Goal: Task Accomplishment & Management: Use online tool/utility

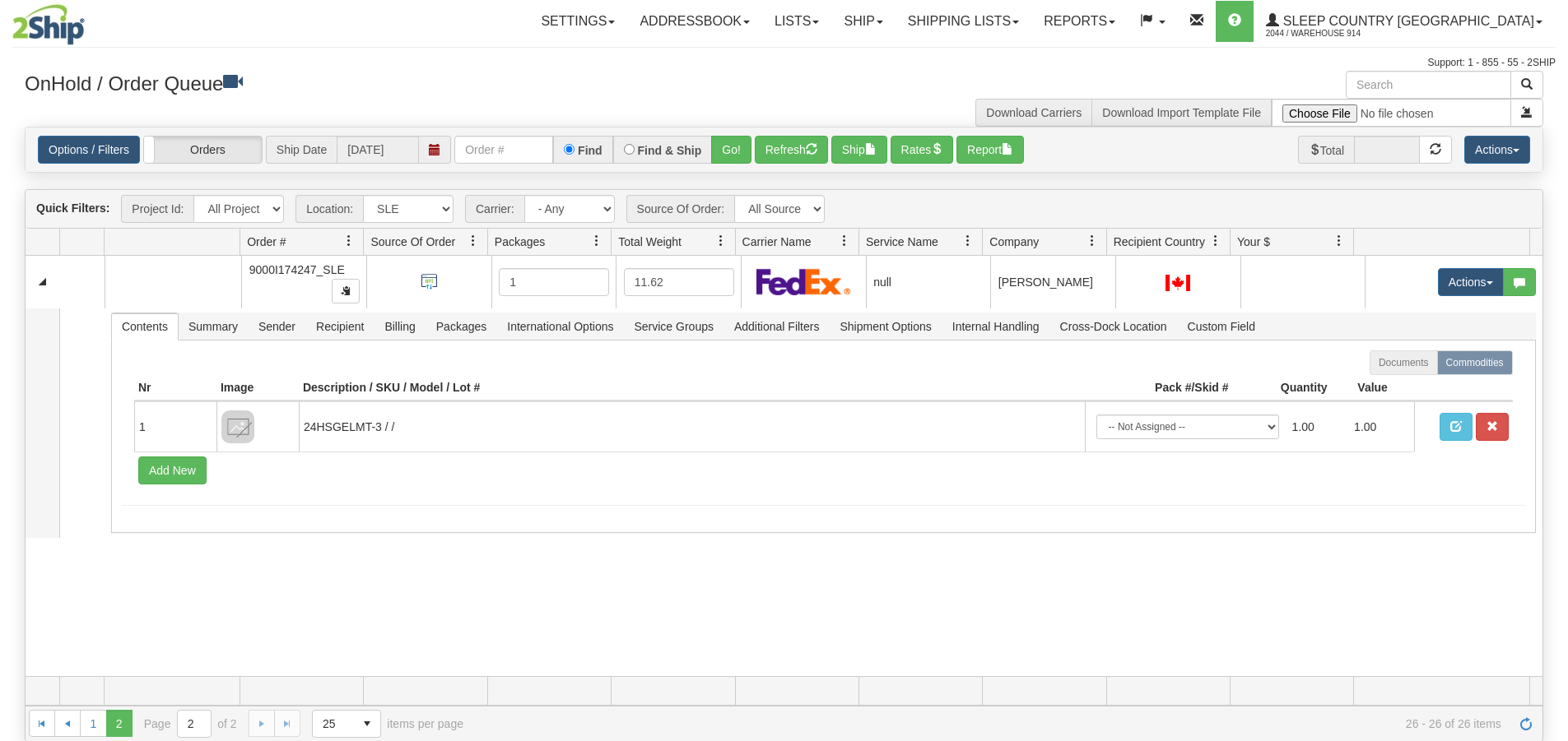
select select "7603"
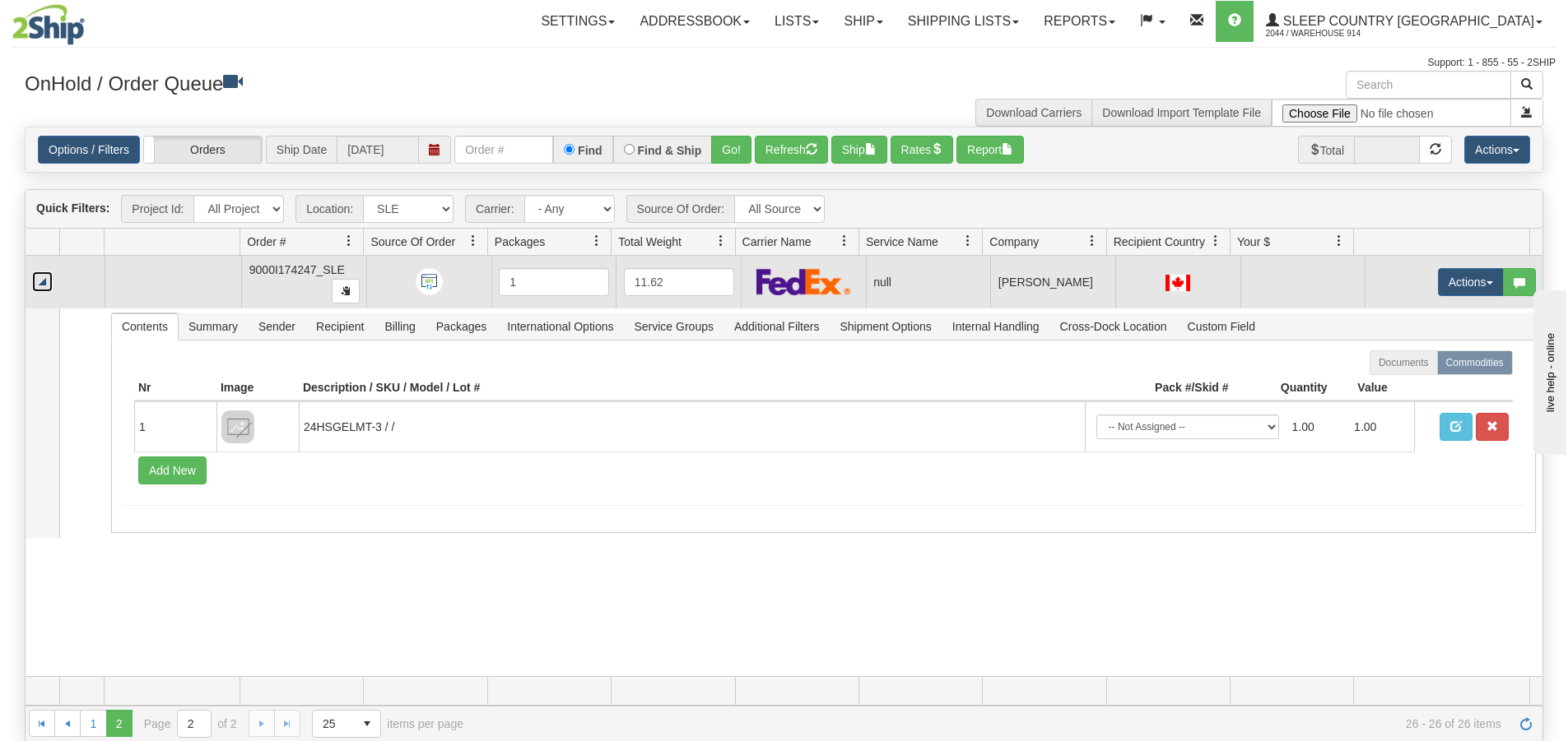
click at [41, 278] on link "Collapse" at bounding box center [43, 282] width 21 height 21
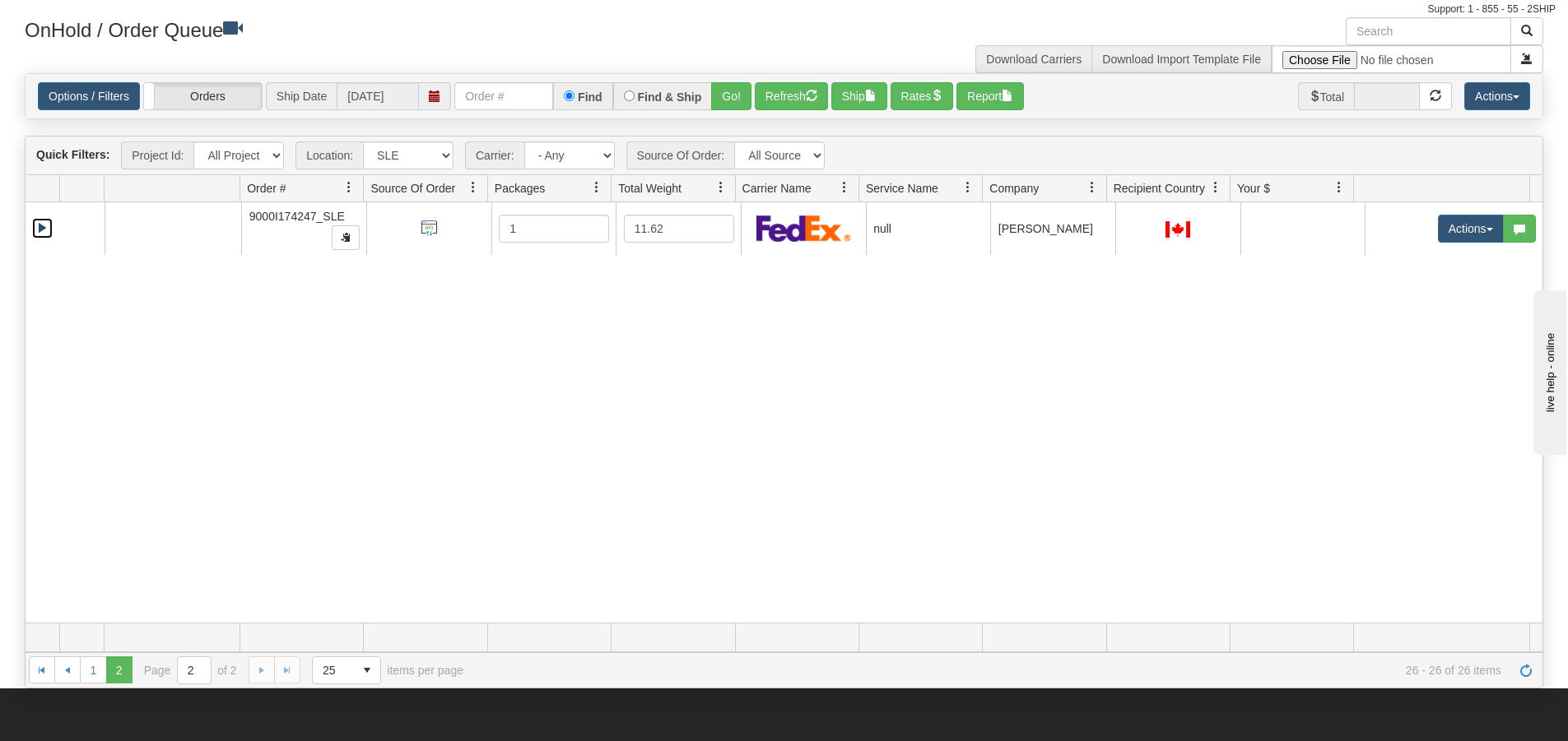
scroll to position [83, 0]
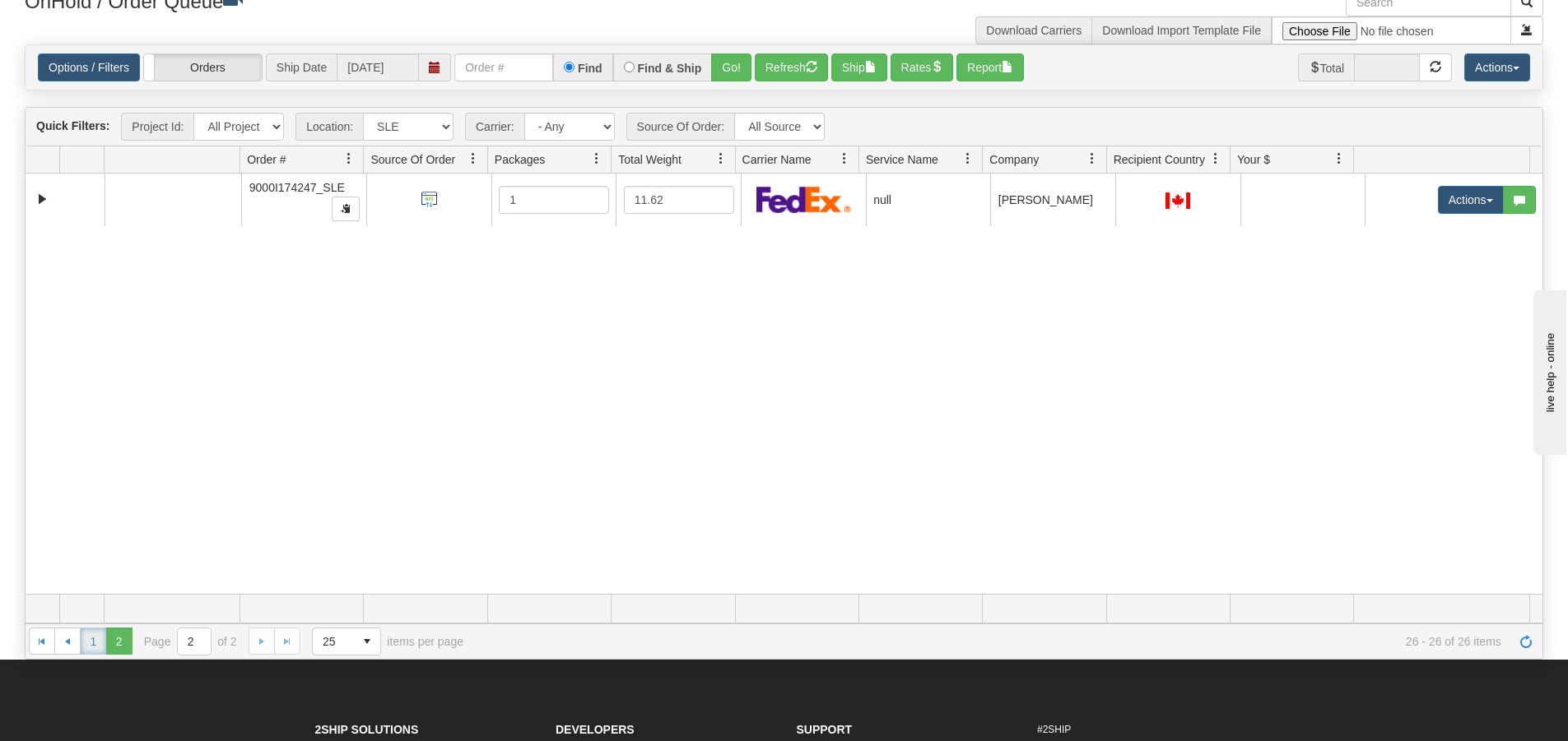
click at [95, 645] on link "1" at bounding box center [93, 641] width 27 height 27
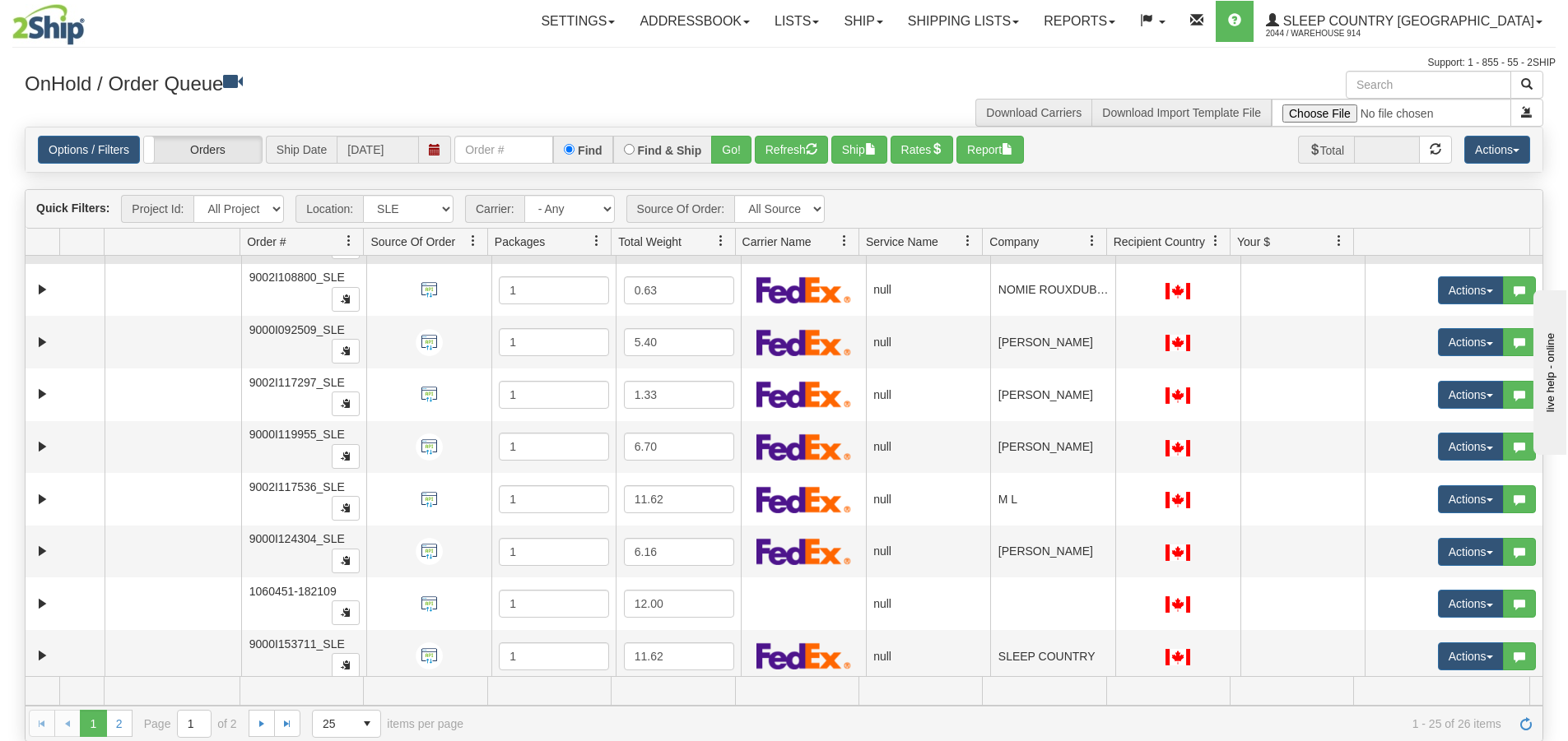
scroll to position [412, 0]
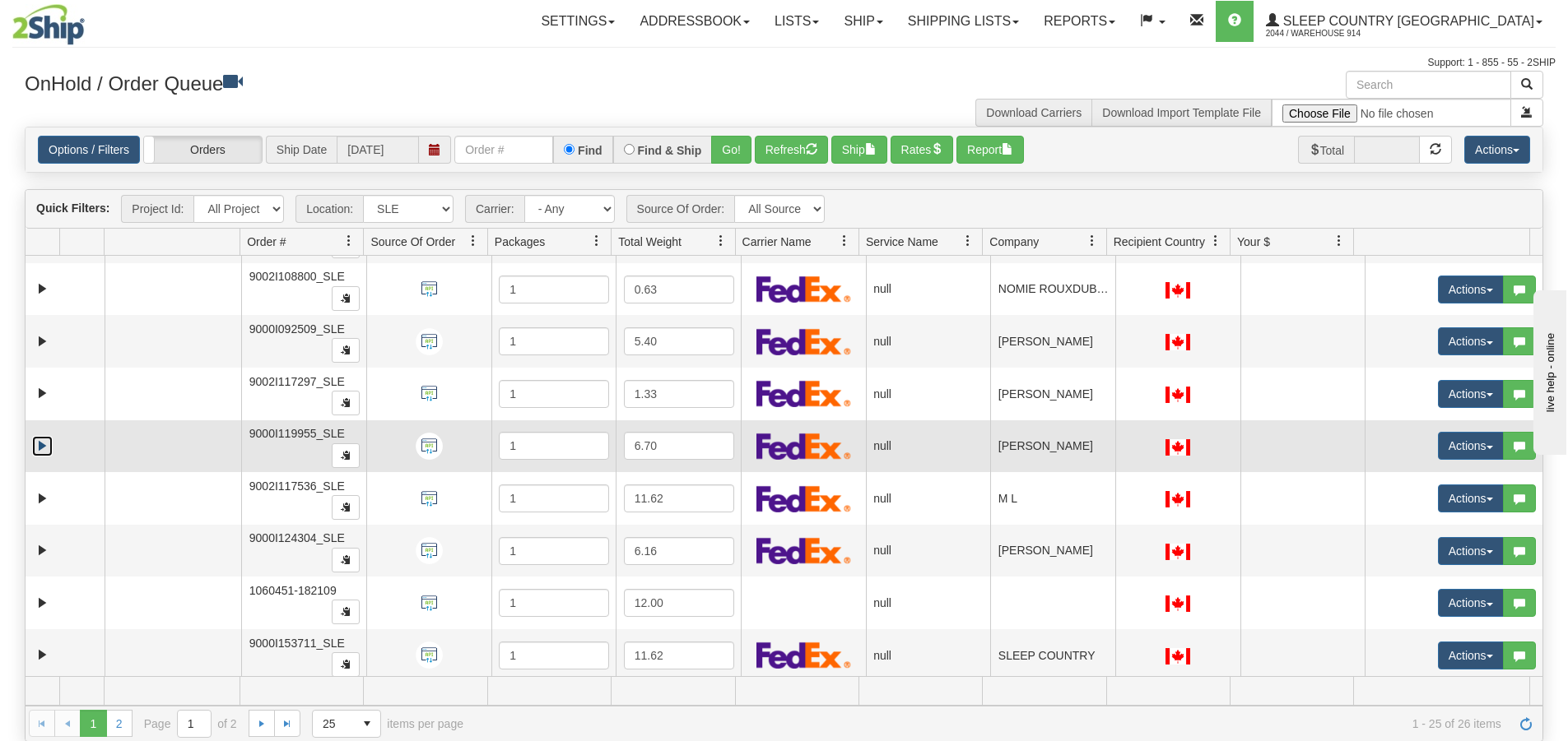
click at [34, 449] on link "Expand" at bounding box center [43, 446] width 21 height 21
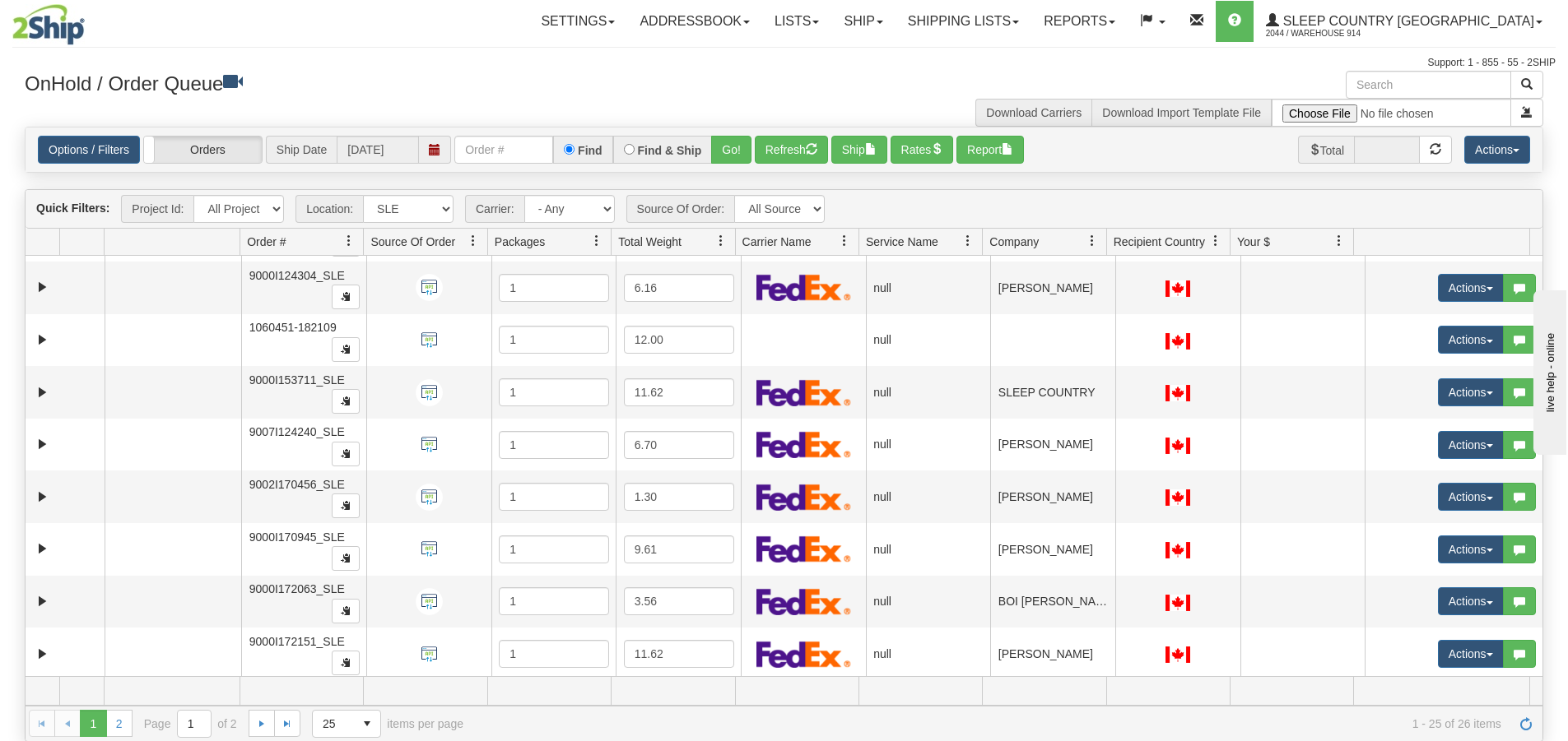
scroll to position [905, 0]
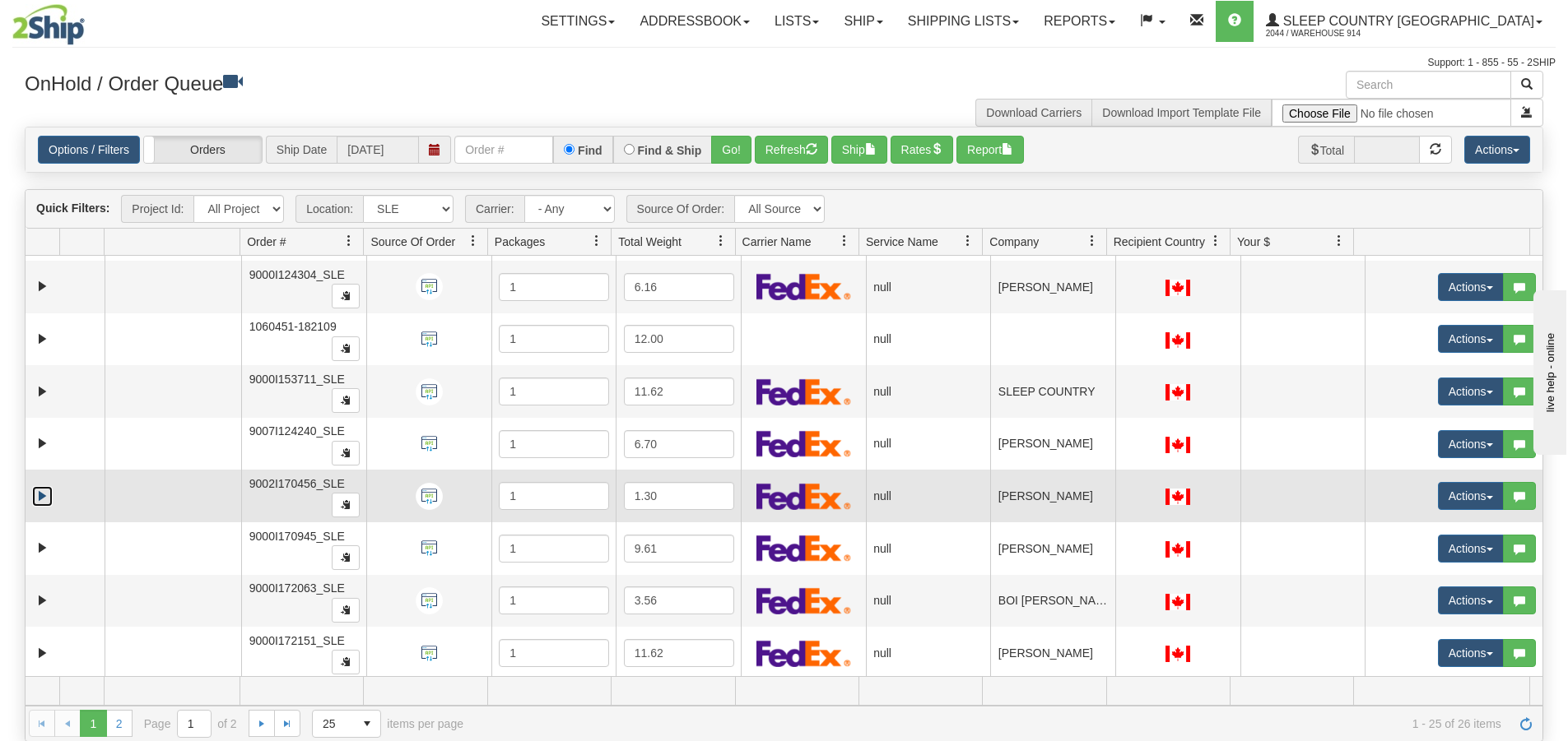
click at [39, 495] on link "Expand" at bounding box center [43, 496] width 21 height 21
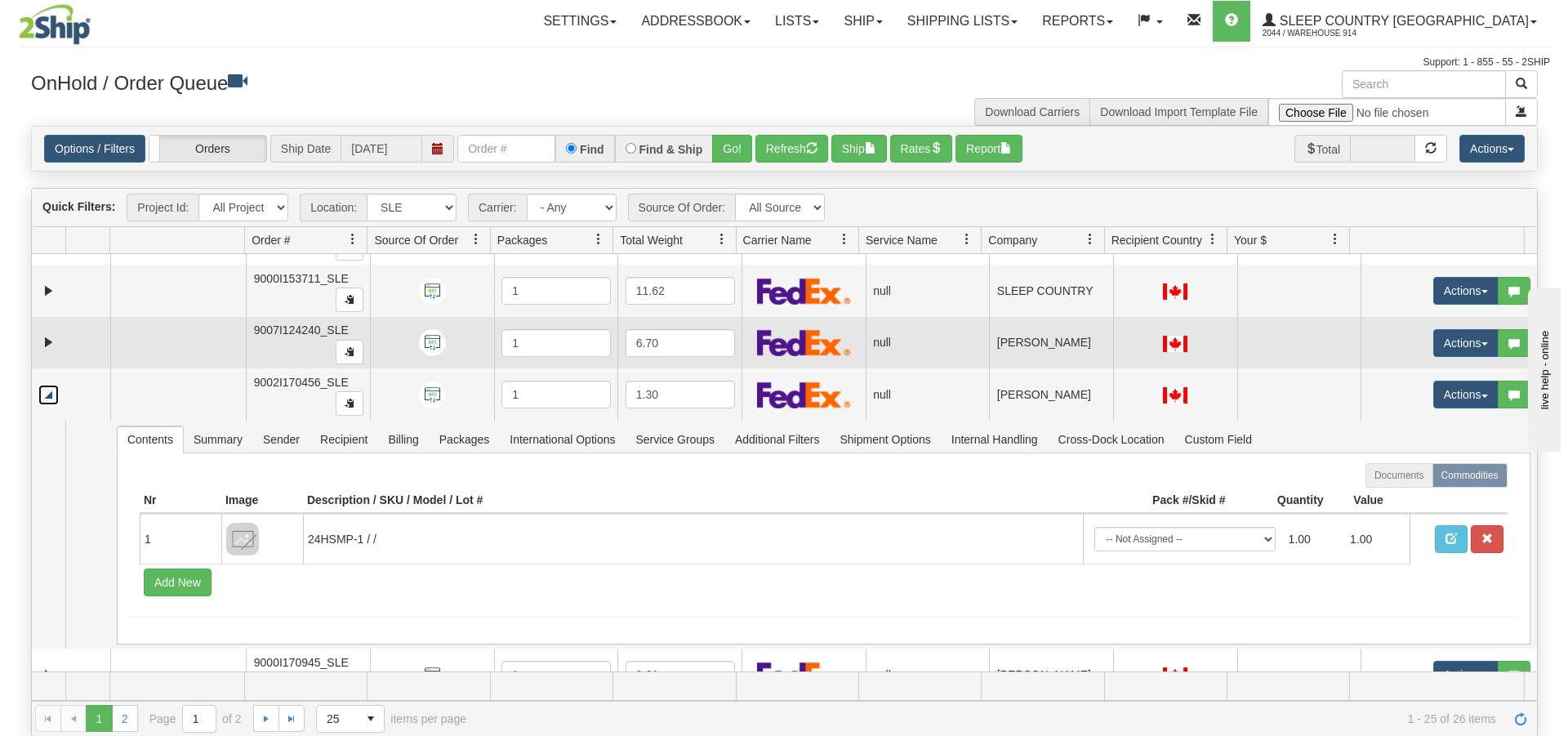
scroll to position [1062, 0]
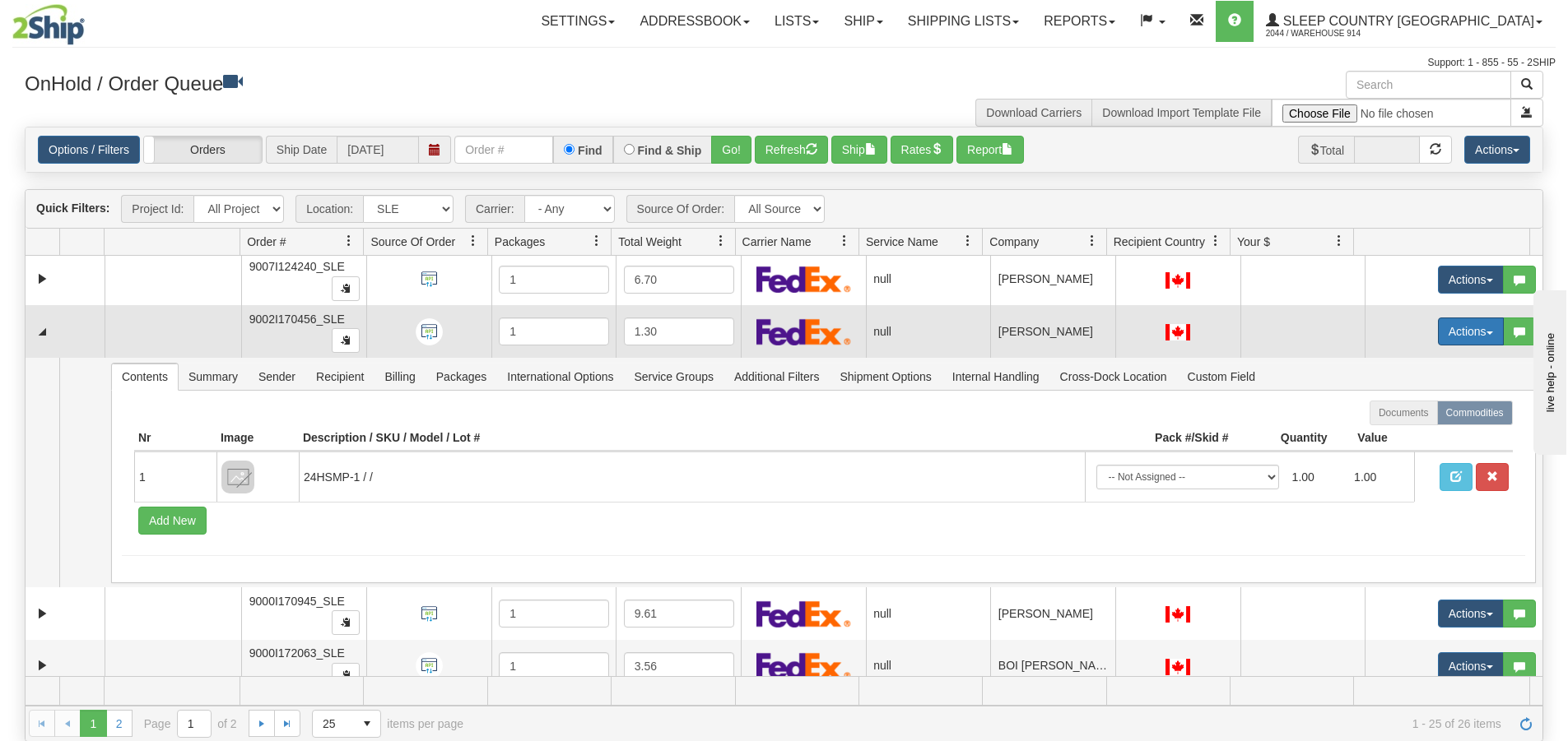
click at [1468, 337] on button "Actions" at bounding box center [1470, 332] width 66 height 28
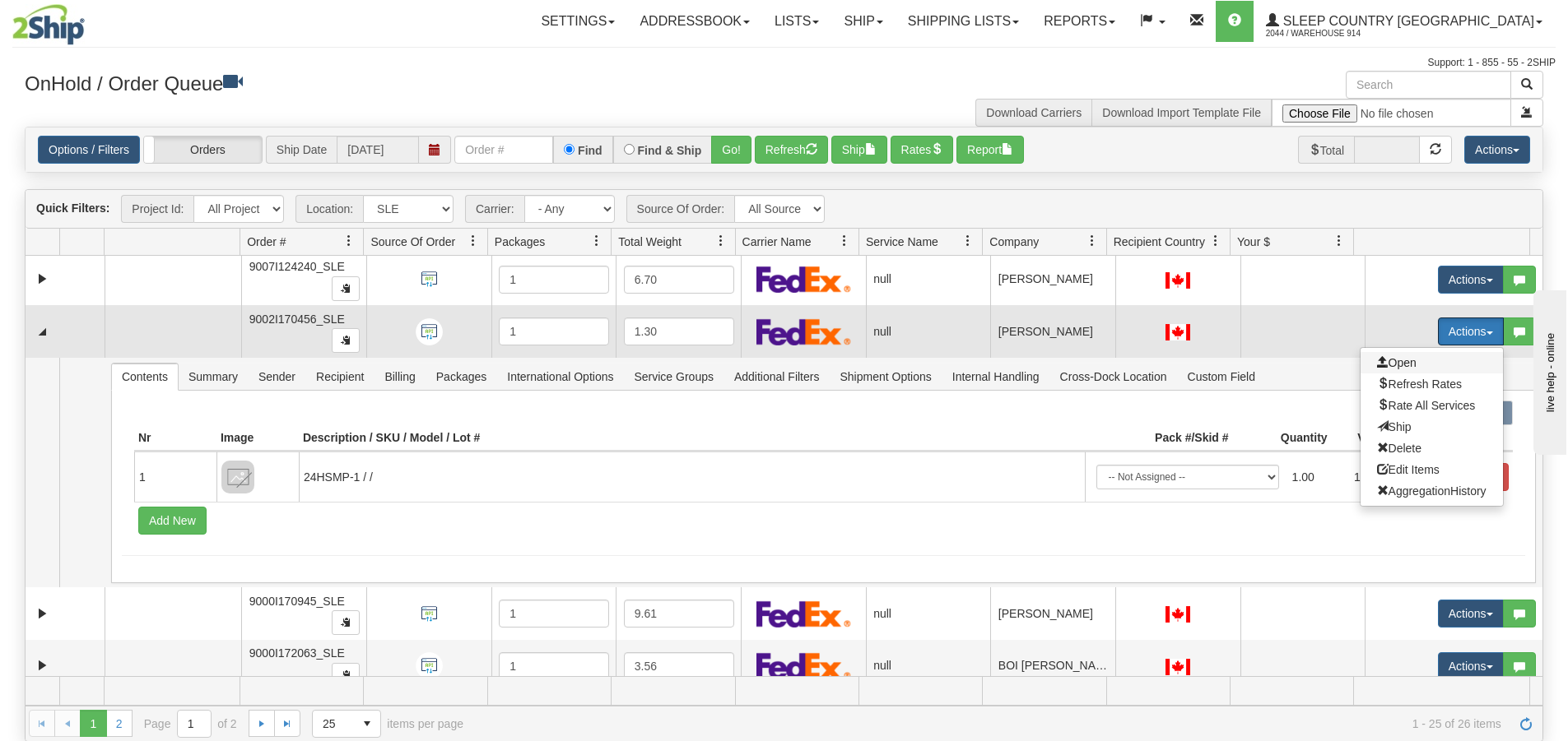
click at [1377, 365] on span "Open" at bounding box center [1396, 363] width 39 height 13
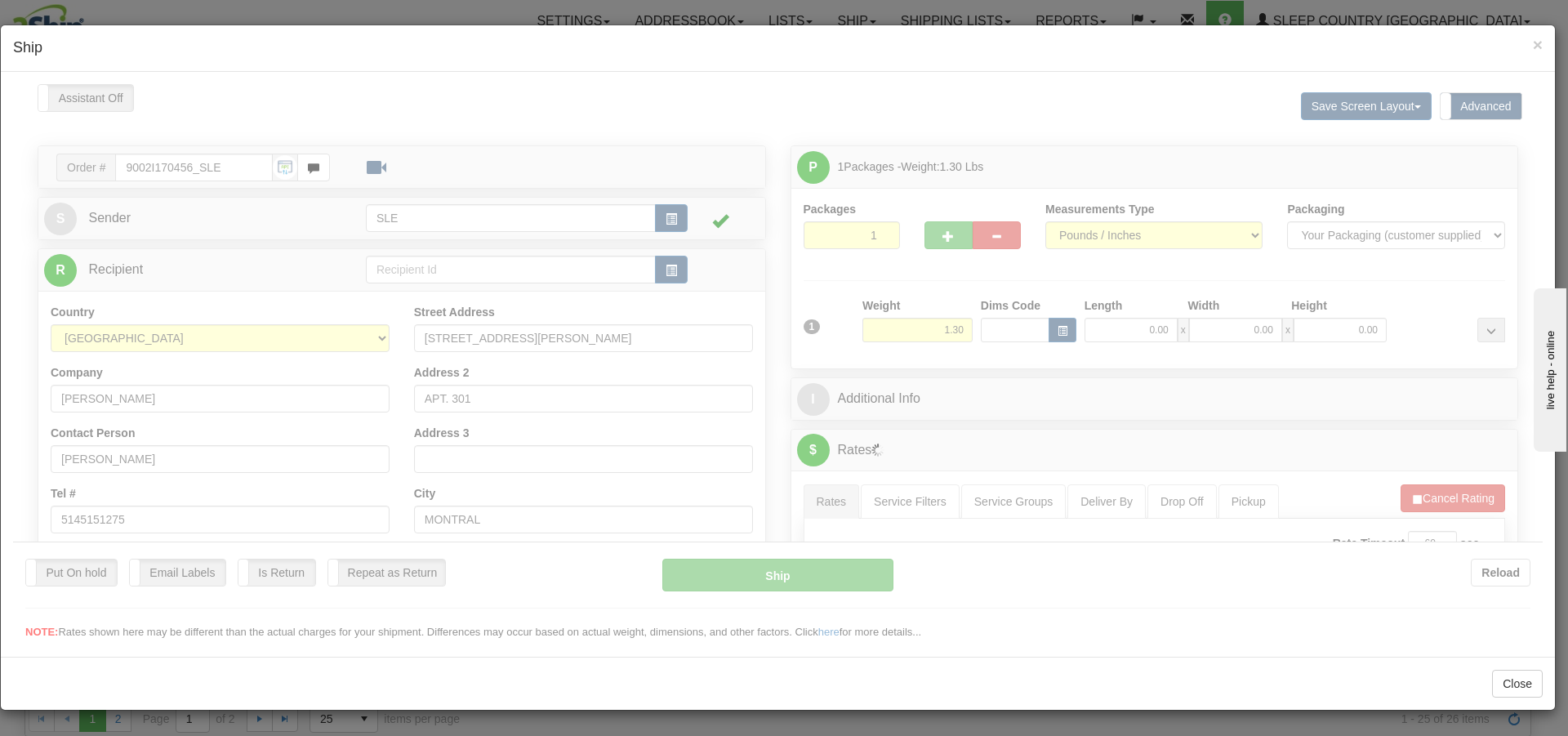
scroll to position [0, 0]
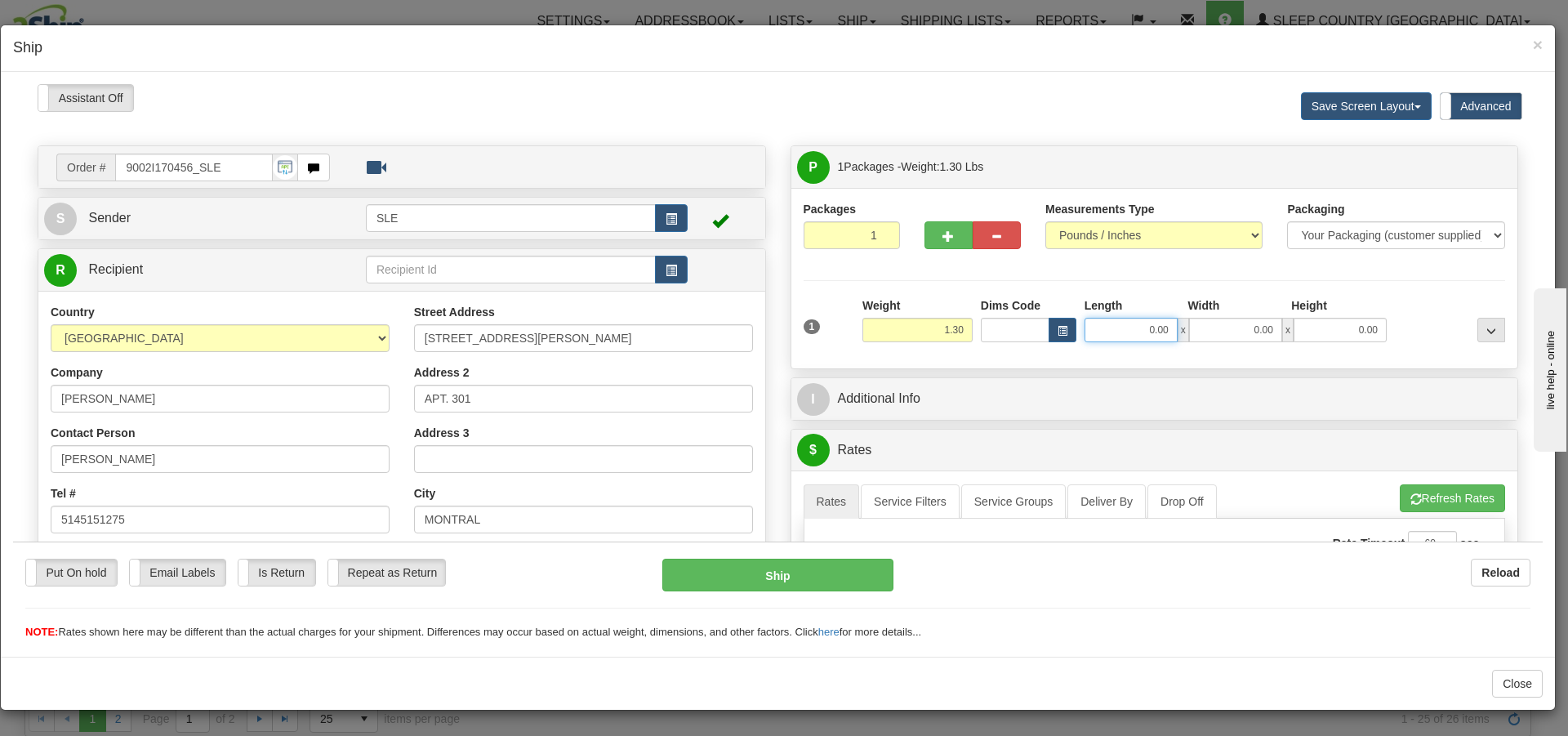
click at [1162, 330] on input "0.00" at bounding box center [1131, 330] width 94 height 25
type input "10.75"
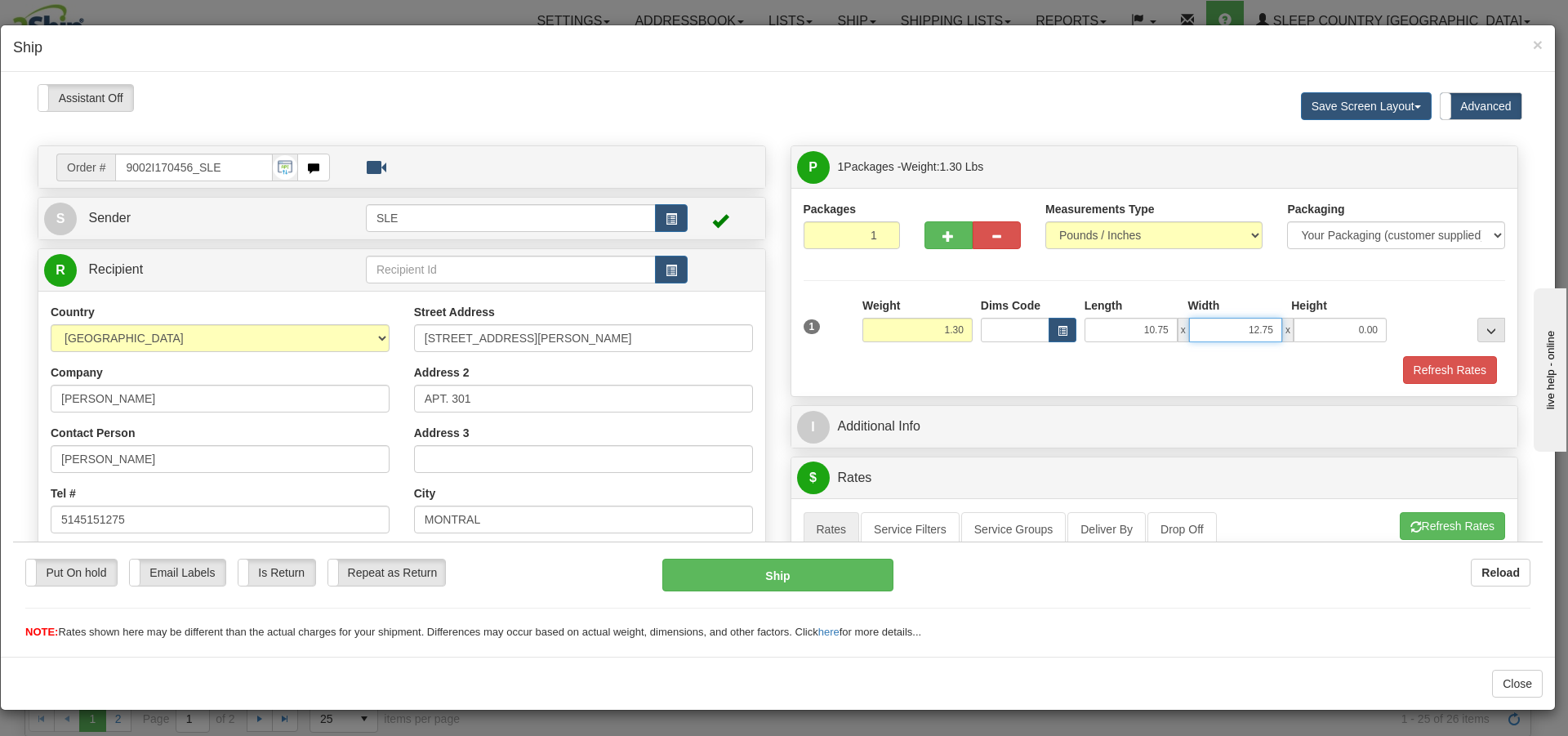
type input "12.75"
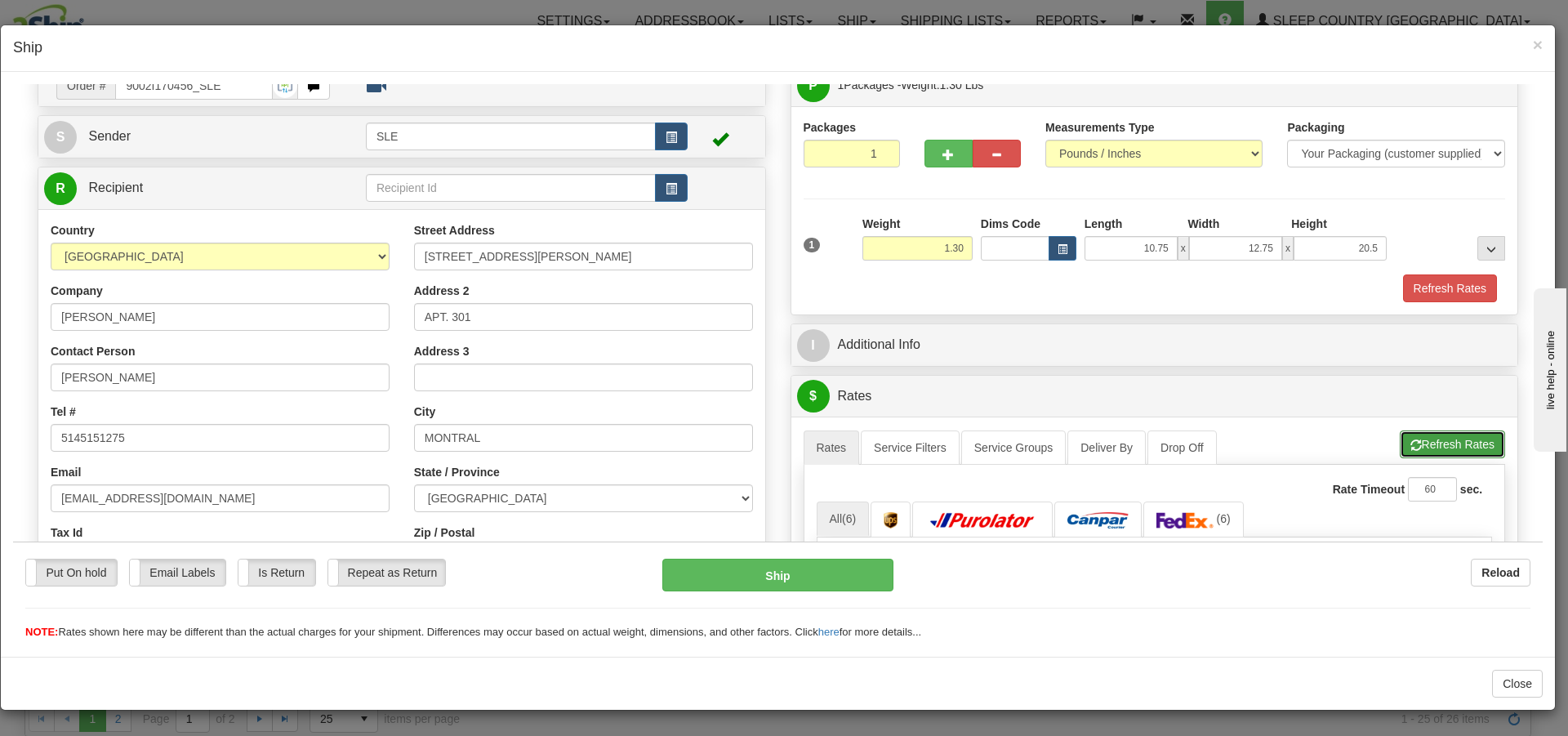
type input "20.50"
click at [1411, 450] on span "button" at bounding box center [1417, 445] width 12 height 11
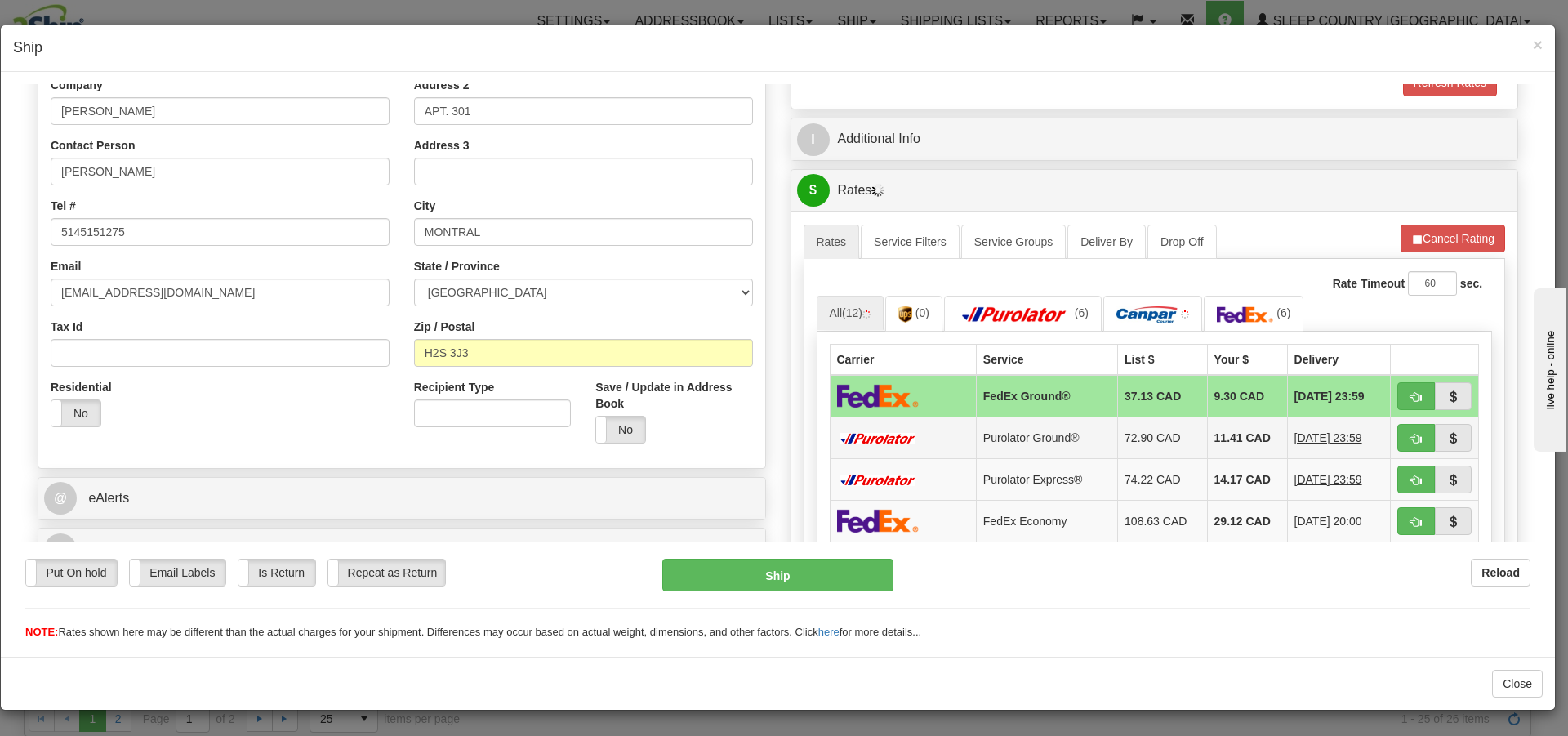
scroll to position [327, 0]
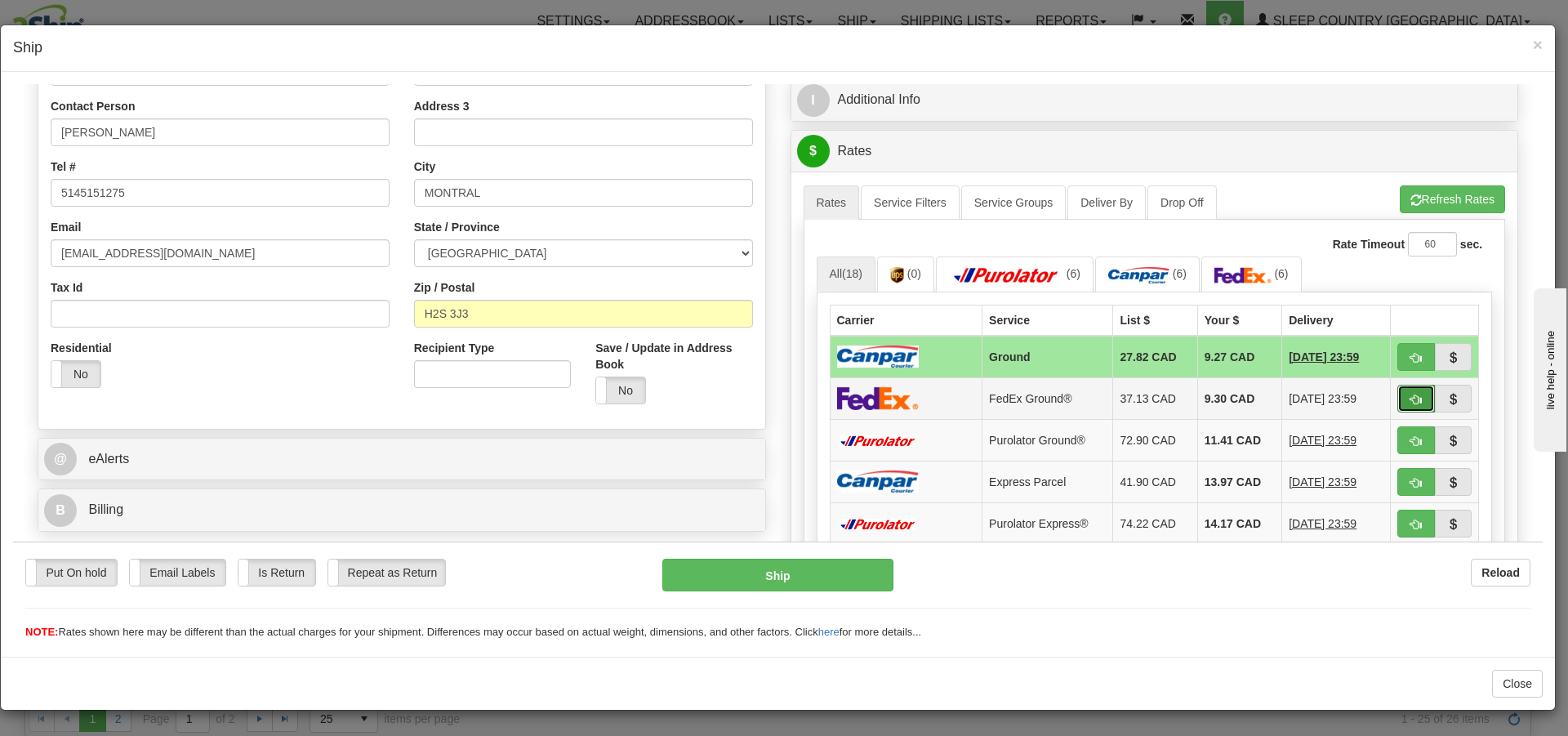
click at [1411, 397] on span "button" at bounding box center [1417, 399] width 12 height 11
type input "92"
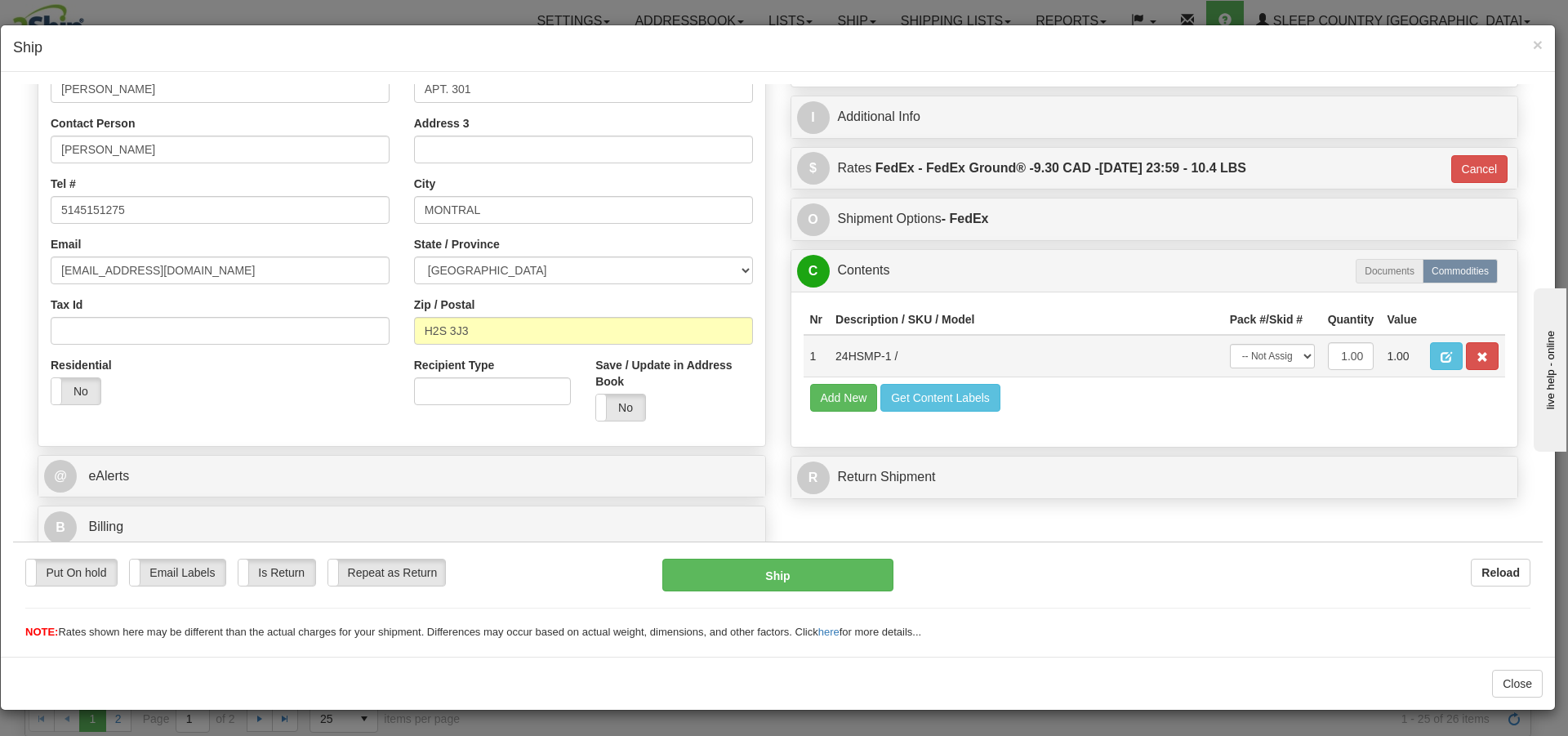
scroll to position [310, 0]
click at [1269, 354] on select "-- Not Assigned -- Package 1" at bounding box center [1273, 356] width 85 height 25
select select "0"
click at [1230, 344] on select "-- Not Assigned -- Package 1" at bounding box center [1273, 356] width 85 height 25
click at [804, 575] on button "Ship" at bounding box center [778, 574] width 230 height 32
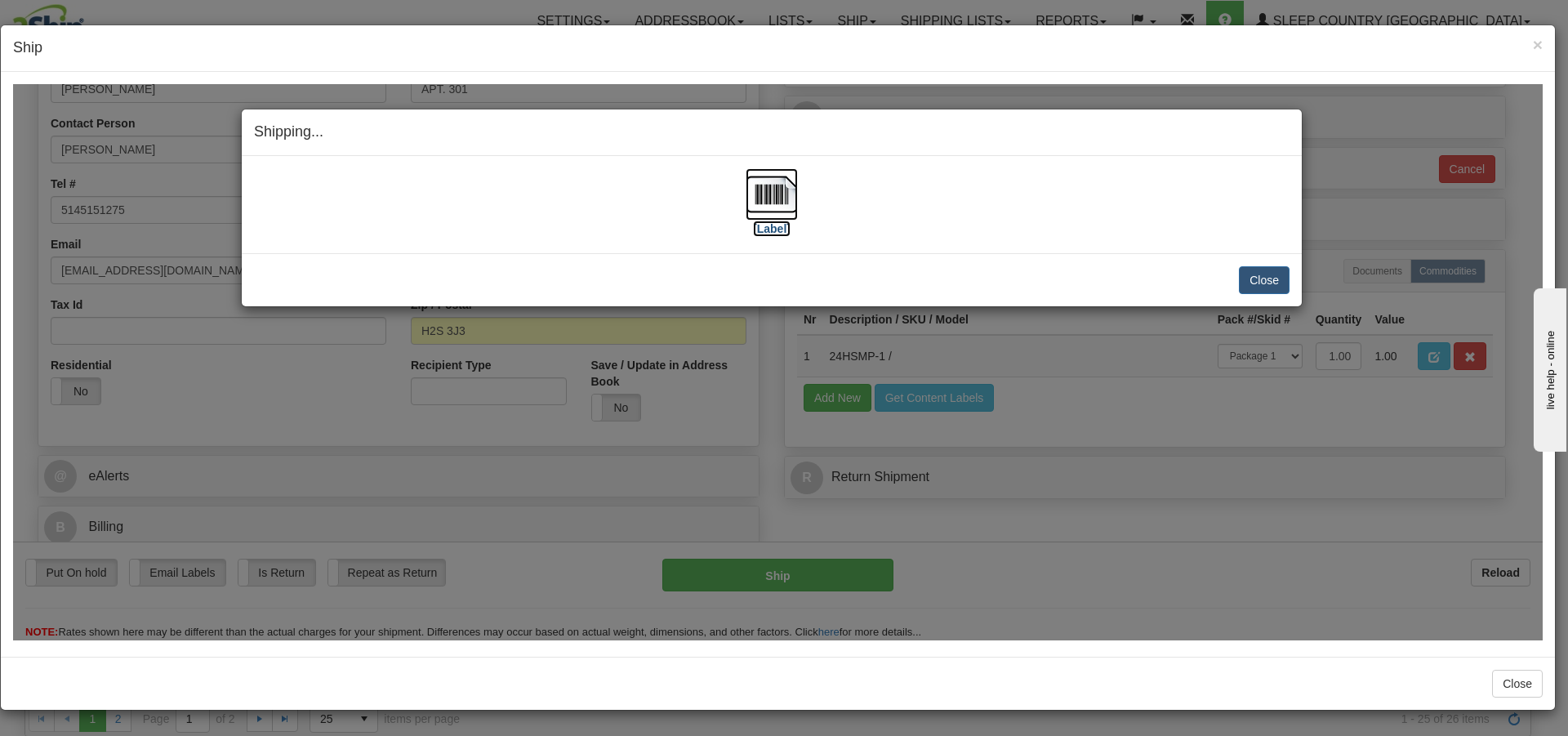
click at [766, 204] on img at bounding box center [771, 193] width 52 height 52
click at [1281, 277] on button "Close" at bounding box center [1264, 280] width 50 height 28
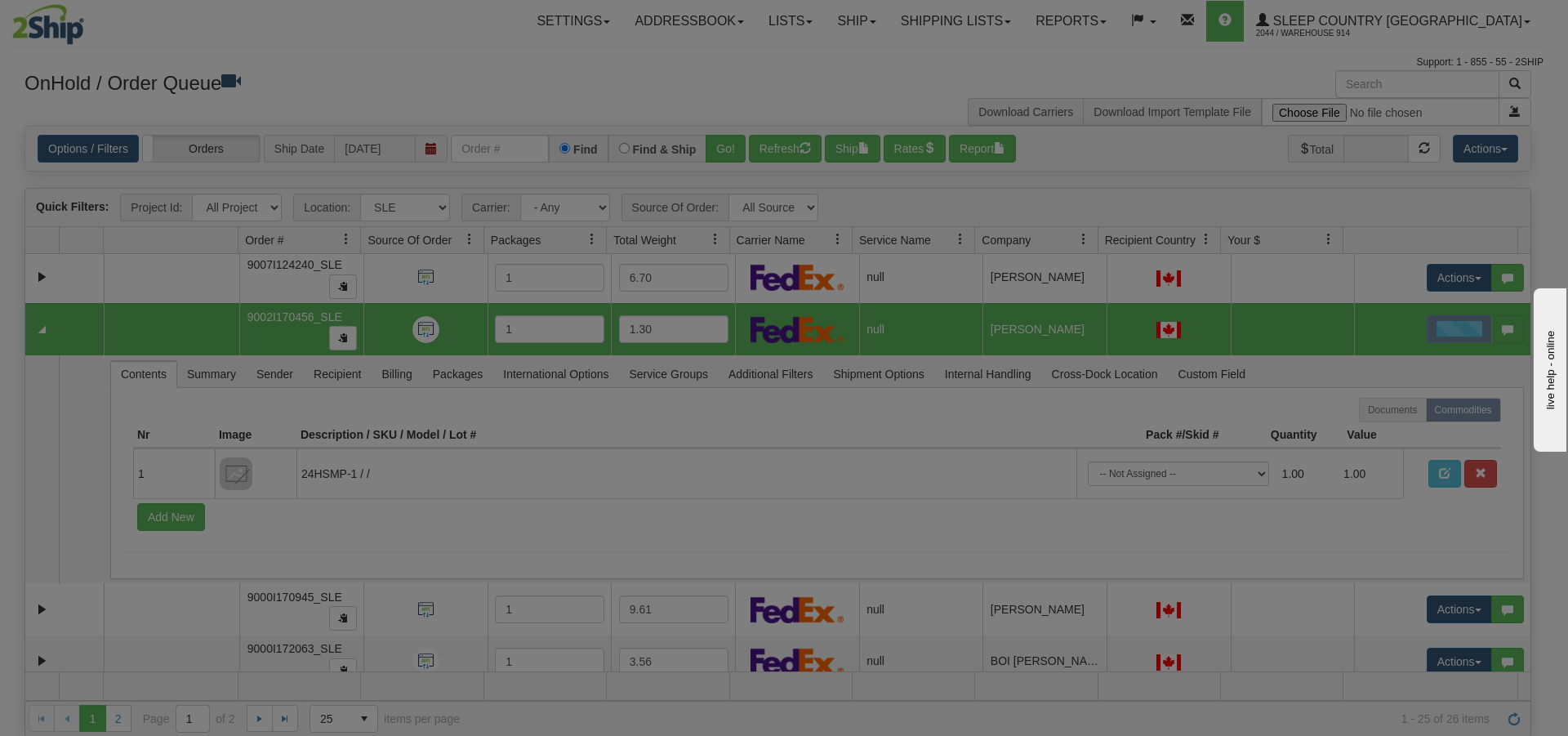
scroll to position [0, 0]
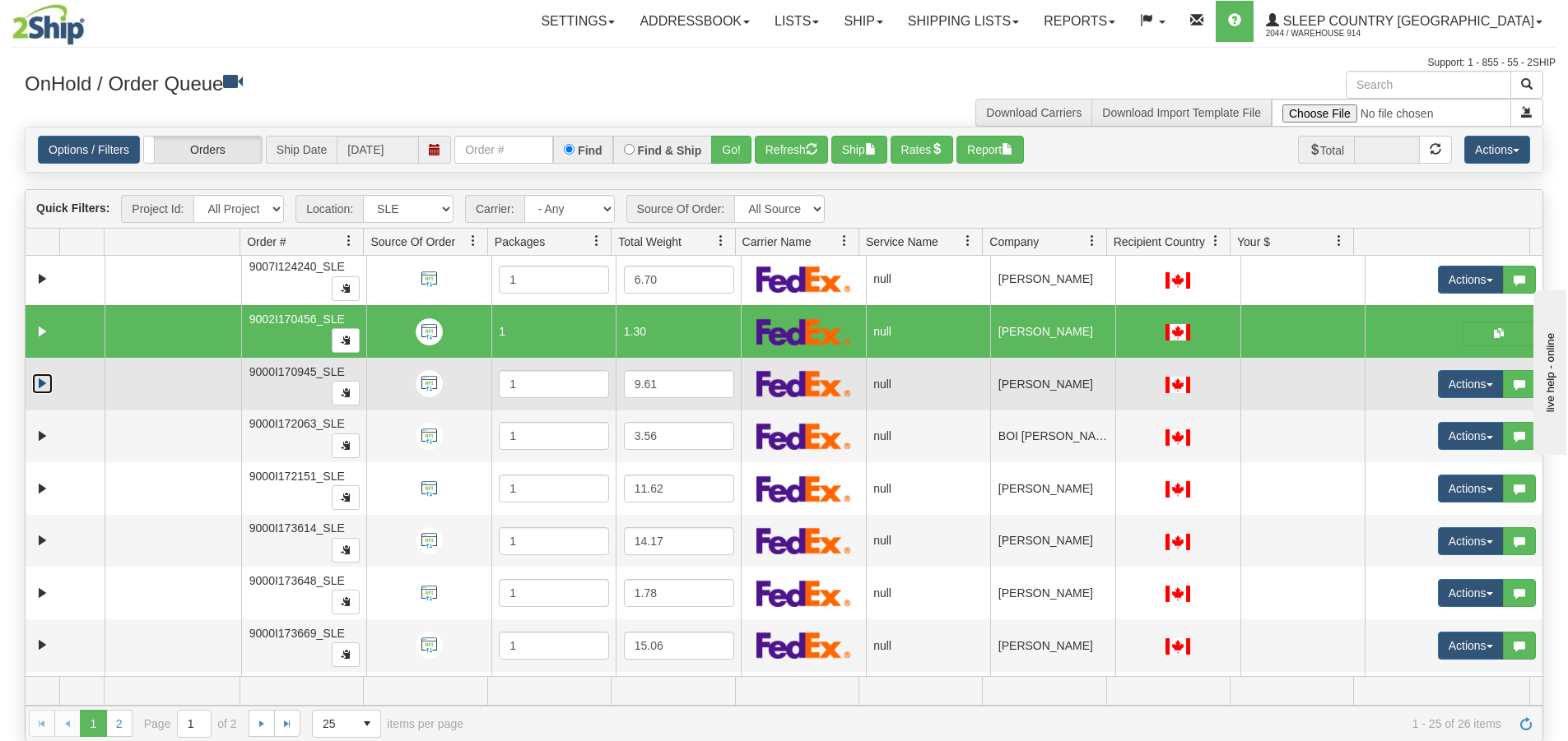
click at [43, 387] on link "Expand" at bounding box center [43, 383] width 21 height 21
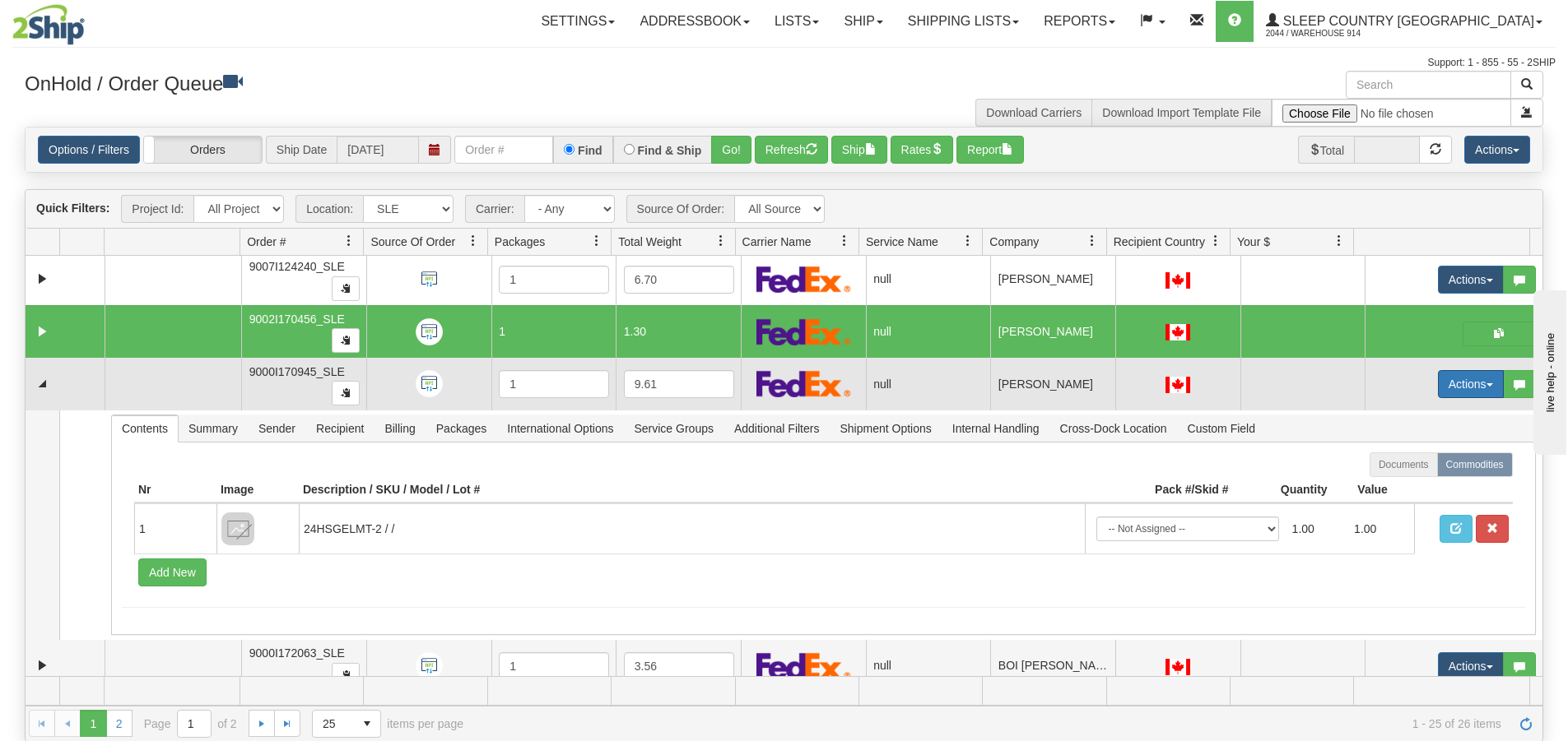
click at [1469, 386] on button "Actions" at bounding box center [1470, 384] width 66 height 28
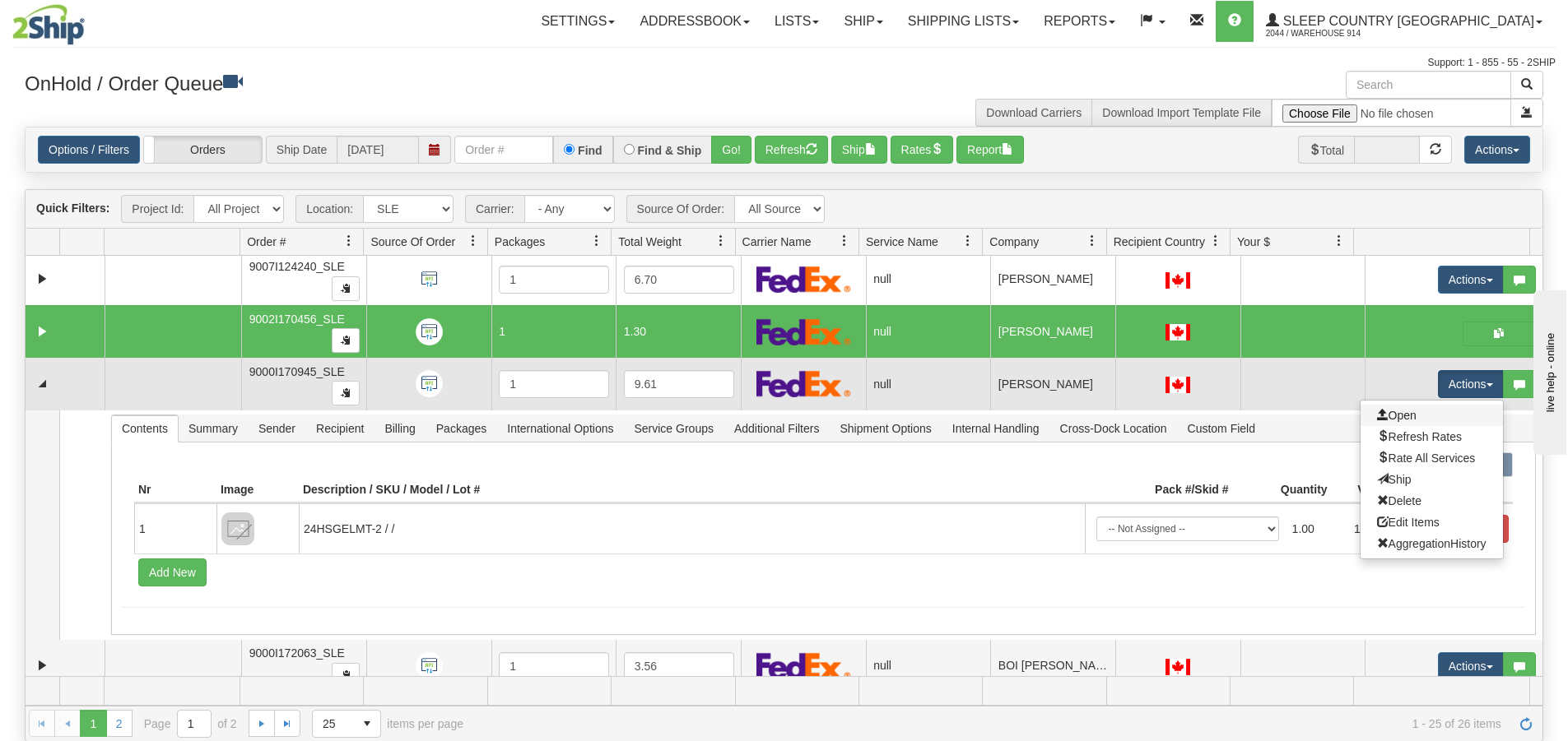
click at [1406, 418] on link "Open" at bounding box center [1431, 416] width 143 height 22
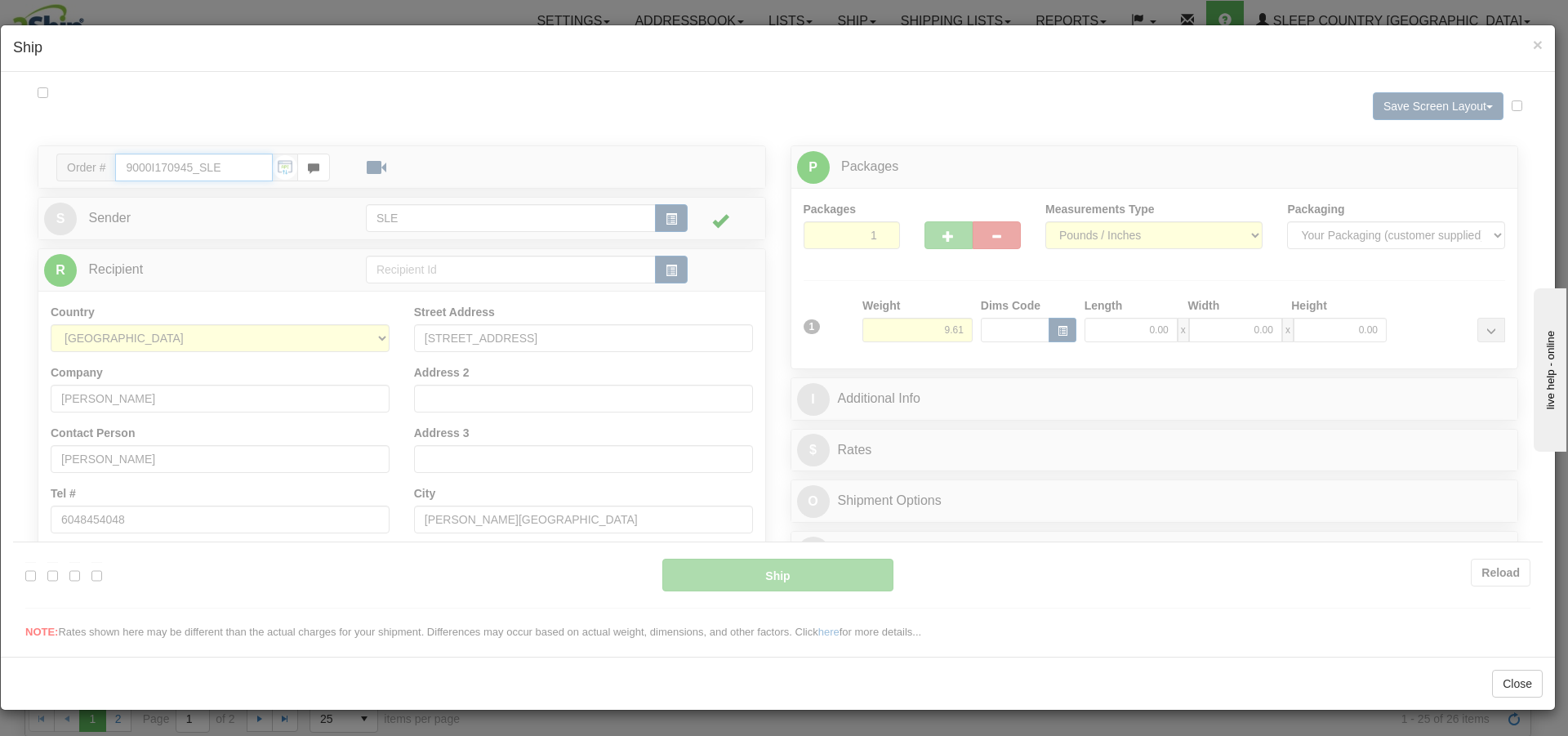
type input "16:31"
type input "16:00"
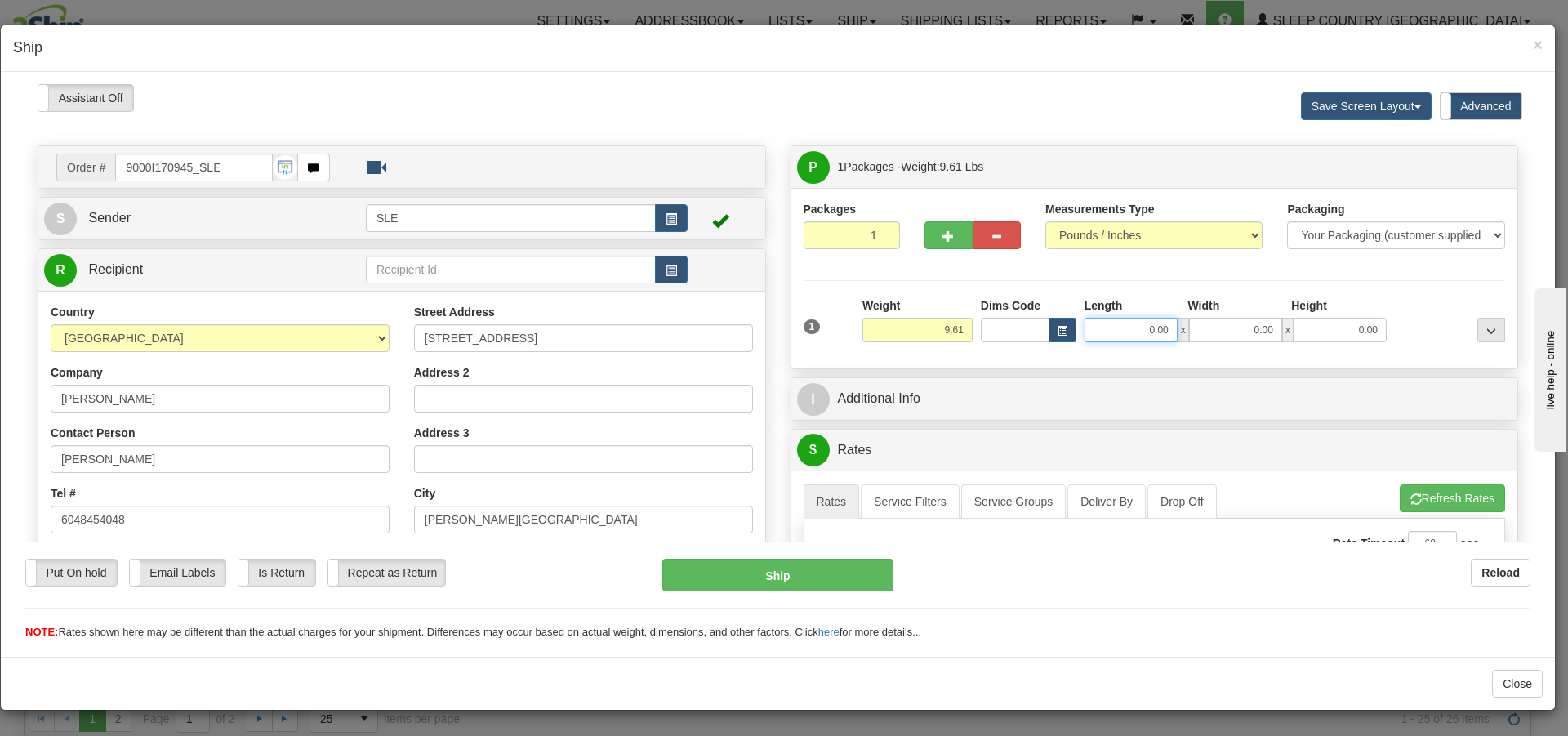
click at [1157, 327] on input "0.00" at bounding box center [1131, 330] width 94 height 25
type input "11.25"
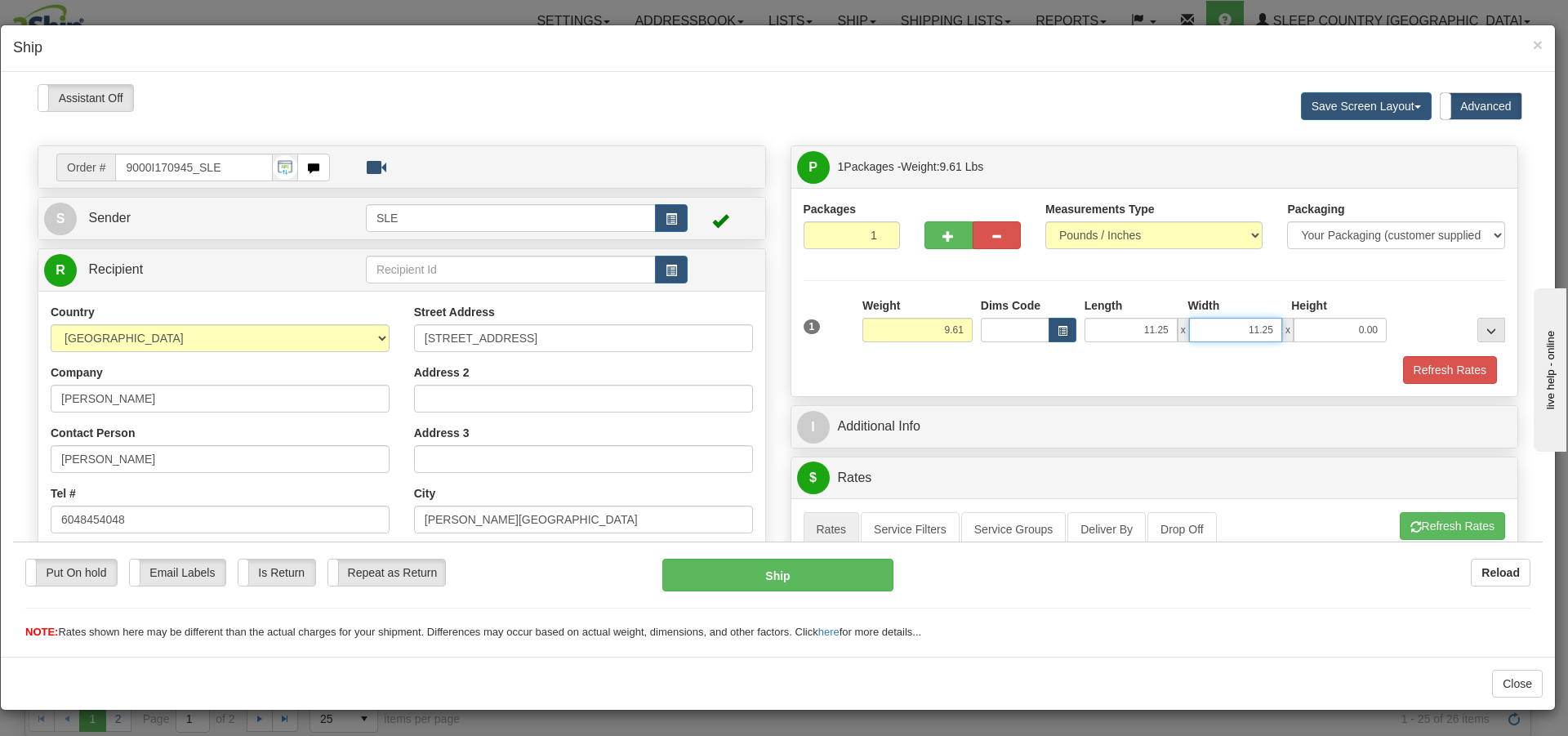
type input "11.25"
type input "20.00"
click at [1431, 517] on button "Refresh Rates" at bounding box center [1452, 526] width 105 height 28
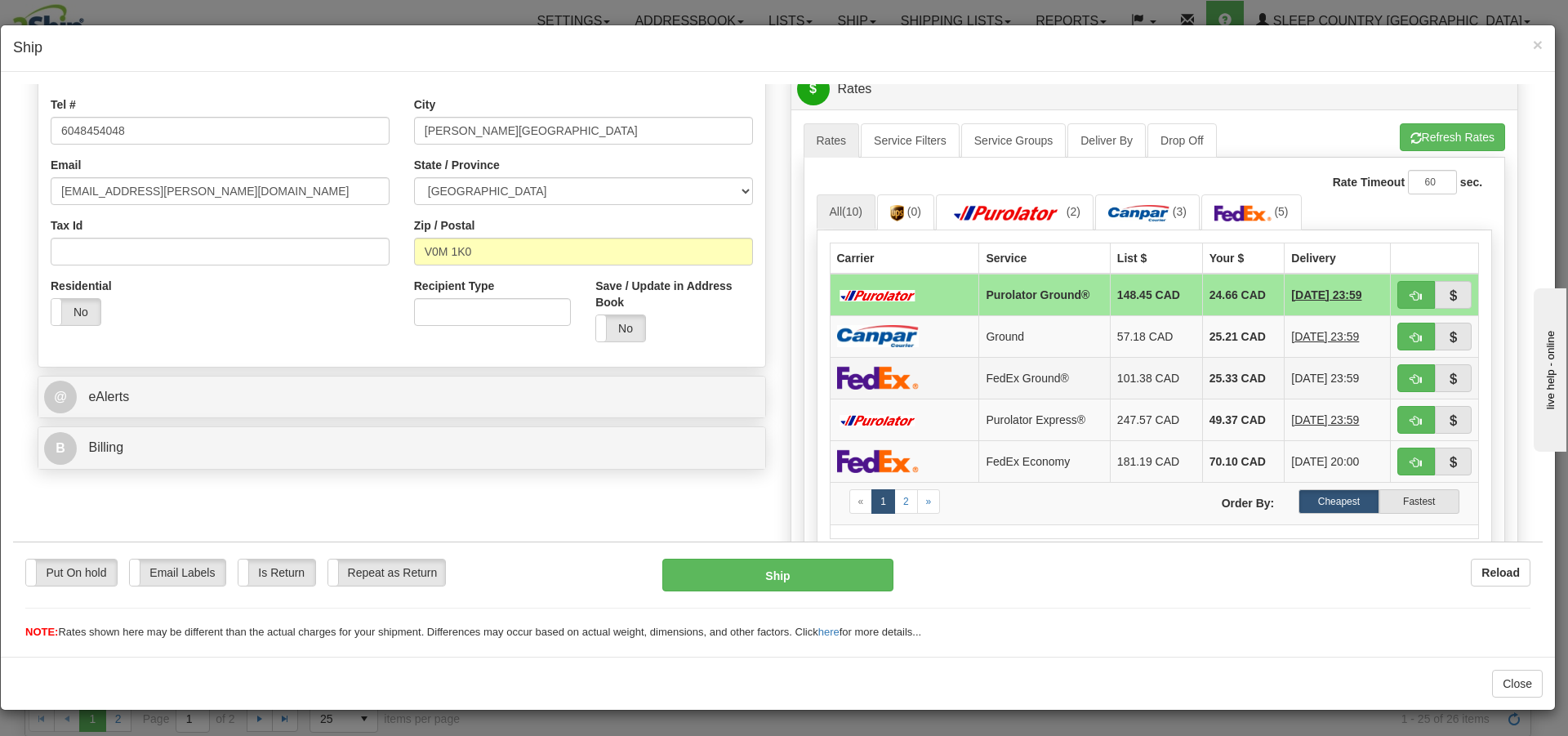
scroll to position [409, 0]
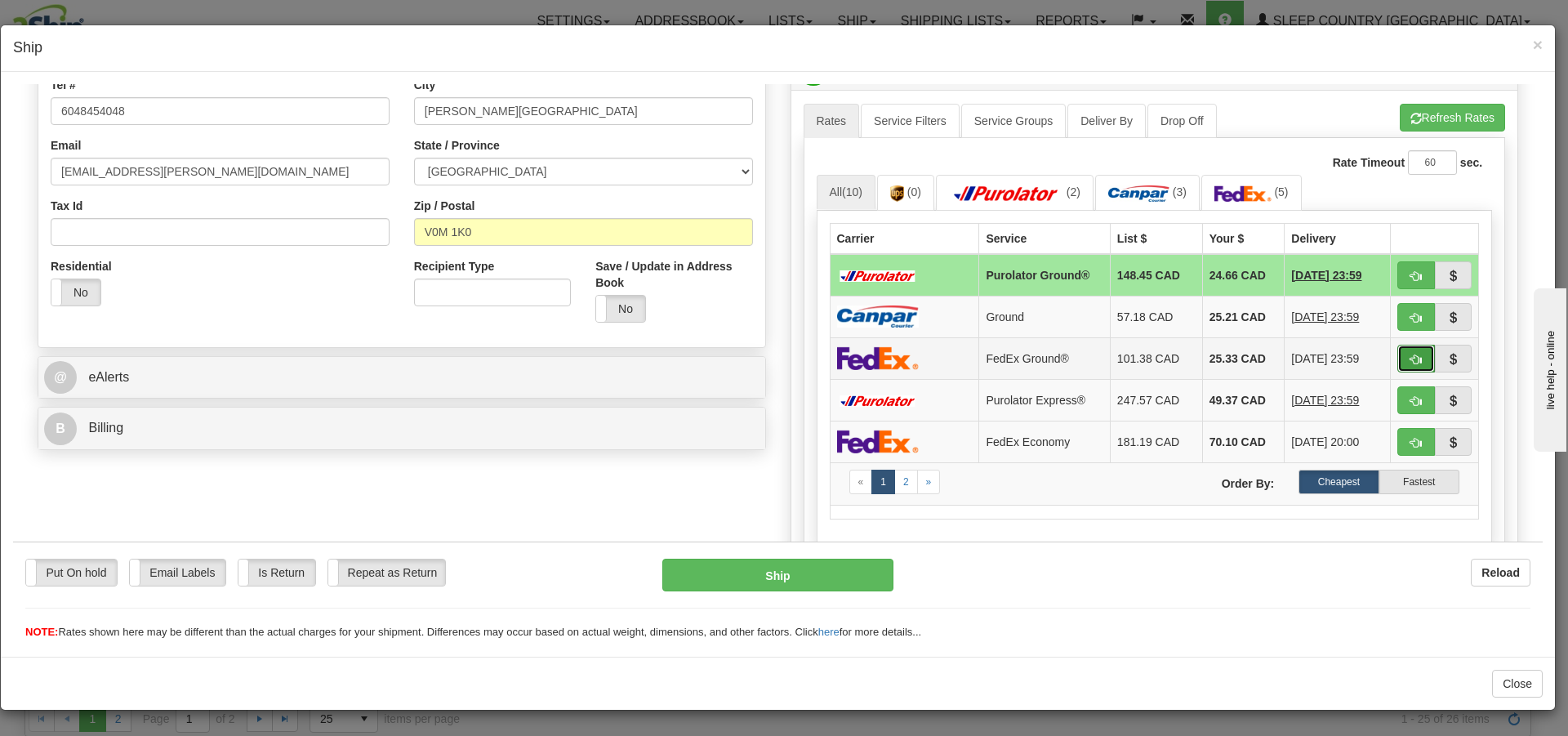
click at [1398, 356] on button "button" at bounding box center [1416, 358] width 37 height 28
type input "92"
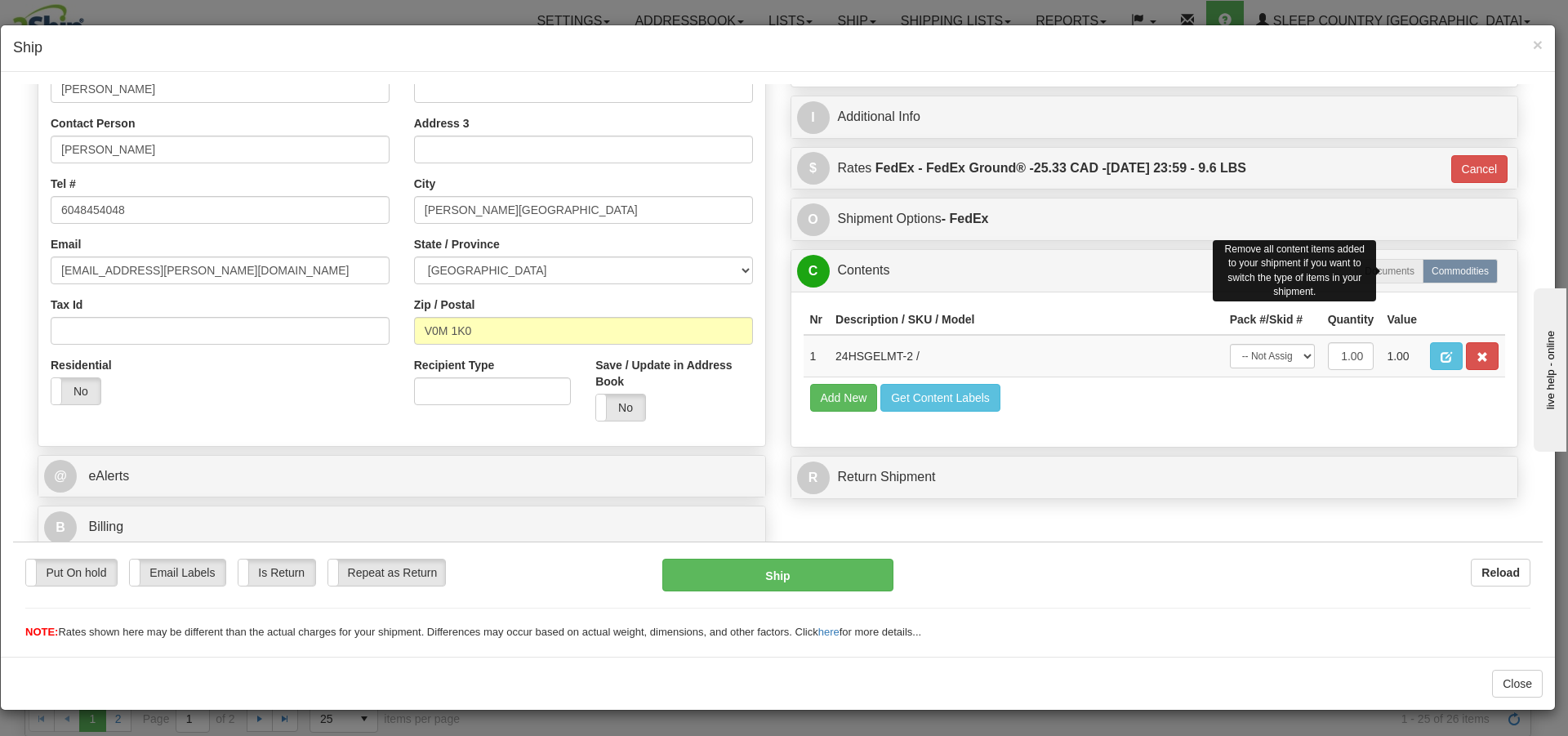
scroll to position [310, 0]
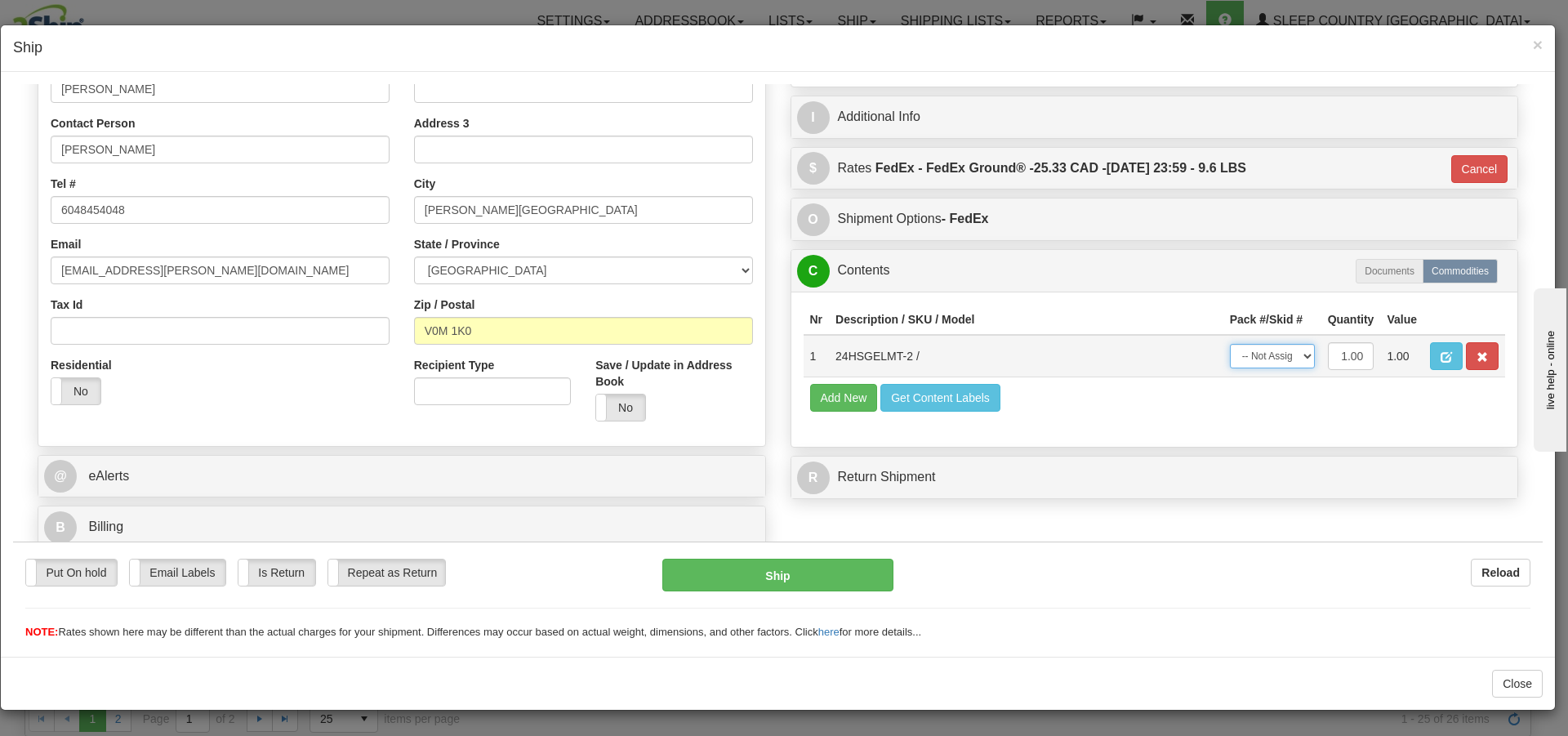
click at [1294, 358] on select "-- Not Assigned -- Package 1" at bounding box center [1273, 356] width 85 height 25
select select "0"
click at [1230, 344] on select "-- Not Assigned -- Package 1" at bounding box center [1273, 356] width 85 height 25
click at [809, 581] on button "Ship" at bounding box center [778, 574] width 230 height 32
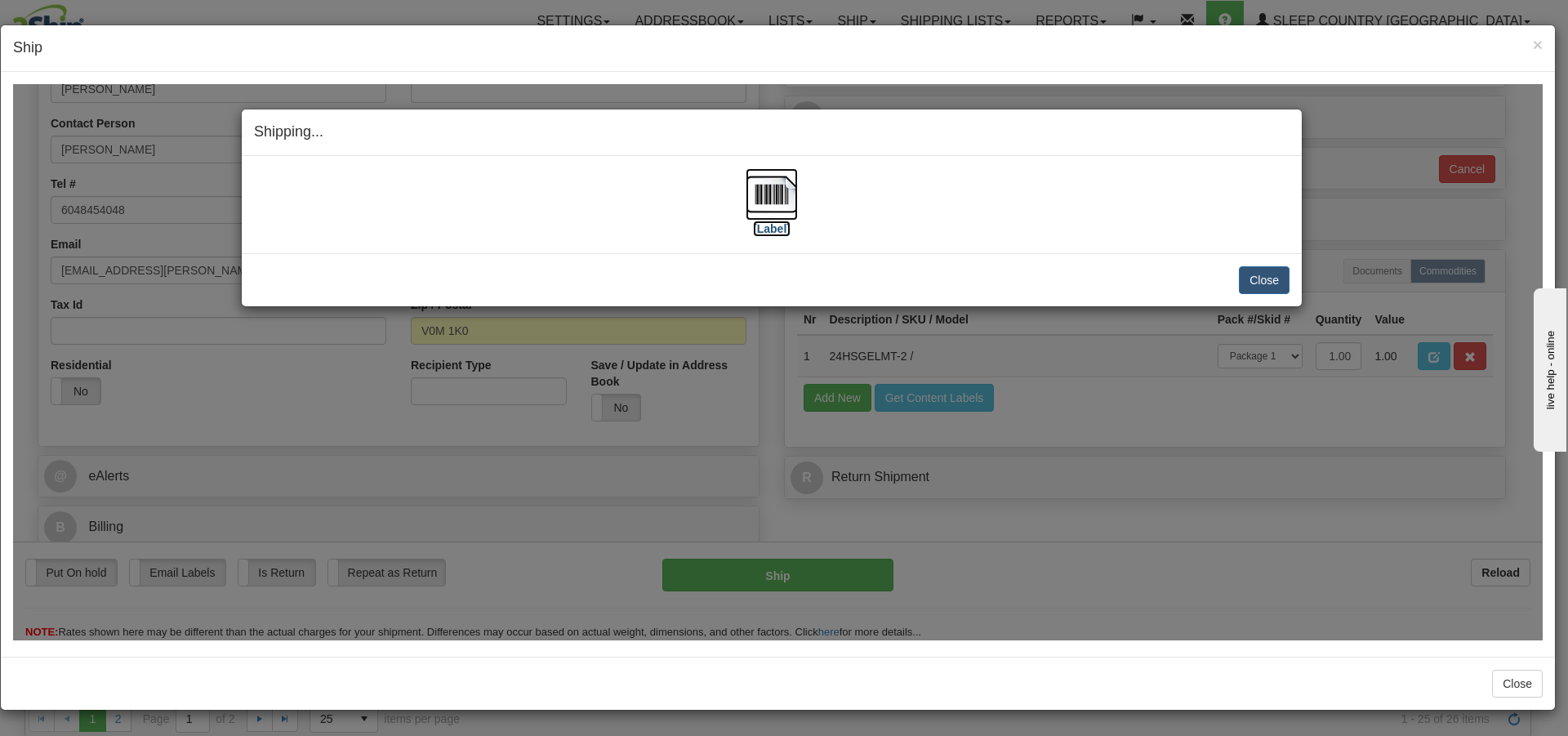
click at [765, 200] on img at bounding box center [771, 193] width 52 height 52
click at [1265, 274] on button "Close" at bounding box center [1264, 280] width 50 height 28
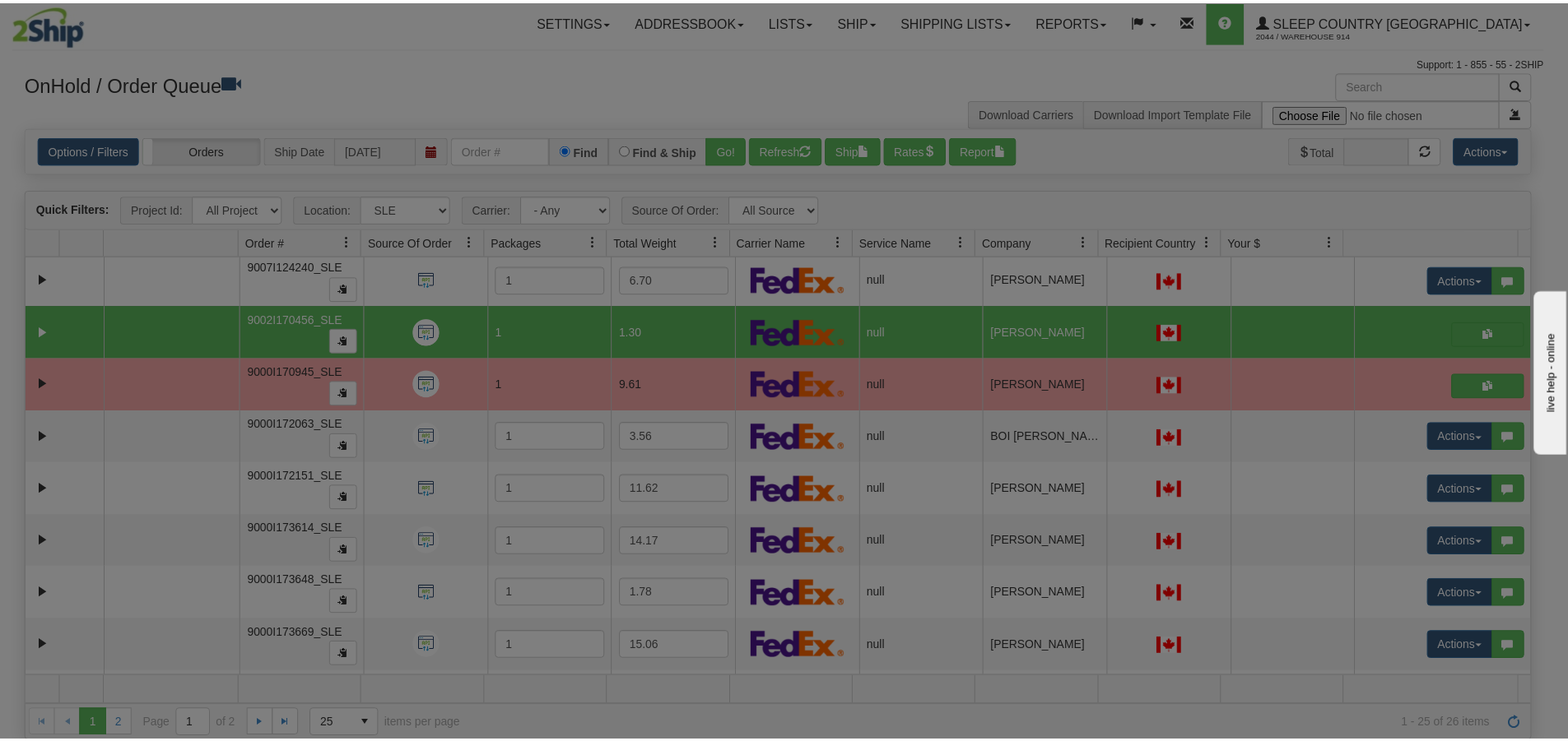
scroll to position [0, 0]
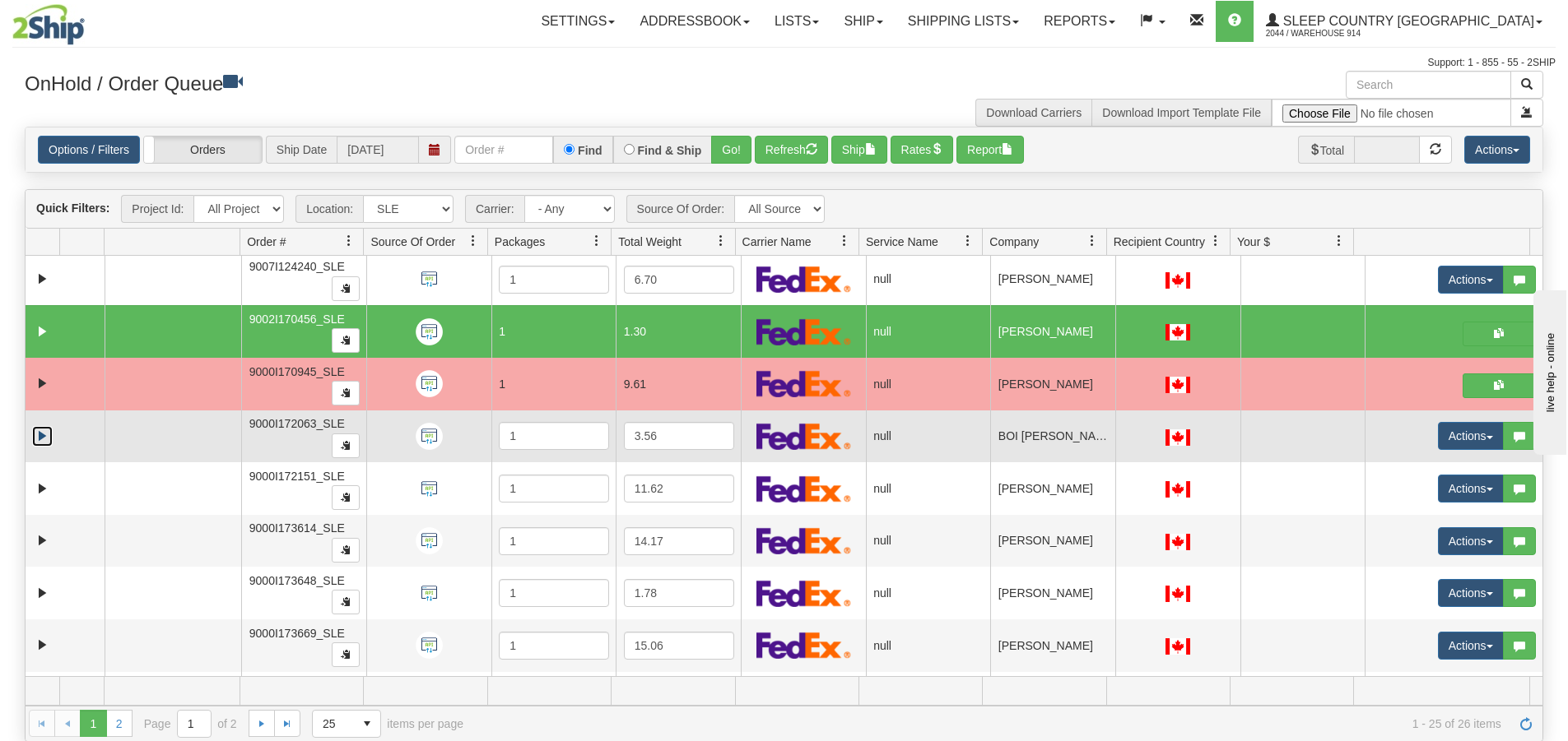
click at [38, 440] on link "Expand" at bounding box center [43, 436] width 21 height 21
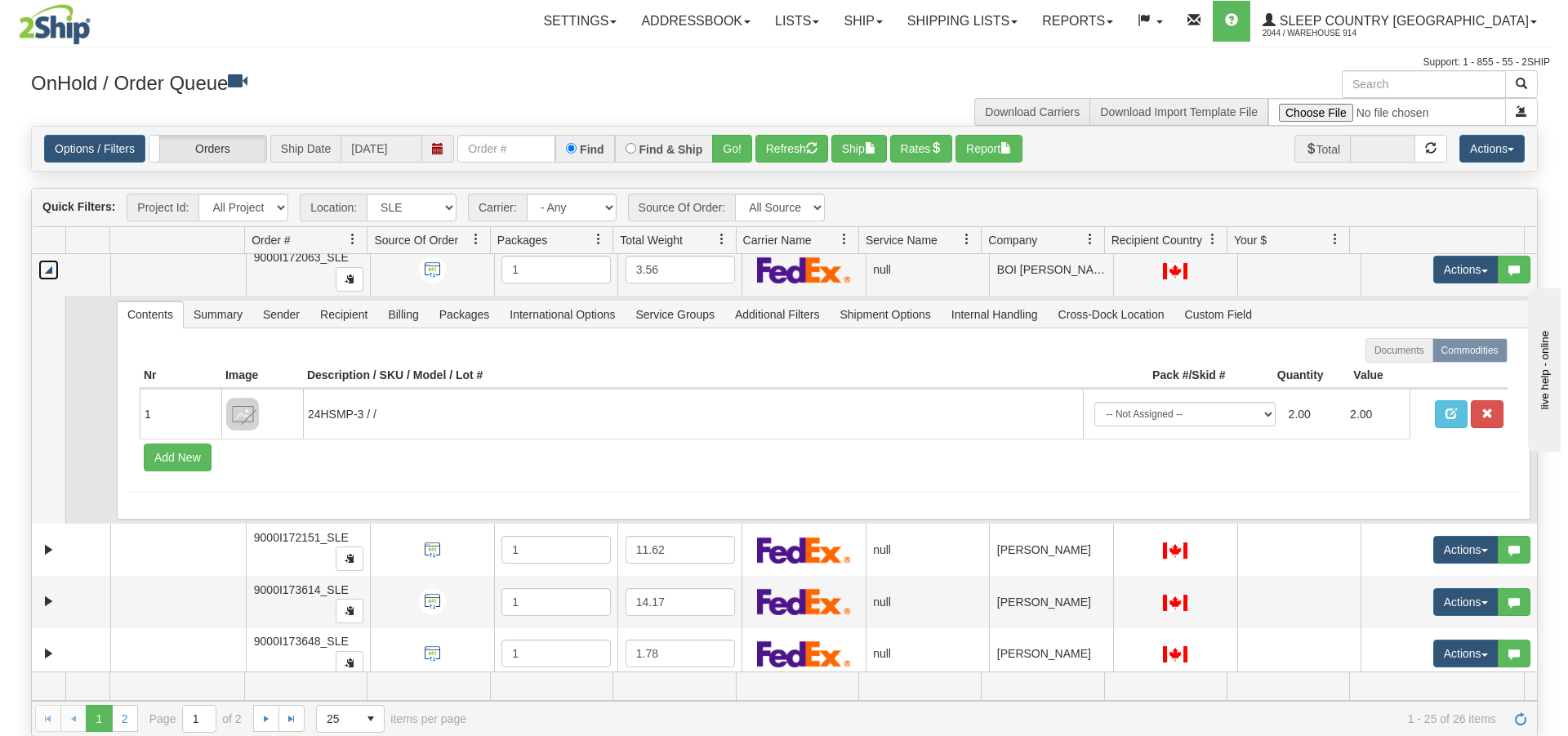
scroll to position [1144, 0]
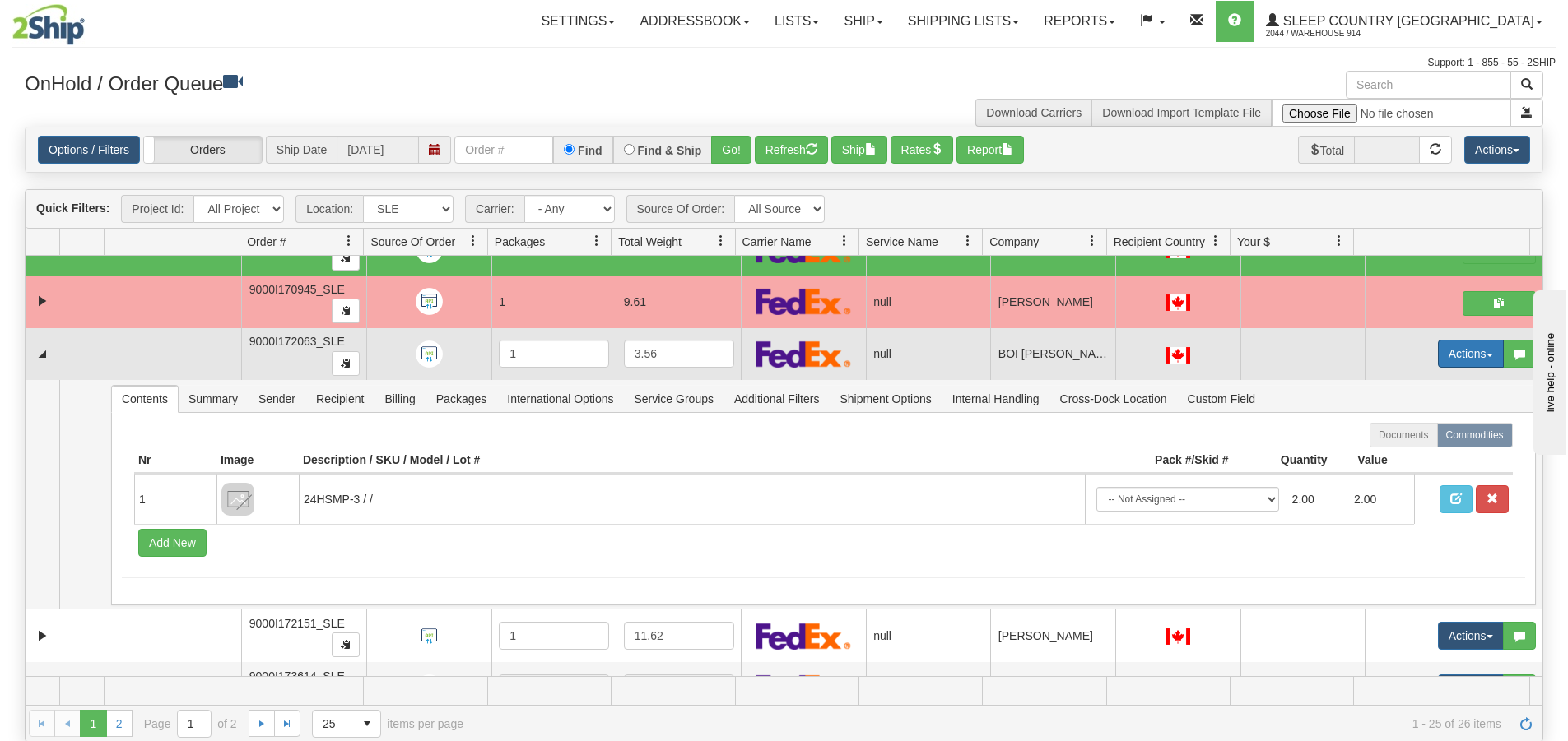
click at [1480, 354] on button "Actions" at bounding box center [1470, 354] width 66 height 28
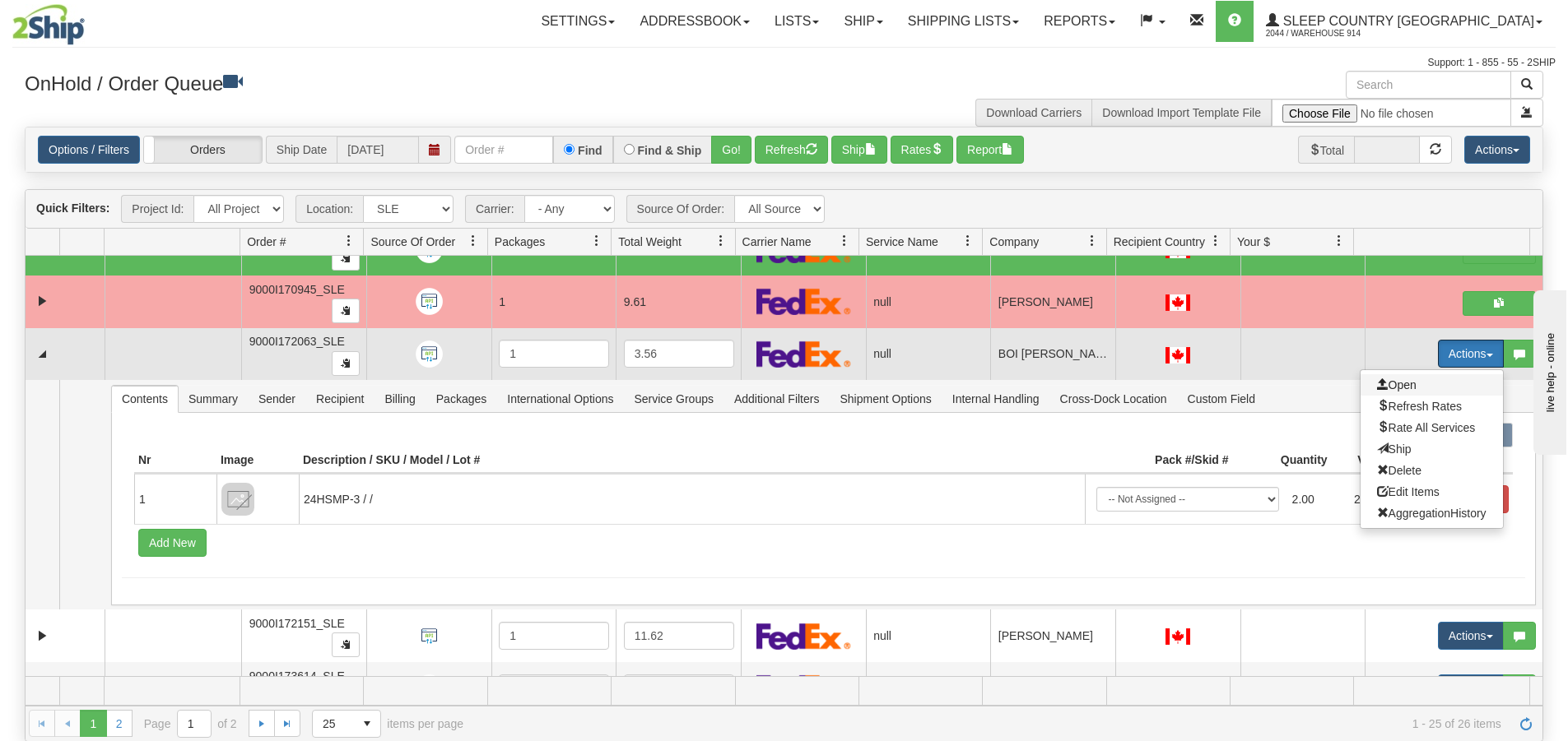
click at [1382, 383] on span "Open" at bounding box center [1396, 385] width 39 height 13
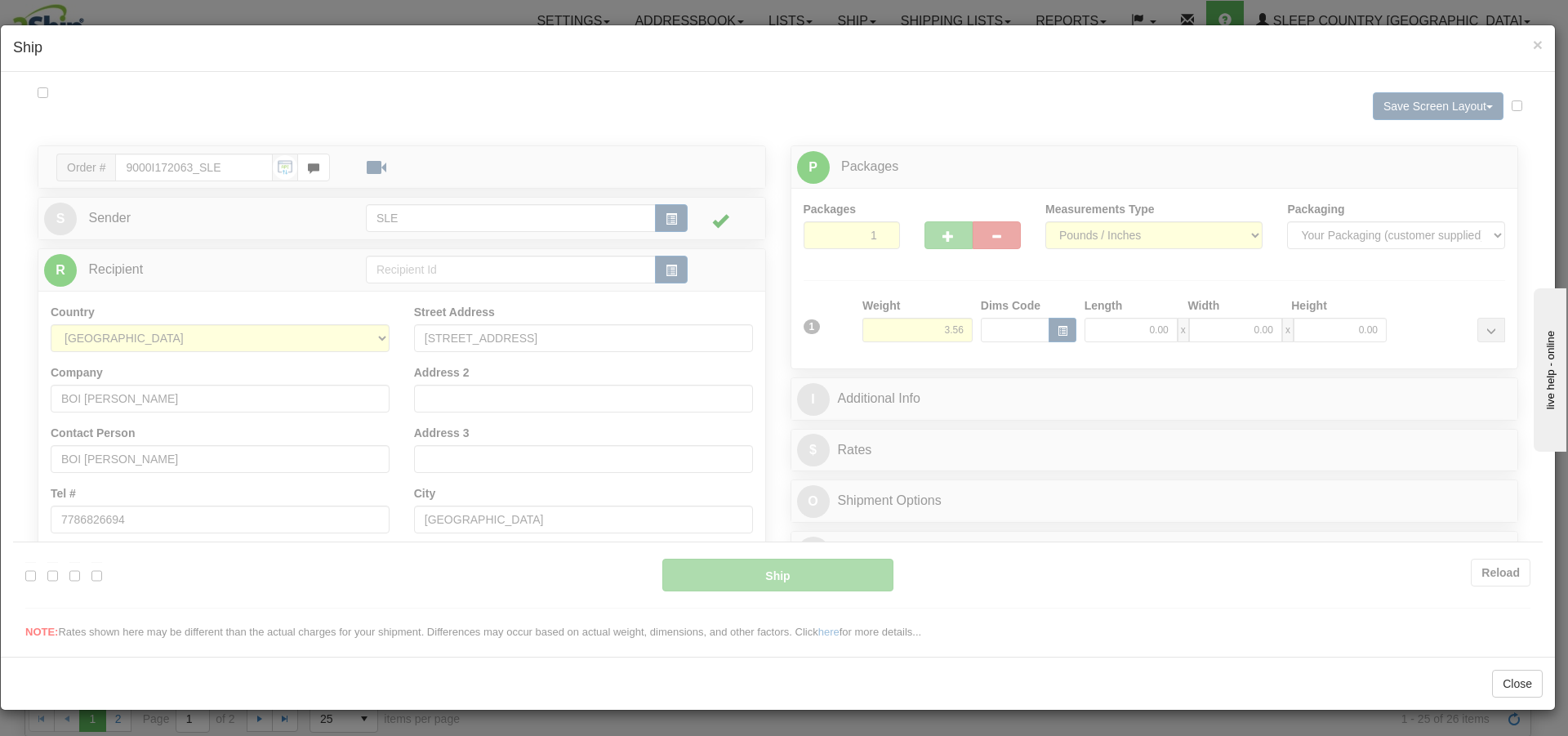
scroll to position [0, 0]
type input "16:33"
type input "16:00"
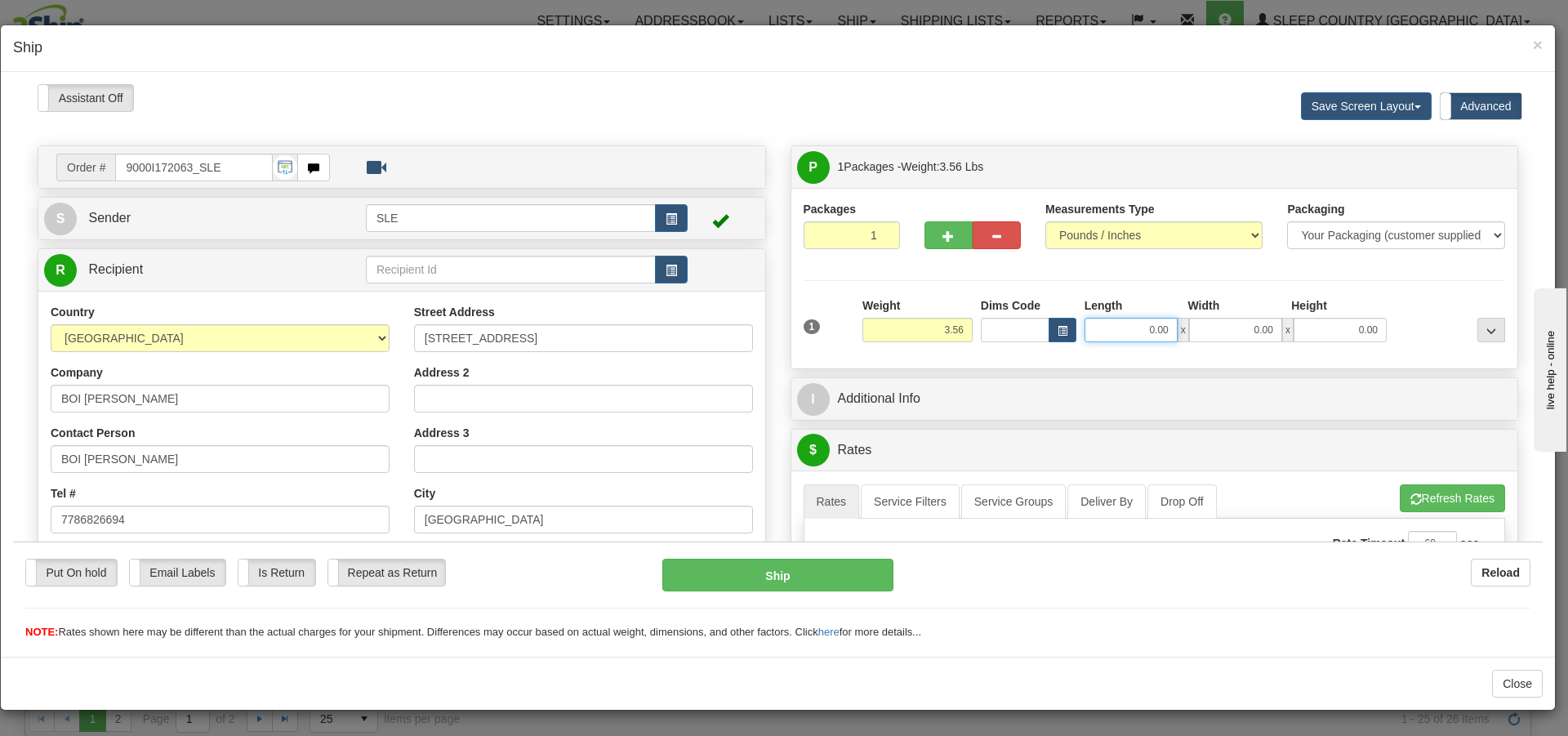
click at [1155, 327] on input "0.00" at bounding box center [1131, 330] width 94 height 25
click at [1136, 330] on input "Length" at bounding box center [1131, 330] width 94 height 25
type input "9.50"
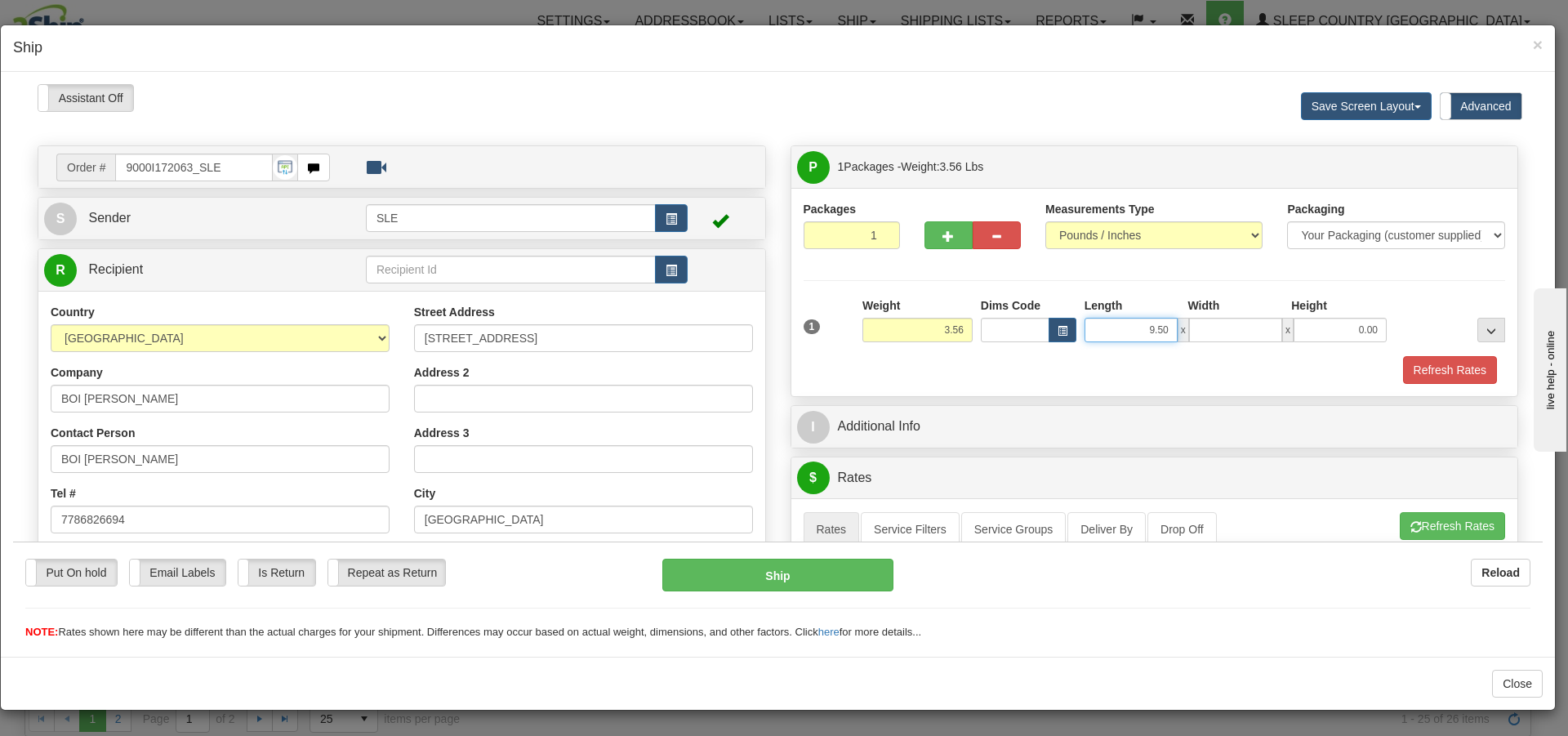
type input "0.00"
click at [1164, 325] on input "9.50" at bounding box center [1131, 330] width 94 height 25
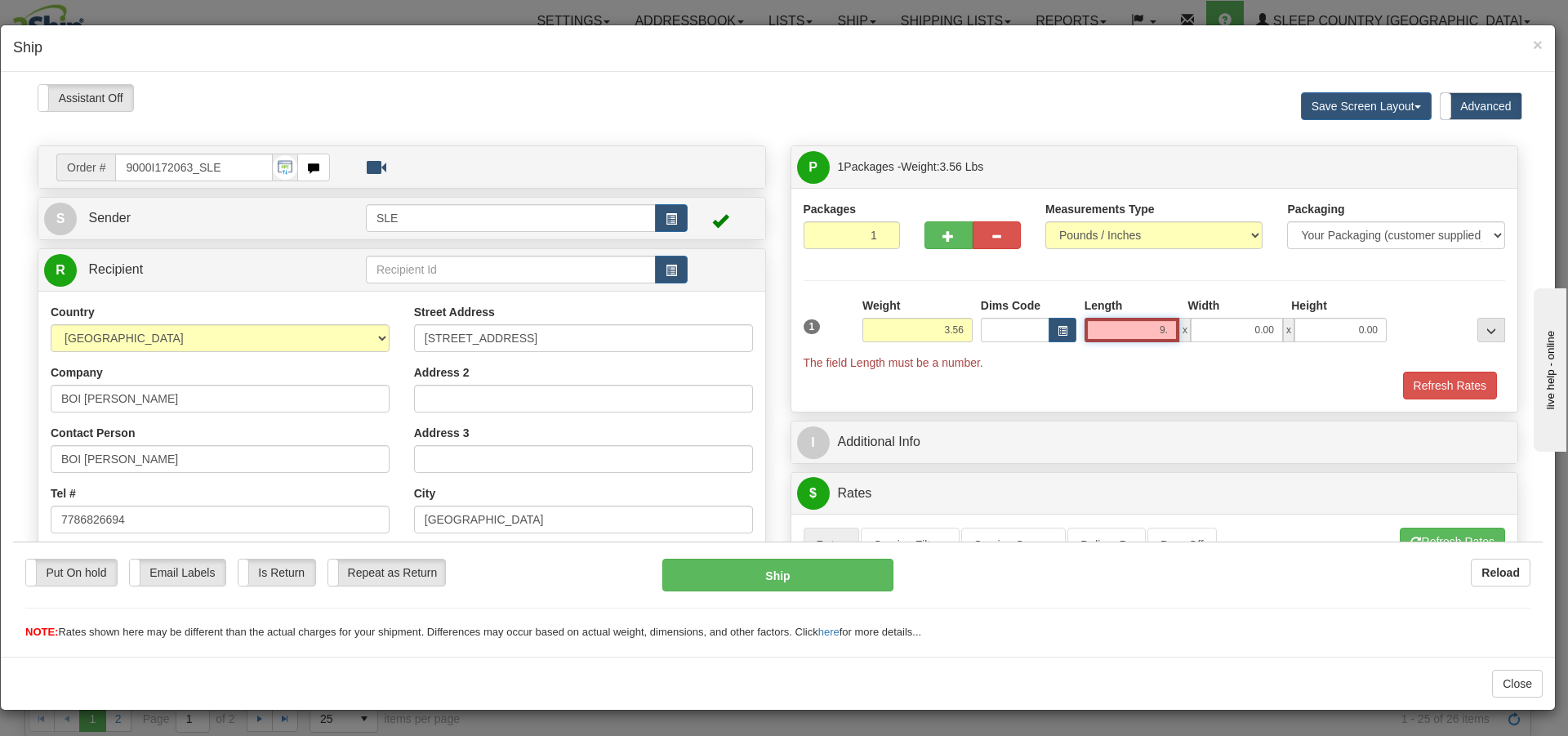
type input "9"
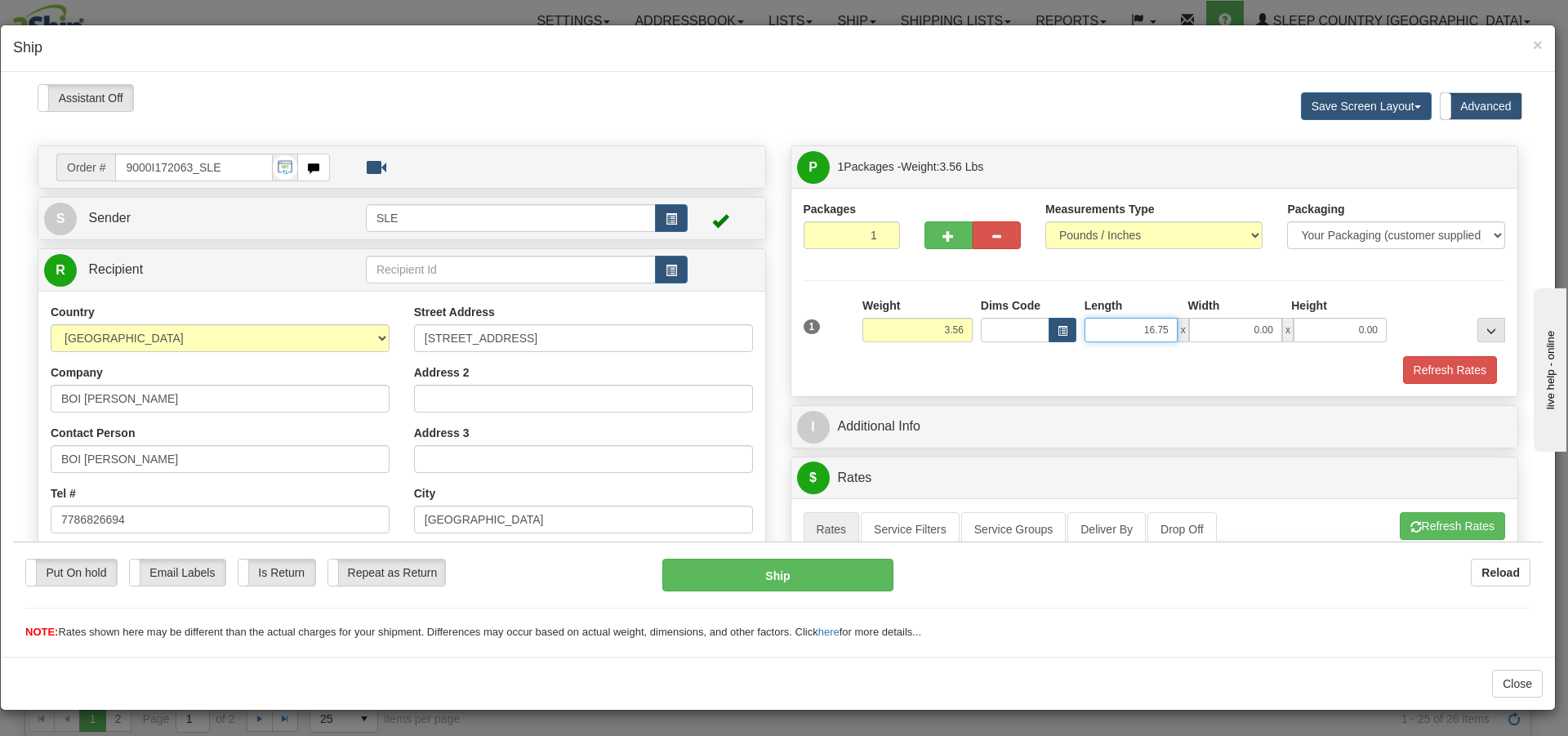
type input "16.75"
type input "22.50"
type input "20.75"
click at [1444, 534] on button "Refresh Rates" at bounding box center [1452, 526] width 105 height 28
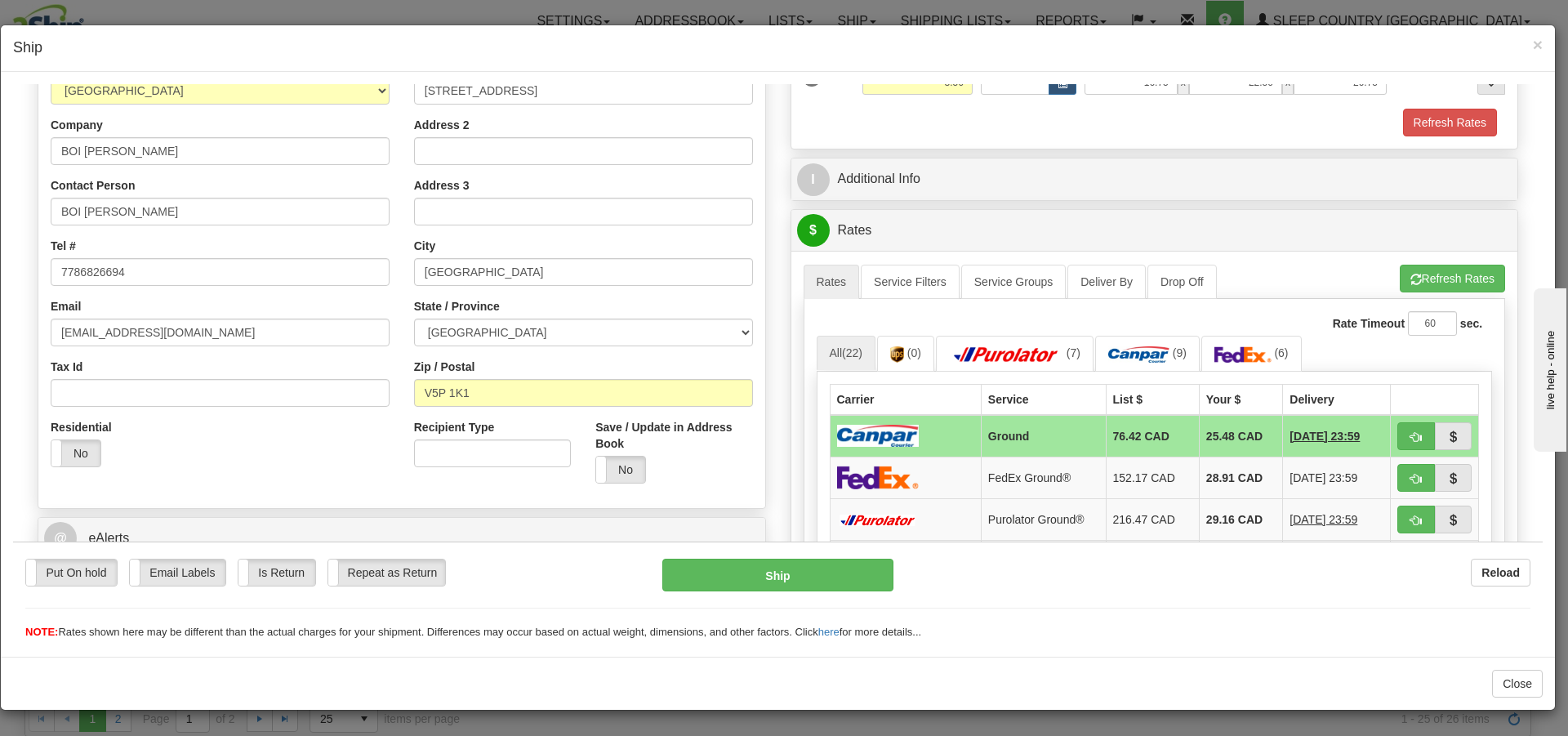
scroll to position [327, 0]
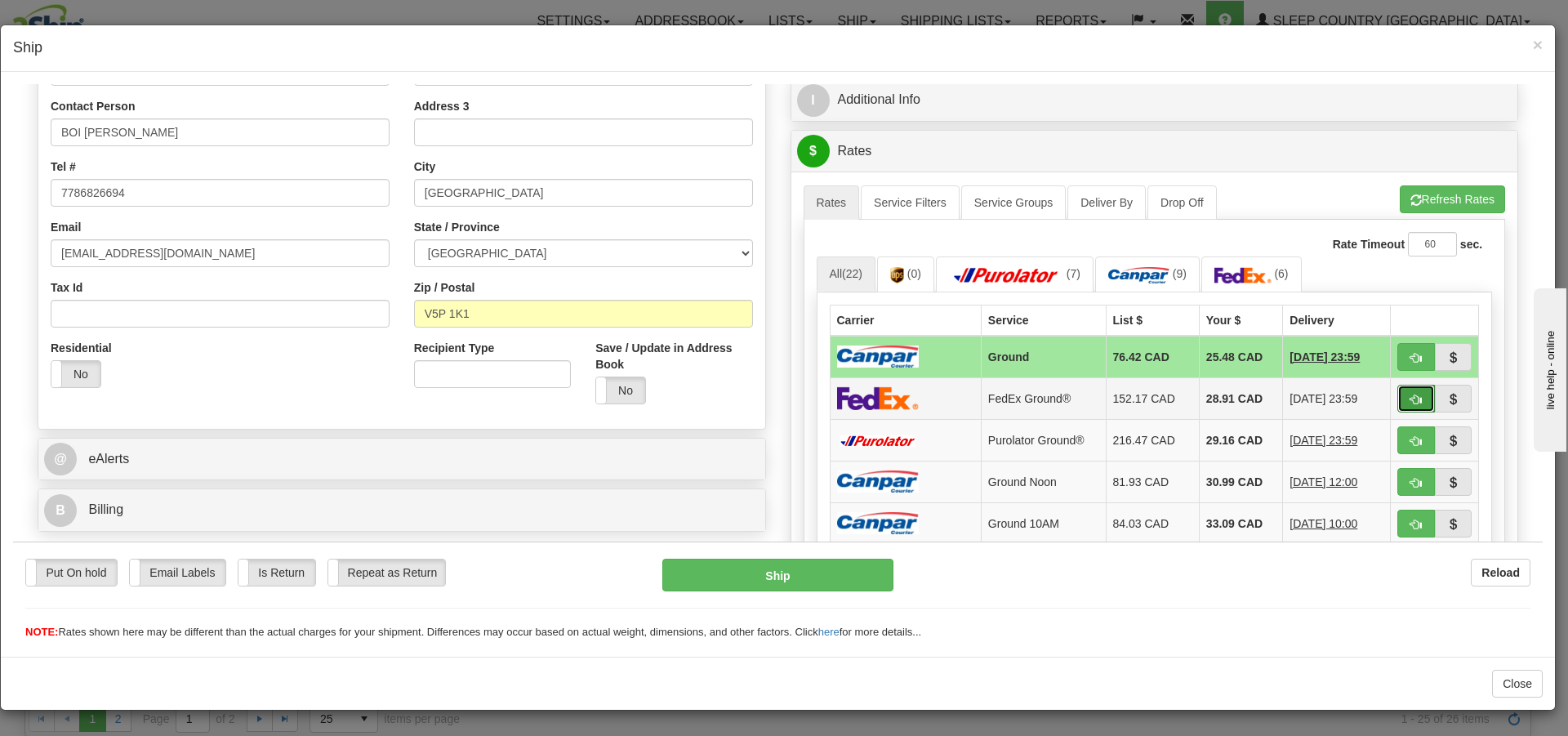
click at [1403, 390] on button "button" at bounding box center [1416, 398] width 37 height 28
type input "92"
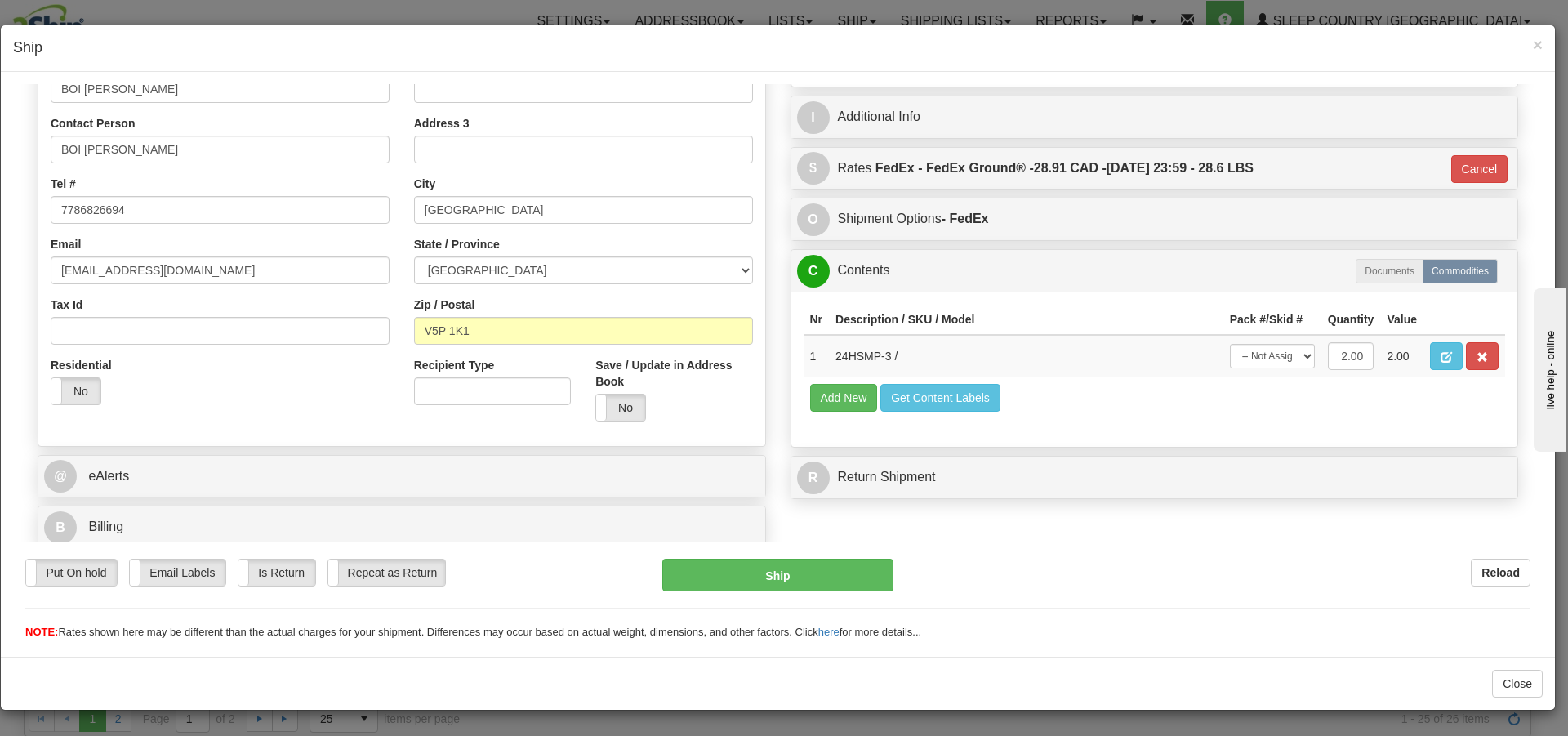
scroll to position [310, 0]
click at [1287, 354] on select "-- Not Assigned -- Package 1" at bounding box center [1273, 356] width 85 height 25
select select "0"
click at [1230, 344] on select "-- Not Assigned -- Package 1" at bounding box center [1273, 356] width 85 height 25
click at [827, 575] on button "Ship" at bounding box center [778, 574] width 230 height 32
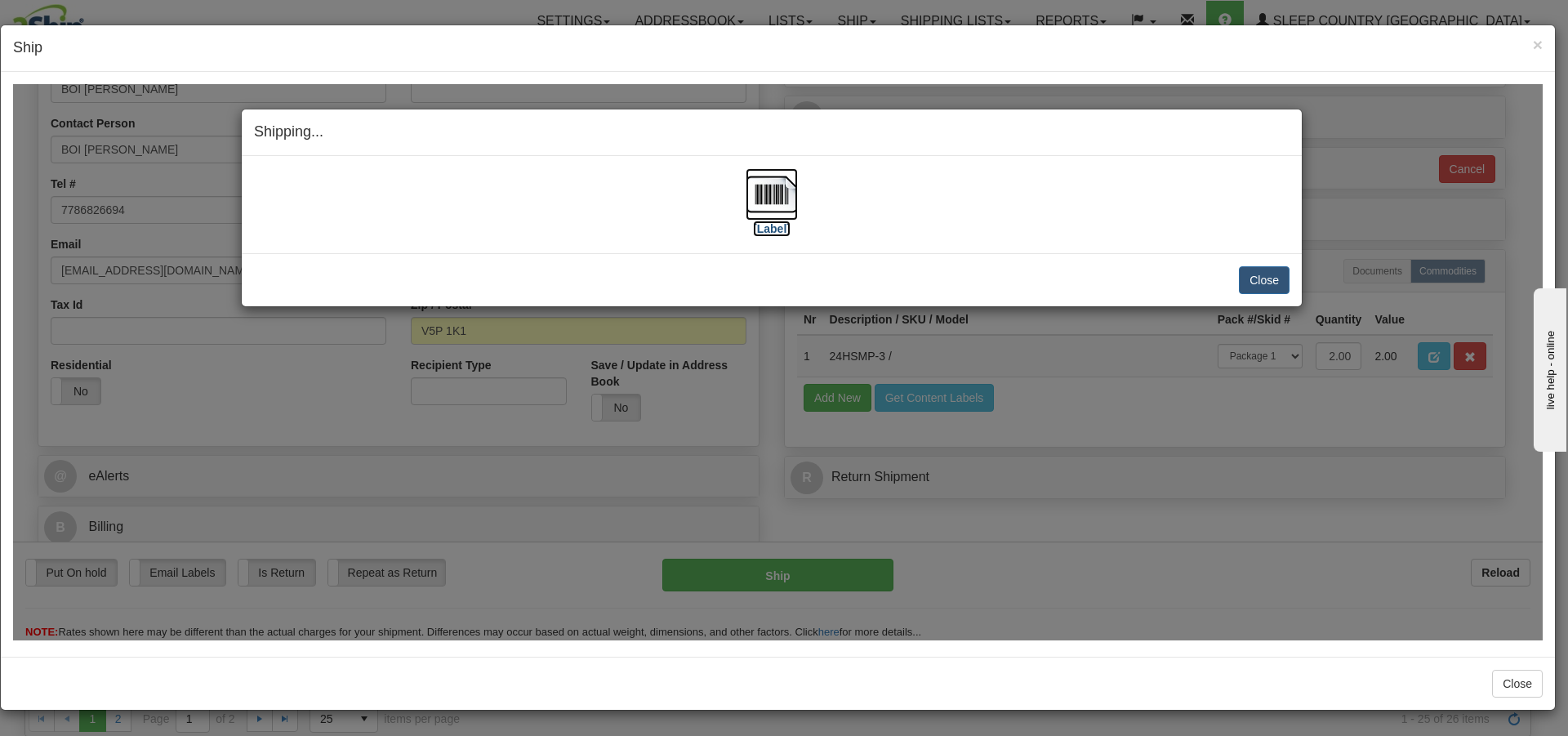
click at [770, 200] on img at bounding box center [771, 193] width 52 height 52
click at [1279, 278] on button "Close" at bounding box center [1264, 280] width 50 height 28
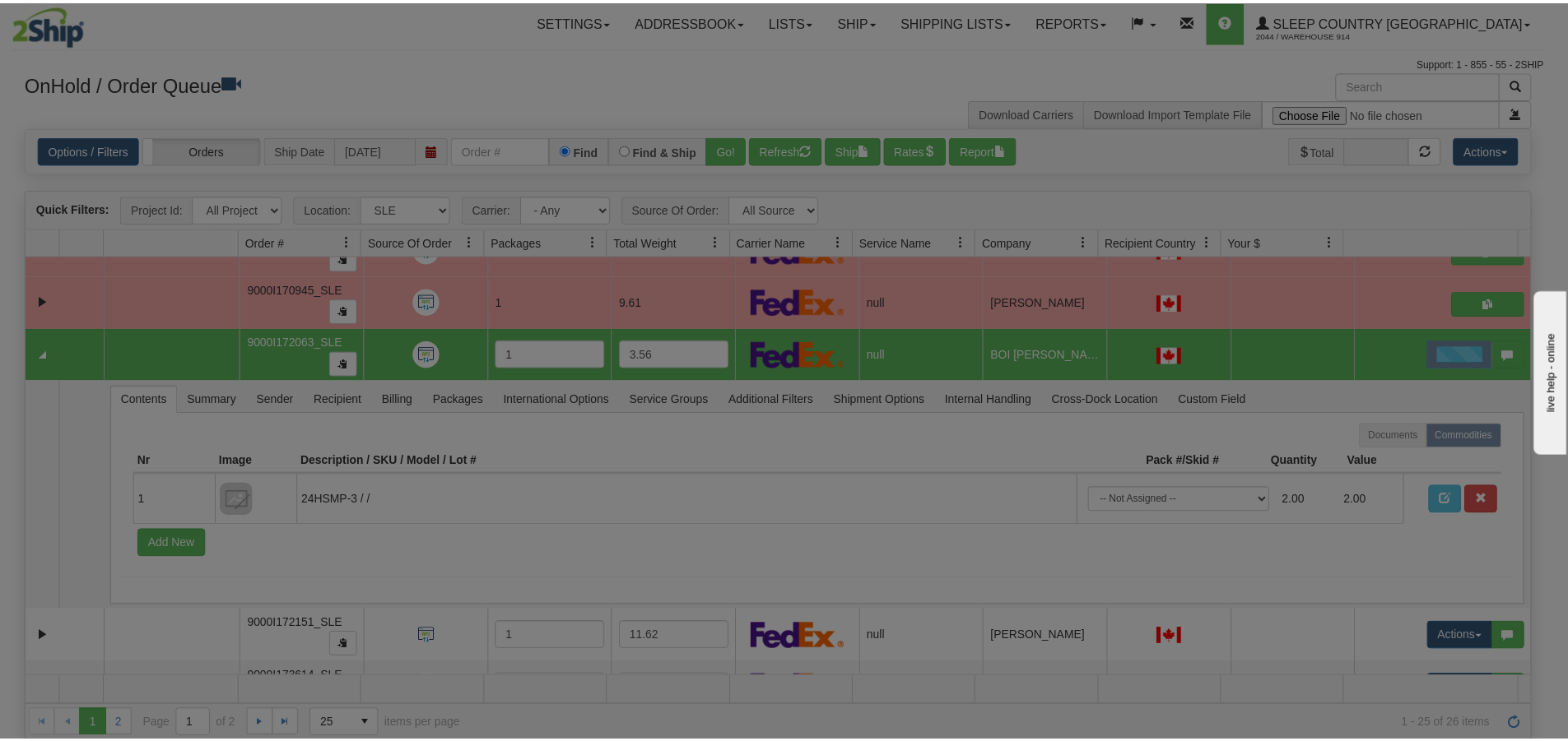
scroll to position [1118, 0]
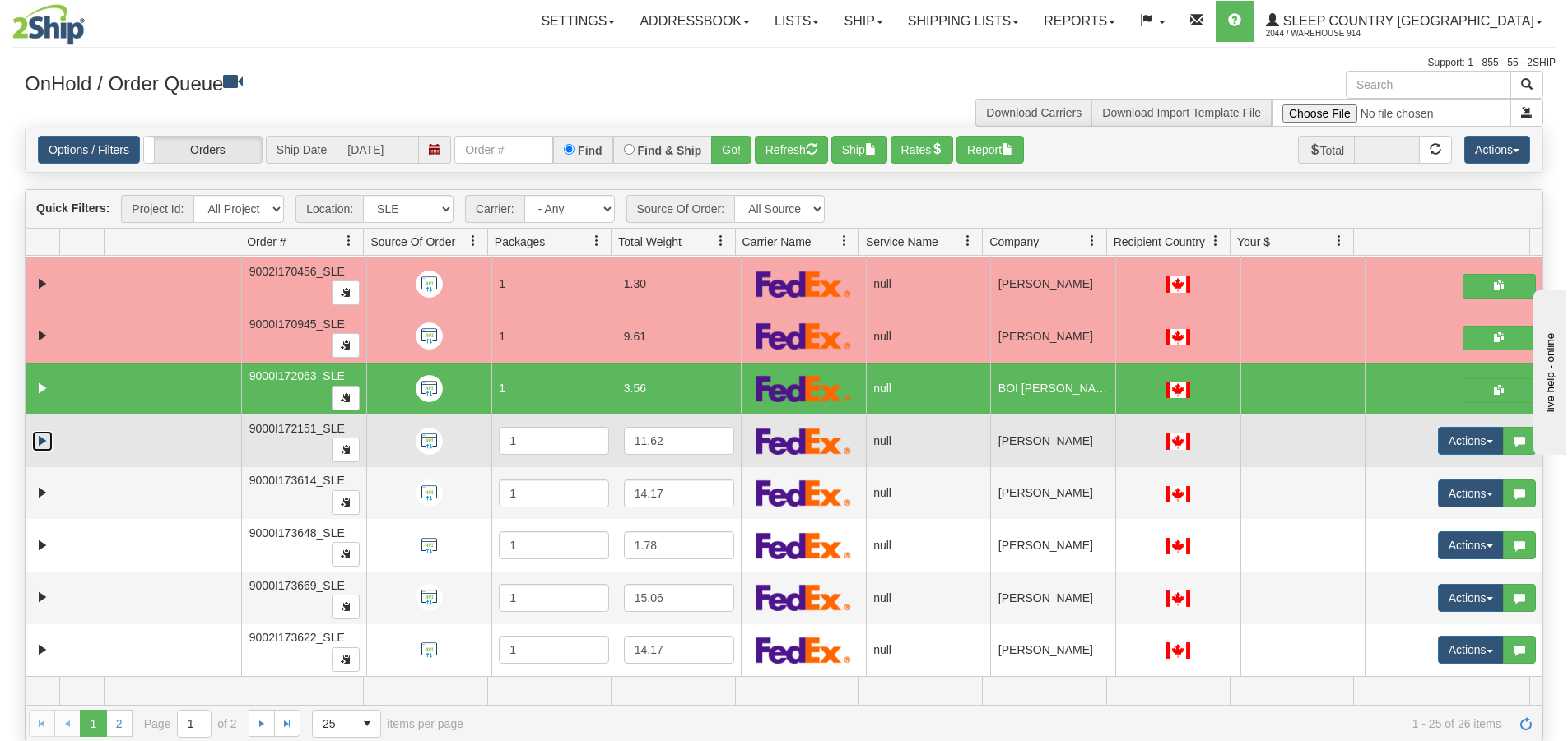
click at [38, 440] on link "Expand" at bounding box center [43, 441] width 21 height 21
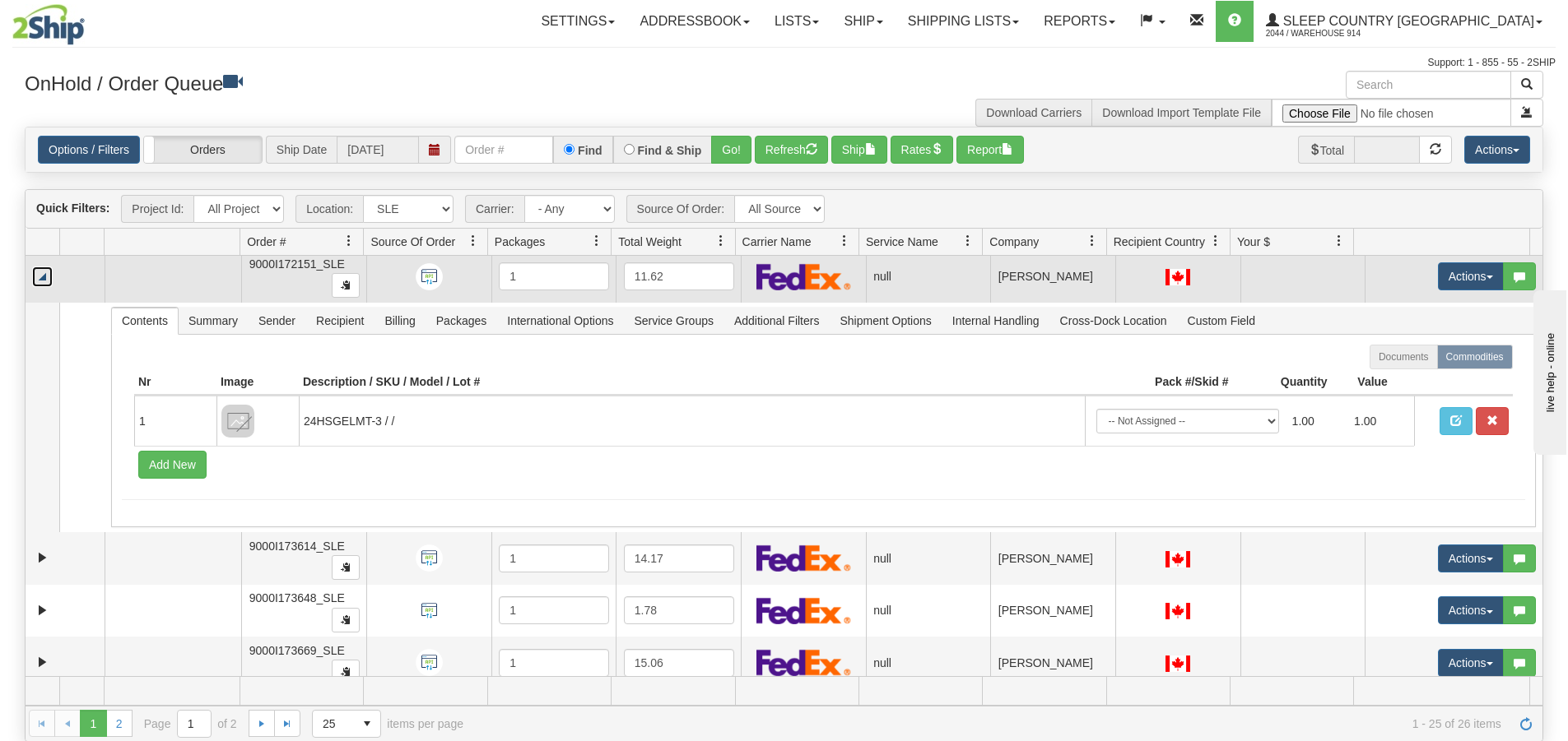
scroll to position [1347, 0]
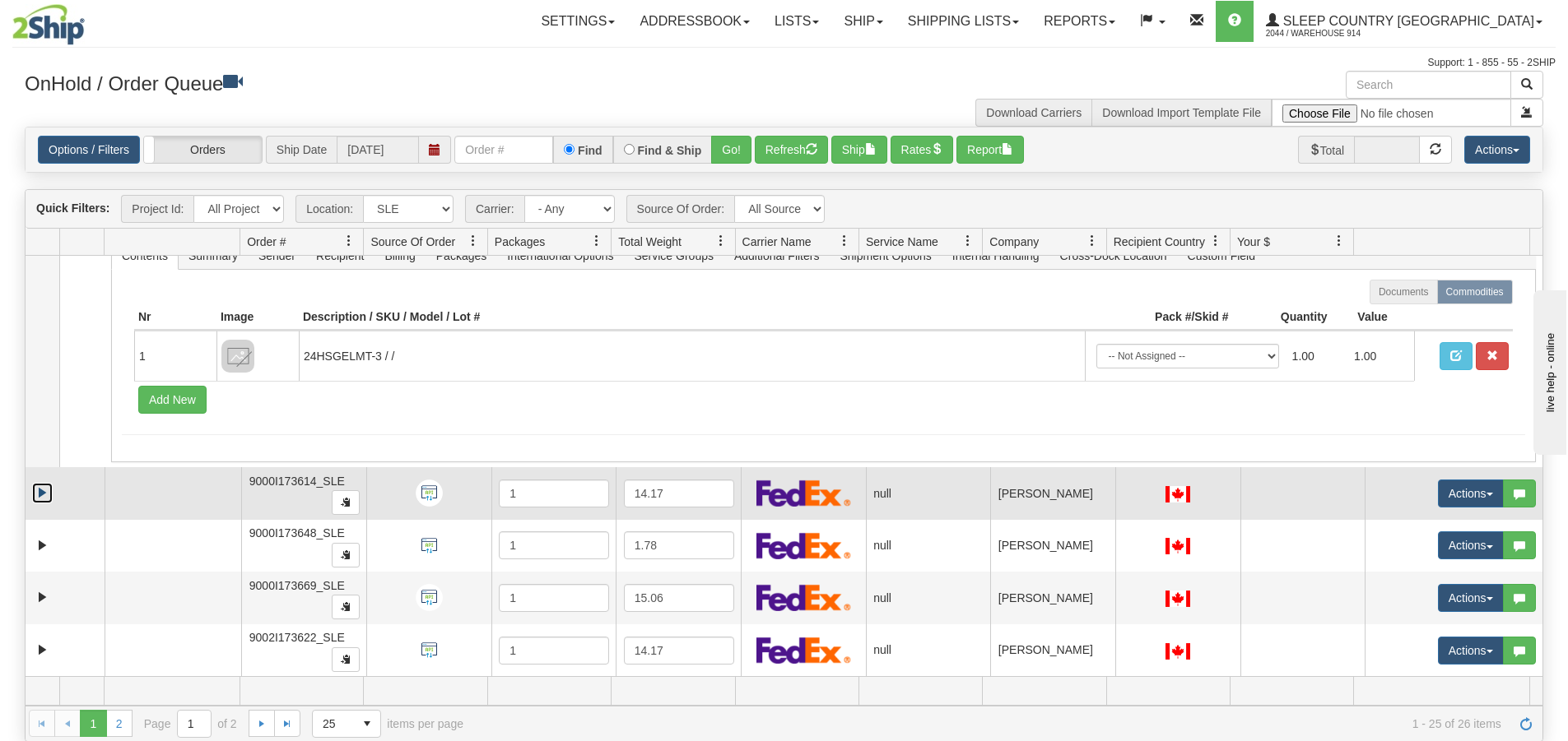
click at [45, 489] on link "Expand" at bounding box center [43, 493] width 21 height 21
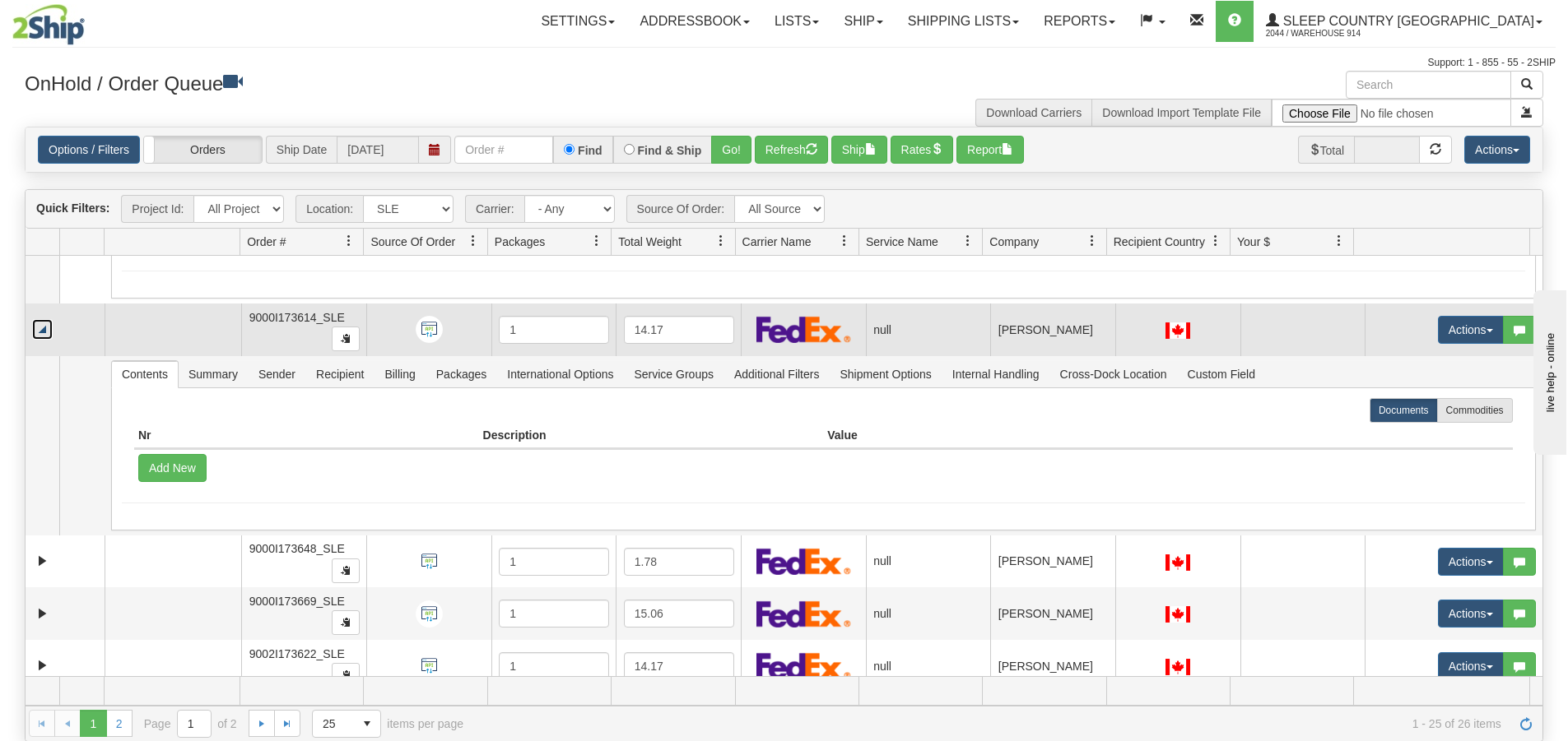
scroll to position [1511, 0]
click at [38, 329] on link "Collapse" at bounding box center [43, 328] width 21 height 21
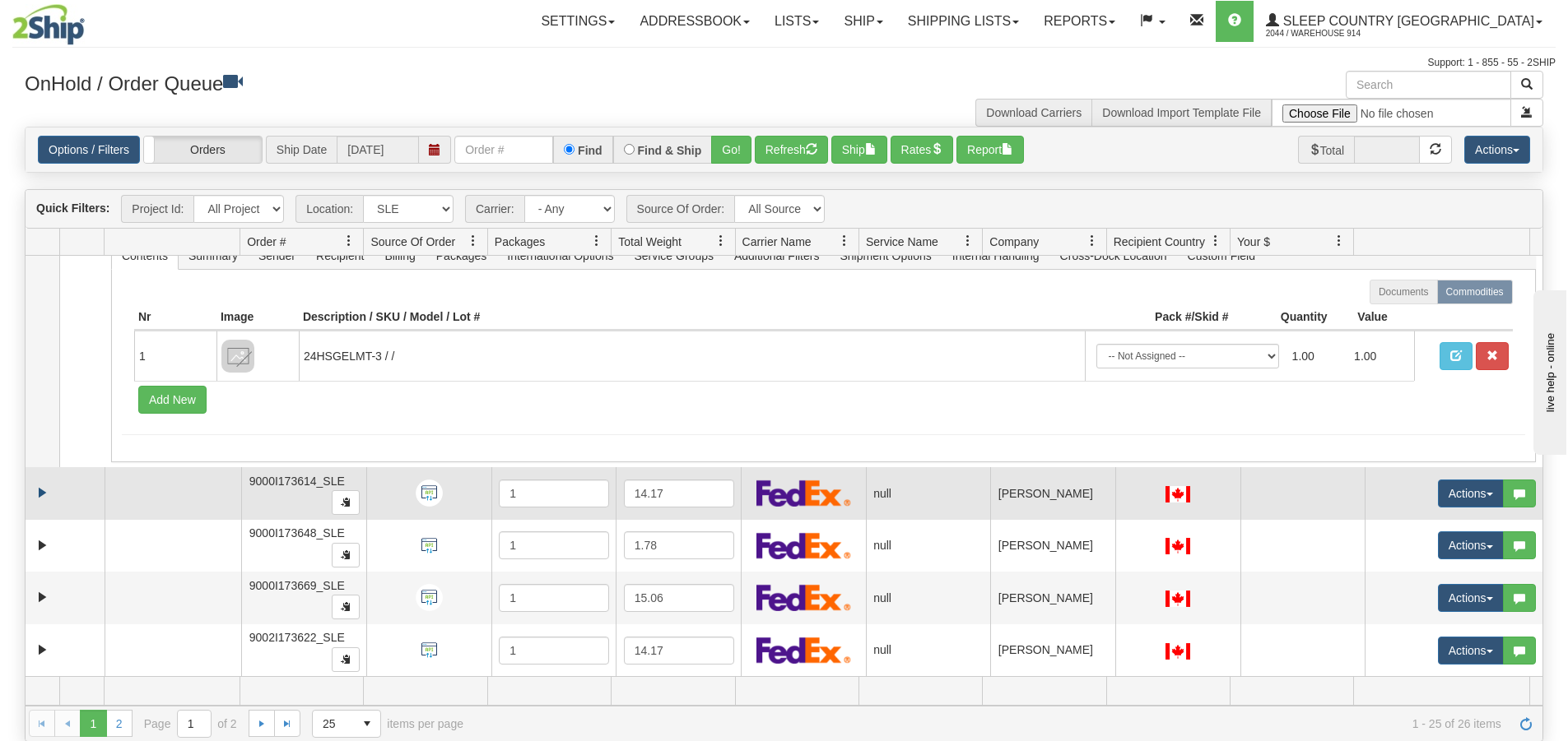
click at [38, 329] on td at bounding box center [43, 352] width 33 height 229
click at [43, 492] on link "Expand" at bounding box center [43, 493] width 21 height 21
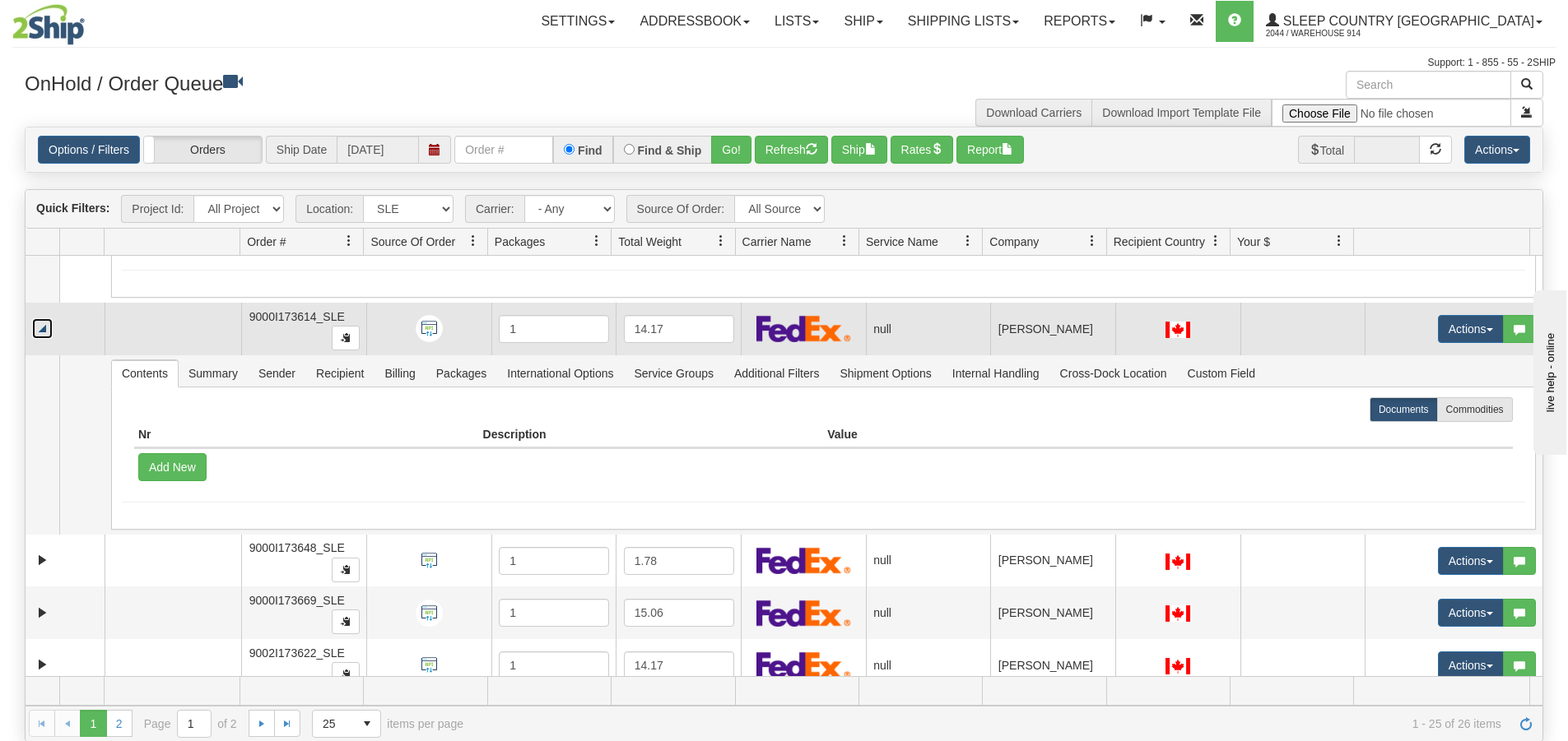
scroll to position [1526, 0]
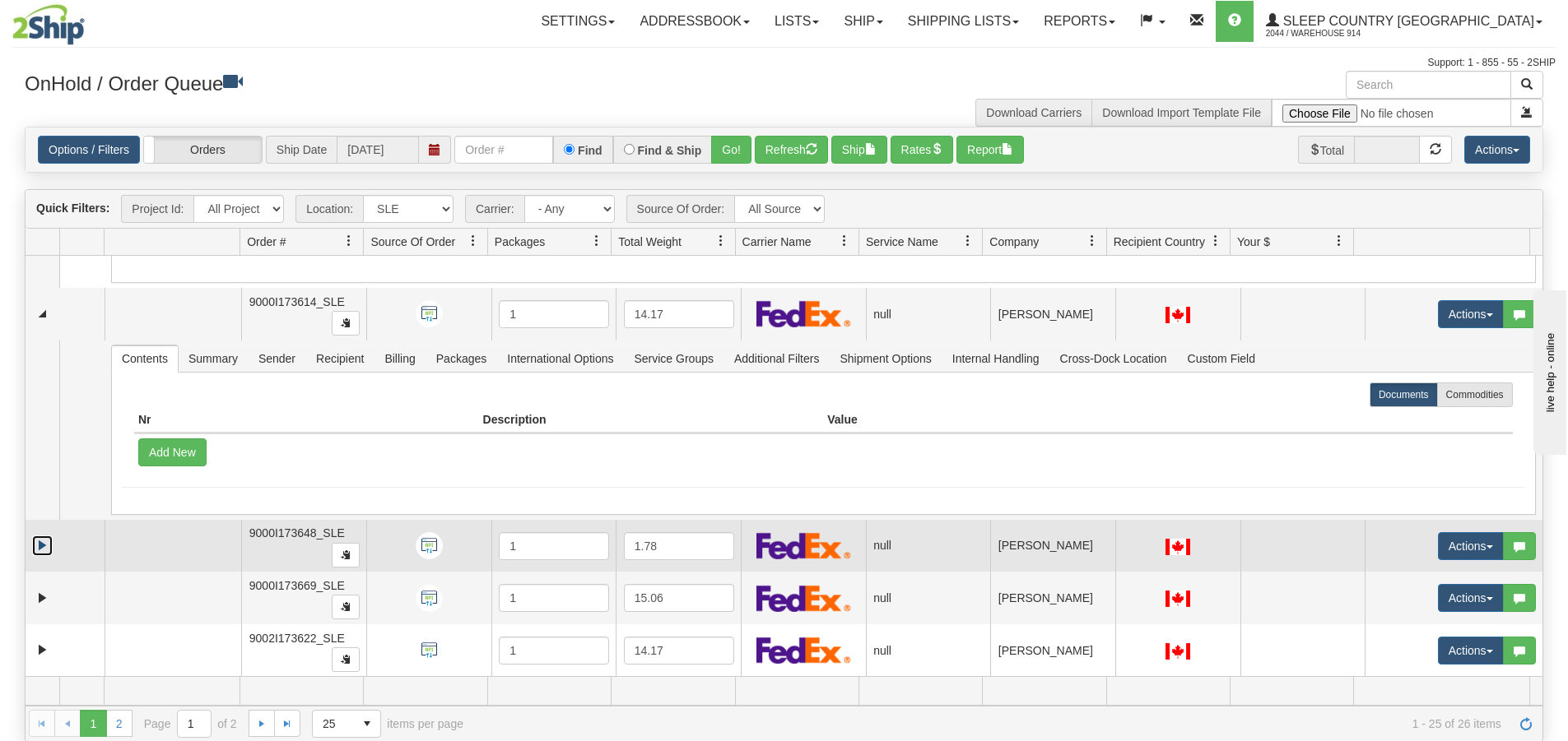
click at [38, 546] on link "Expand" at bounding box center [43, 546] width 21 height 21
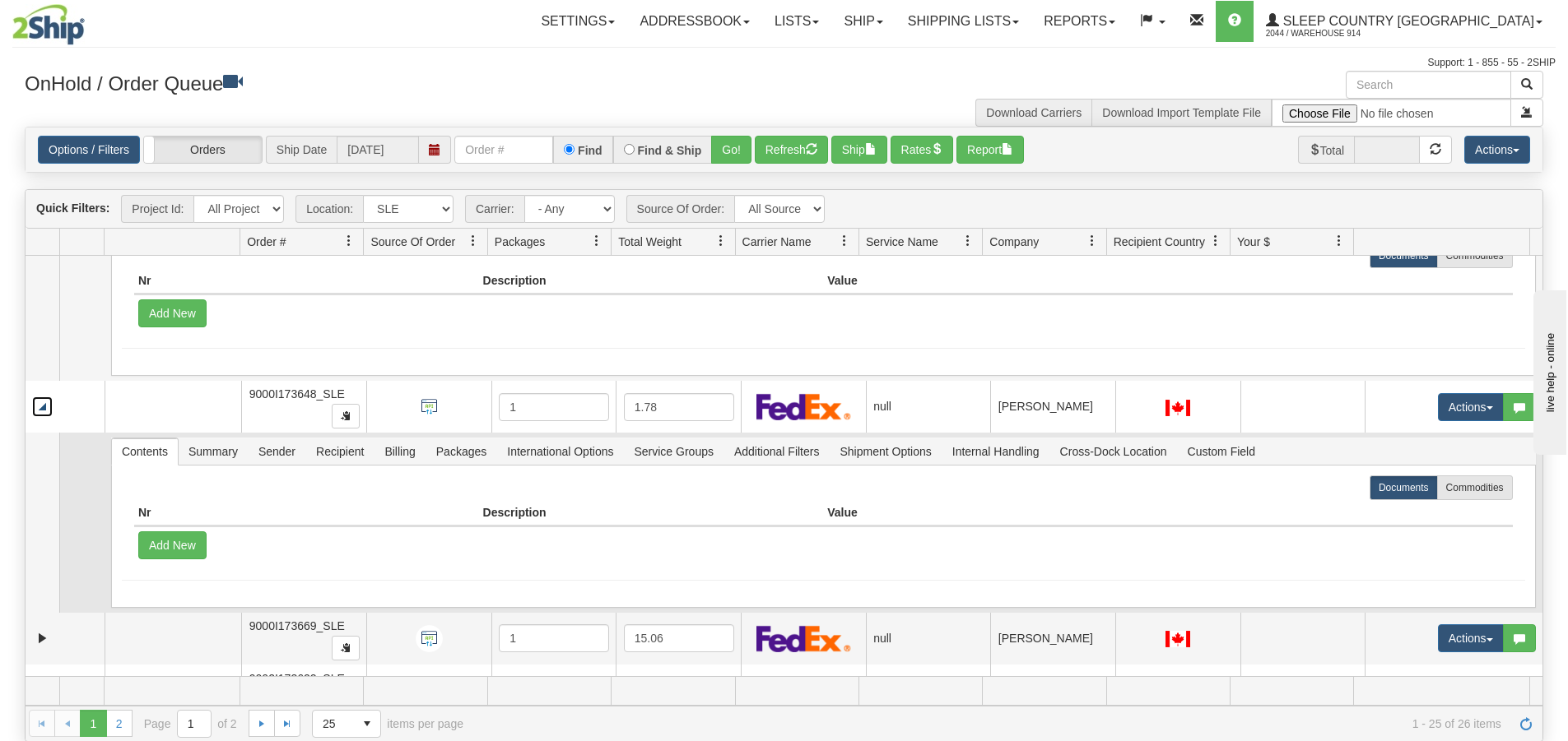
scroll to position [1706, 0]
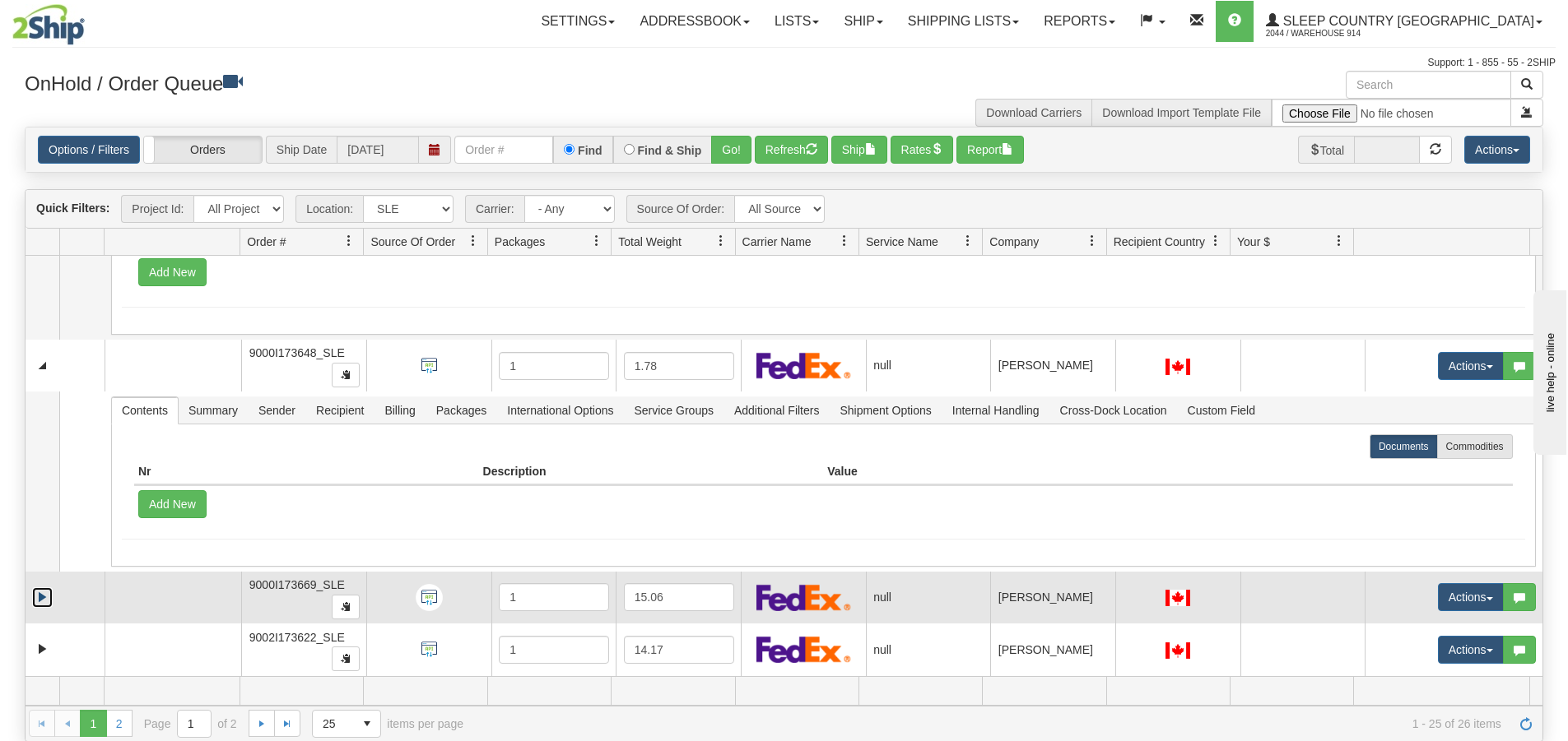
click at [38, 602] on link "Expand" at bounding box center [43, 598] width 21 height 21
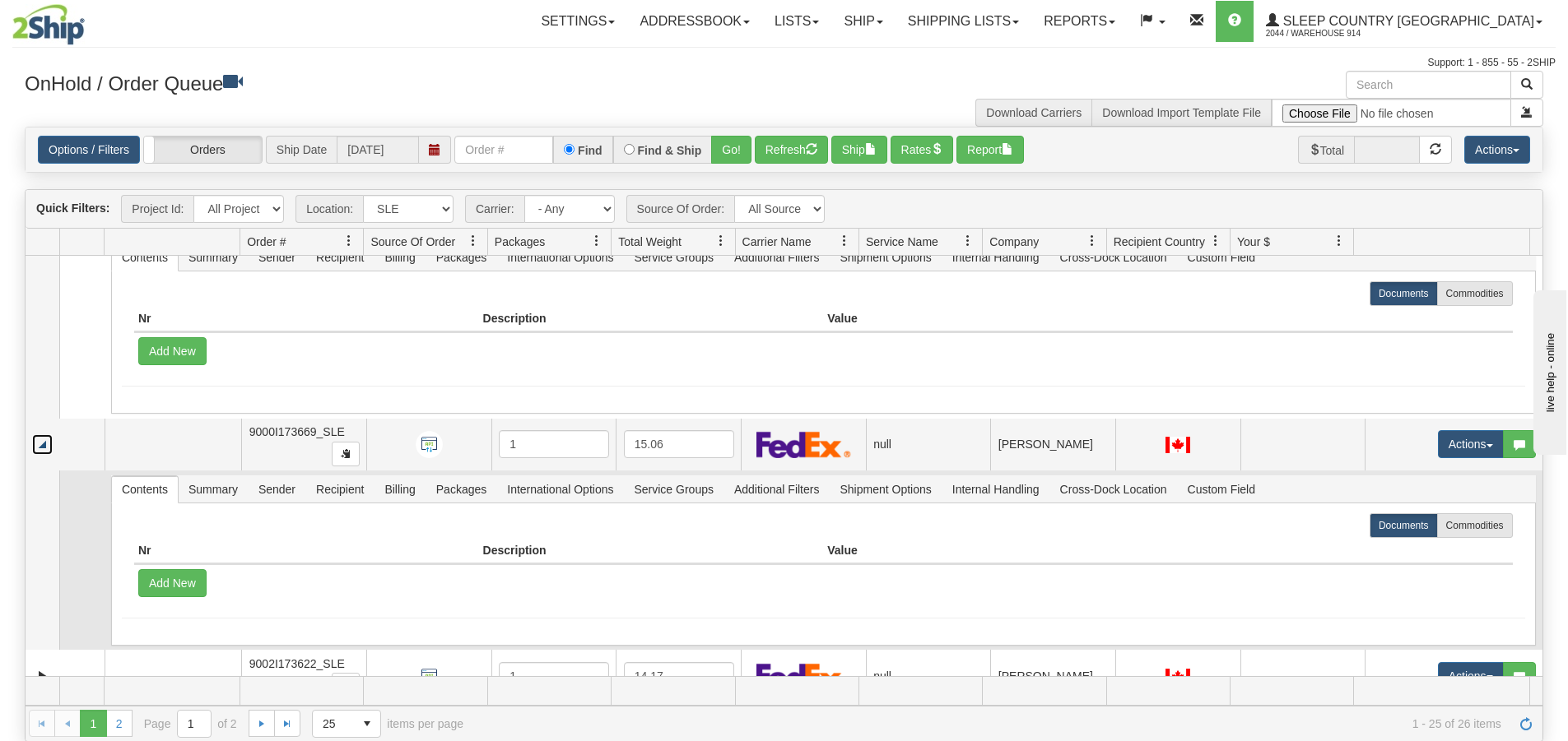
scroll to position [1886, 0]
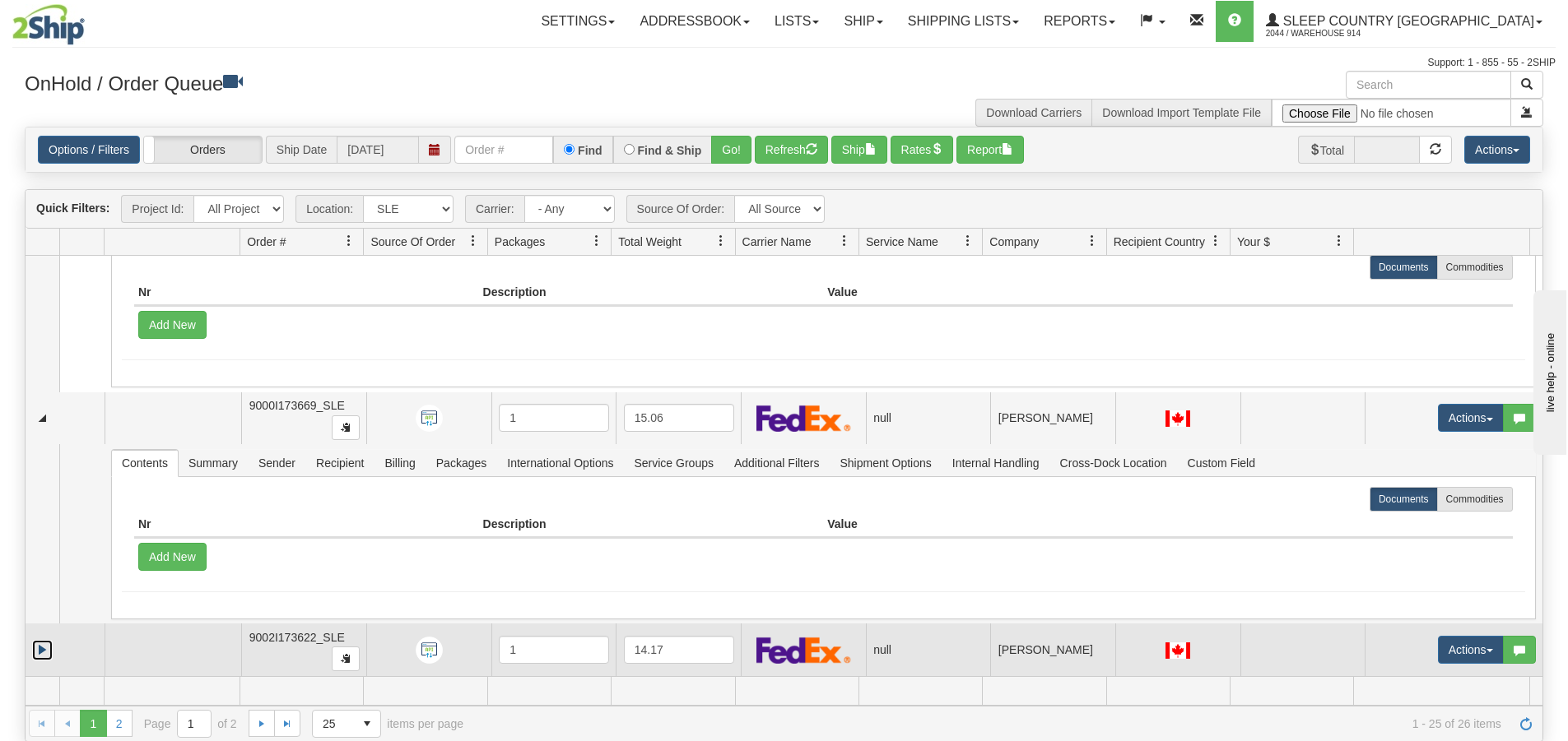
click at [38, 646] on link "Expand" at bounding box center [43, 650] width 21 height 21
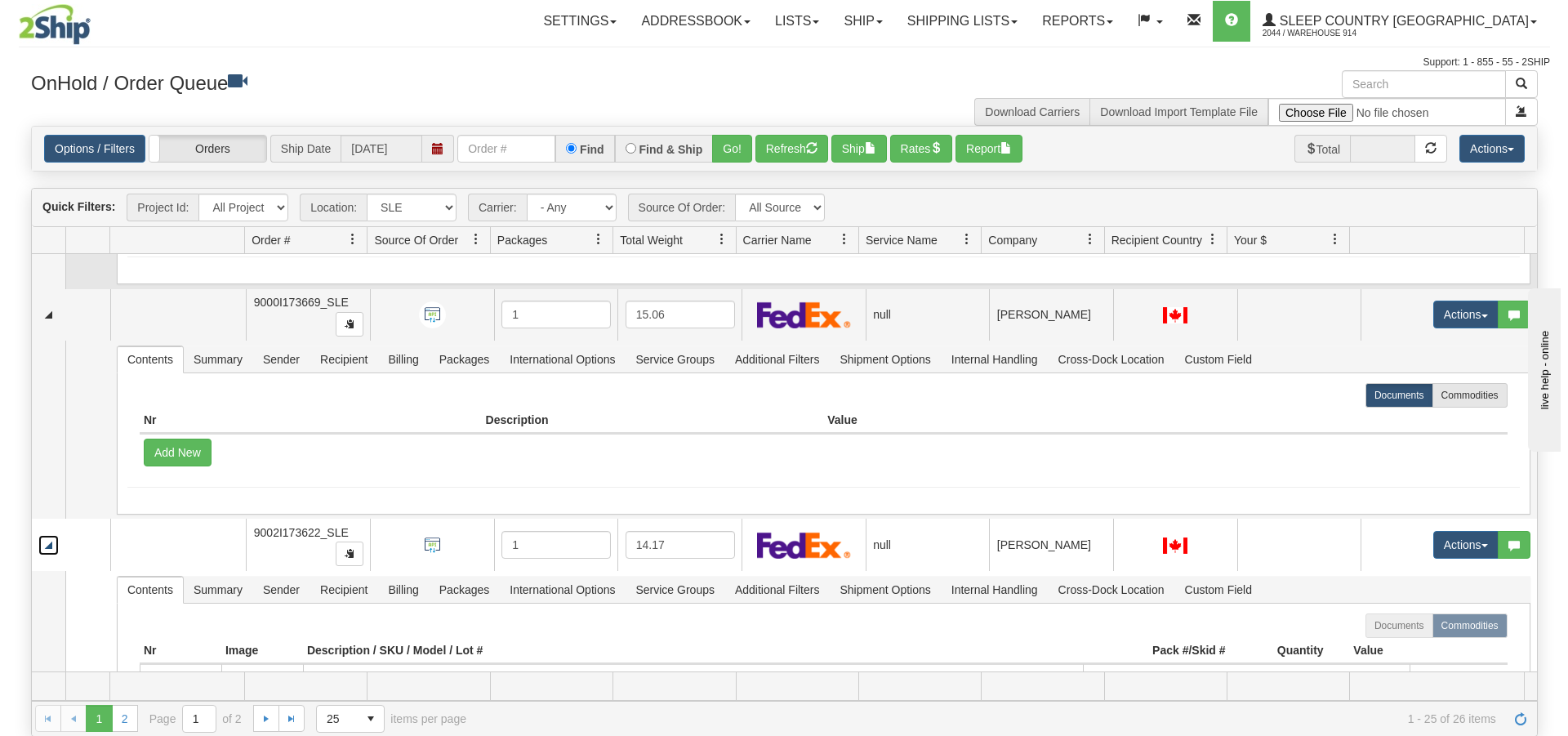
scroll to position [2101, 0]
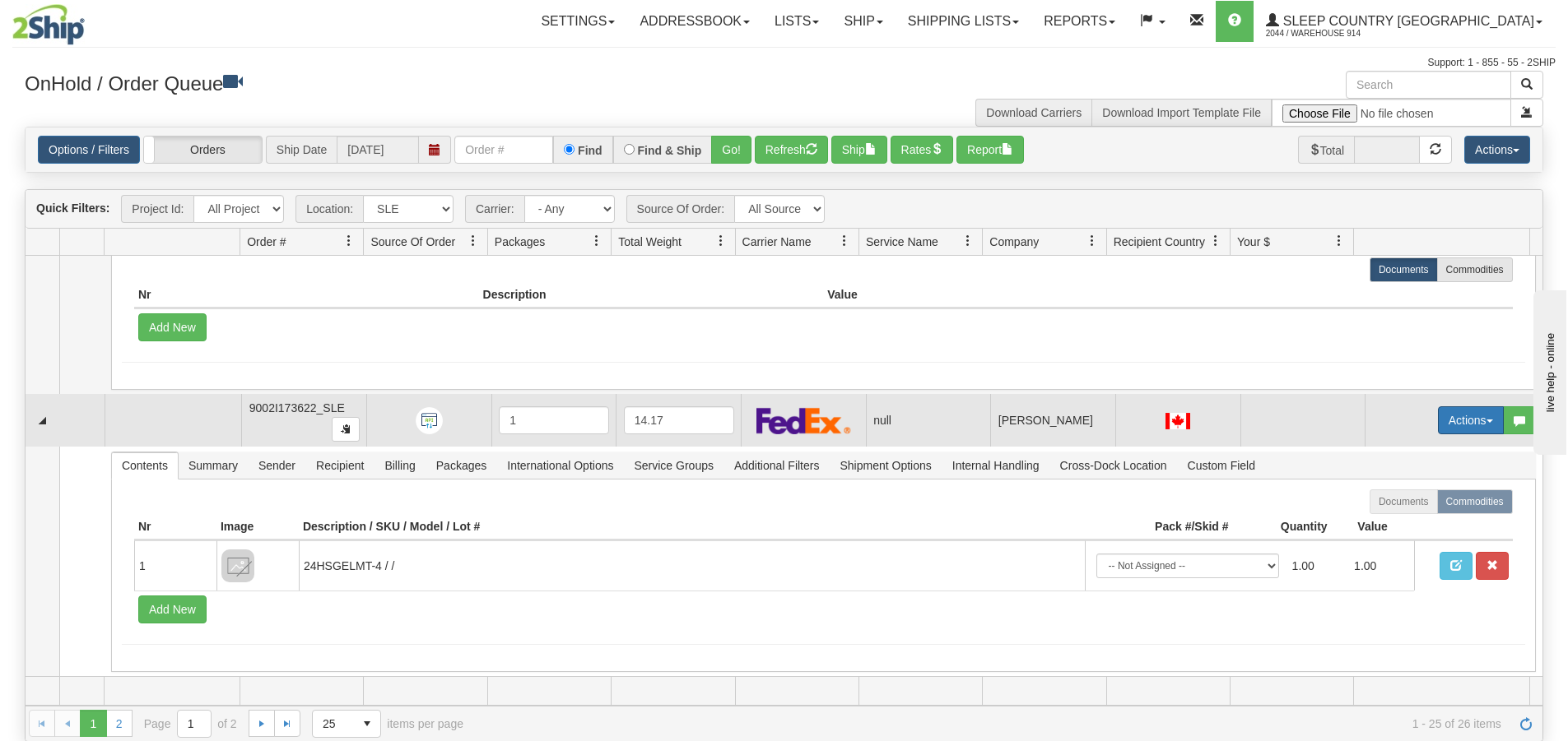
click at [1451, 417] on button "Actions" at bounding box center [1470, 421] width 66 height 28
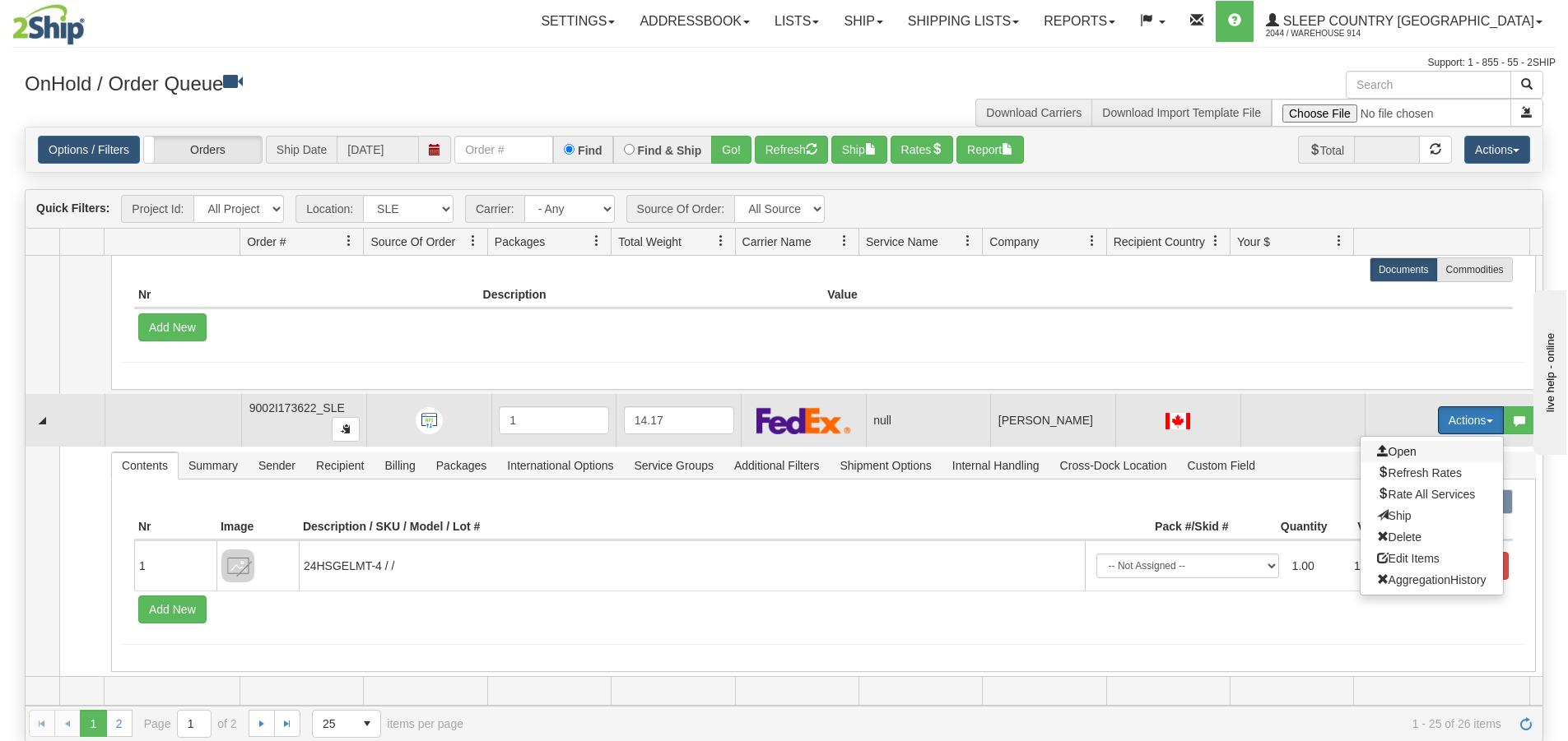
click at [1385, 451] on span "Open" at bounding box center [1396, 452] width 39 height 13
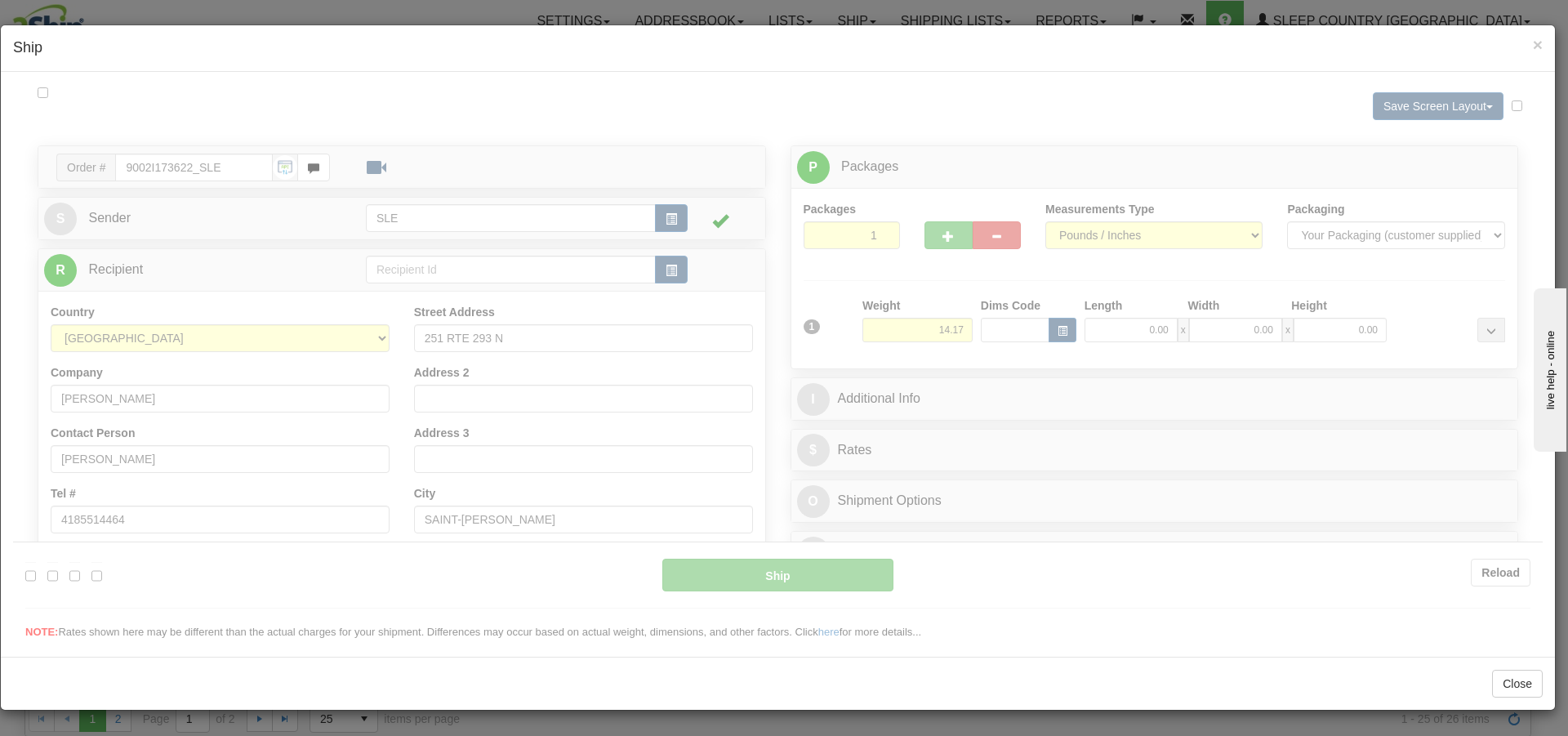
scroll to position [0, 0]
type input "16:35"
type input "16:00"
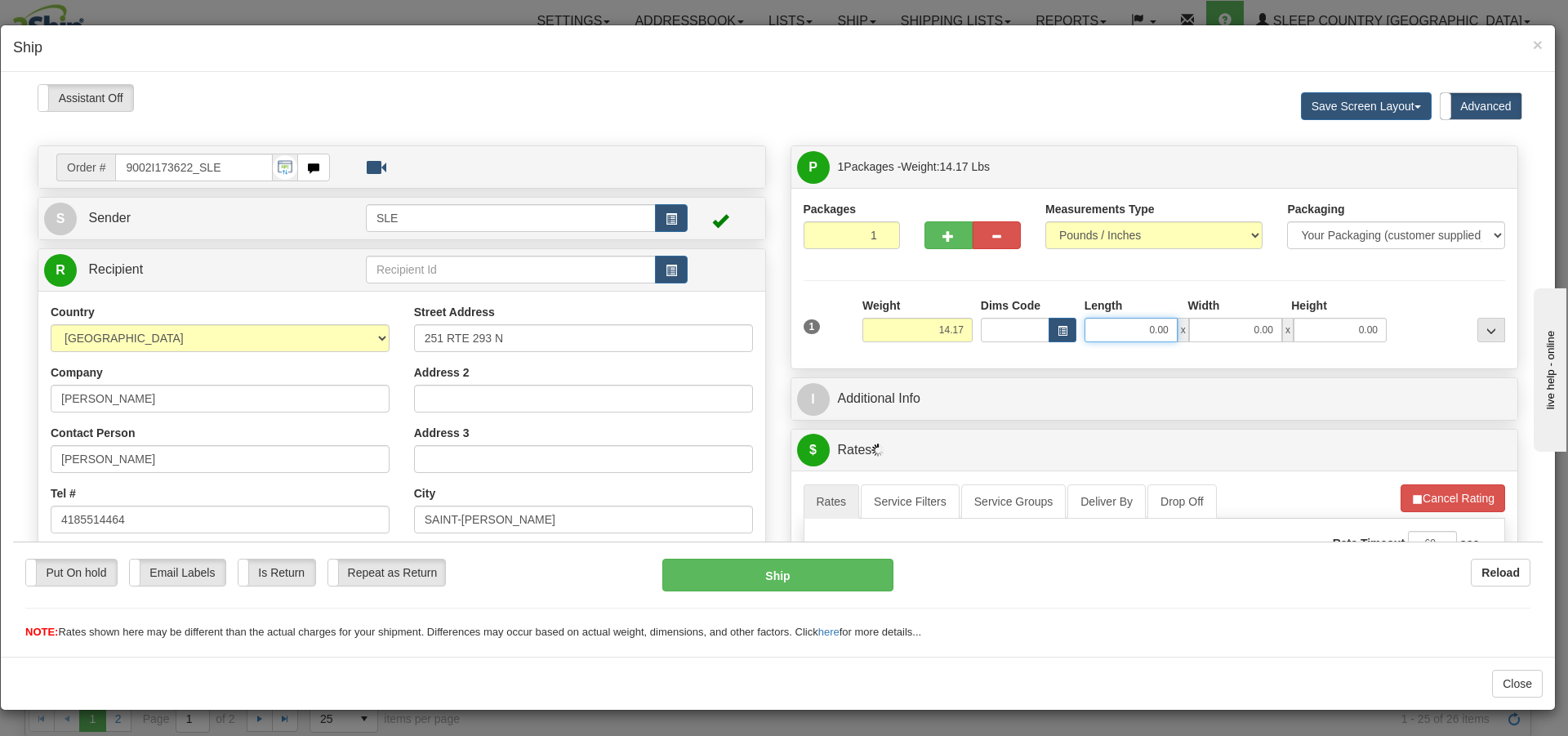
click at [1155, 325] on input "0.00" at bounding box center [1131, 330] width 94 height 25
type input "12.75"
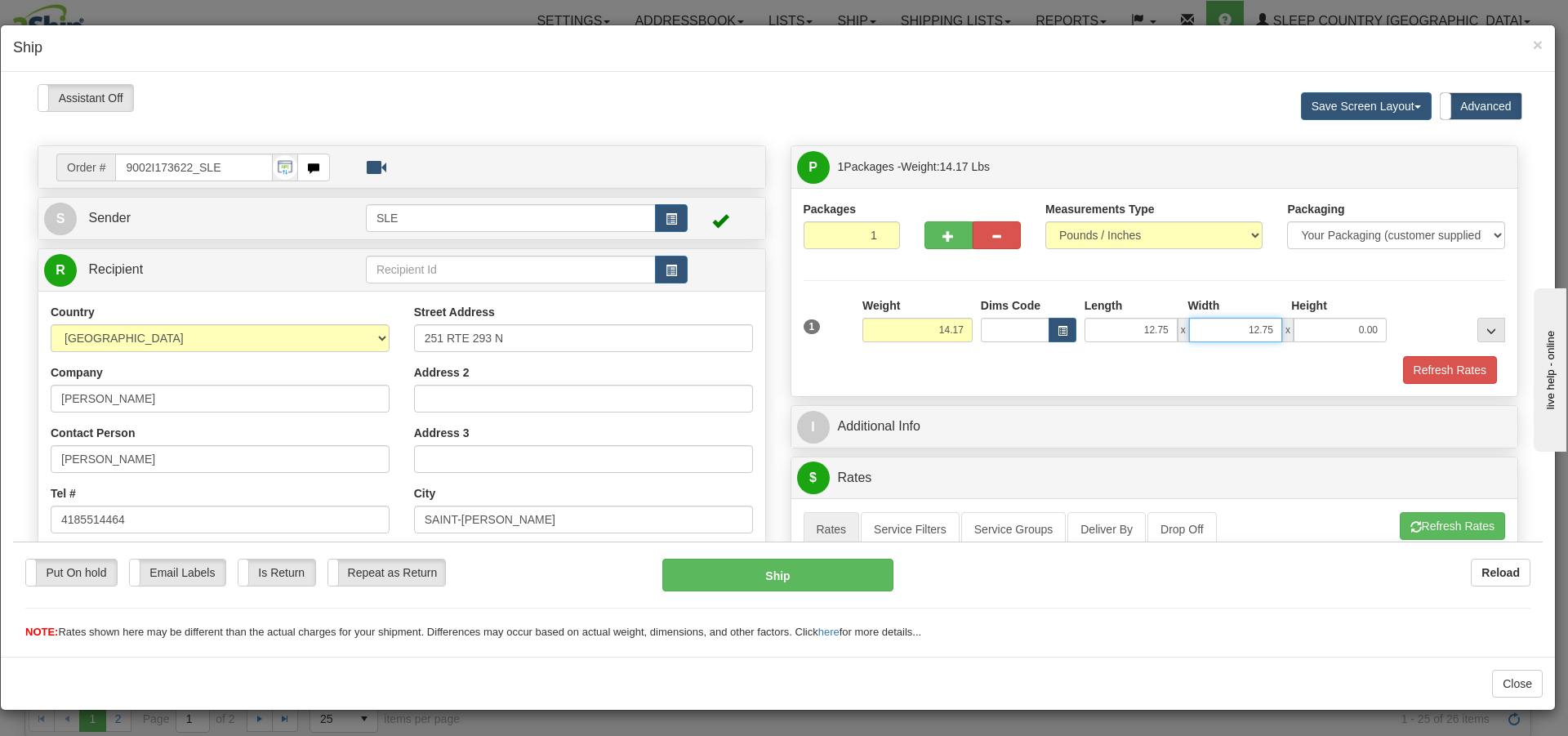
type input "12.75"
type input "23.00"
click at [1424, 537] on button "Refresh Rates" at bounding box center [1452, 526] width 105 height 28
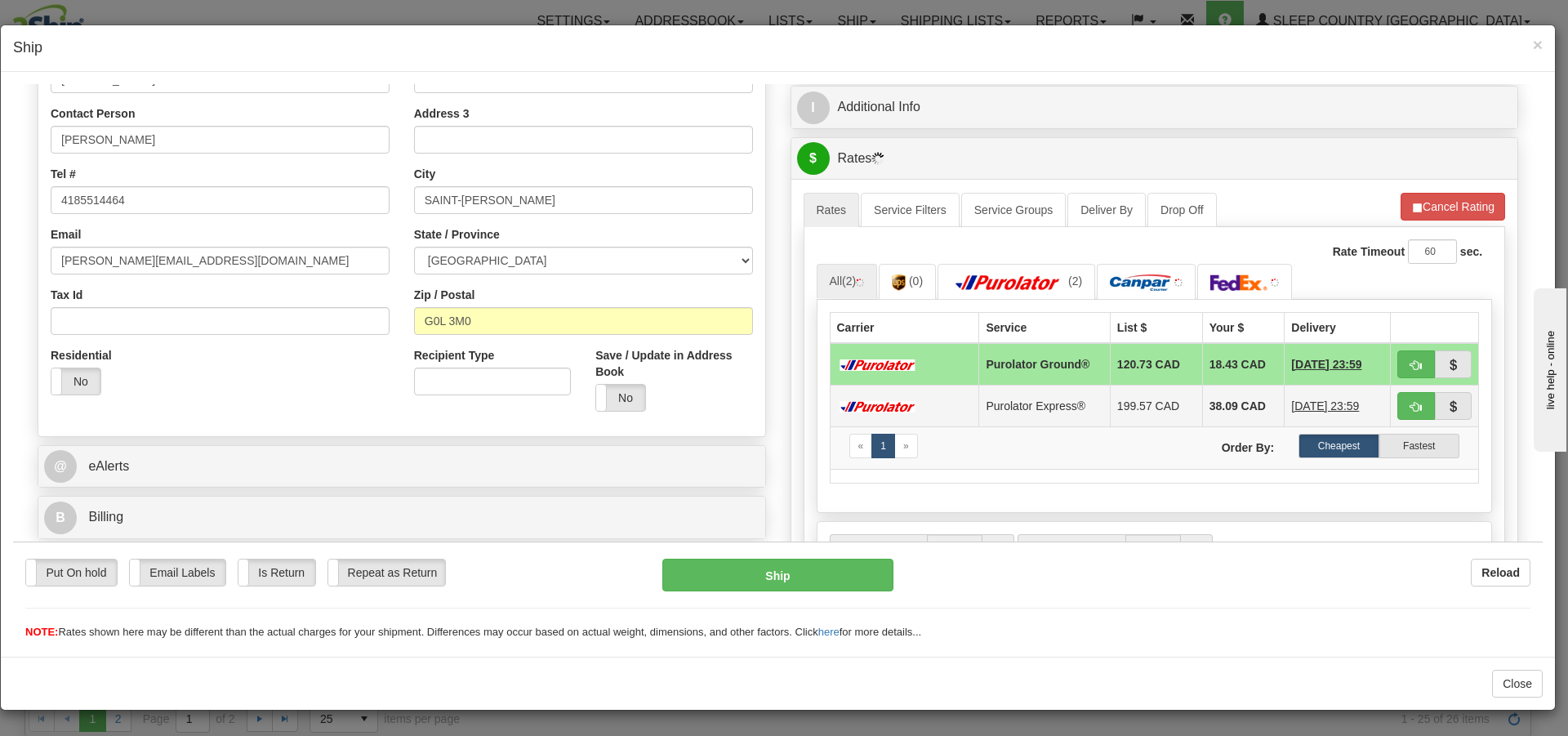
scroll to position [327, 0]
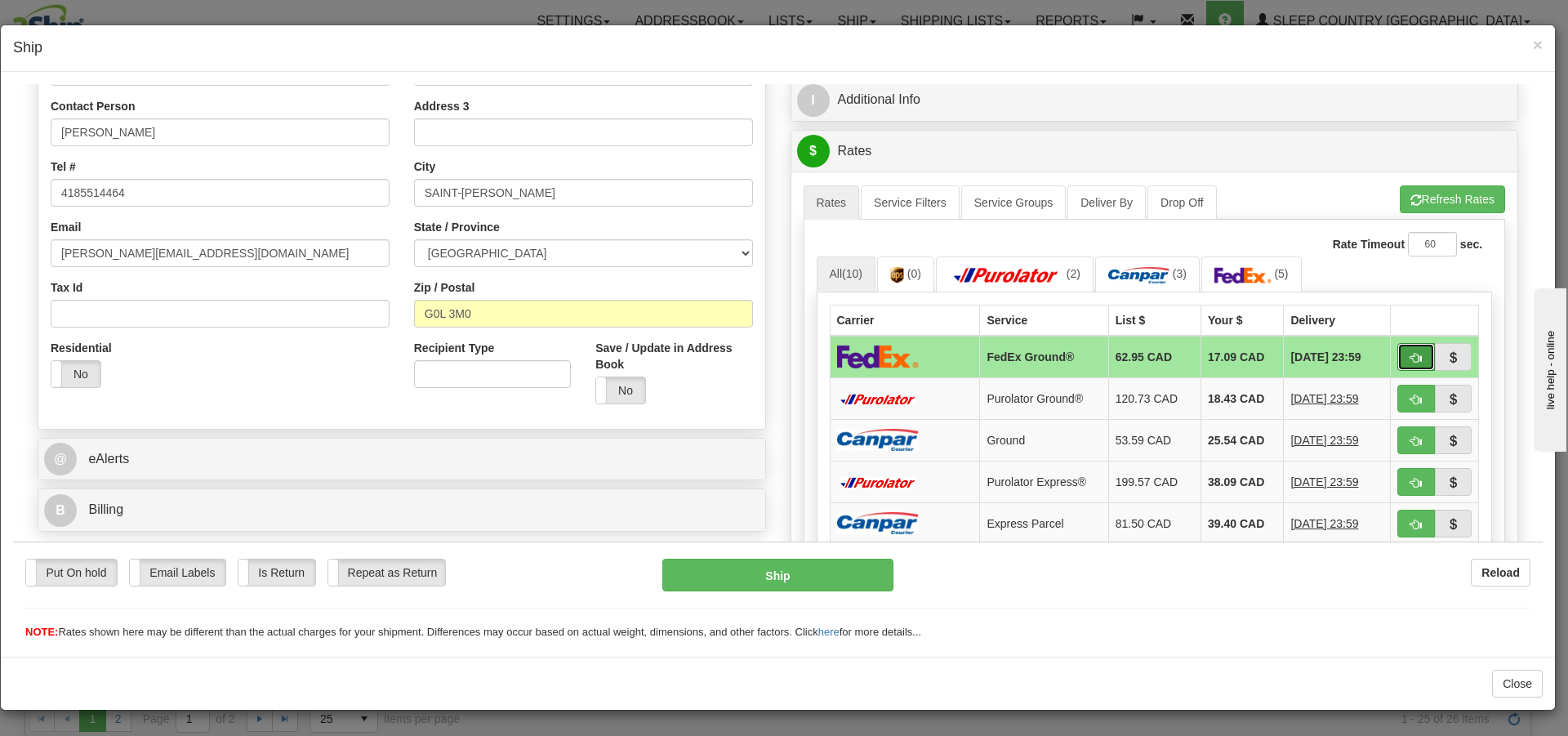
click at [1411, 352] on span "button" at bounding box center [1417, 357] width 12 height 11
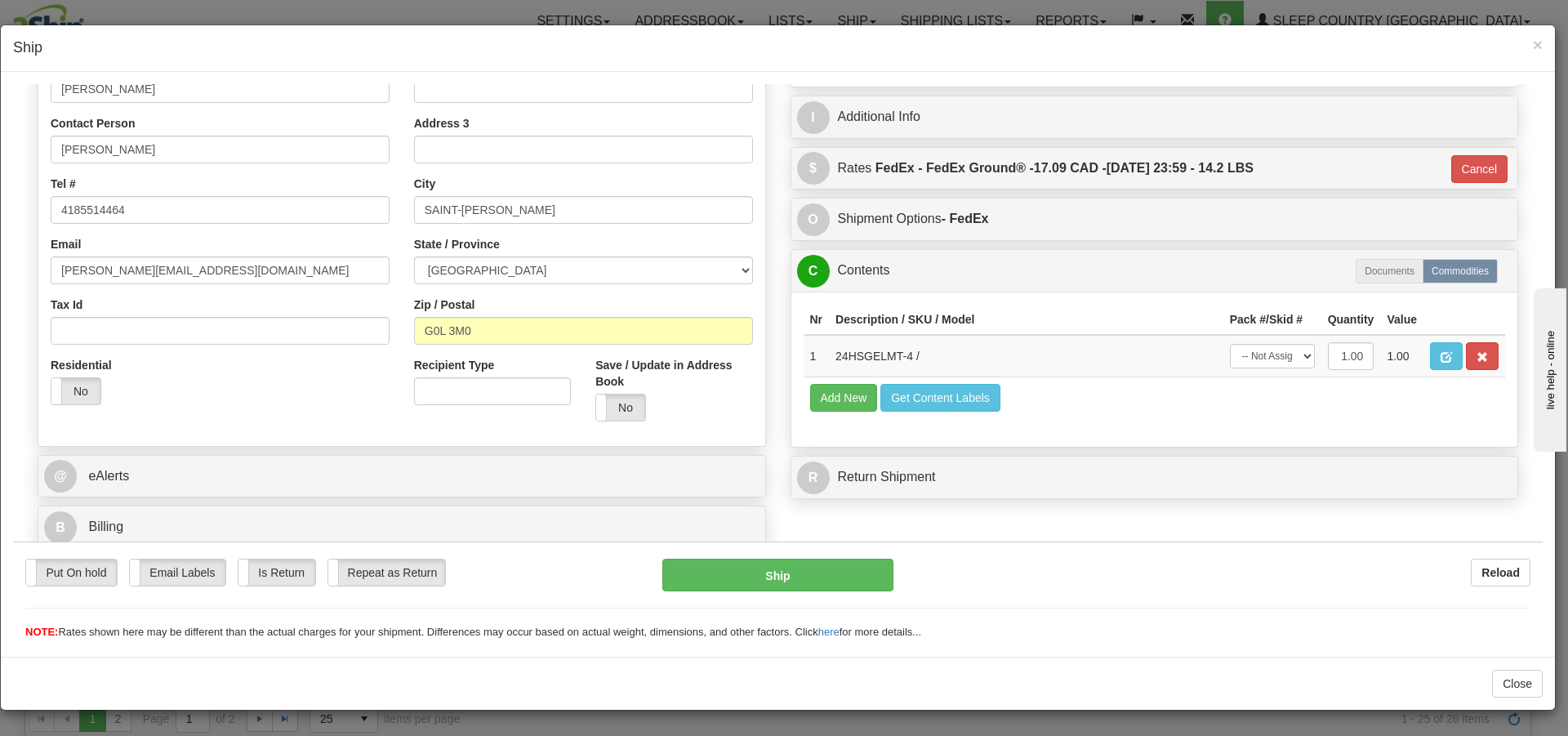
type input "92"
click at [1275, 359] on select "-- Not Assigned -- Package 1" at bounding box center [1273, 356] width 85 height 25
select select "0"
click at [1230, 344] on select "-- Not Assigned -- Package 1" at bounding box center [1273, 356] width 85 height 25
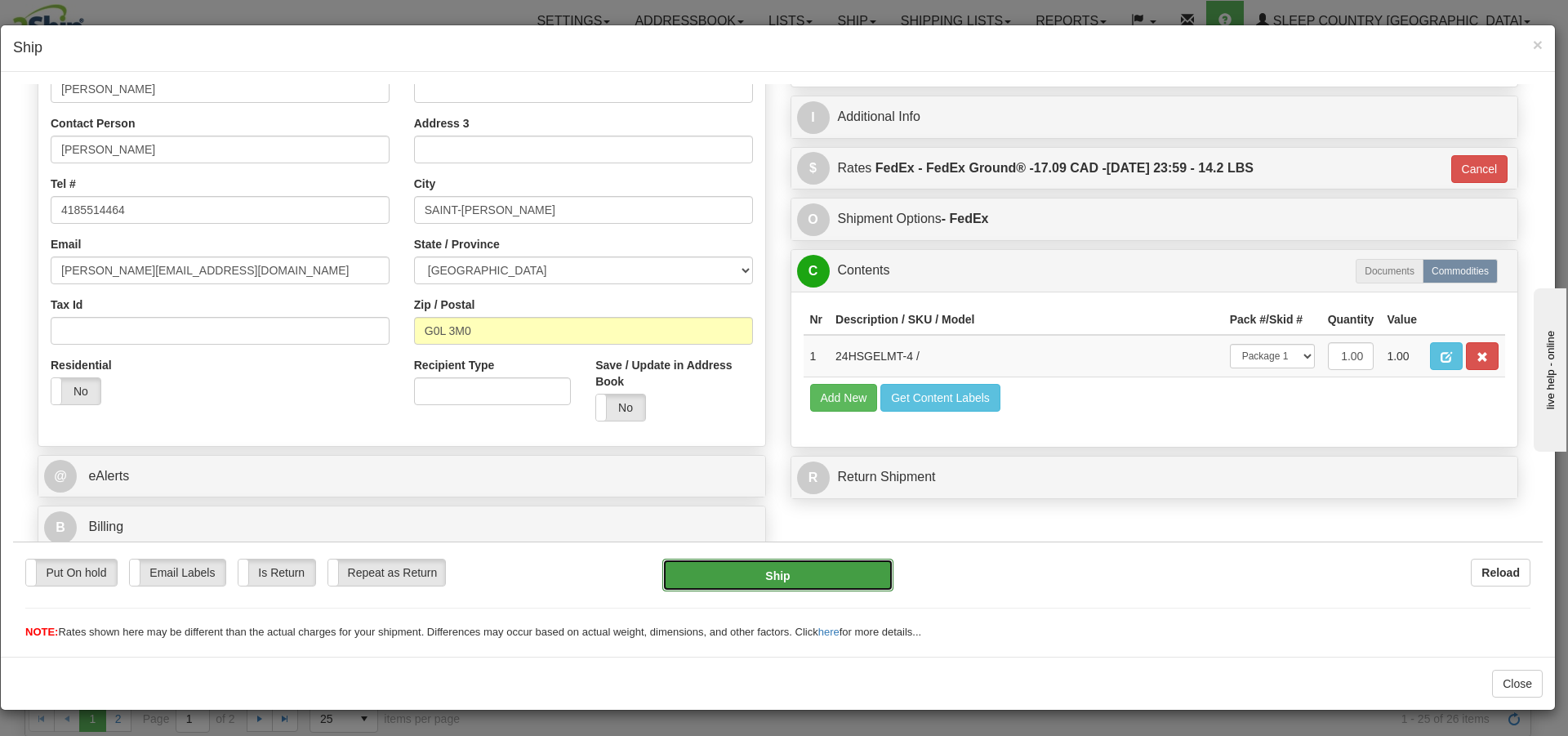
click at [829, 572] on button "Ship" at bounding box center [778, 574] width 230 height 32
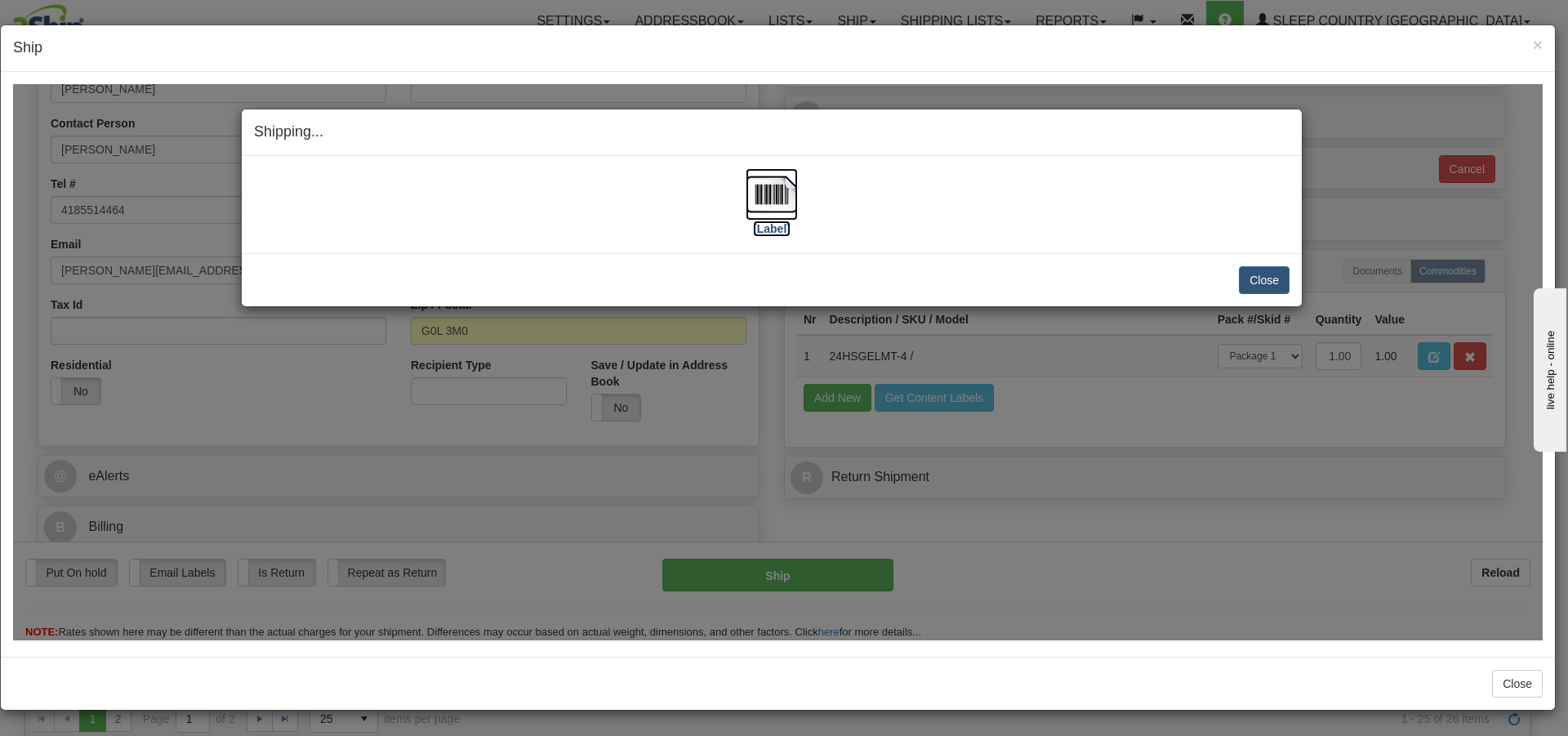
click at [774, 201] on img at bounding box center [771, 193] width 52 height 52
click at [1280, 286] on button "Close" at bounding box center [1264, 280] width 50 height 28
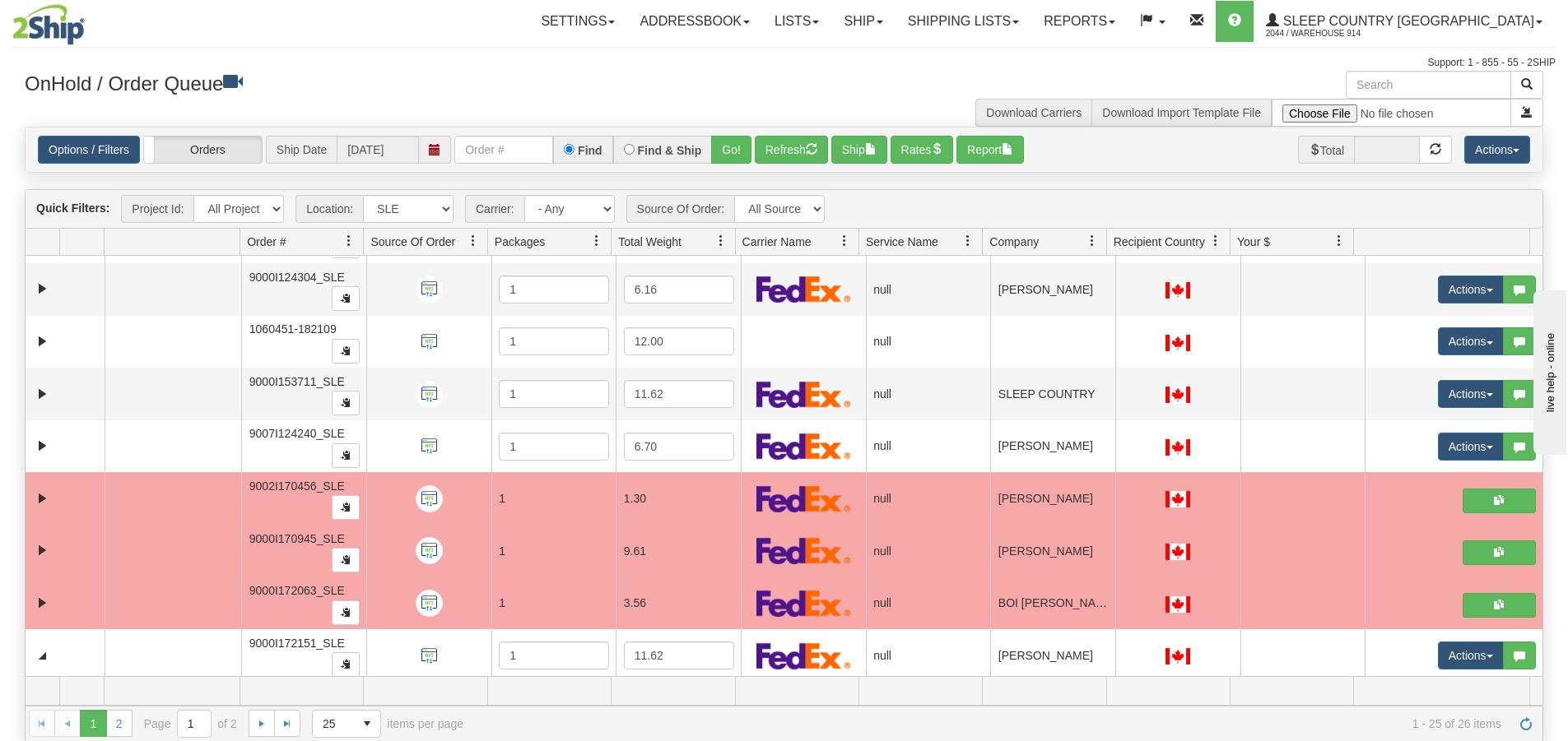
scroll to position [899, 0]
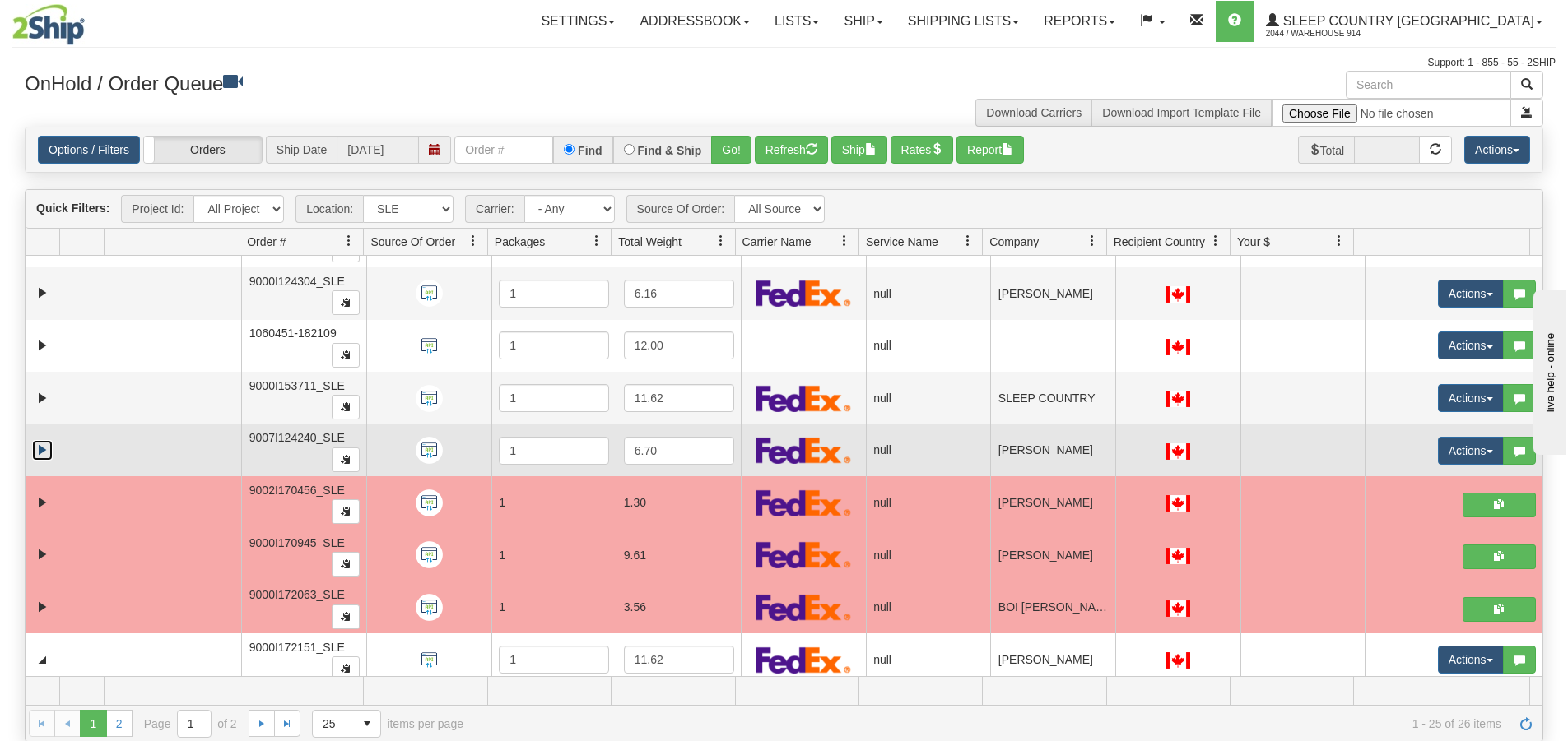
click at [41, 451] on link "Expand" at bounding box center [43, 450] width 21 height 21
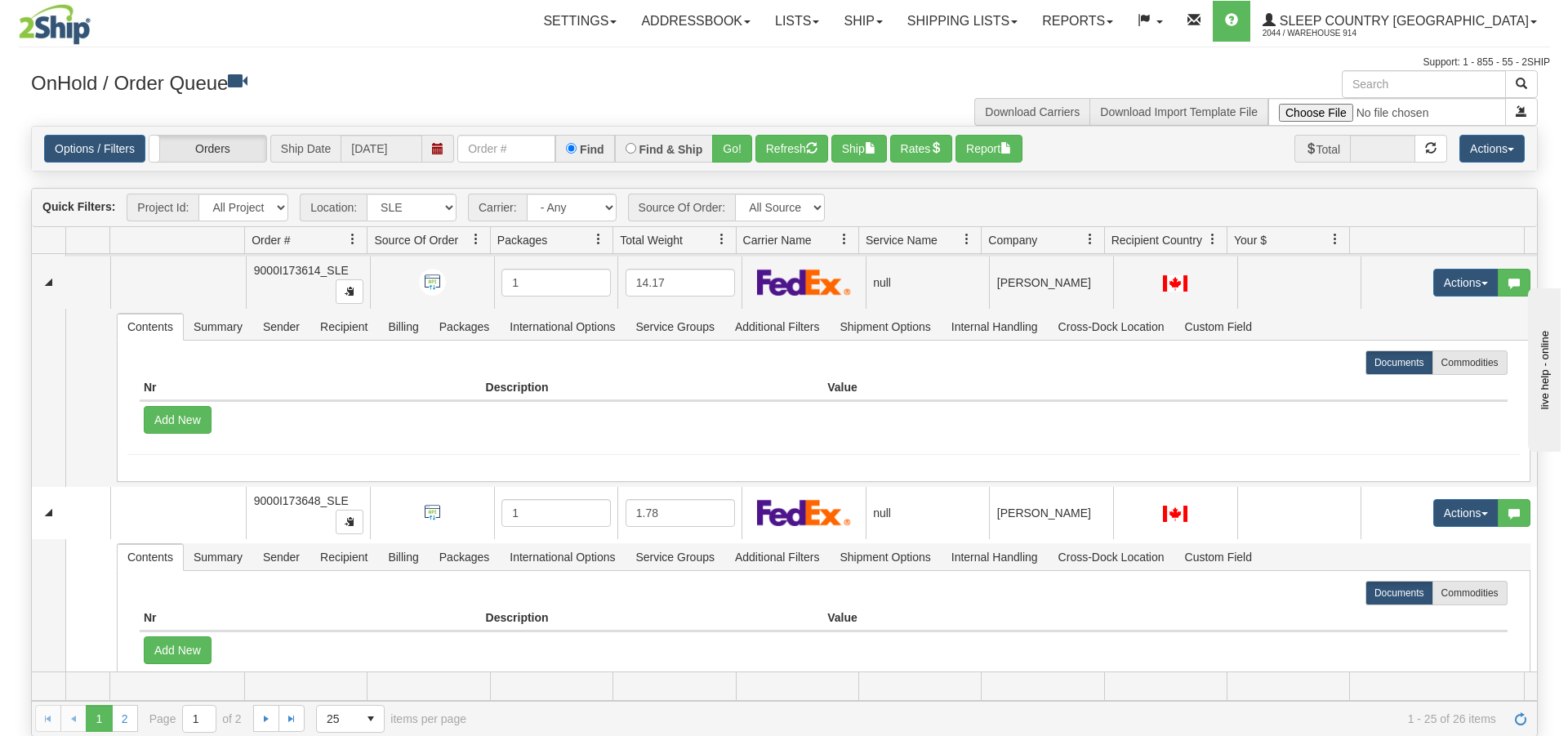
scroll to position [1792, 0]
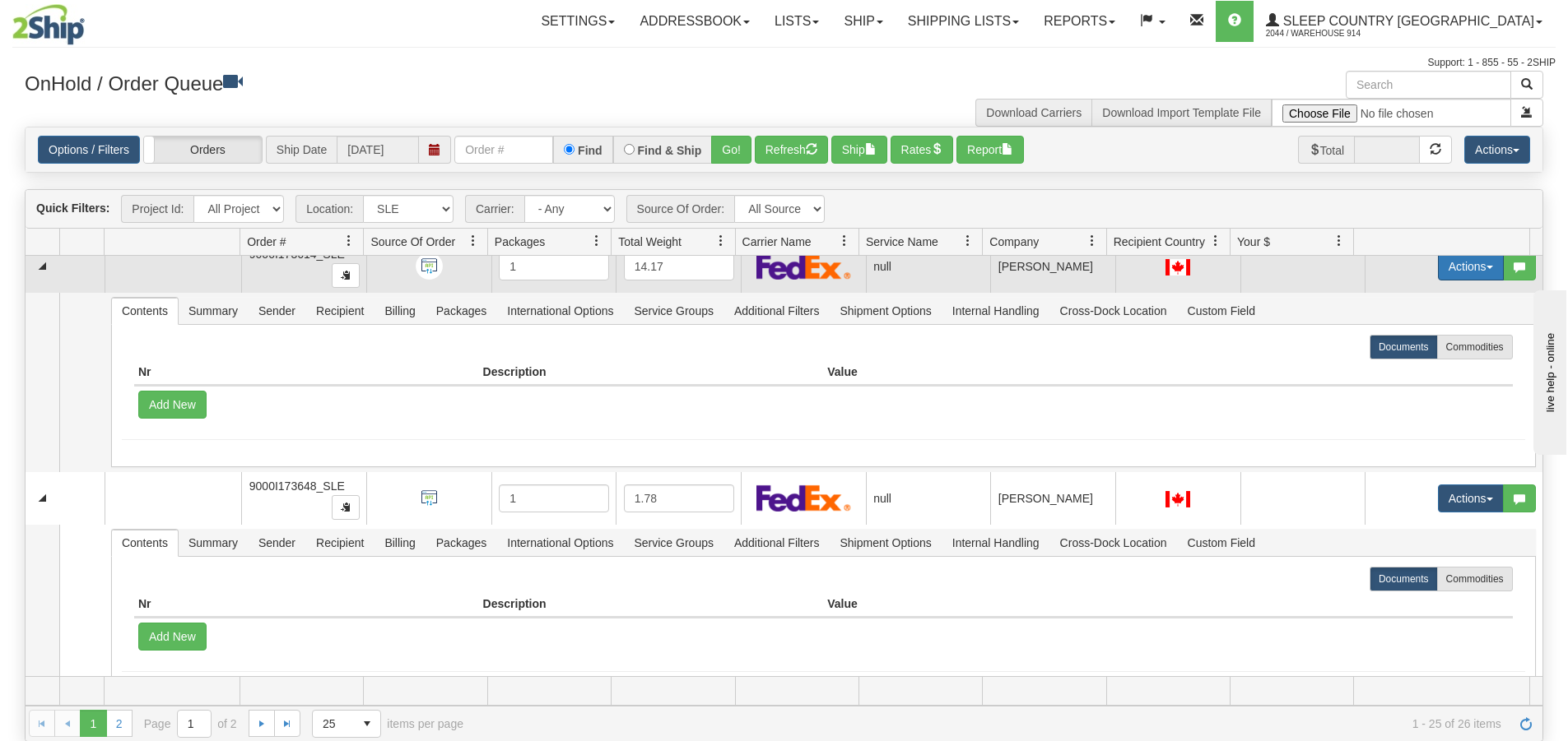
click at [1450, 275] on button "Actions" at bounding box center [1470, 267] width 66 height 28
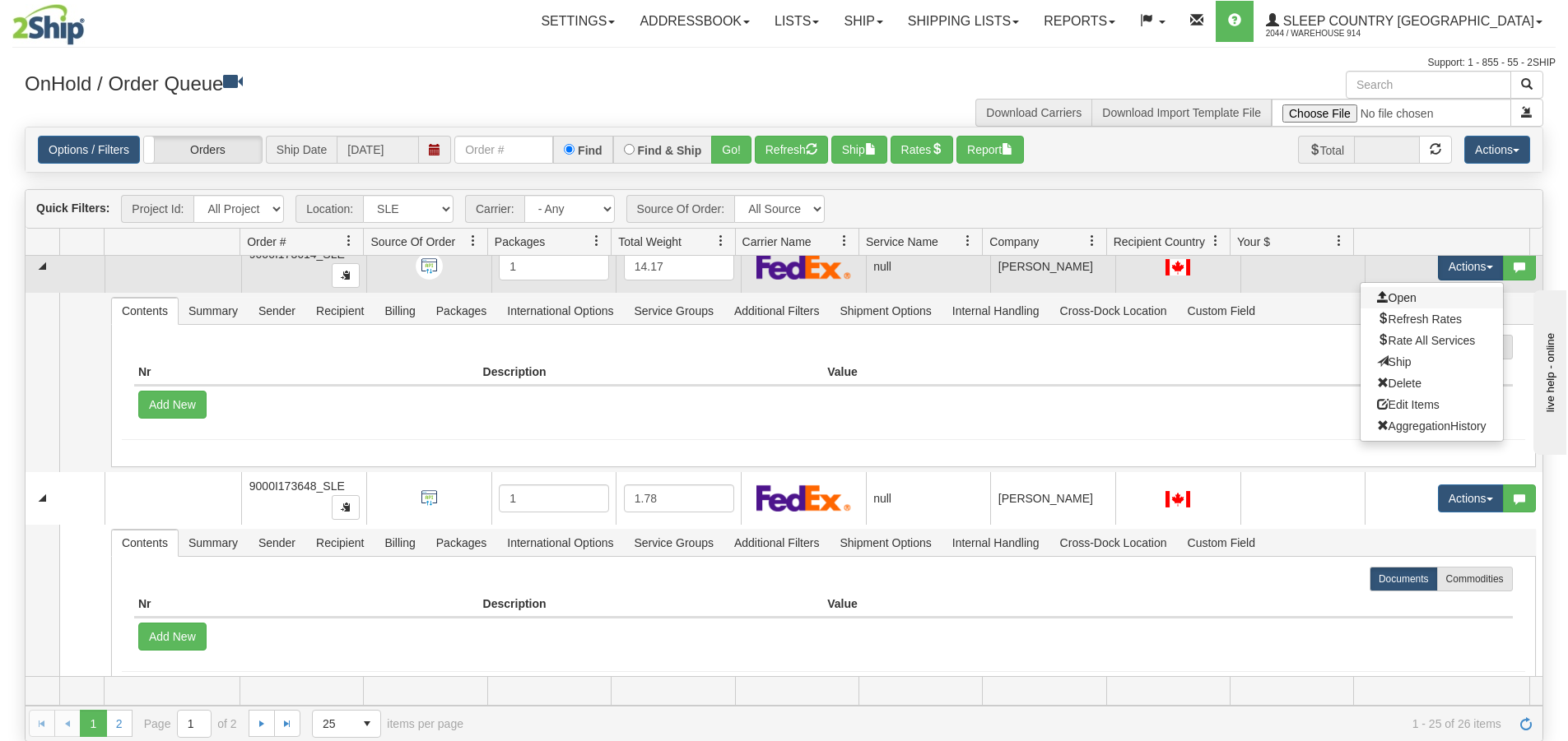
click at [1411, 303] on link "Open" at bounding box center [1431, 298] width 143 height 22
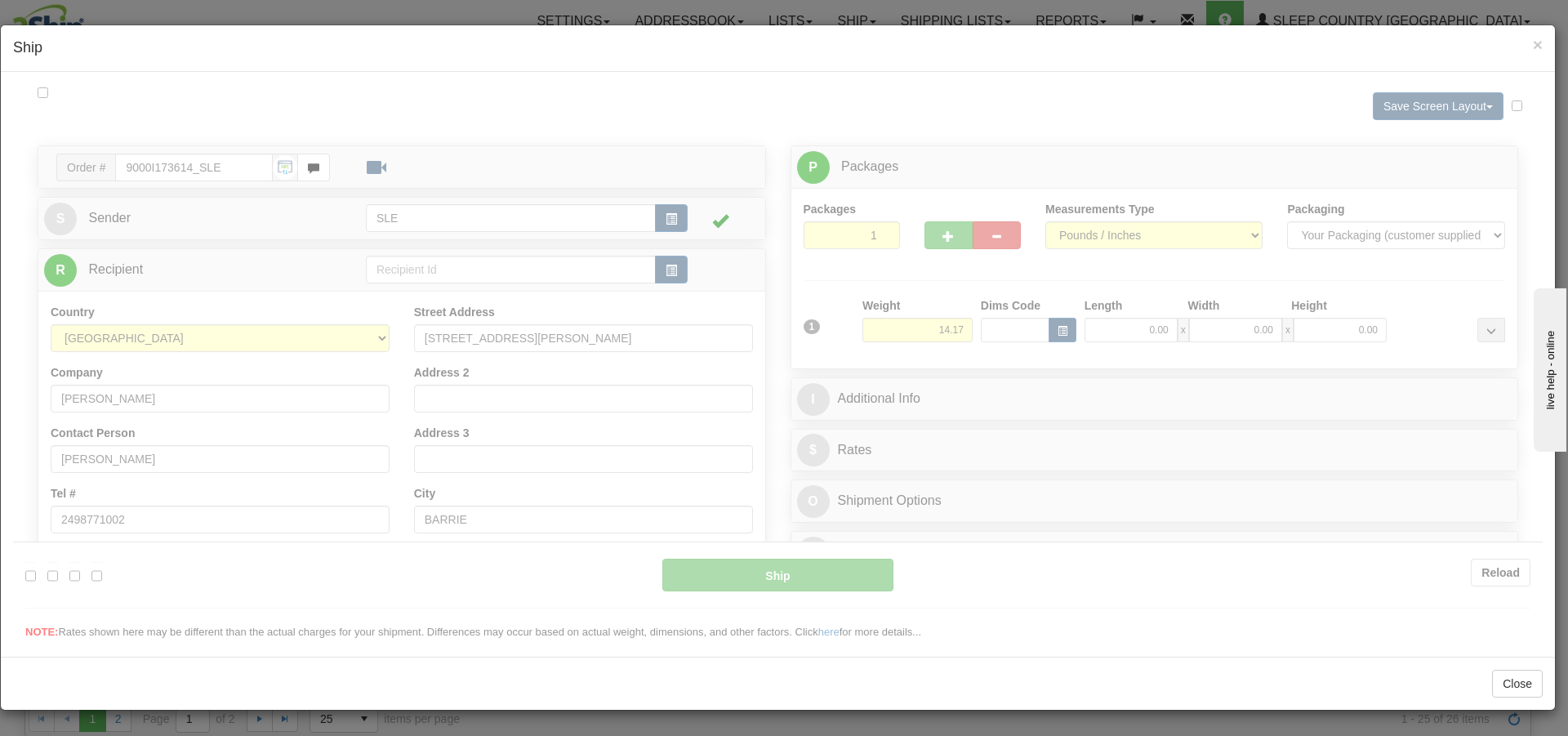
scroll to position [0, 0]
type input "16:36"
type input "16:00"
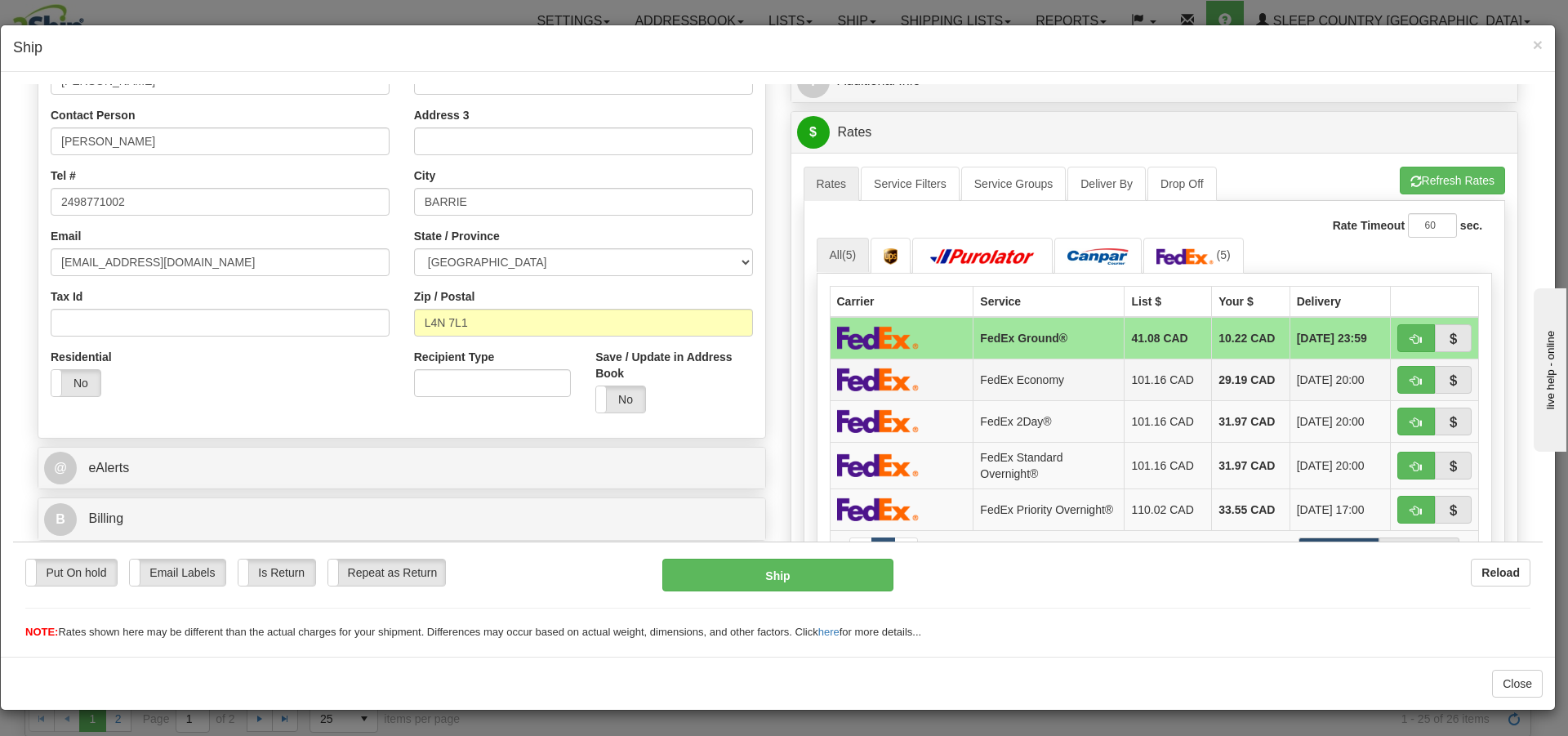
scroll to position [135, 0]
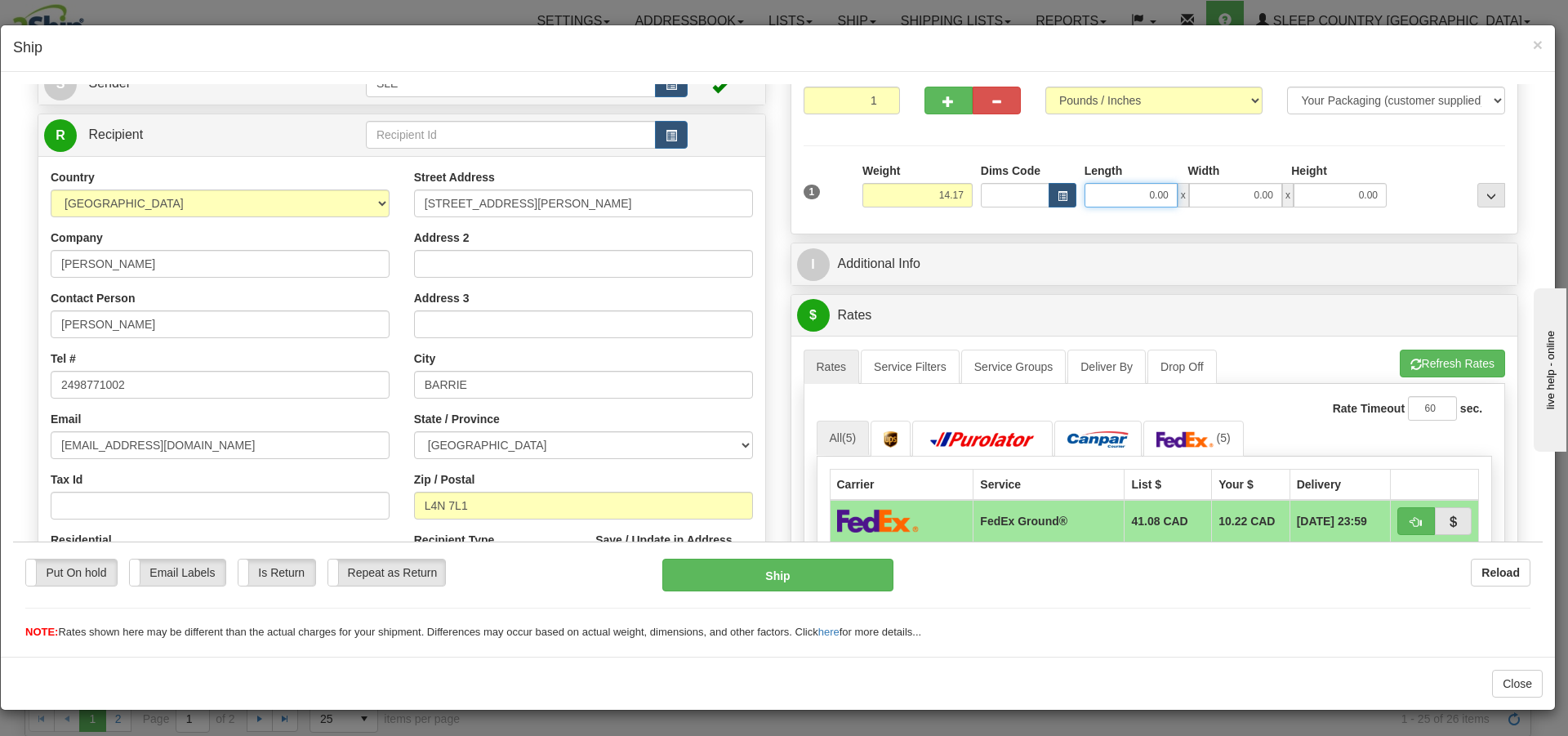
click at [1165, 192] on input "0.00" at bounding box center [1131, 195] width 94 height 25
type input "12.78"
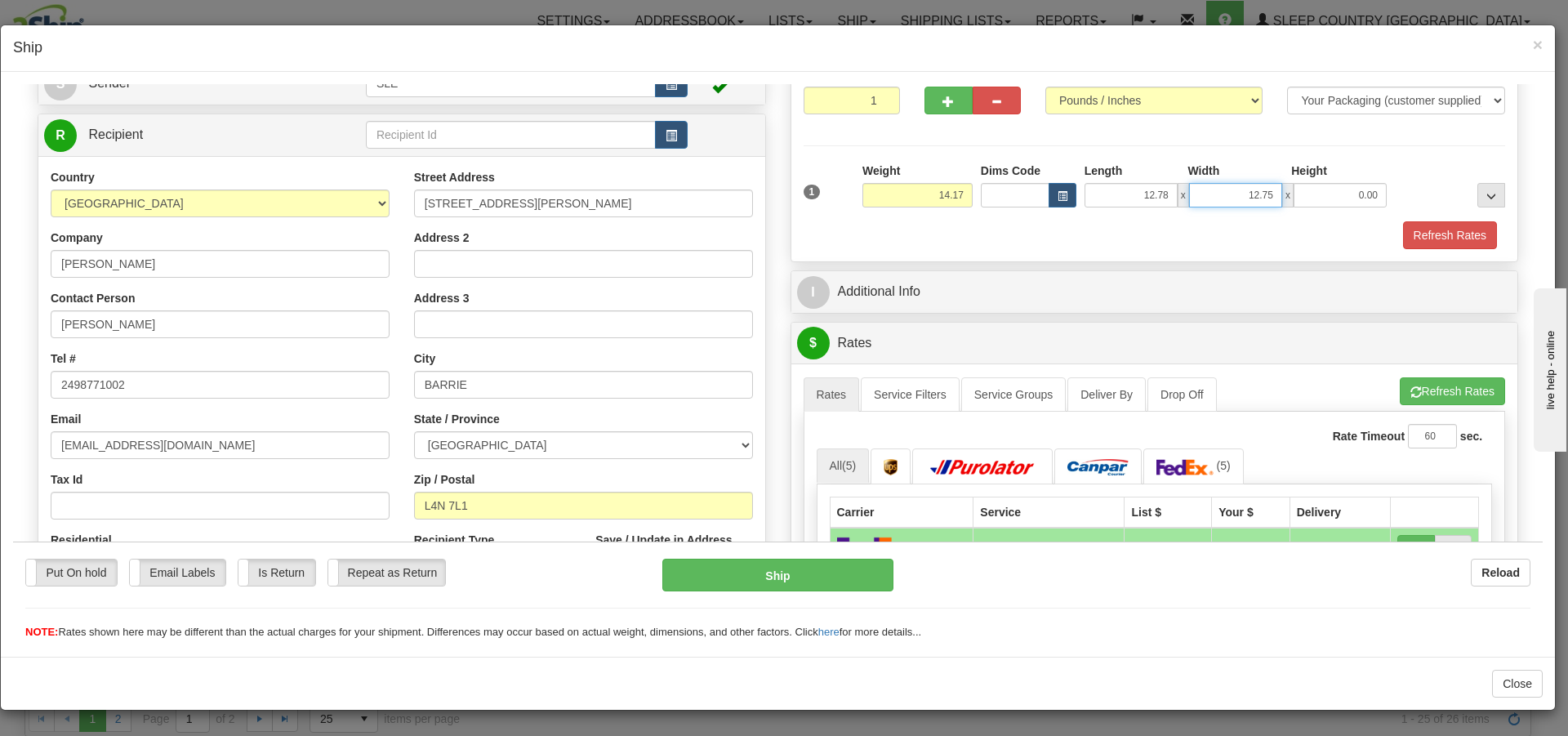
type input "12.75"
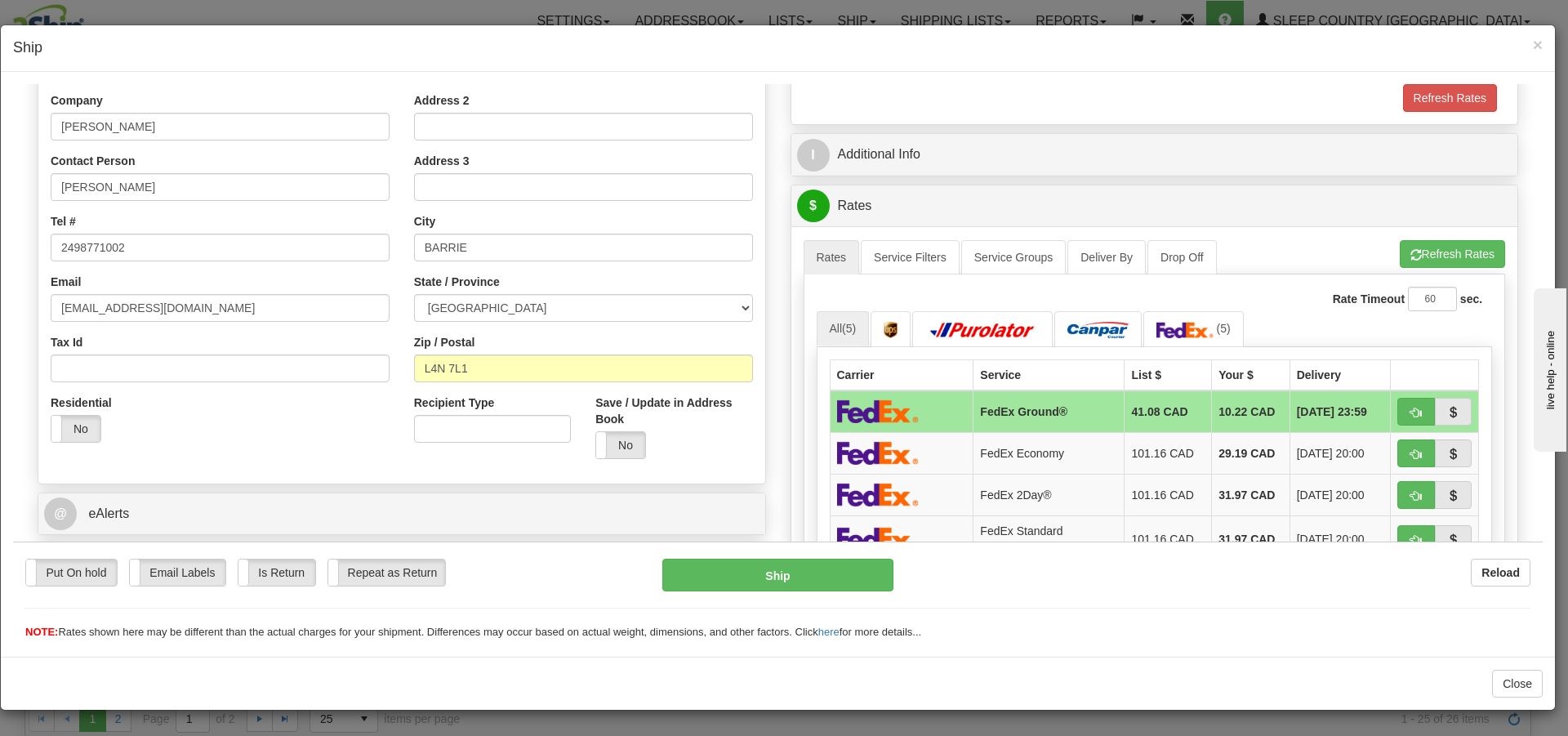
scroll to position [298, 0]
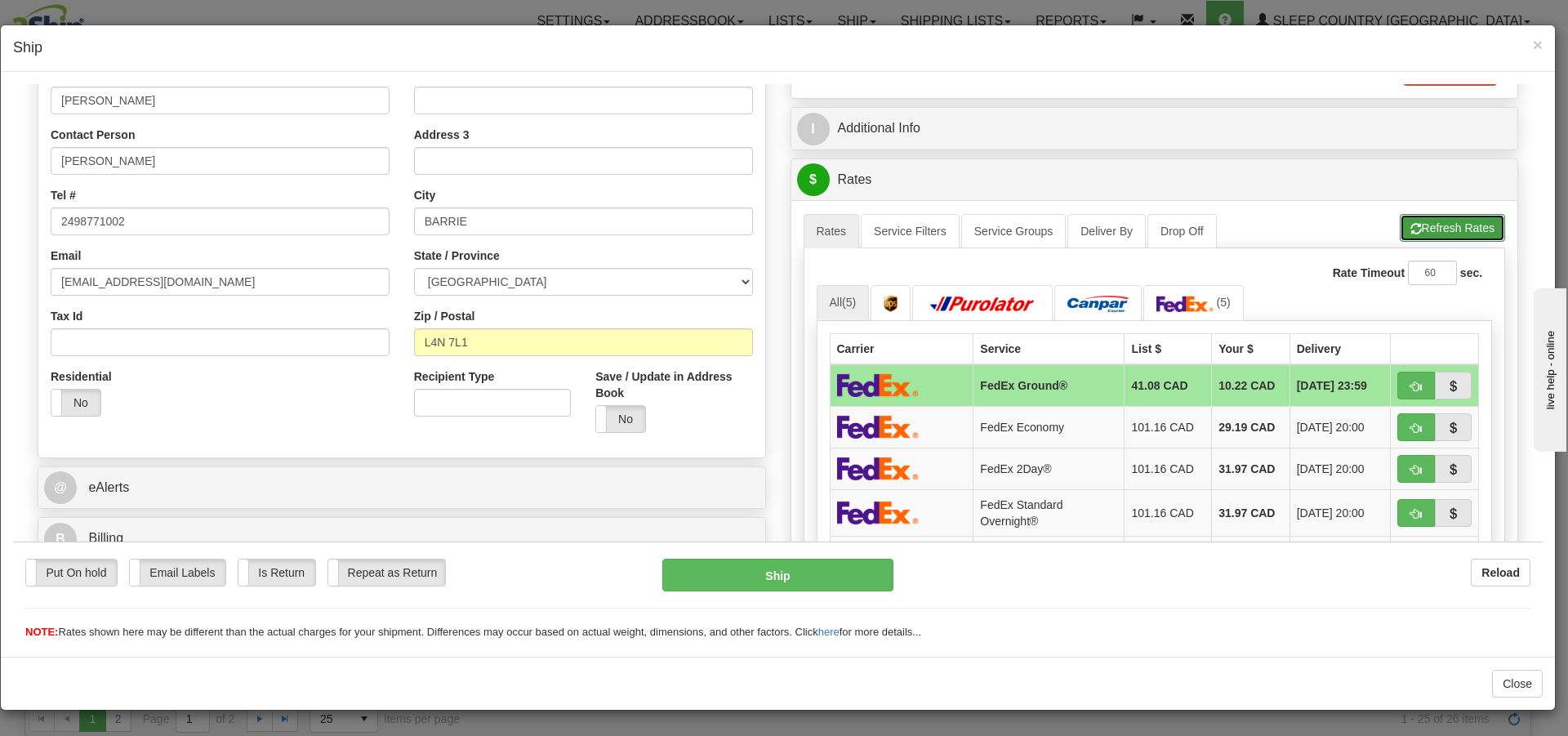
type input "23.00"
click at [1430, 223] on button "Refresh Rates" at bounding box center [1452, 228] width 105 height 28
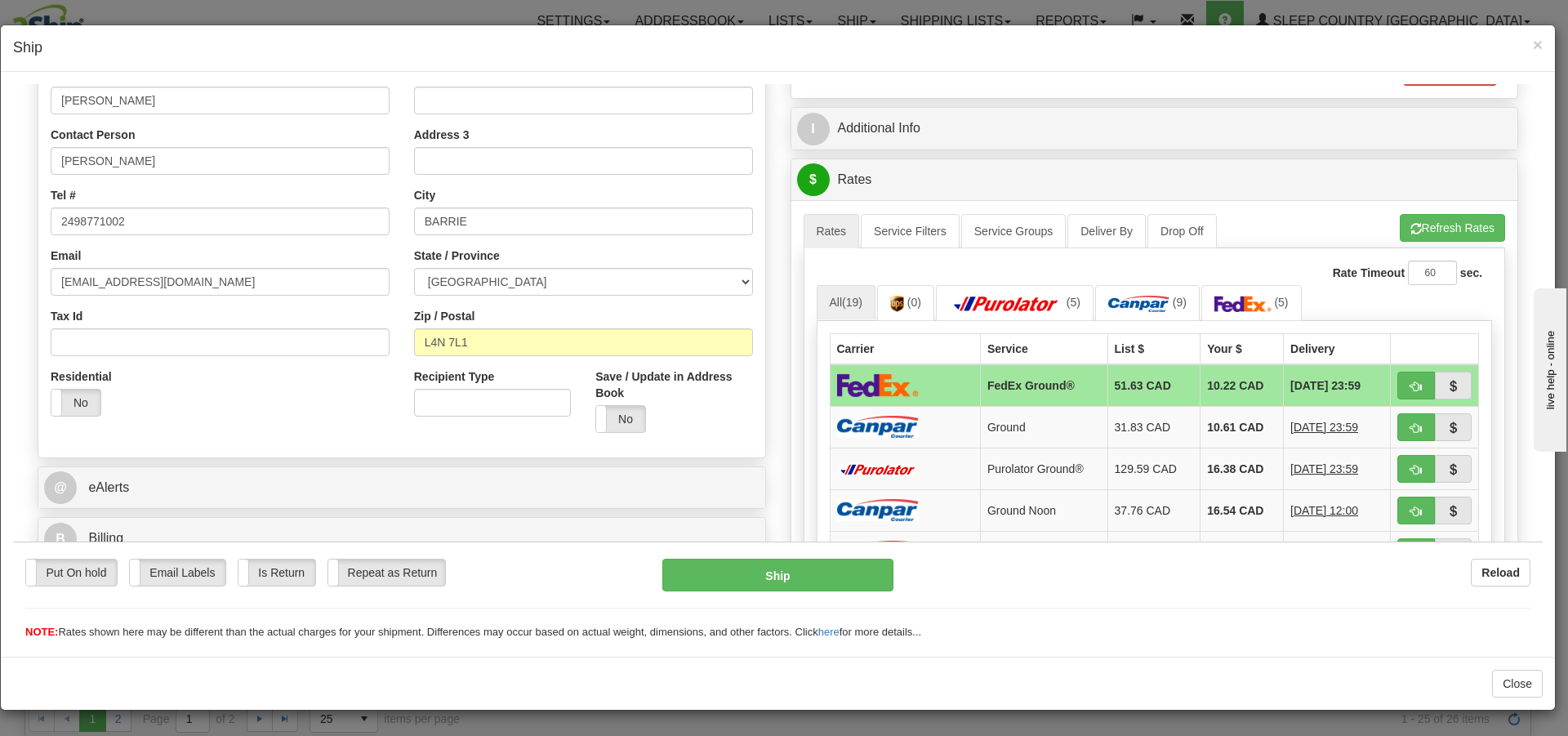
scroll to position [380, 0]
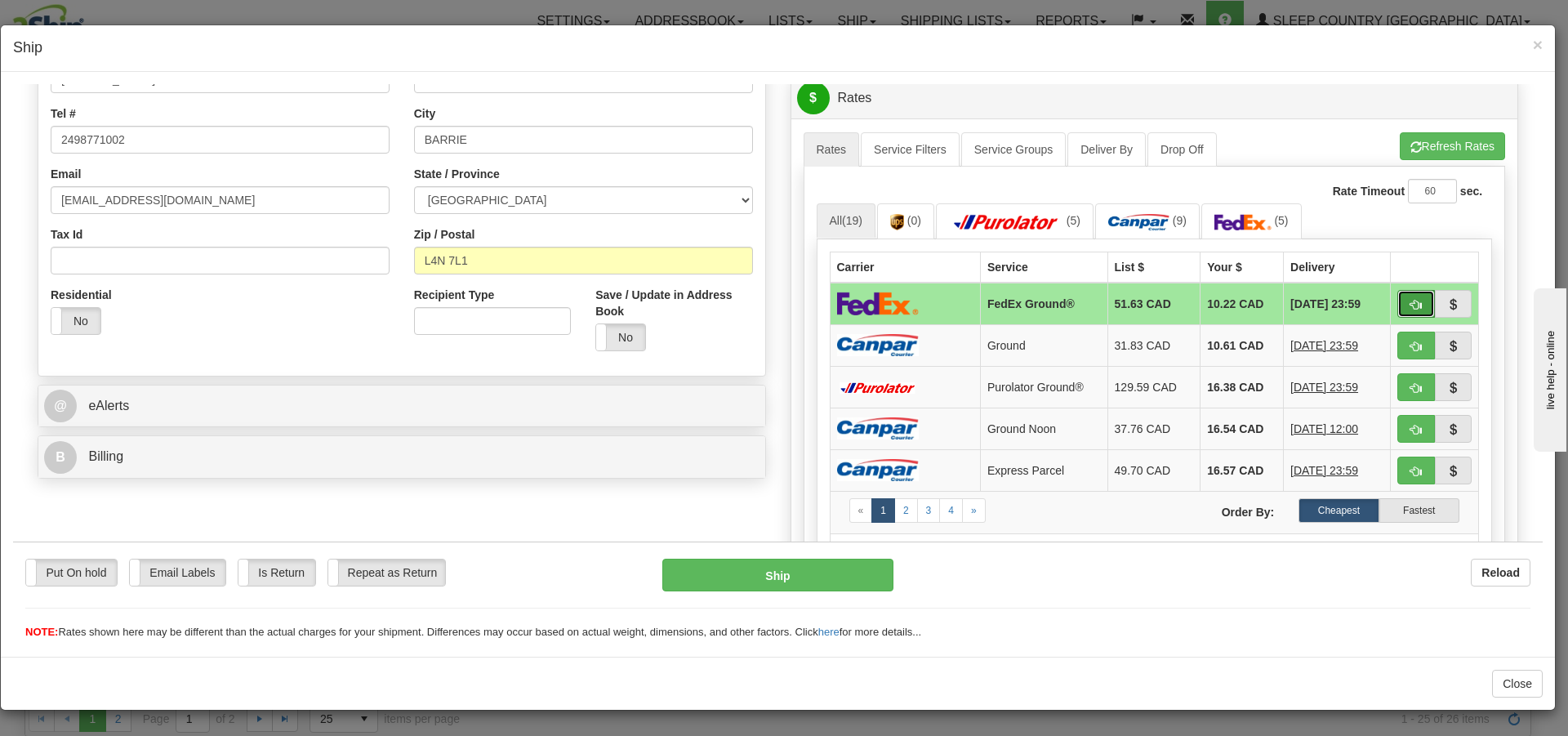
click at [1411, 299] on span "button" at bounding box center [1417, 304] width 12 height 11
type input "92"
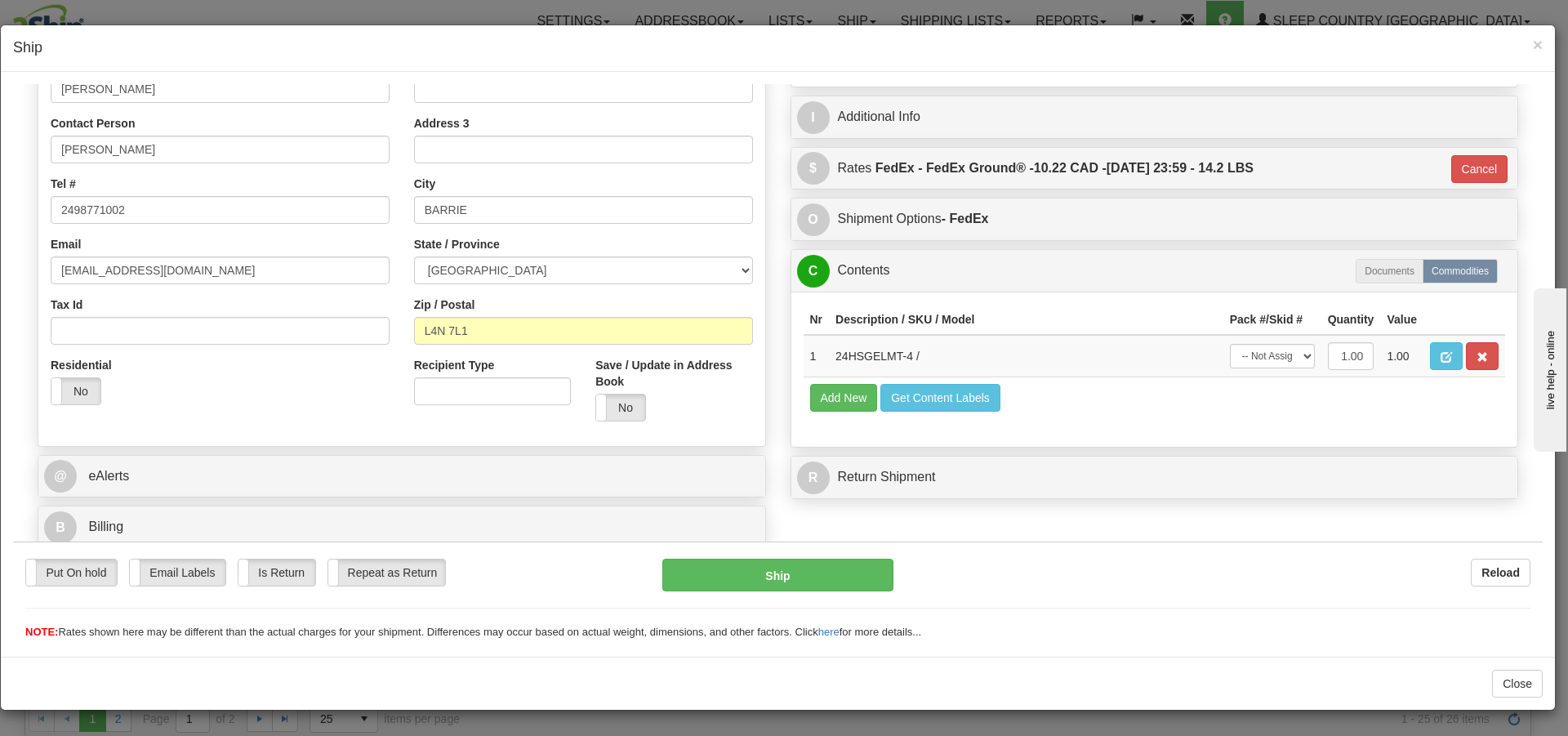
scroll to position [310, 0]
click at [1277, 356] on select "-- Not Assigned -- Package 1" at bounding box center [1273, 356] width 85 height 25
select select "0"
click at [1230, 344] on select "-- Not Assigned -- Package 1" at bounding box center [1273, 356] width 85 height 25
click at [818, 572] on button "Ship" at bounding box center [778, 574] width 230 height 32
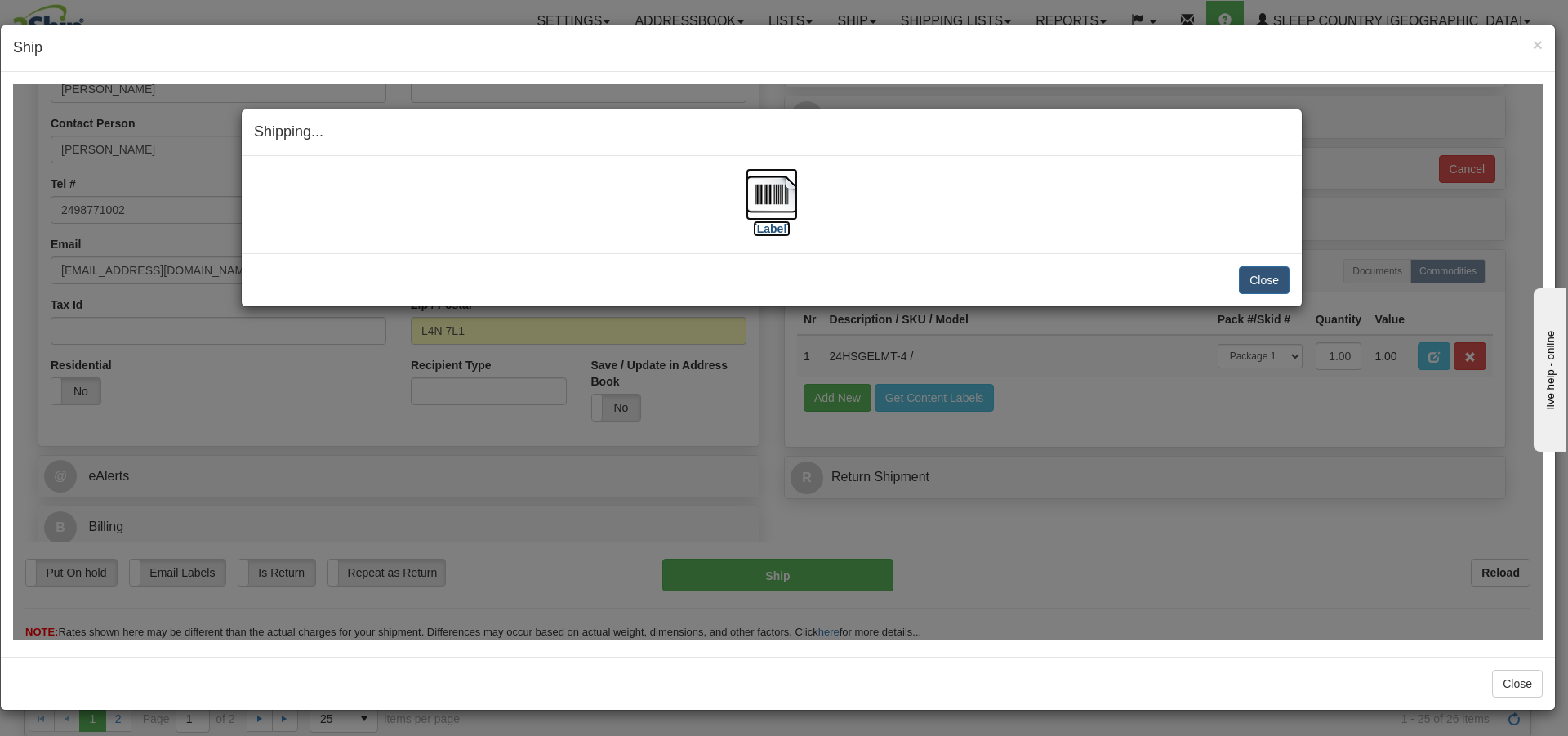
click at [759, 204] on img at bounding box center [771, 193] width 52 height 52
click at [1267, 286] on button "Close" at bounding box center [1264, 280] width 50 height 28
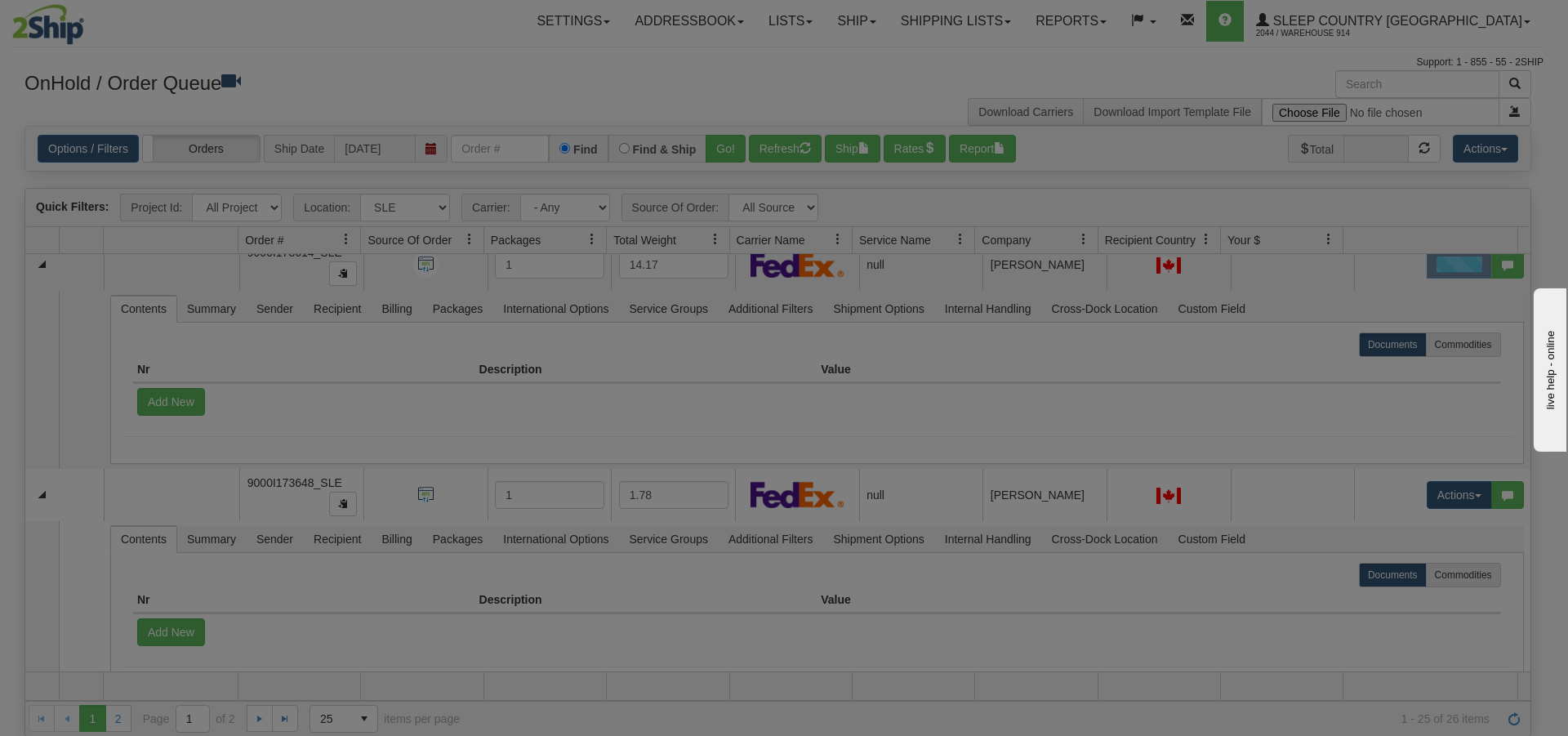
scroll to position [0, 0]
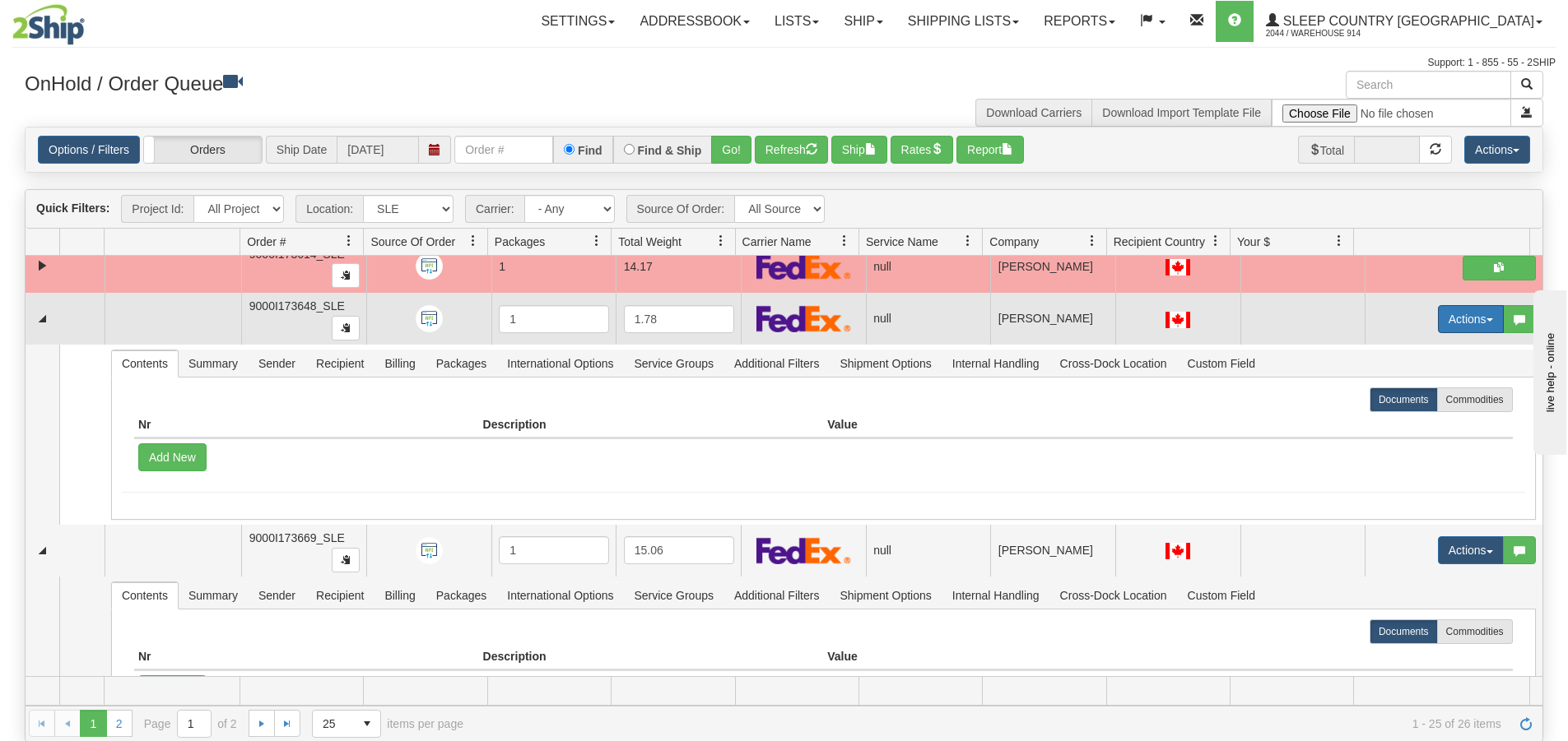
click at [1466, 323] on button "Actions" at bounding box center [1470, 319] width 66 height 28
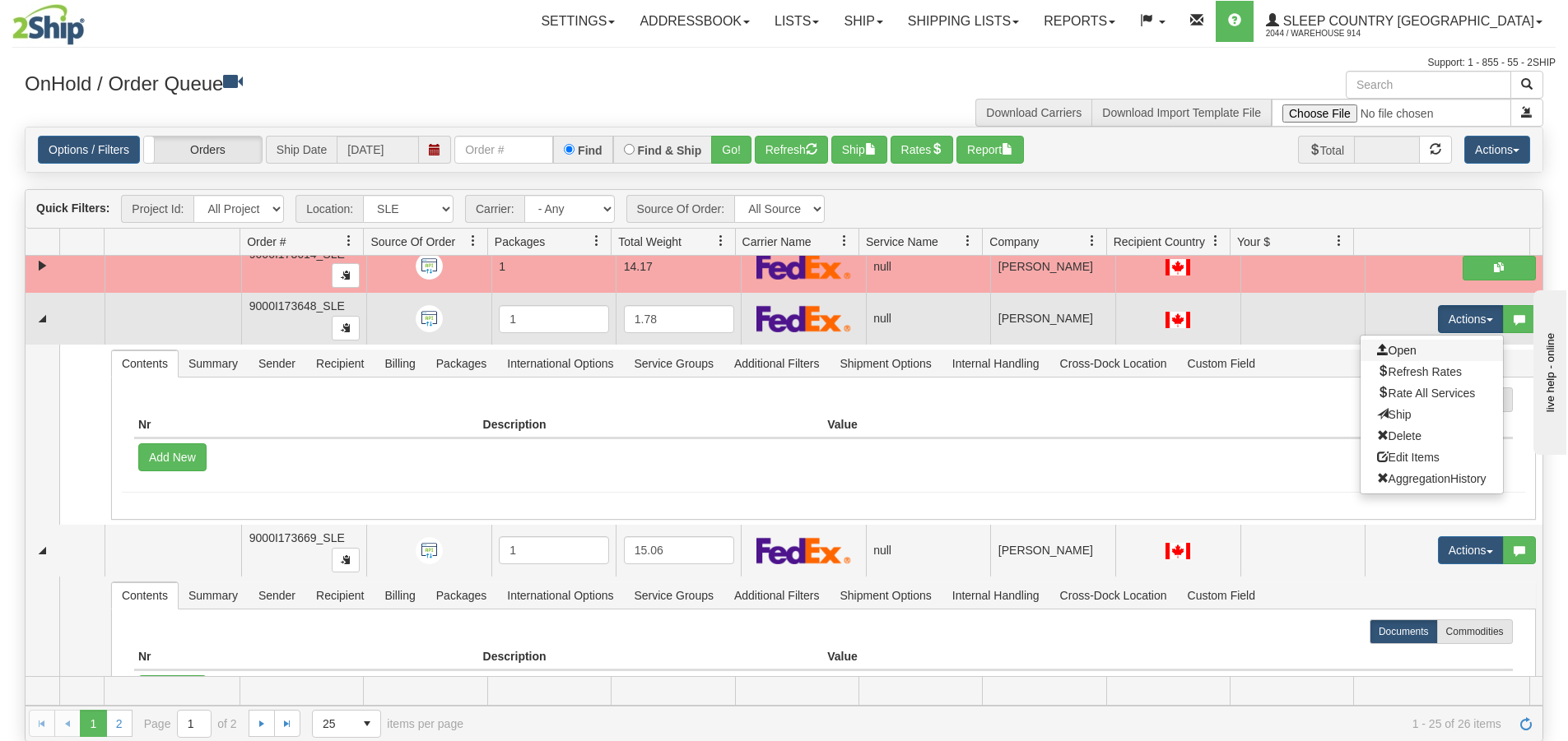
click at [1431, 354] on link "Open" at bounding box center [1431, 351] width 143 height 22
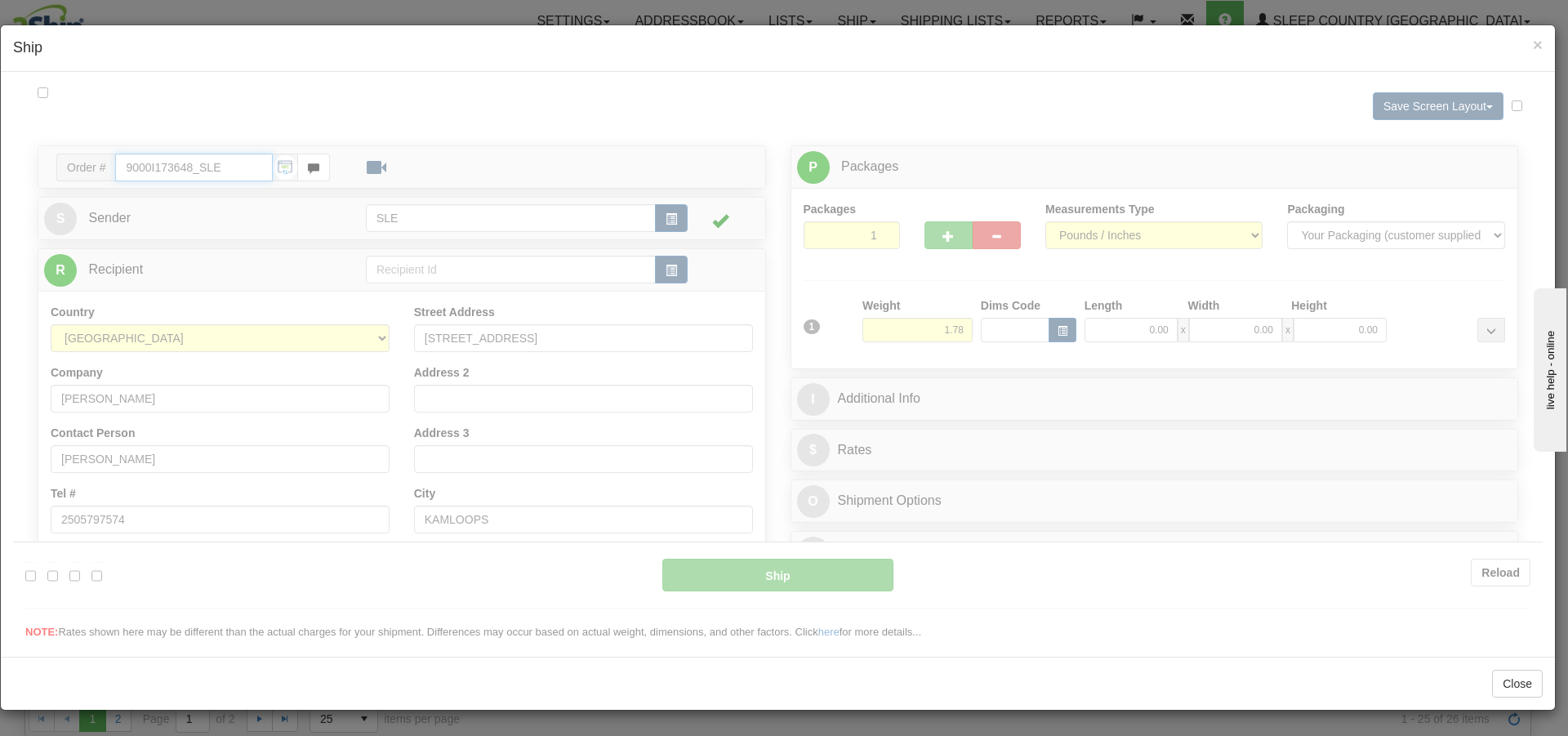
type input "16:37"
type input "16:00"
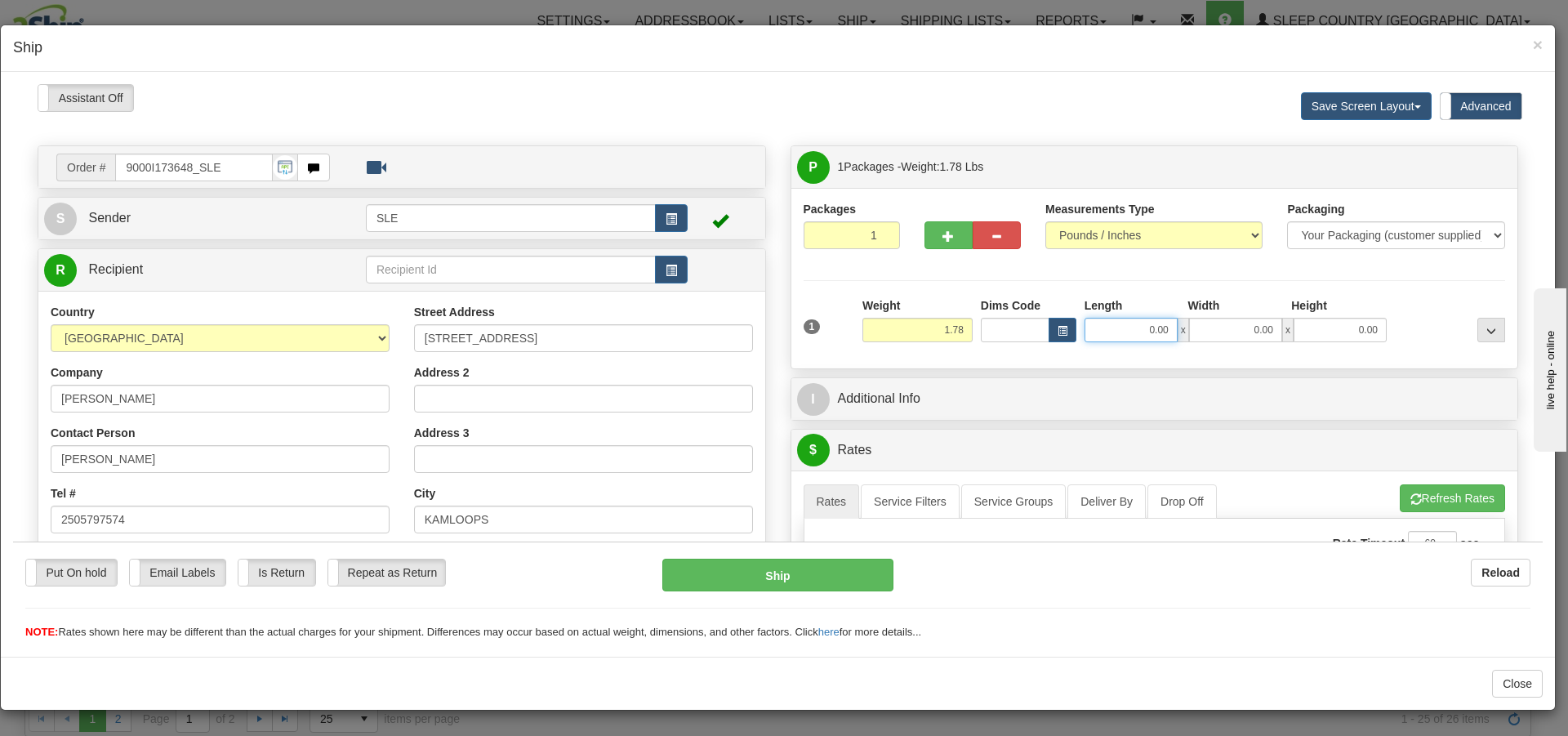
click at [1158, 328] on input "0.00" at bounding box center [1131, 330] width 94 height 25
type input "16.75"
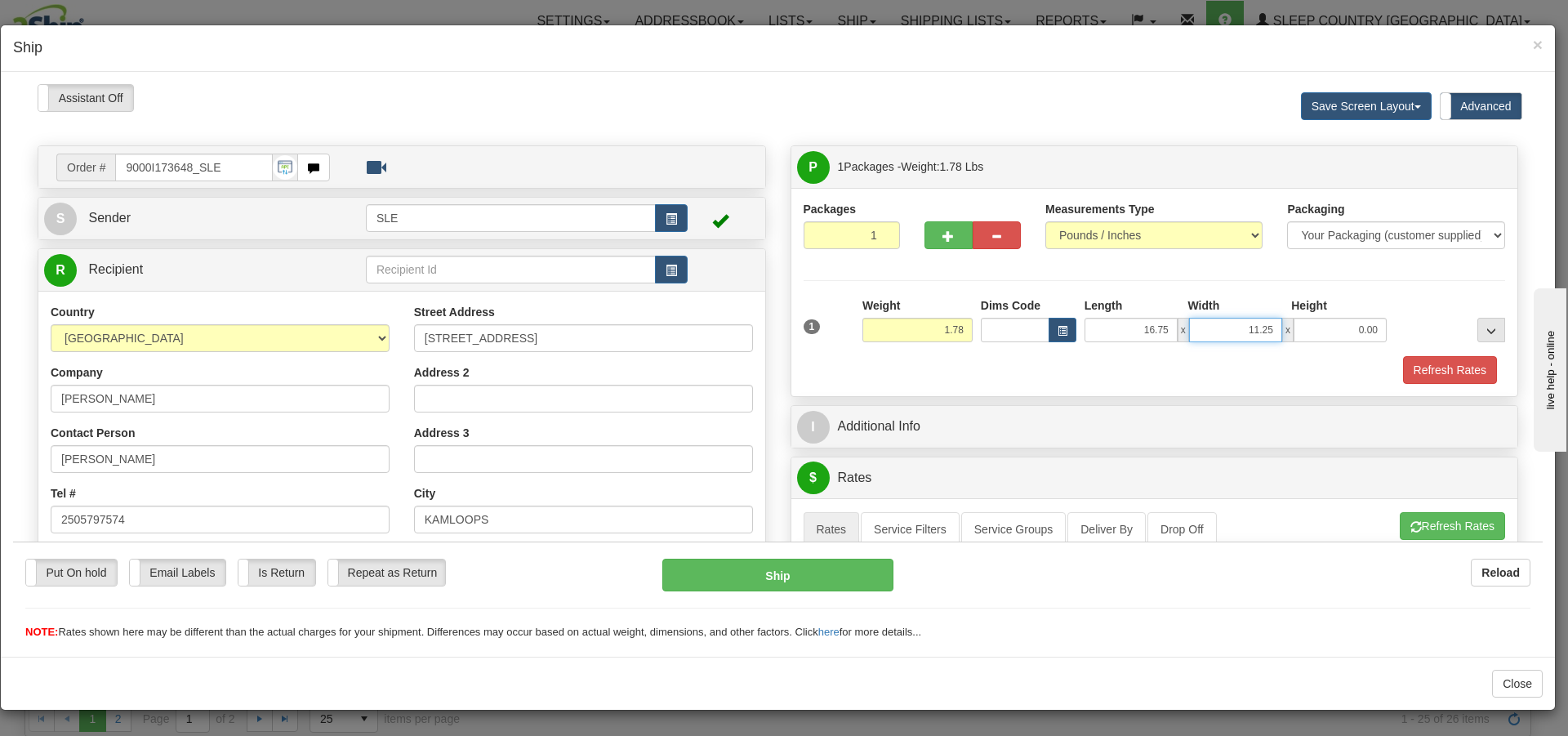
type input "11.25"
type input "20.75"
click at [1460, 516] on button "Refresh Rates" at bounding box center [1452, 526] width 105 height 28
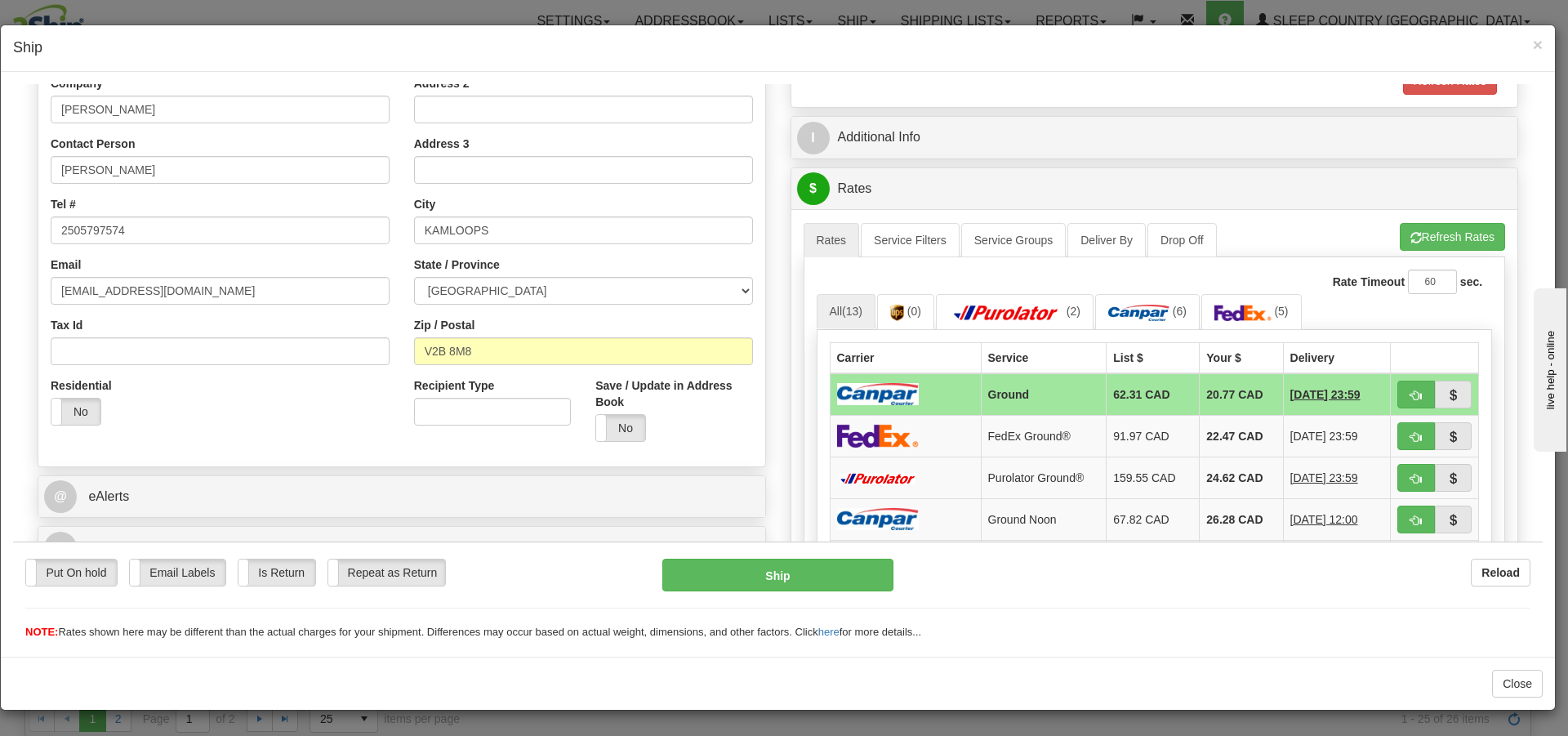
scroll to position [327, 0]
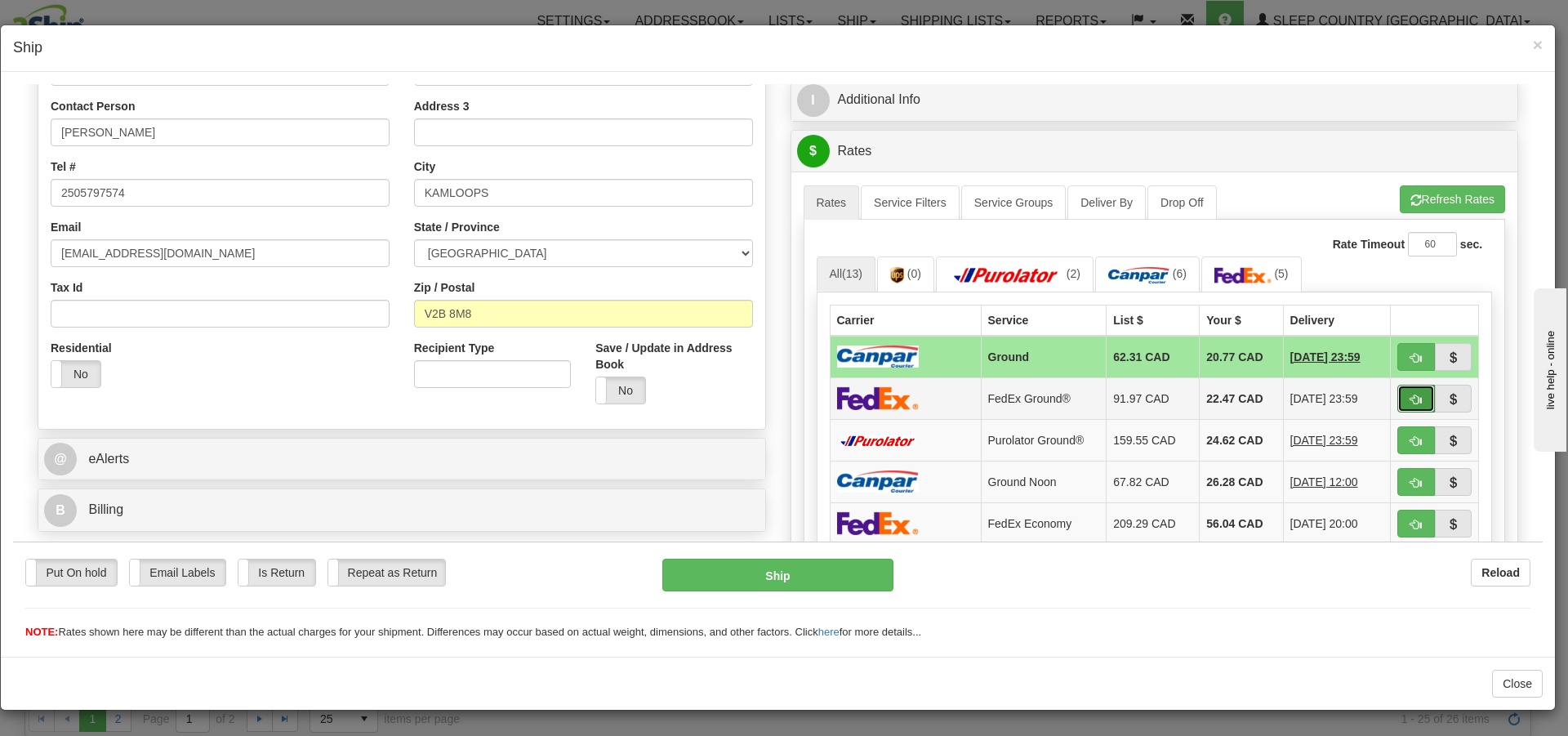
click at [1411, 404] on span "button" at bounding box center [1417, 399] width 12 height 11
type input "92"
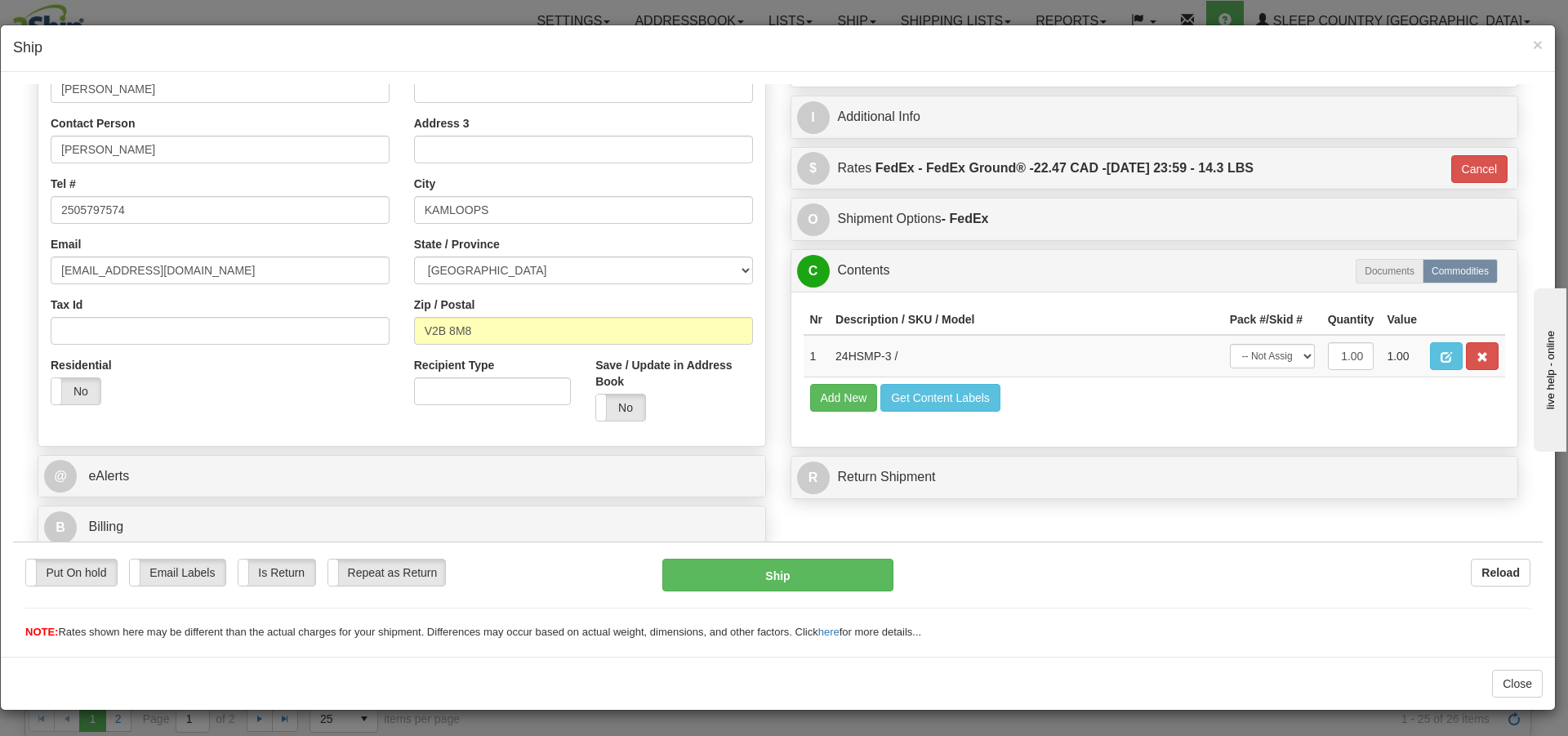
scroll to position [310, 0]
click at [1283, 357] on select "-- Not Assigned -- Package 1" at bounding box center [1273, 356] width 85 height 25
select select "0"
click at [1230, 344] on select "-- Not Assigned -- Package 1" at bounding box center [1273, 356] width 85 height 25
click at [776, 581] on button "Ship" at bounding box center [778, 574] width 230 height 32
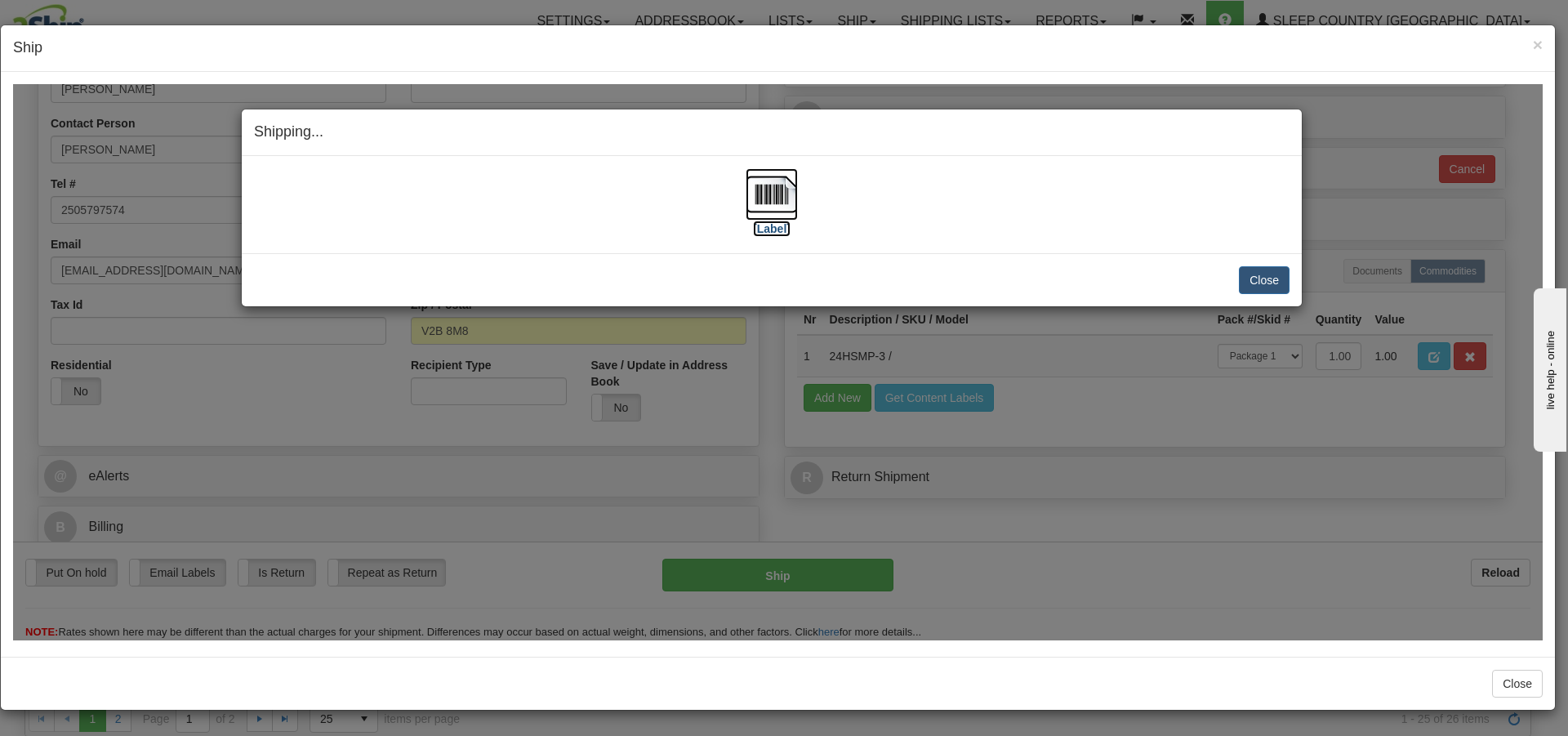
click at [770, 192] on img at bounding box center [771, 193] width 52 height 52
click at [1259, 278] on button "Close" at bounding box center [1264, 280] width 50 height 28
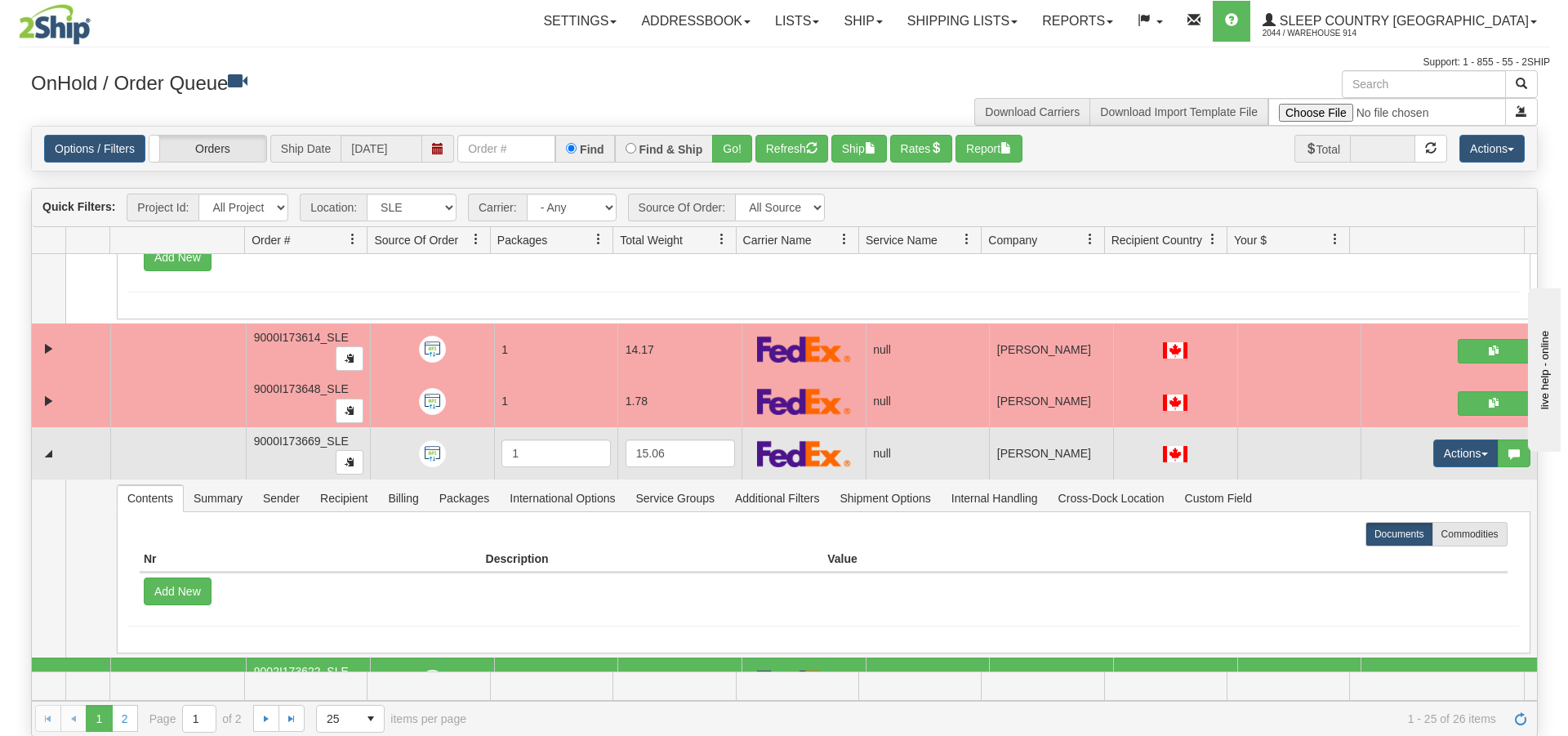
scroll to position [1745, 0]
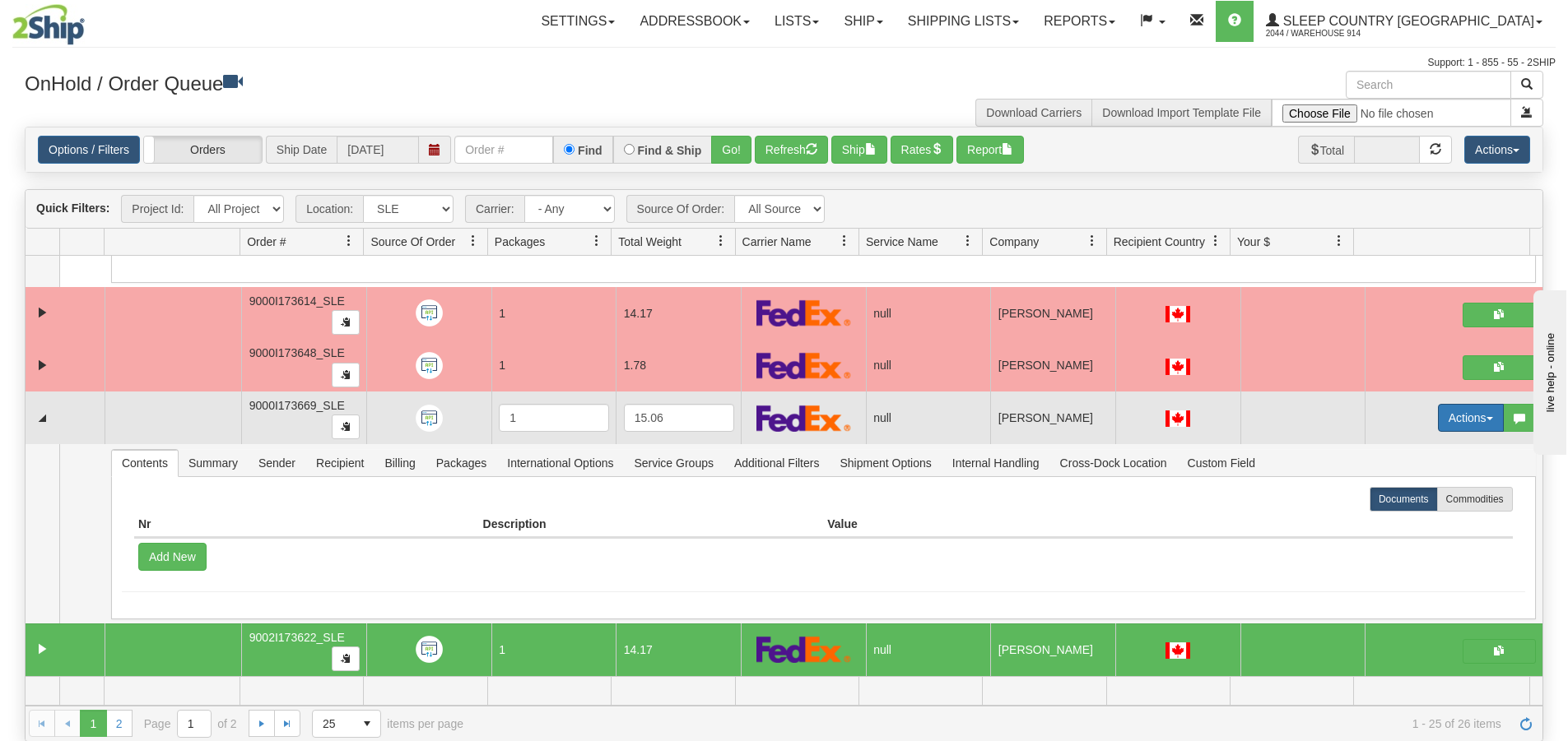
click at [1454, 424] on button "Actions" at bounding box center [1470, 418] width 66 height 28
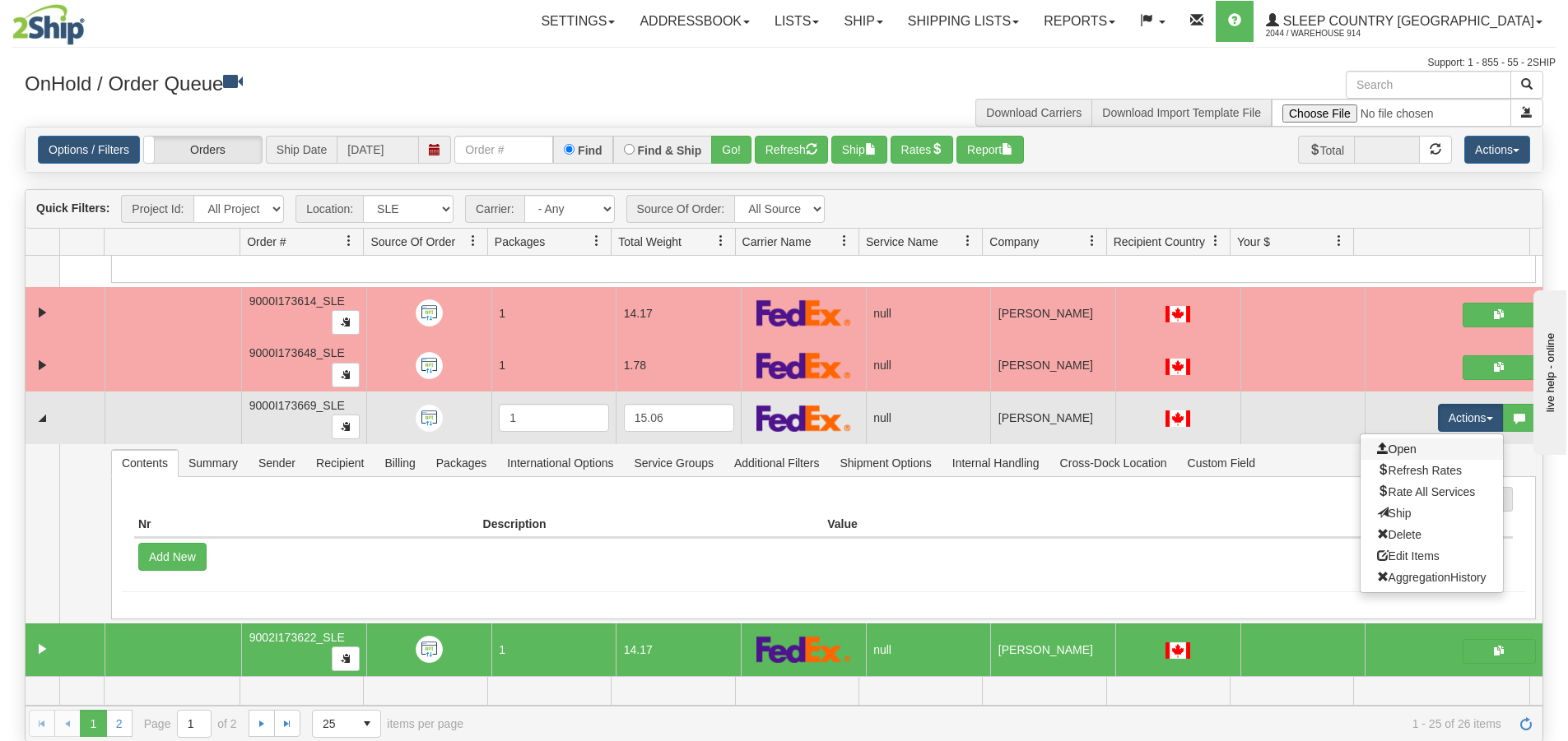
click at [1417, 453] on link "Open" at bounding box center [1431, 449] width 143 height 22
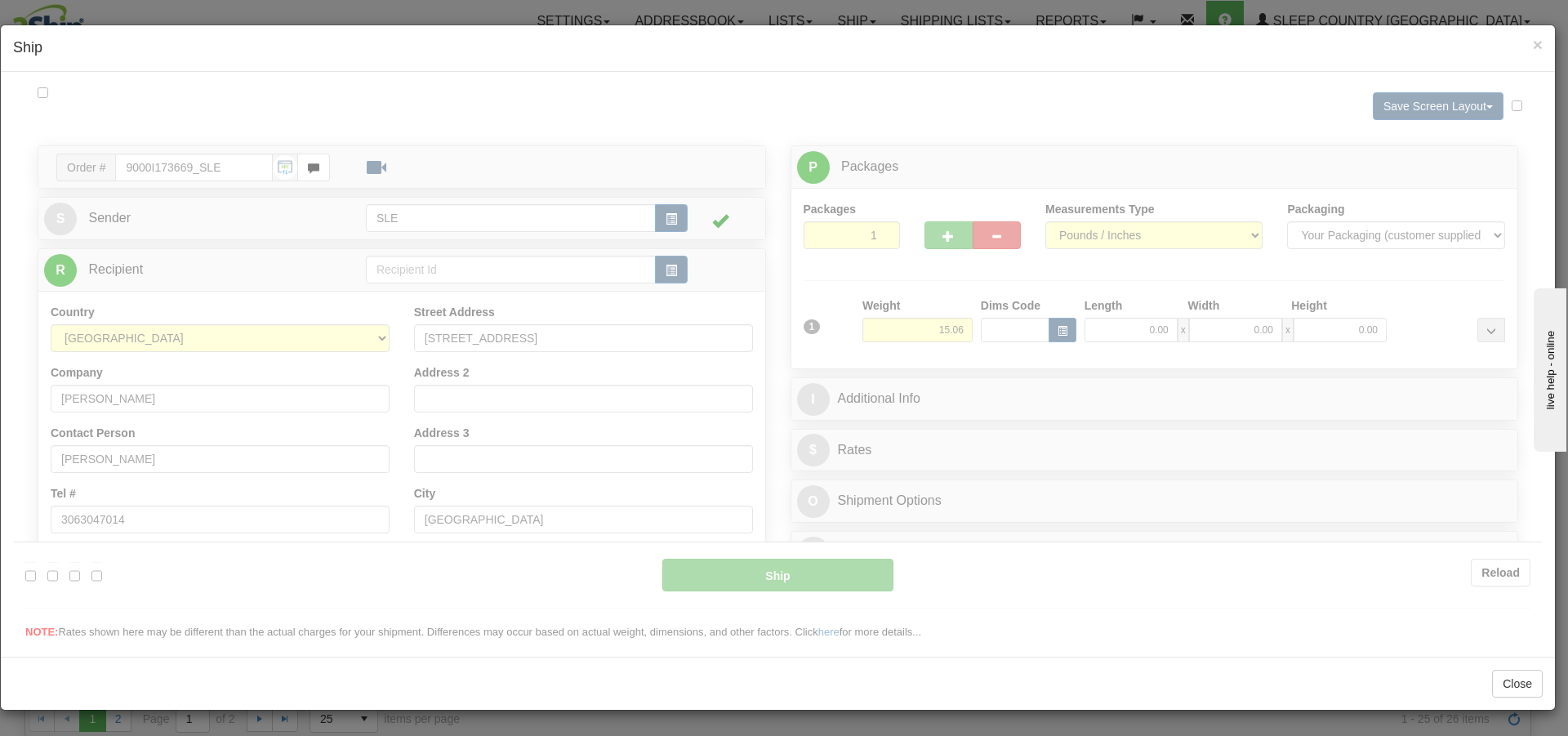
scroll to position [0, 0]
type input "16:38"
type input "16:00"
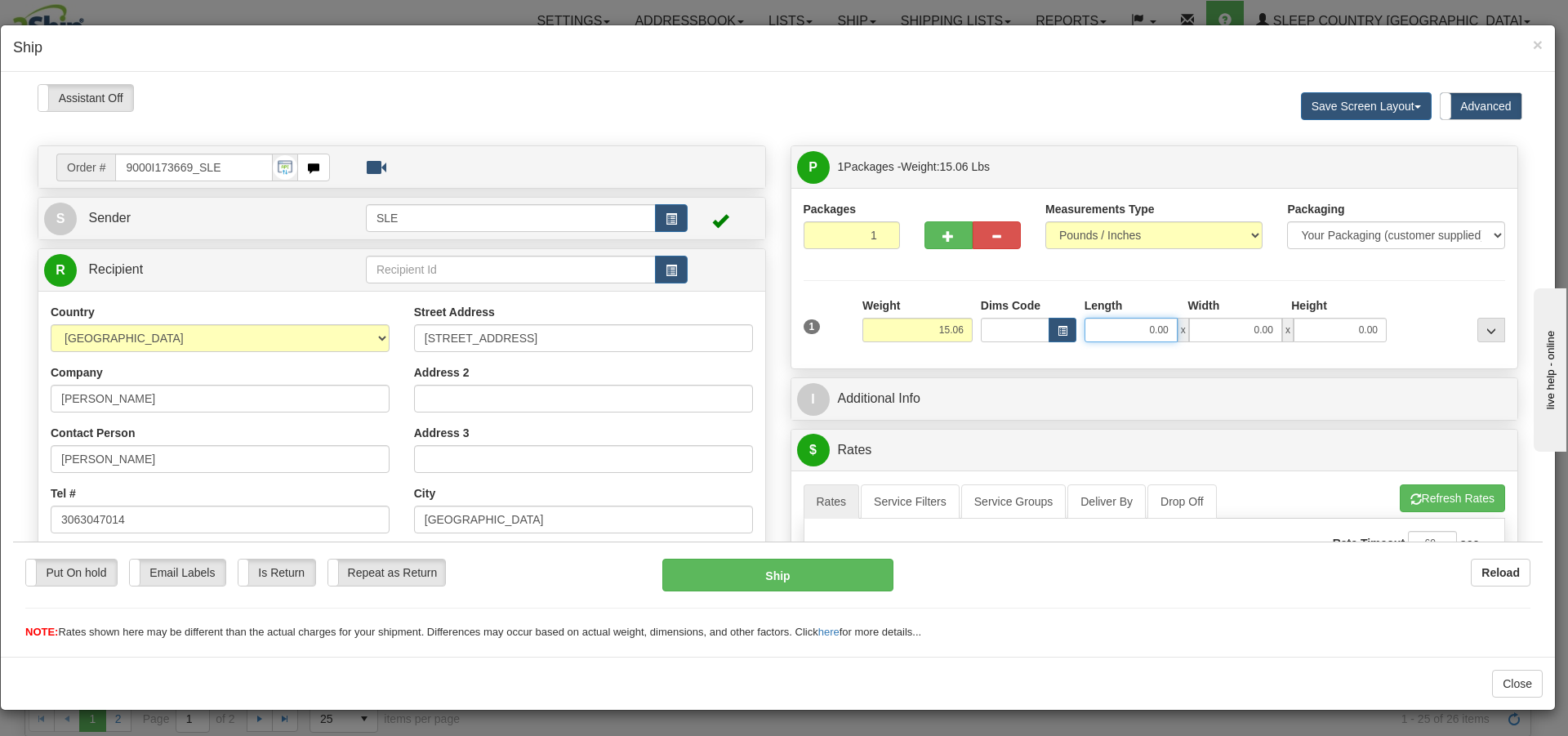
click at [1160, 330] on input "0.00" at bounding box center [1131, 330] width 94 height 25
type input "21.00"
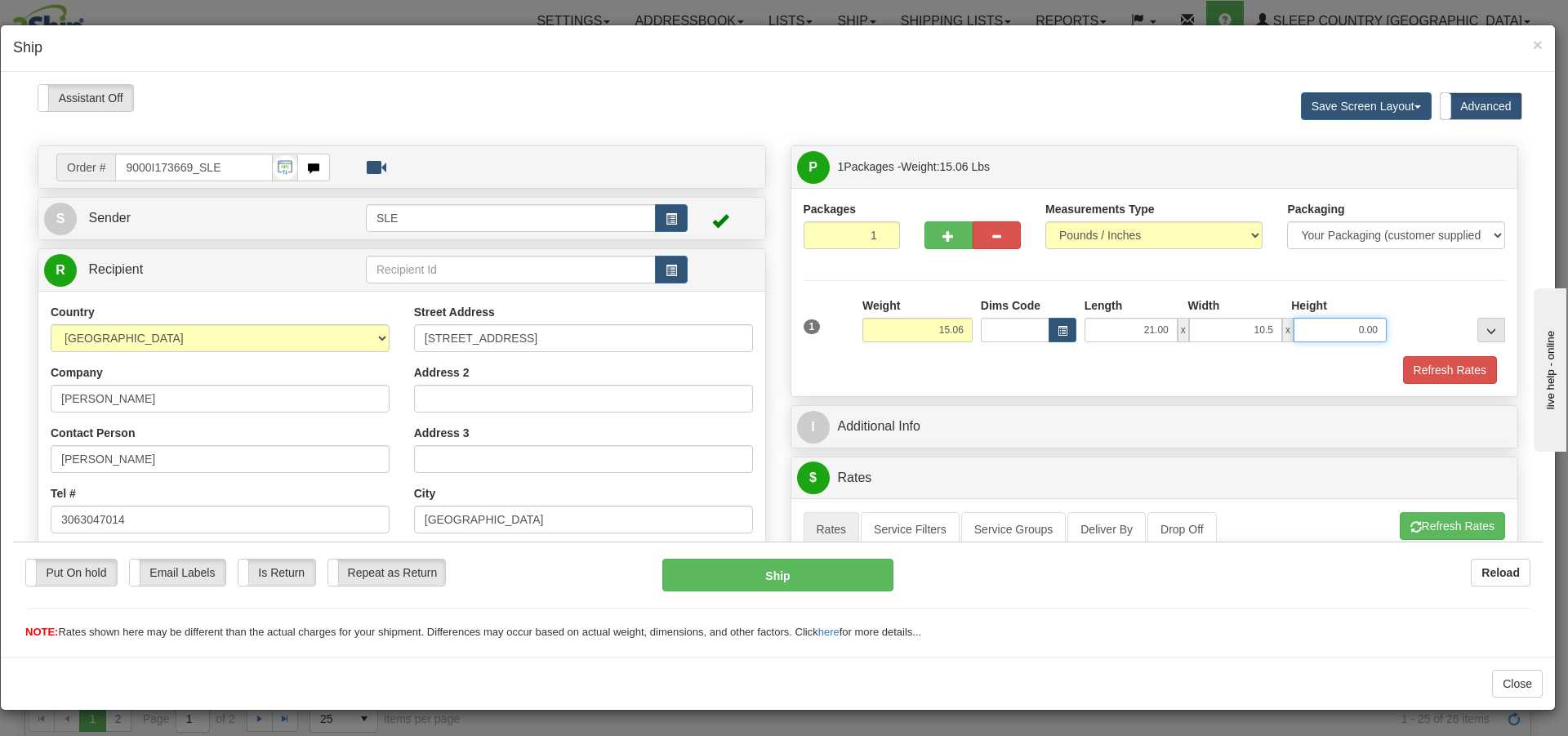
type input "10.50"
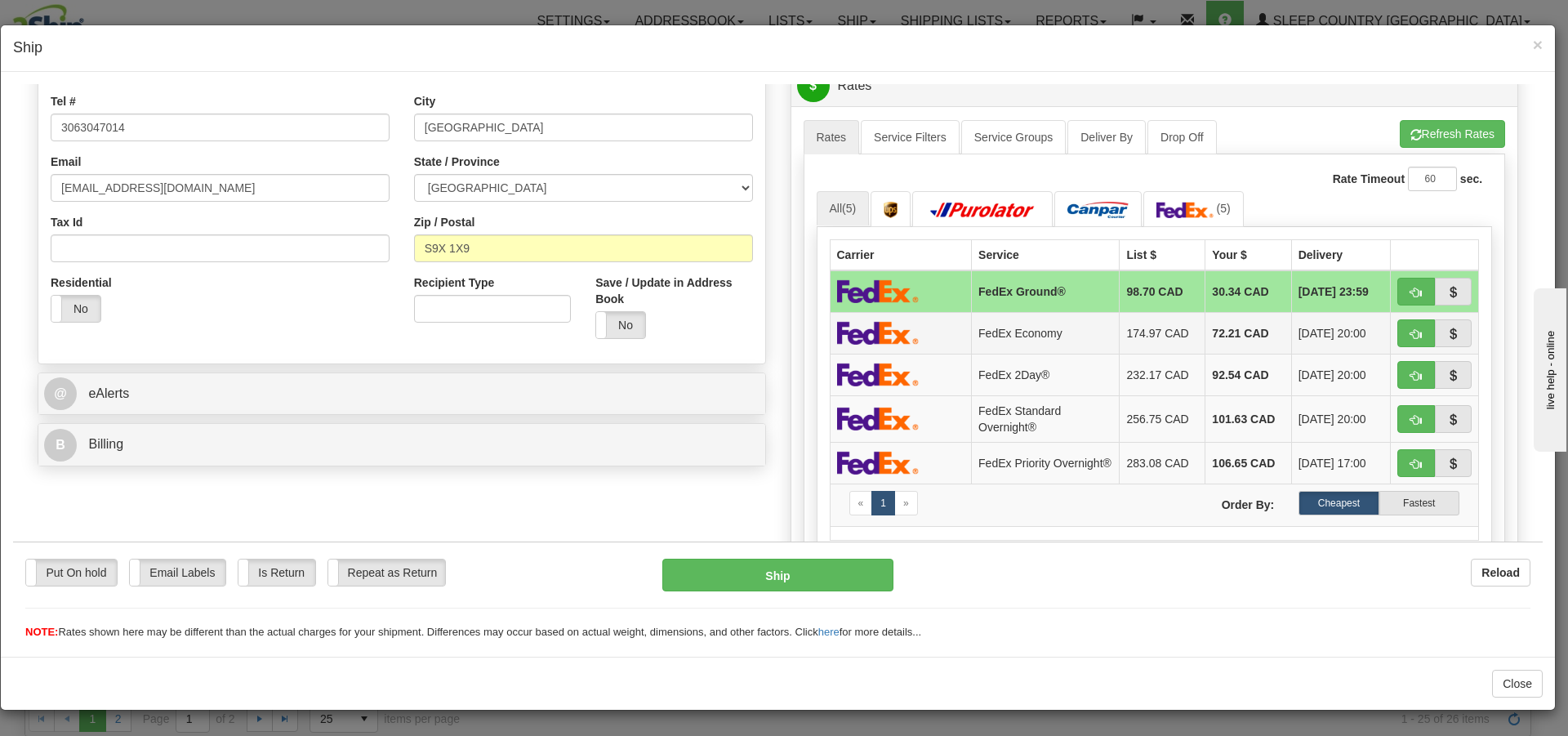
scroll to position [409, 0]
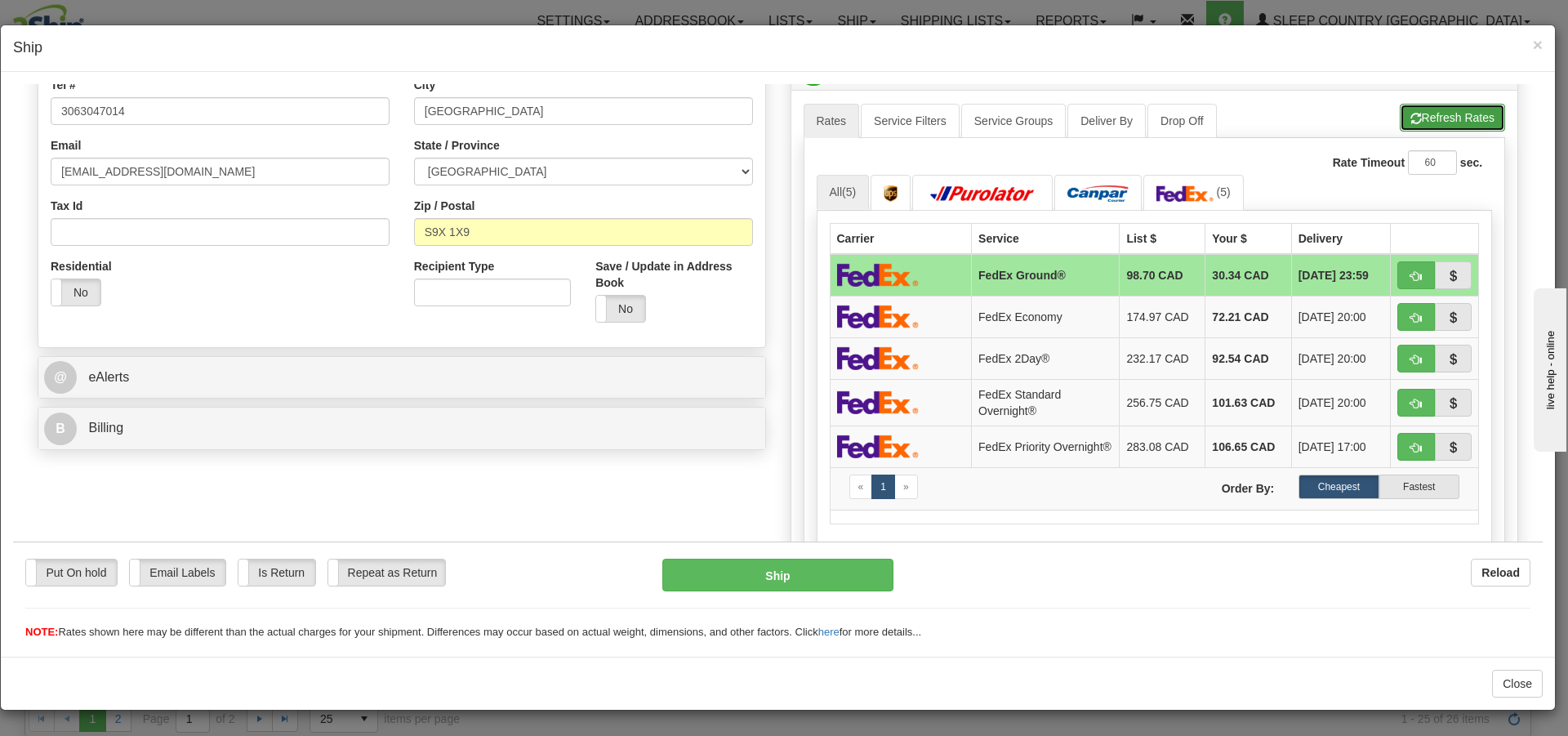
type input "20.00"
click at [1419, 108] on button "Refresh Rates" at bounding box center [1452, 117] width 105 height 28
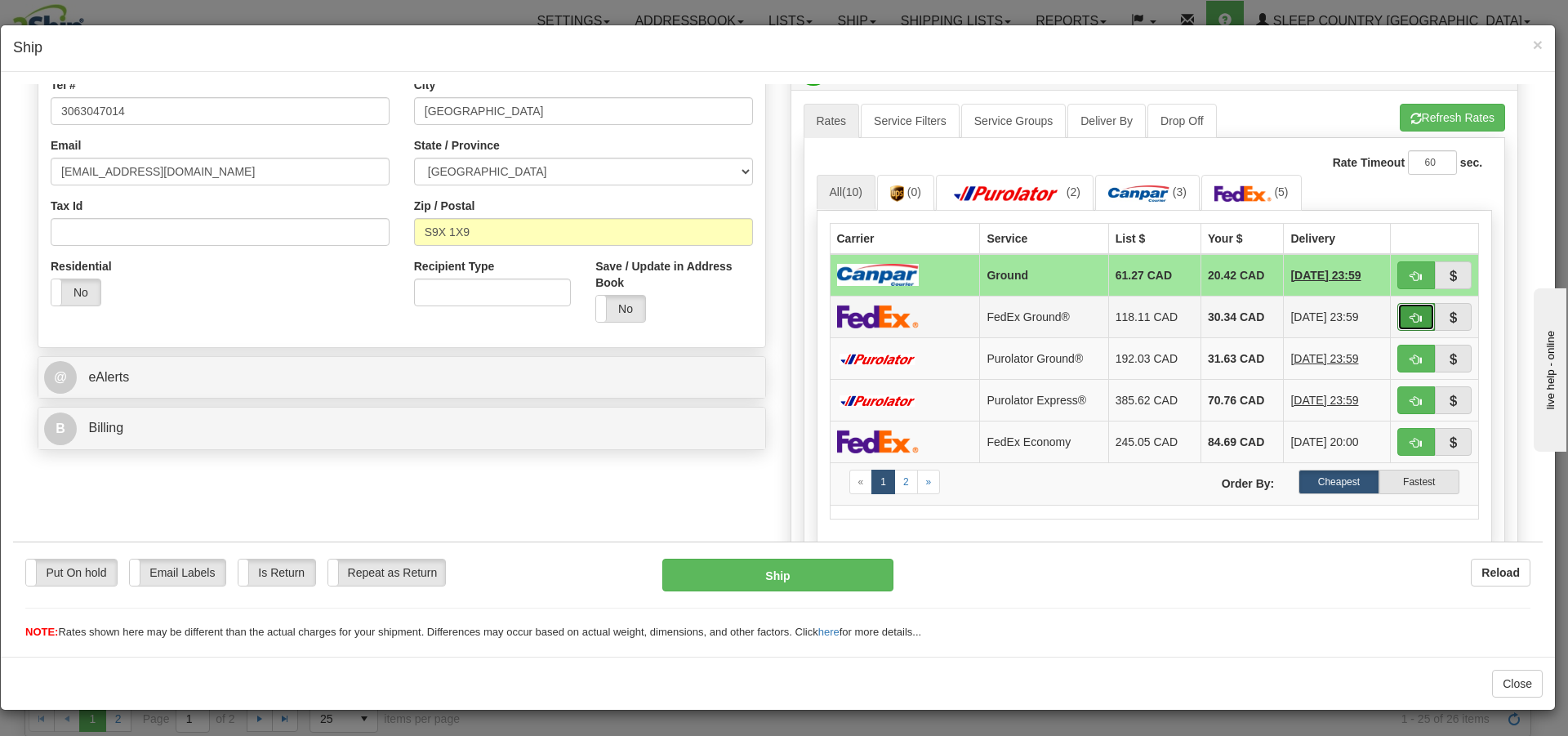
click at [1411, 312] on span "button" at bounding box center [1417, 317] width 12 height 11
type input "92"
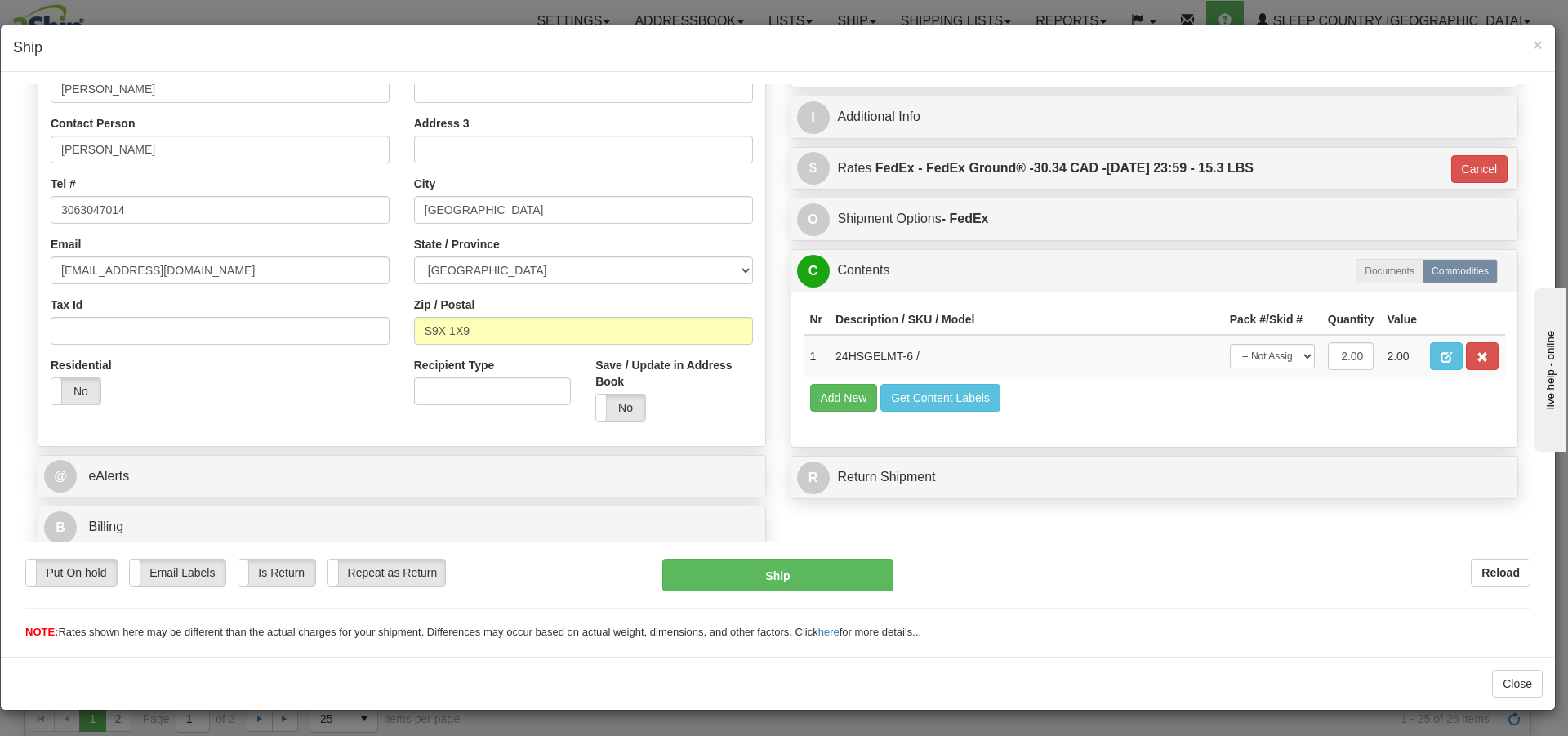
scroll to position [310, 0]
click at [1292, 357] on select "-- Not Assigned -- Package 1" at bounding box center [1273, 356] width 85 height 25
select select "0"
click at [1230, 344] on select "-- Not Assigned -- Package 1" at bounding box center [1273, 356] width 85 height 25
click at [827, 584] on button "Ship" at bounding box center [778, 574] width 230 height 32
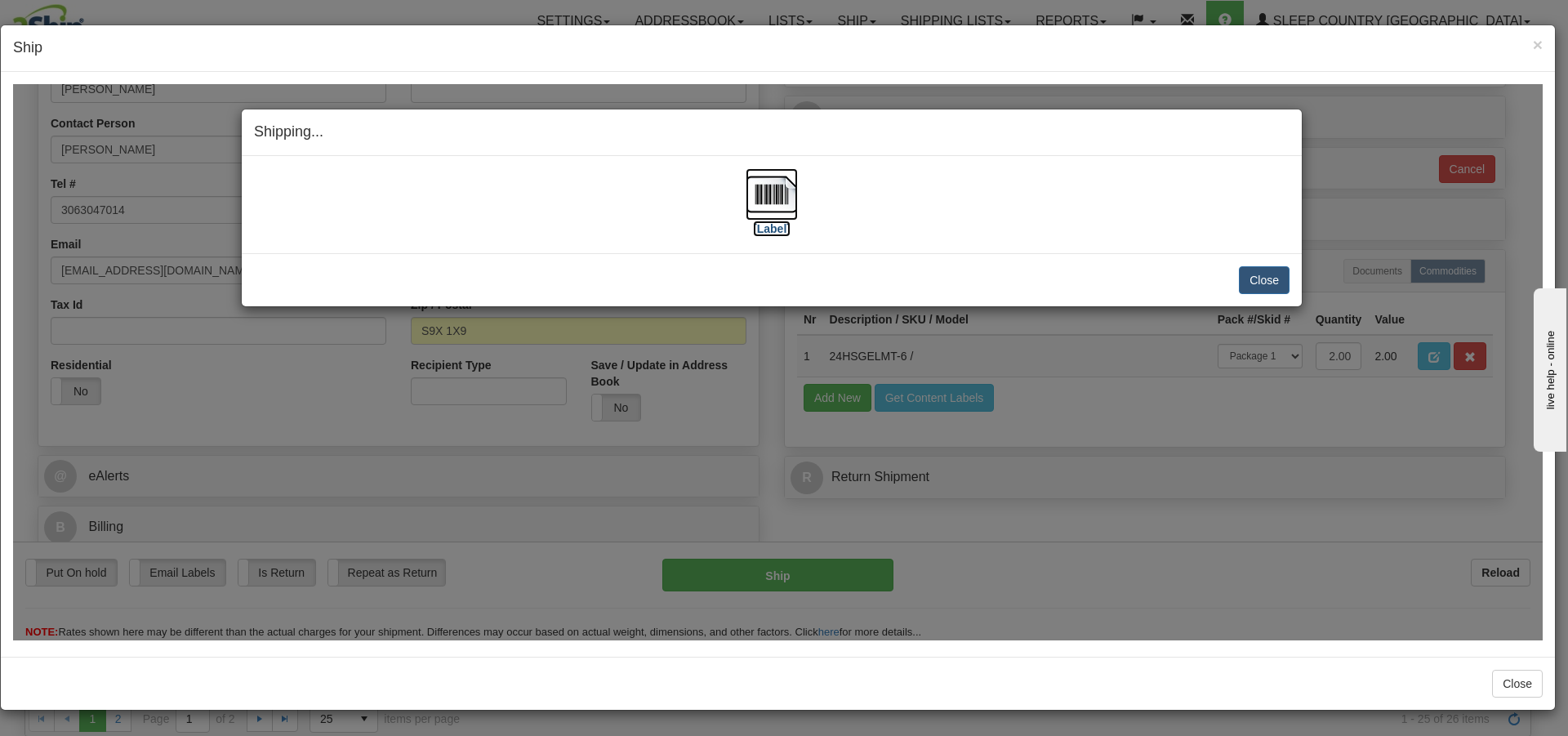
click at [765, 205] on img at bounding box center [771, 193] width 52 height 52
click at [1264, 283] on button "Close" at bounding box center [1264, 280] width 50 height 28
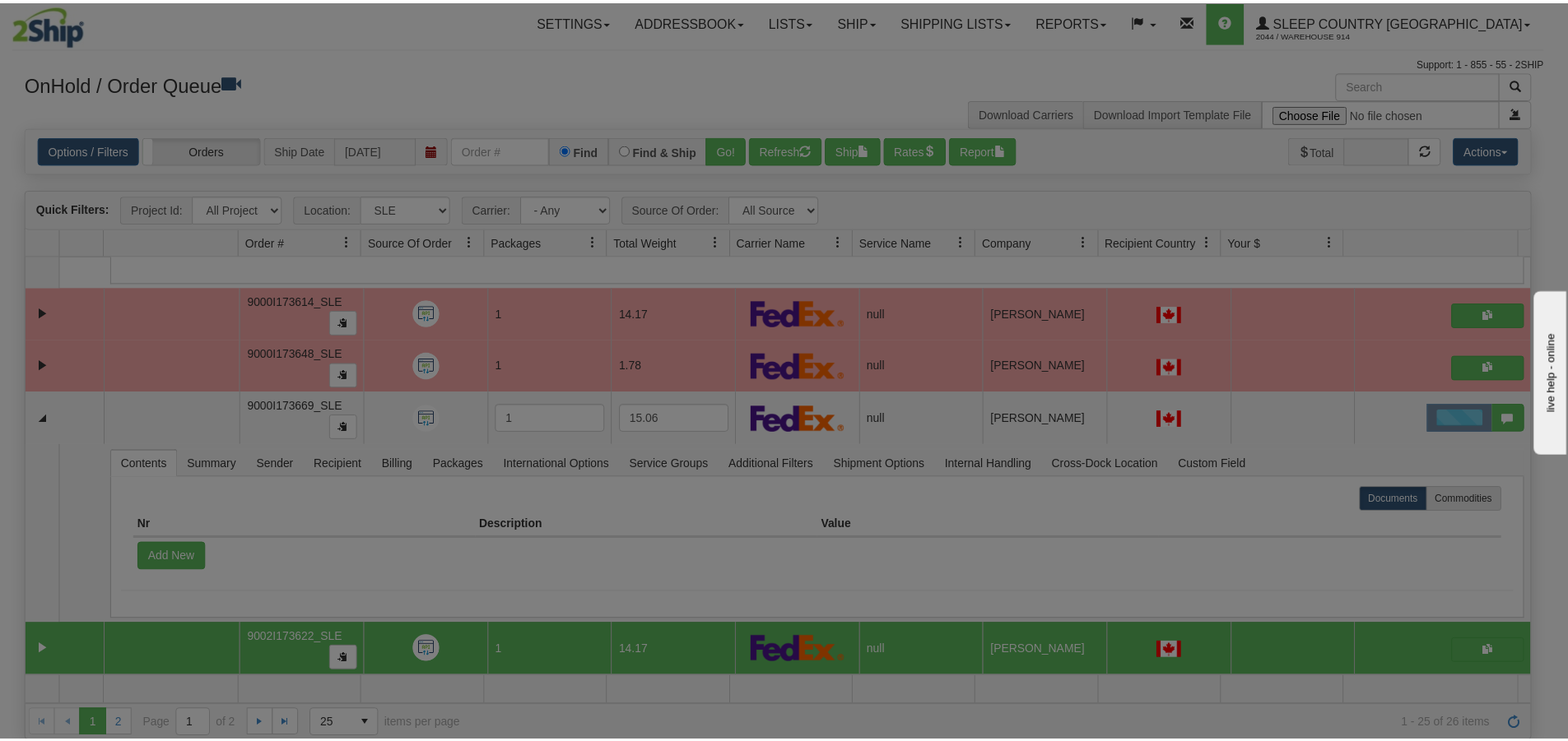
scroll to position [1576, 0]
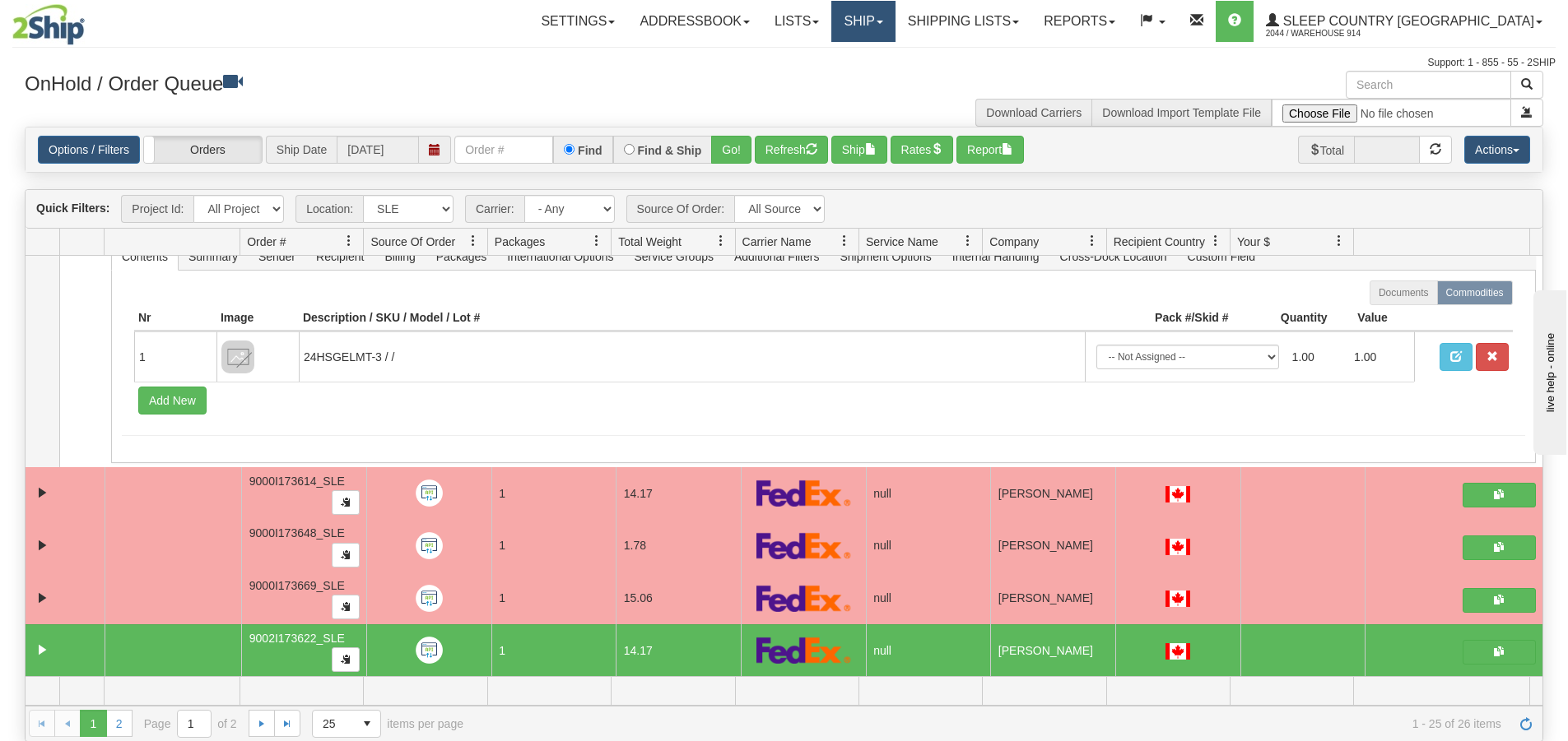
click at [894, 26] on link "Ship" at bounding box center [863, 21] width 63 height 41
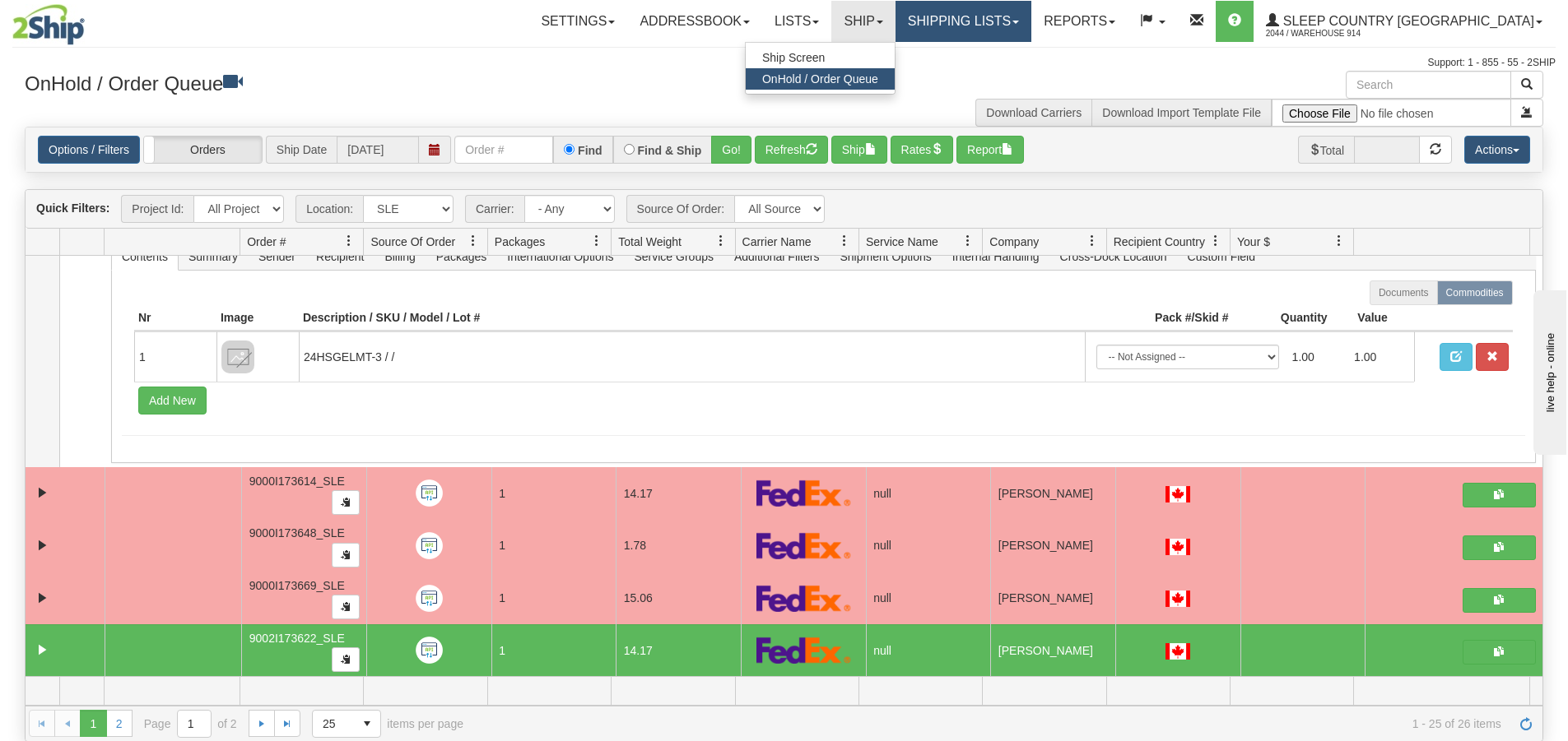
click at [987, 16] on link "Shipping lists" at bounding box center [963, 21] width 136 height 41
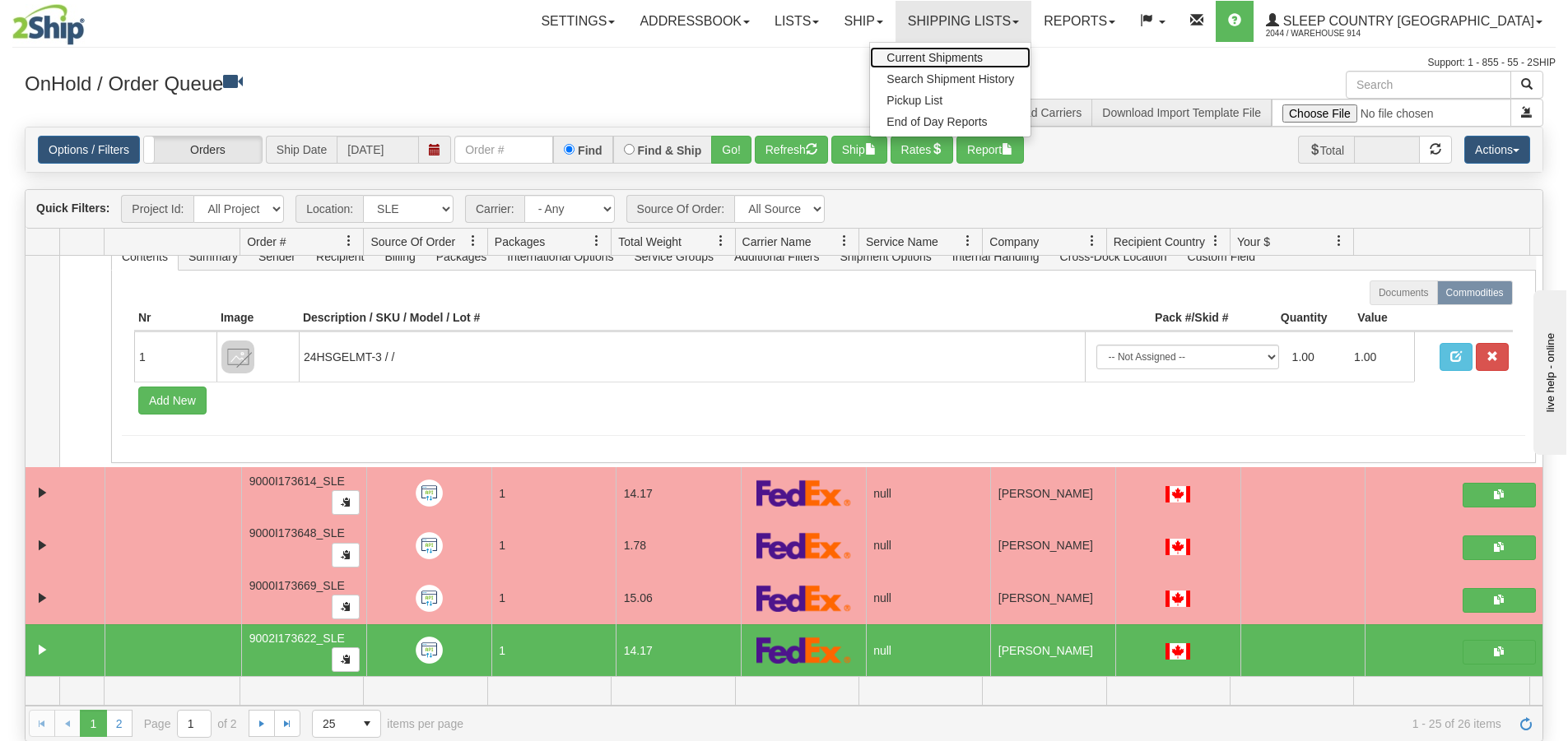
click at [980, 64] on link "Current Shipments" at bounding box center [949, 58] width 161 height 22
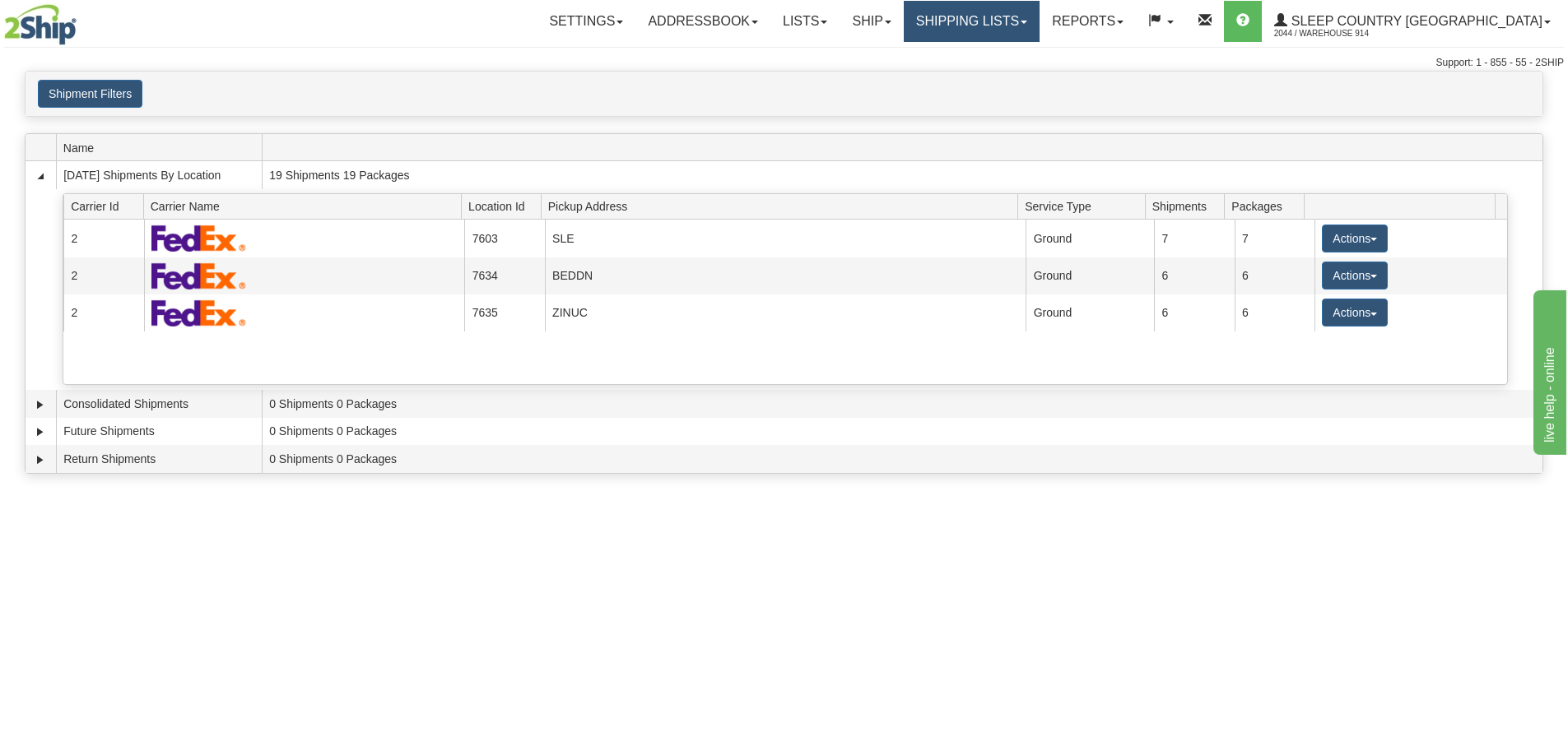
click at [1027, 23] on span at bounding box center [1024, 23] width 7 height 3
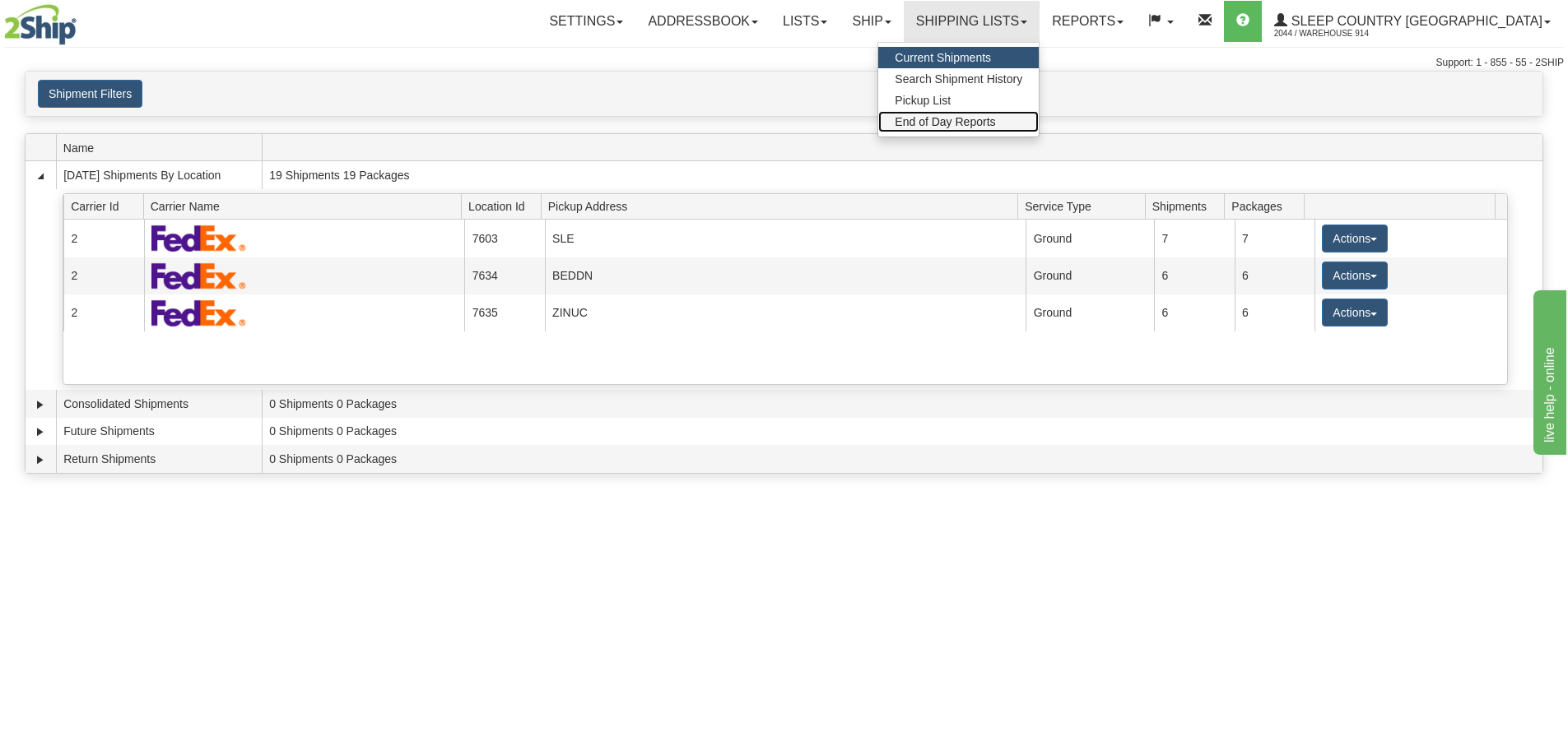
click at [995, 121] on span "End of Day Reports" at bounding box center [944, 122] width 100 height 13
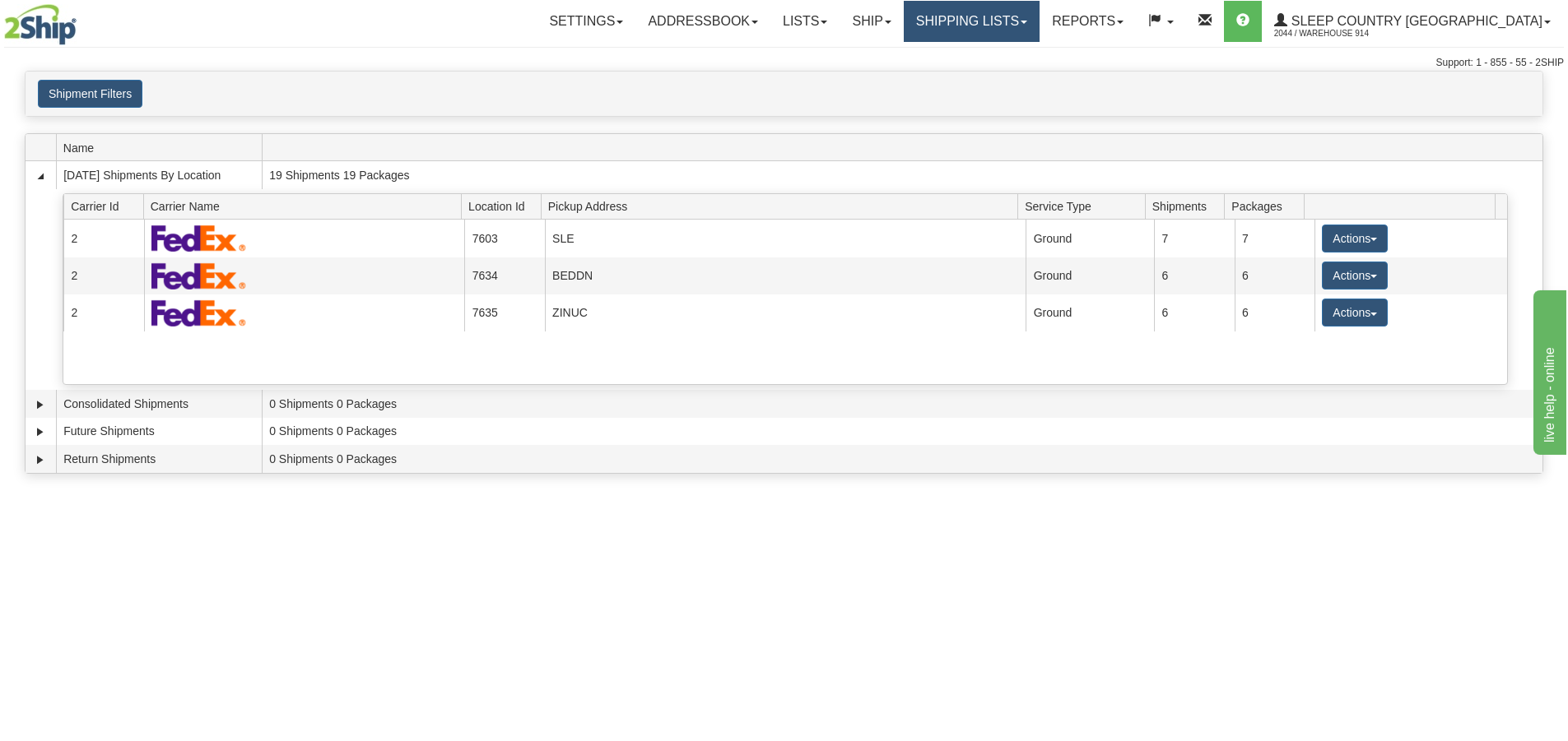
click at [994, 24] on link "Shipping lists" at bounding box center [971, 21] width 136 height 41
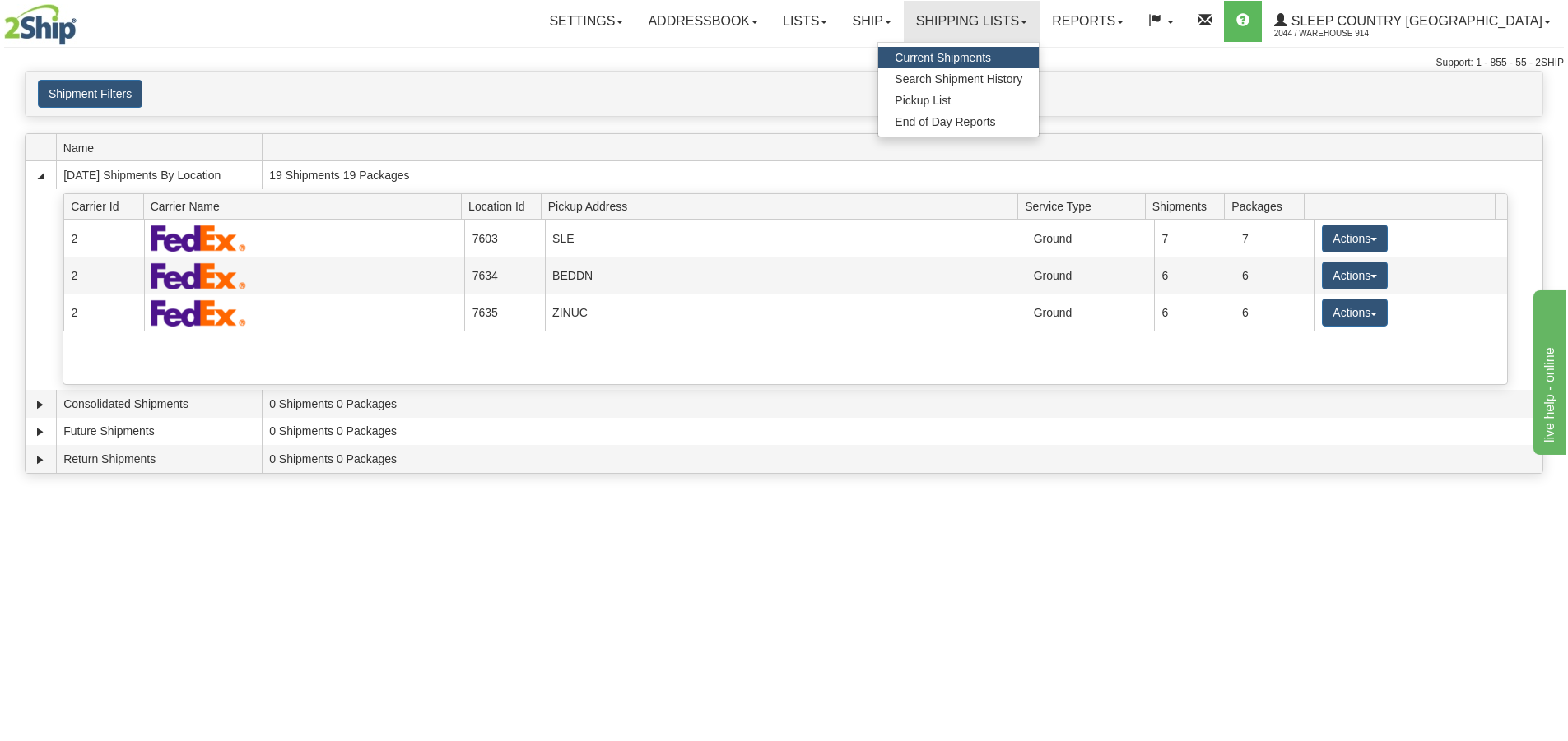
click at [979, 58] on span "Current Shipments" at bounding box center [943, 58] width 97 height 13
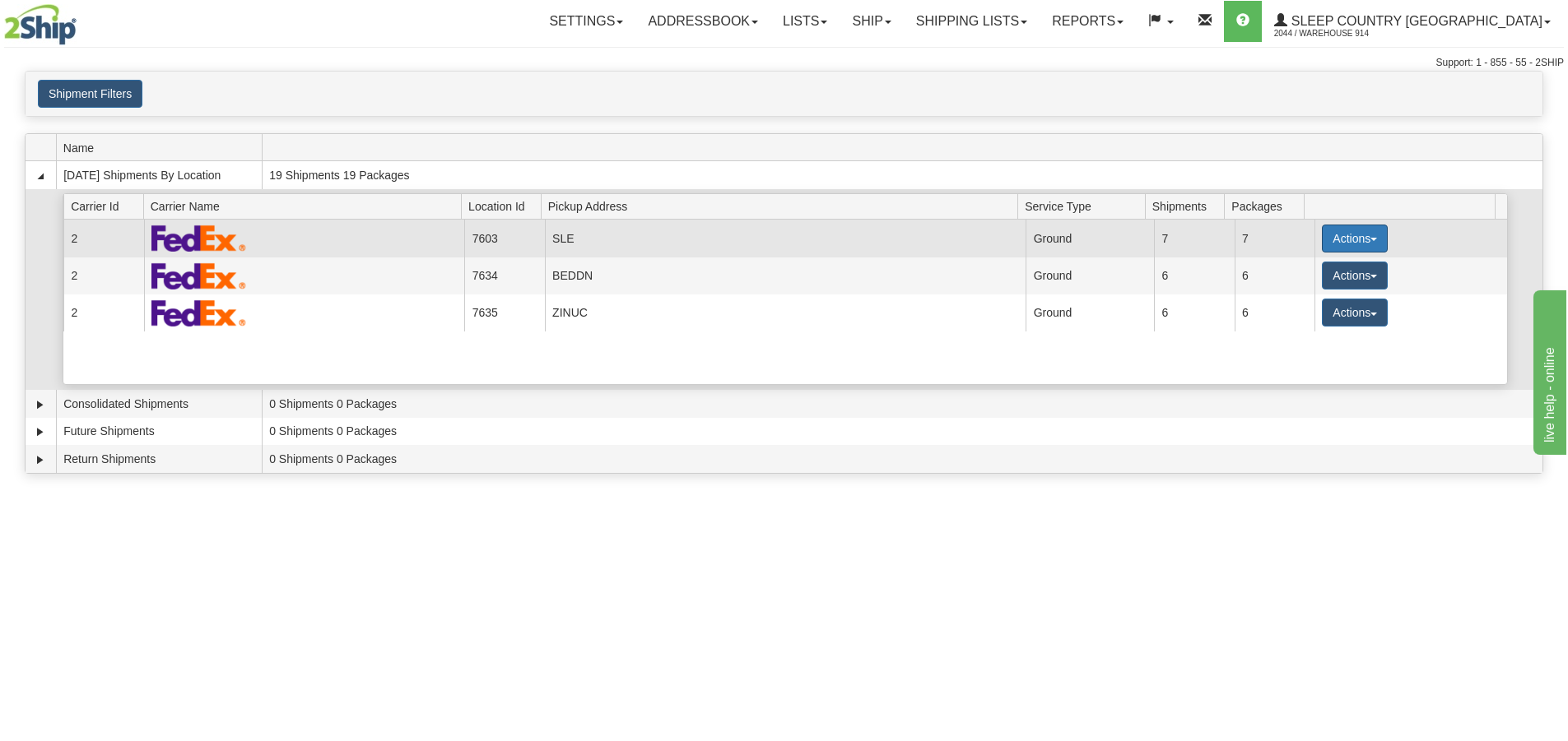
click at [1330, 230] on button "Actions" at bounding box center [1354, 239] width 66 height 28
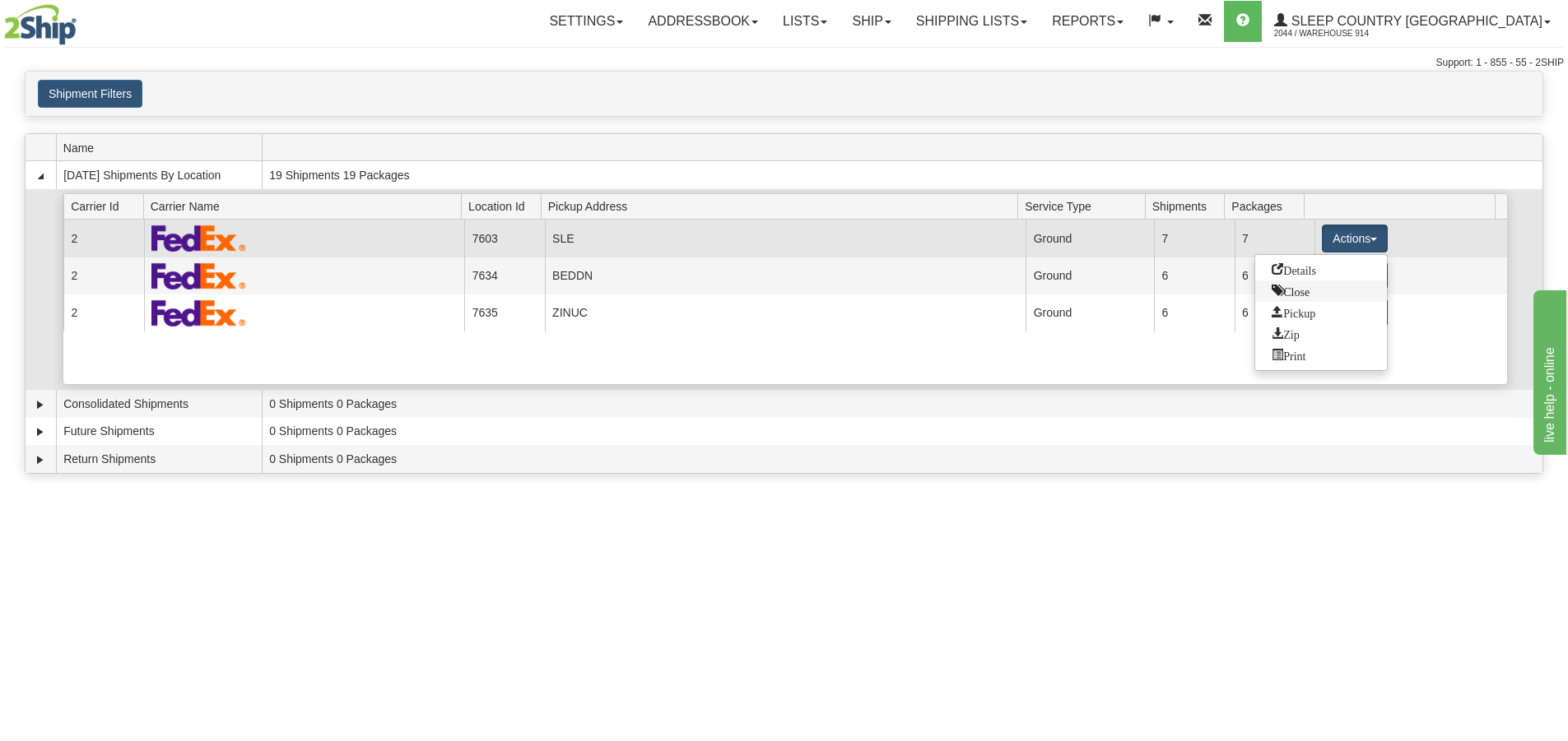
click at [1305, 294] on span "Close" at bounding box center [1290, 291] width 38 height 12
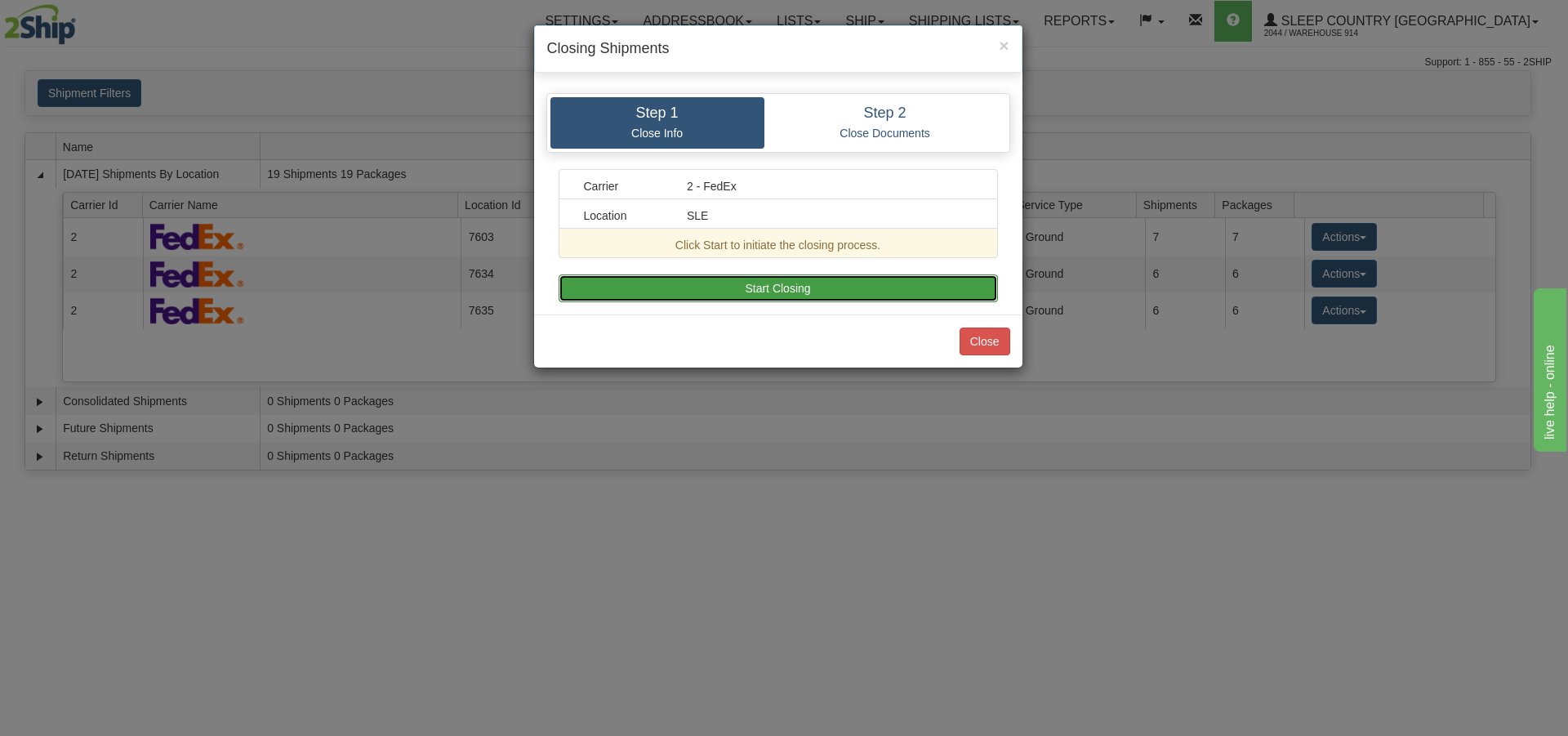
click at [737, 284] on button "Start Closing" at bounding box center [778, 289] width 439 height 28
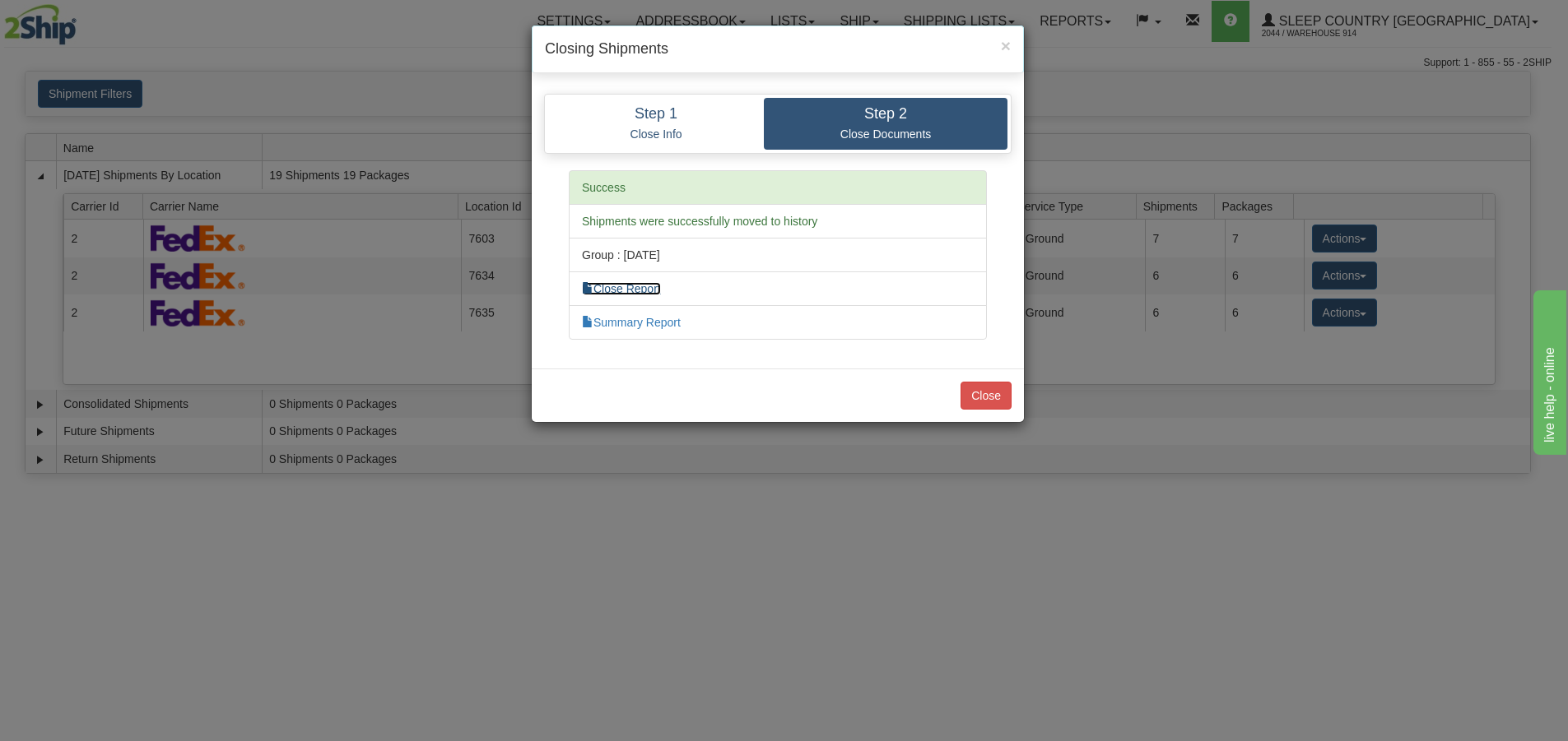
click at [644, 291] on link "Close Report" at bounding box center [621, 289] width 79 height 13
click at [531, 675] on div "× Closing Shipments Step 1 Close Info Step 2 Close Documents Carrier 2 - FedEx …" at bounding box center [784, 370] width 1568 height 741
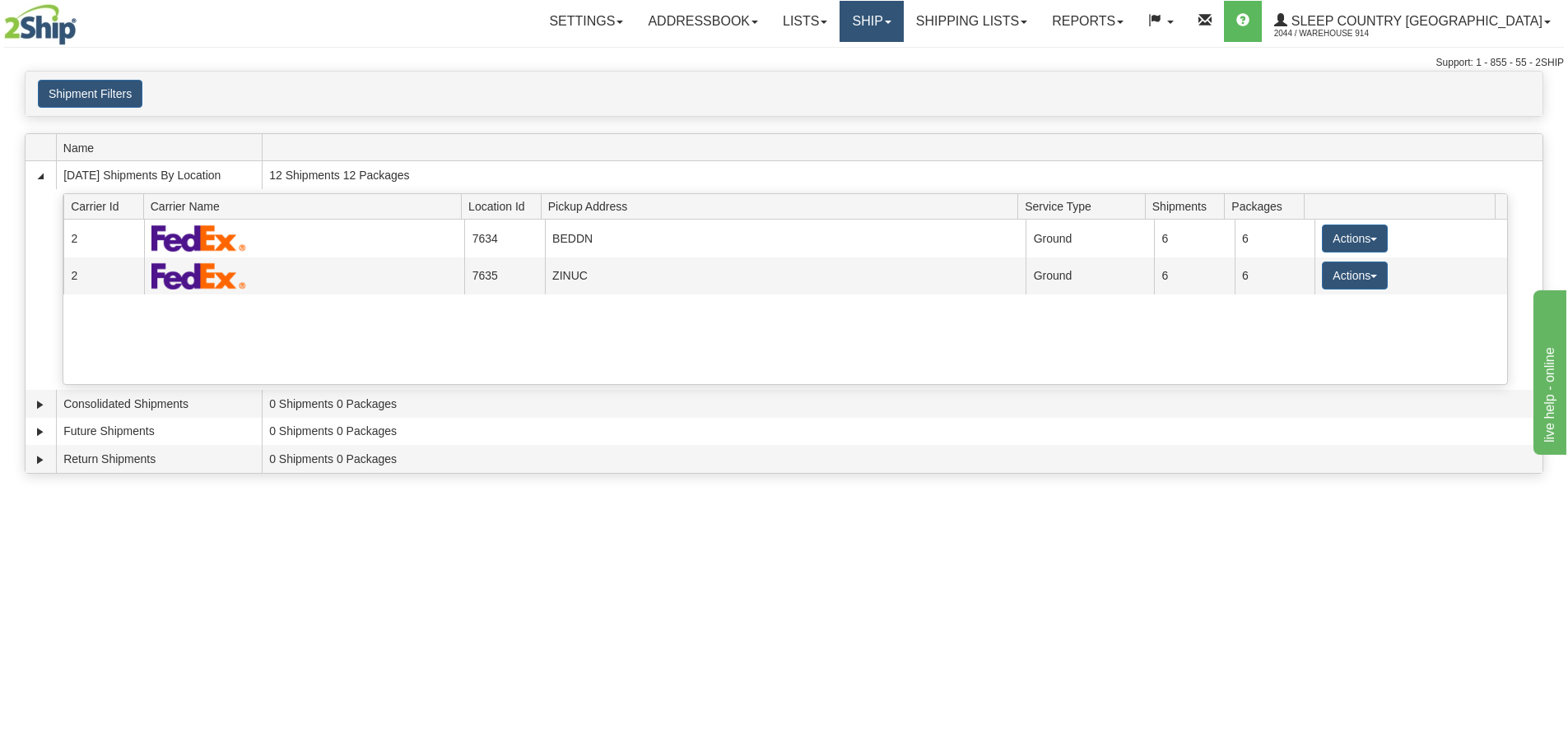
click at [903, 20] on link "Ship" at bounding box center [871, 21] width 63 height 41
click at [871, 78] on span "OnHold / Order Queue" at bounding box center [828, 79] width 116 height 13
click at [903, 23] on link "Ship" at bounding box center [871, 21] width 63 height 41
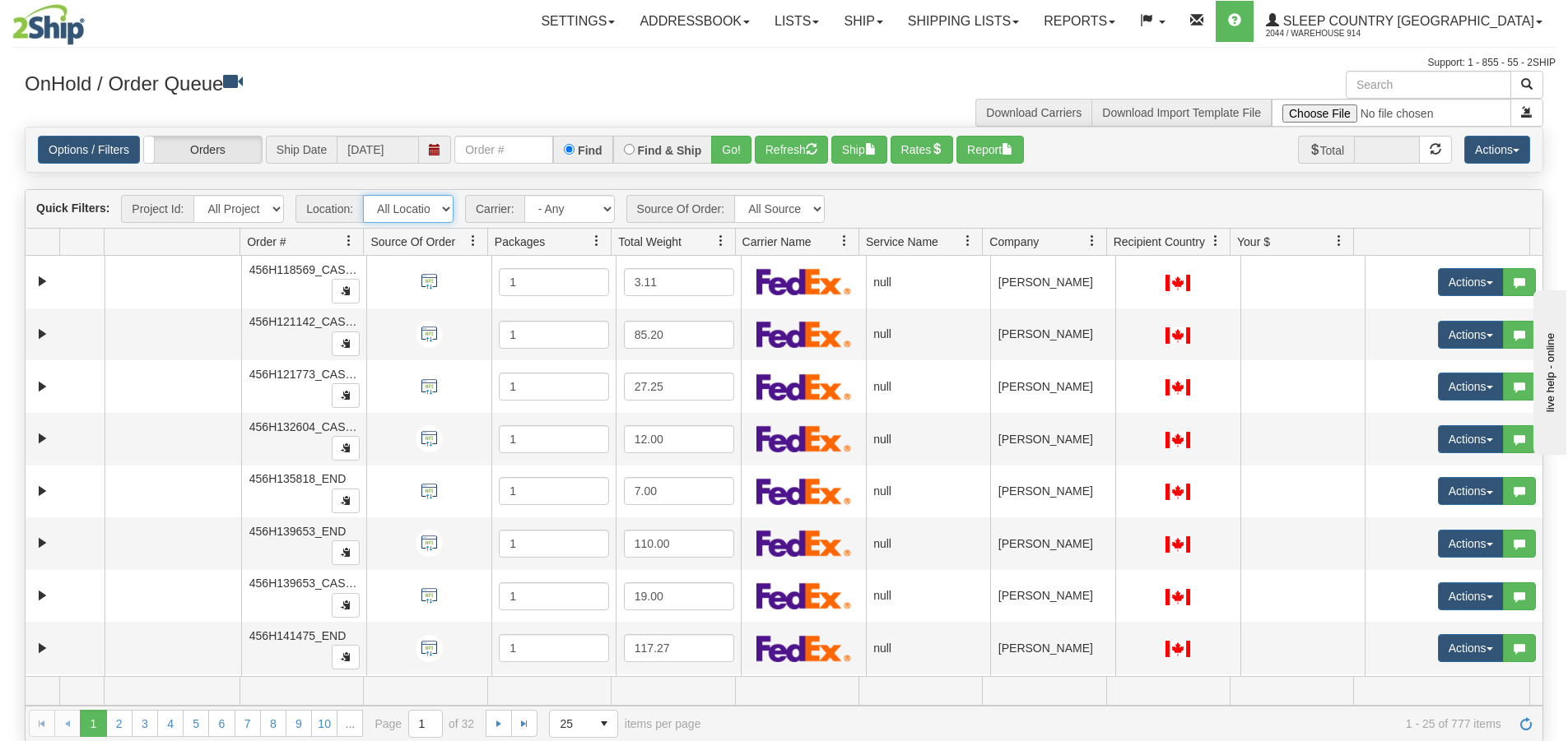
click at [437, 212] on select "All Locations 914 9009 [GEOGRAPHIC_DATA] SLE BEDDN ZINUC" at bounding box center [408, 209] width 91 height 28
select select "7603"
click at [363, 195] on select "All Locations 914 9009 [GEOGRAPHIC_DATA] SLE BEDDN ZINUC" at bounding box center [408, 209] width 91 height 28
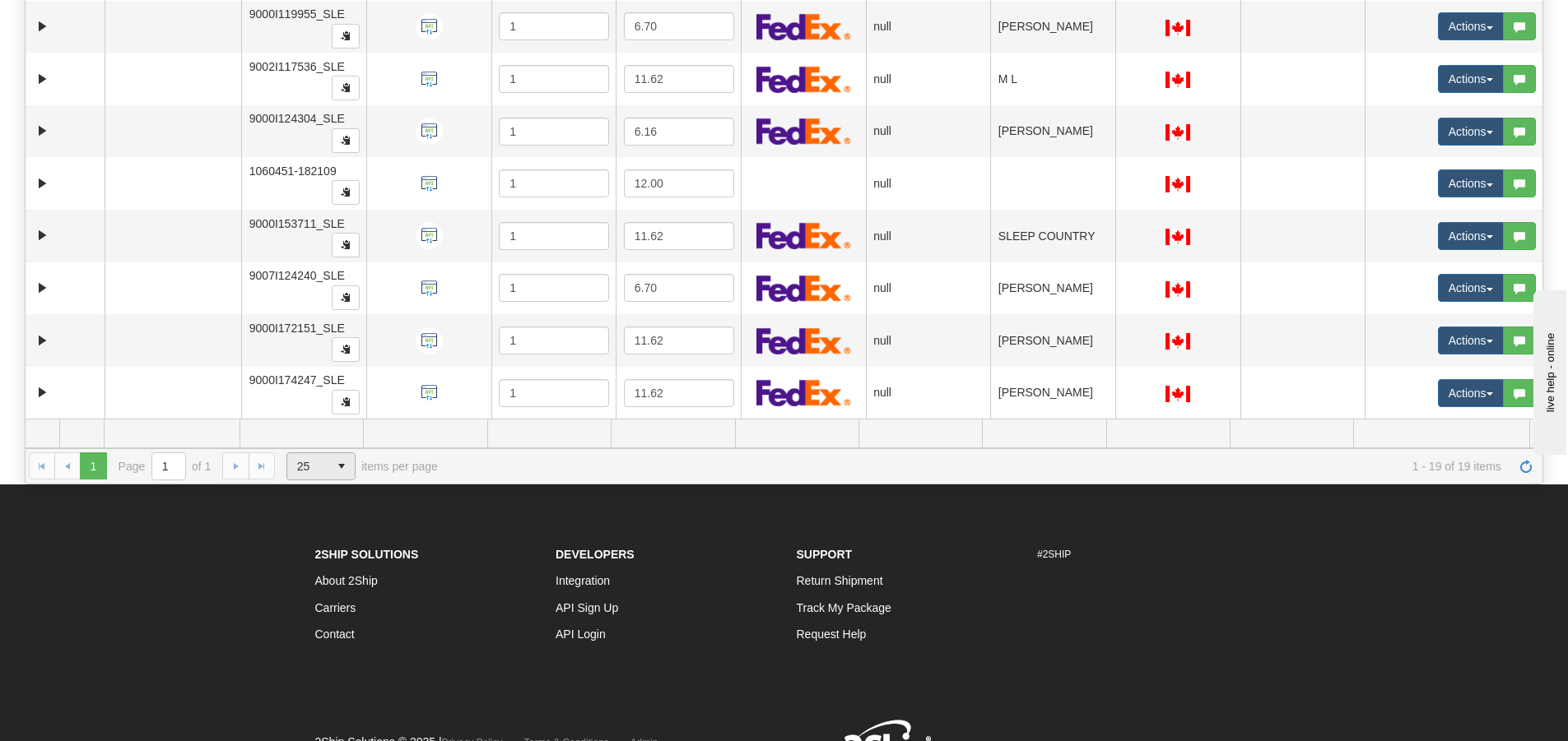
scroll to position [342, 0]
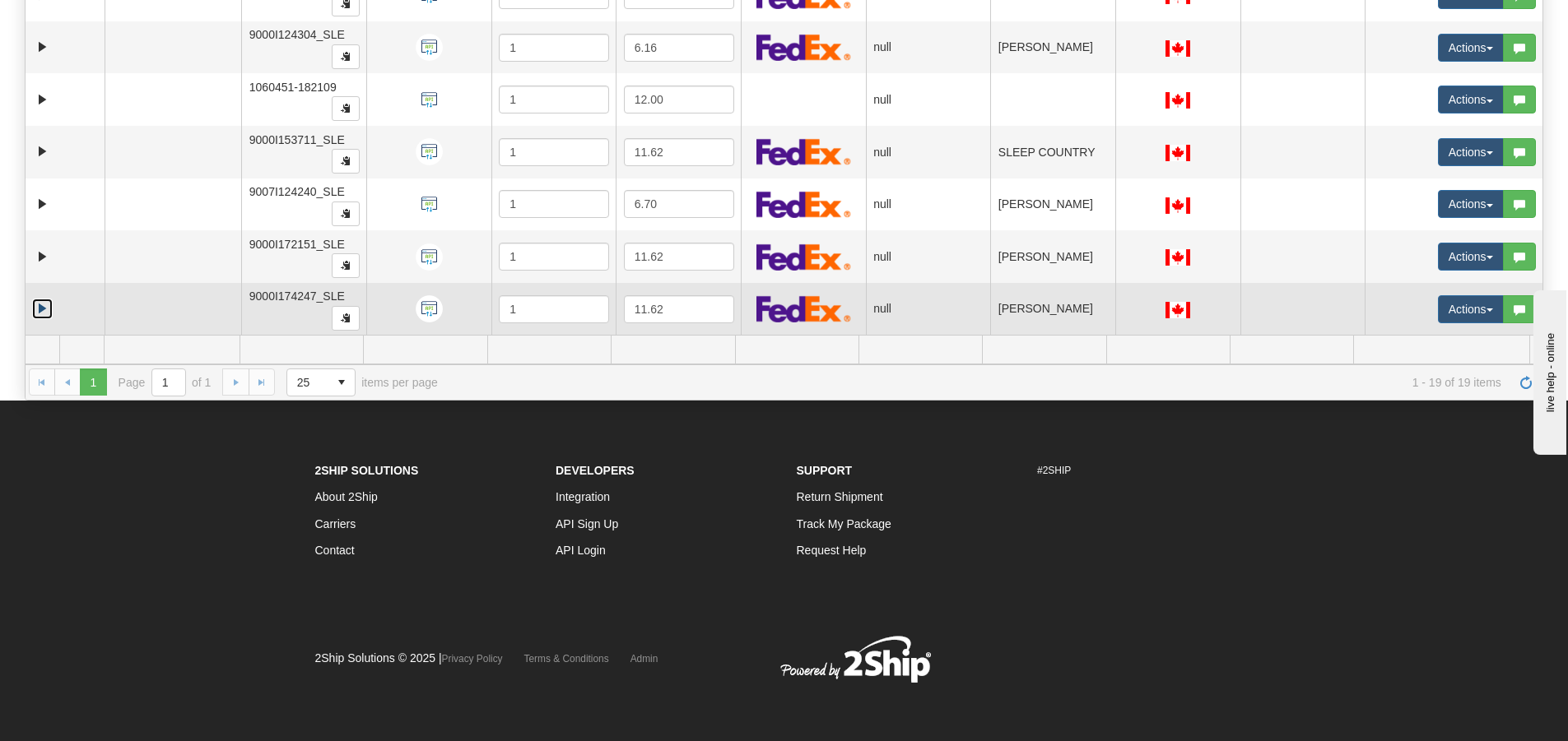
click at [34, 310] on link "Expand" at bounding box center [43, 308] width 21 height 21
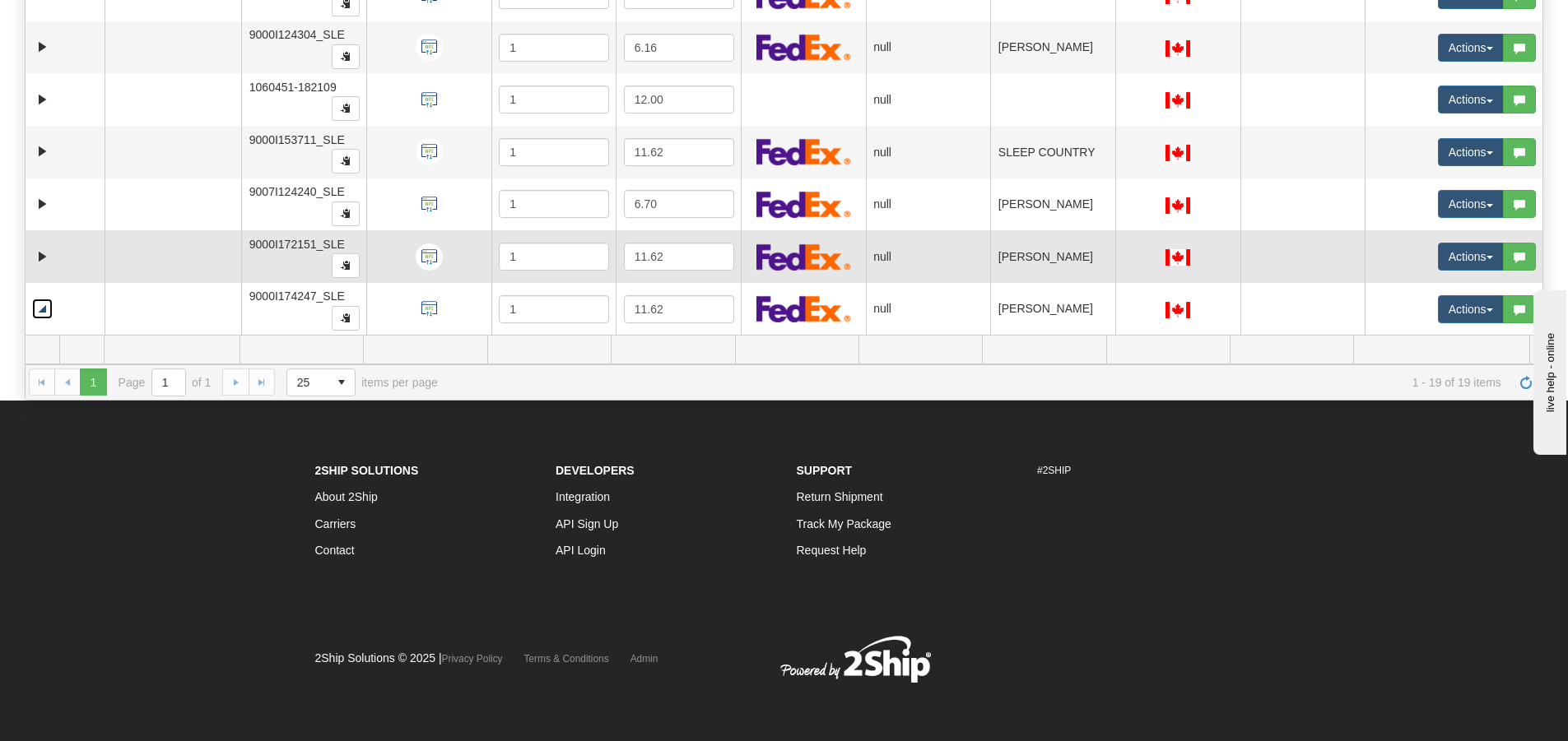
scroll to position [556, 0]
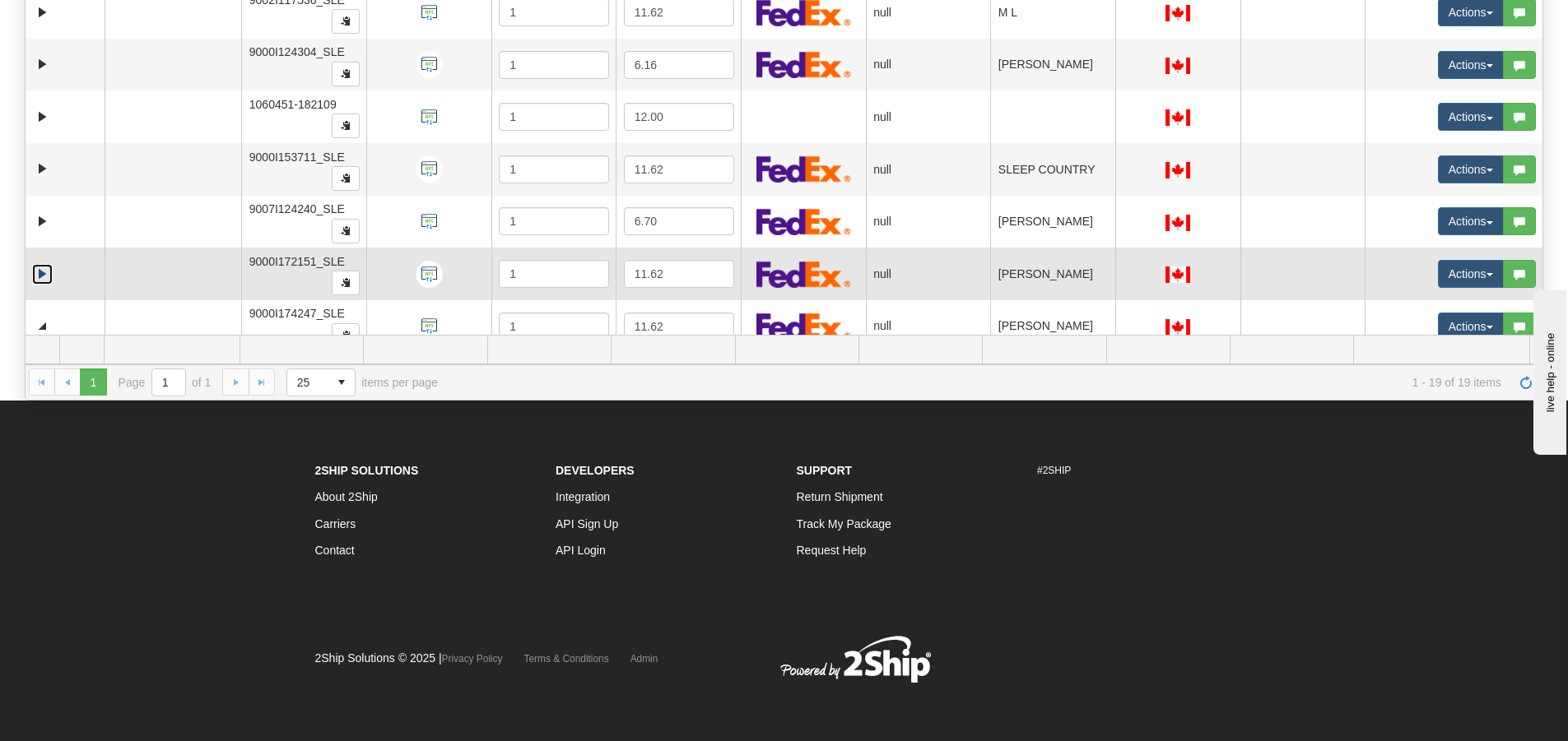
click at [42, 273] on link "Expand" at bounding box center [43, 274] width 21 height 21
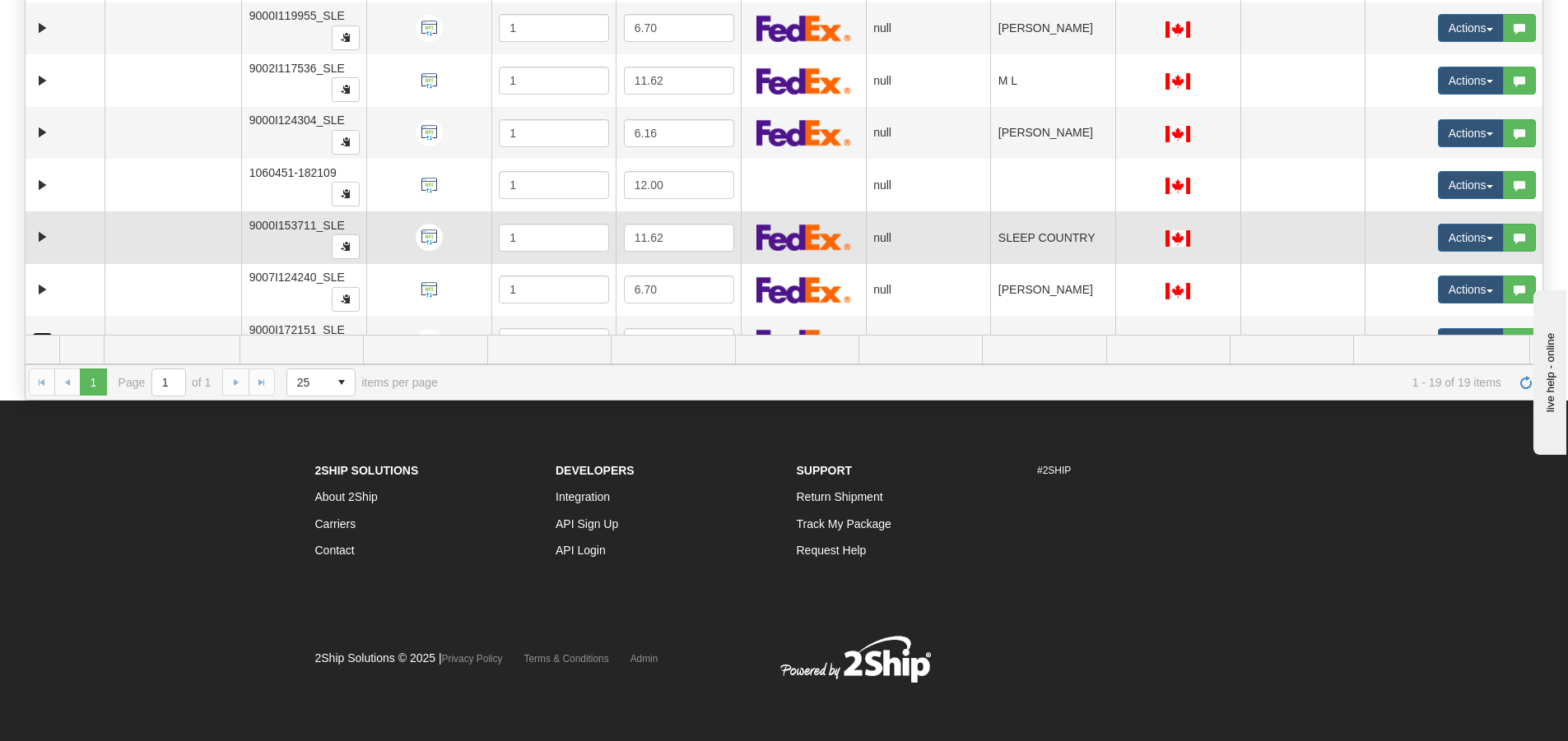
scroll to position [474, 0]
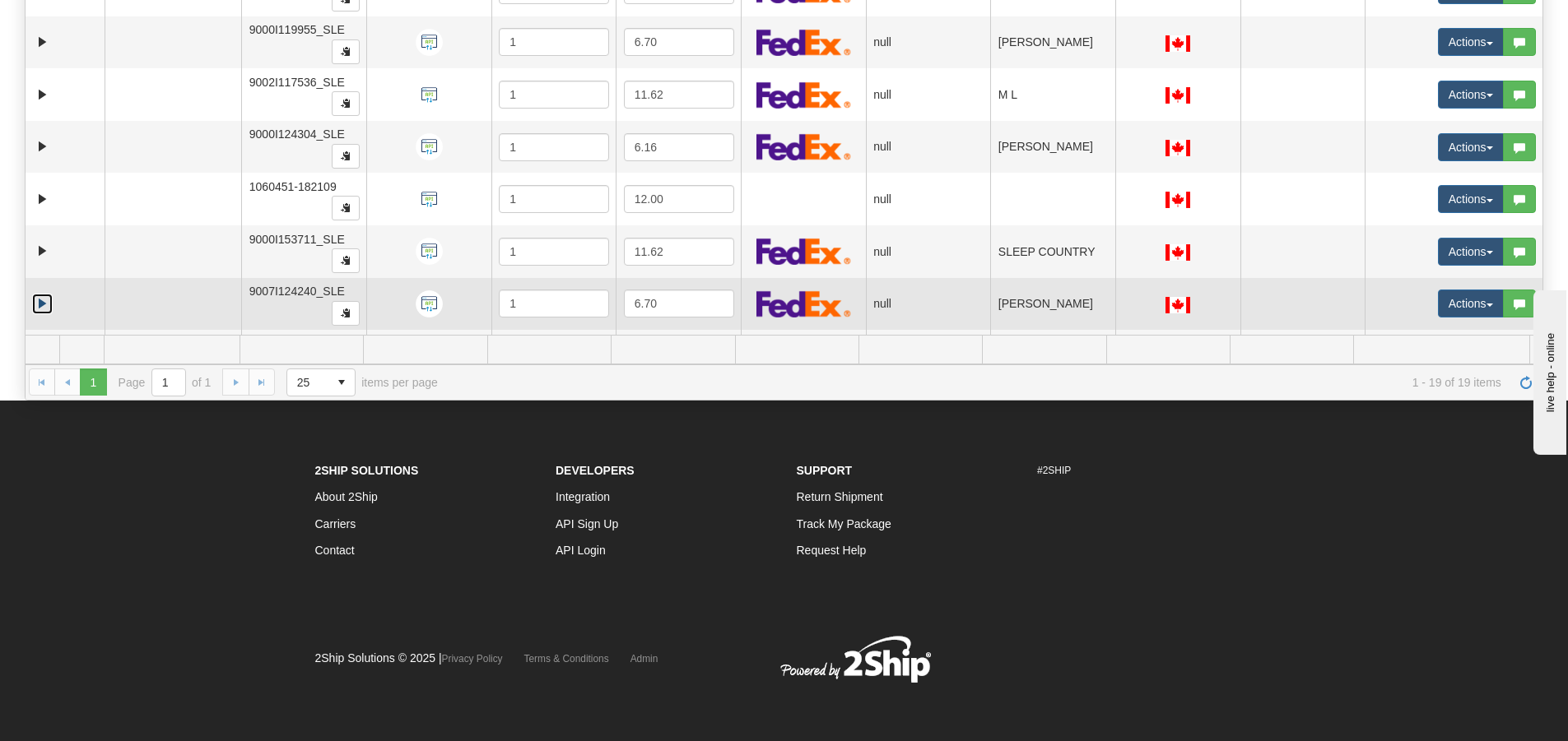
click at [47, 298] on link "Expand" at bounding box center [43, 303] width 21 height 21
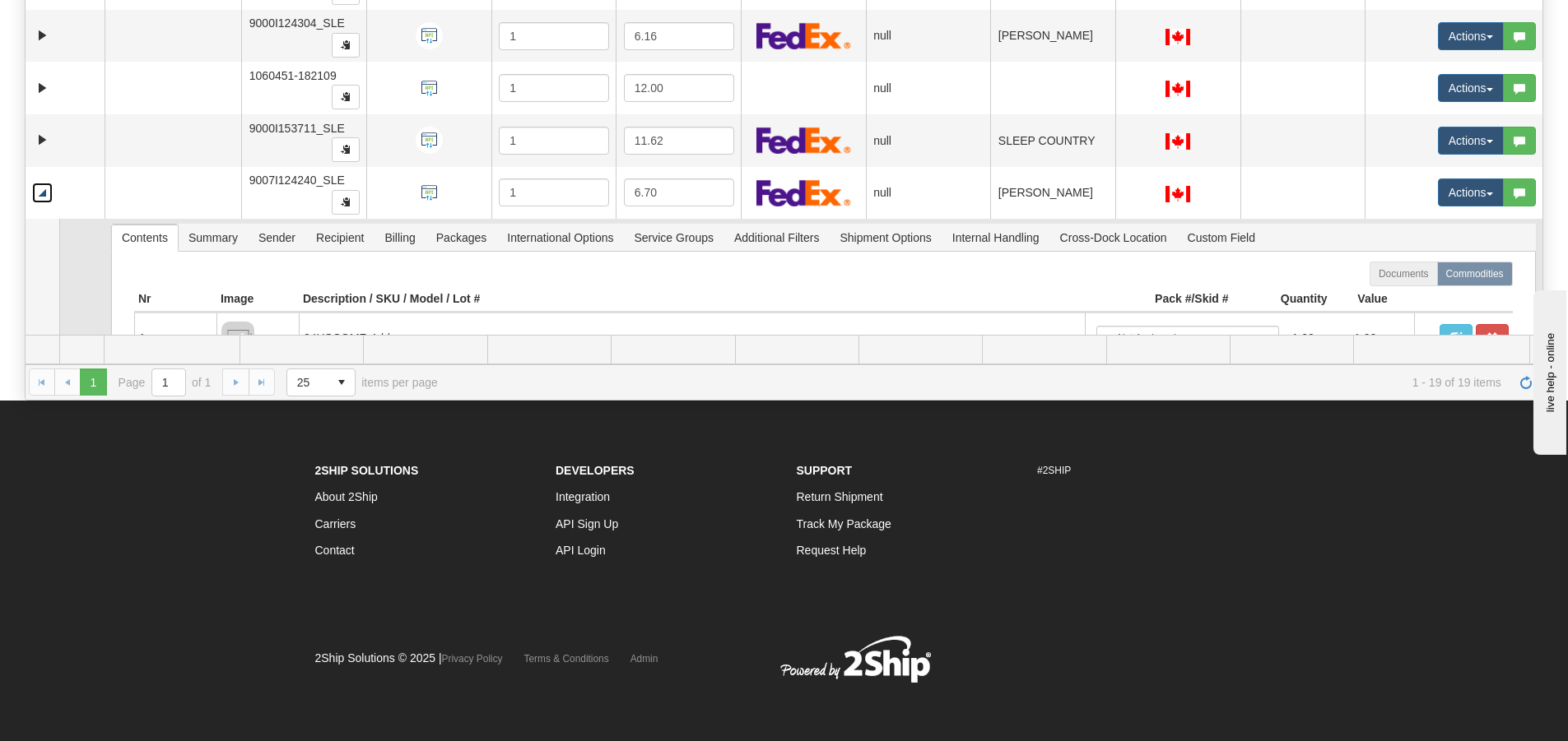
scroll to position [556, 0]
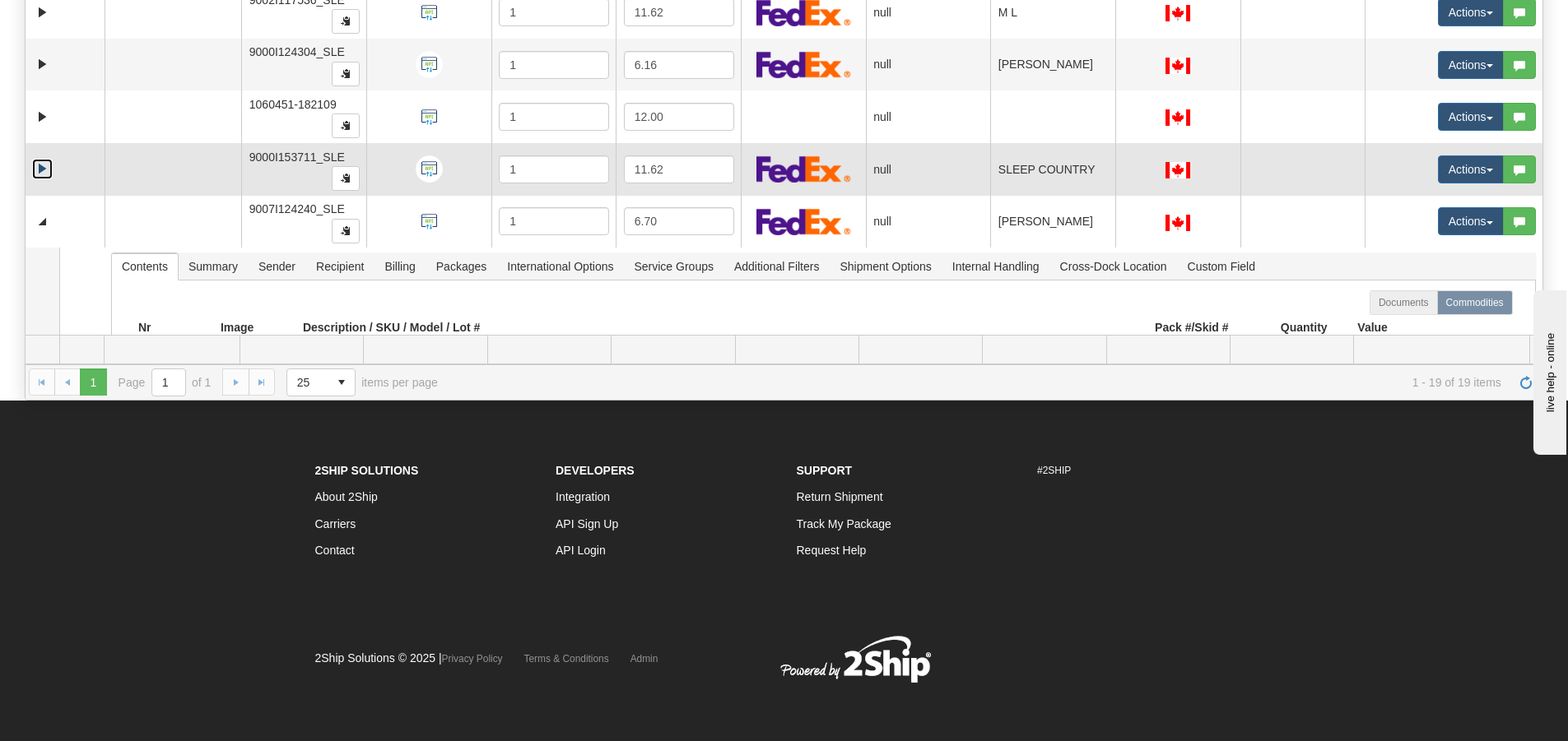
click at [35, 166] on link "Expand" at bounding box center [43, 169] width 21 height 21
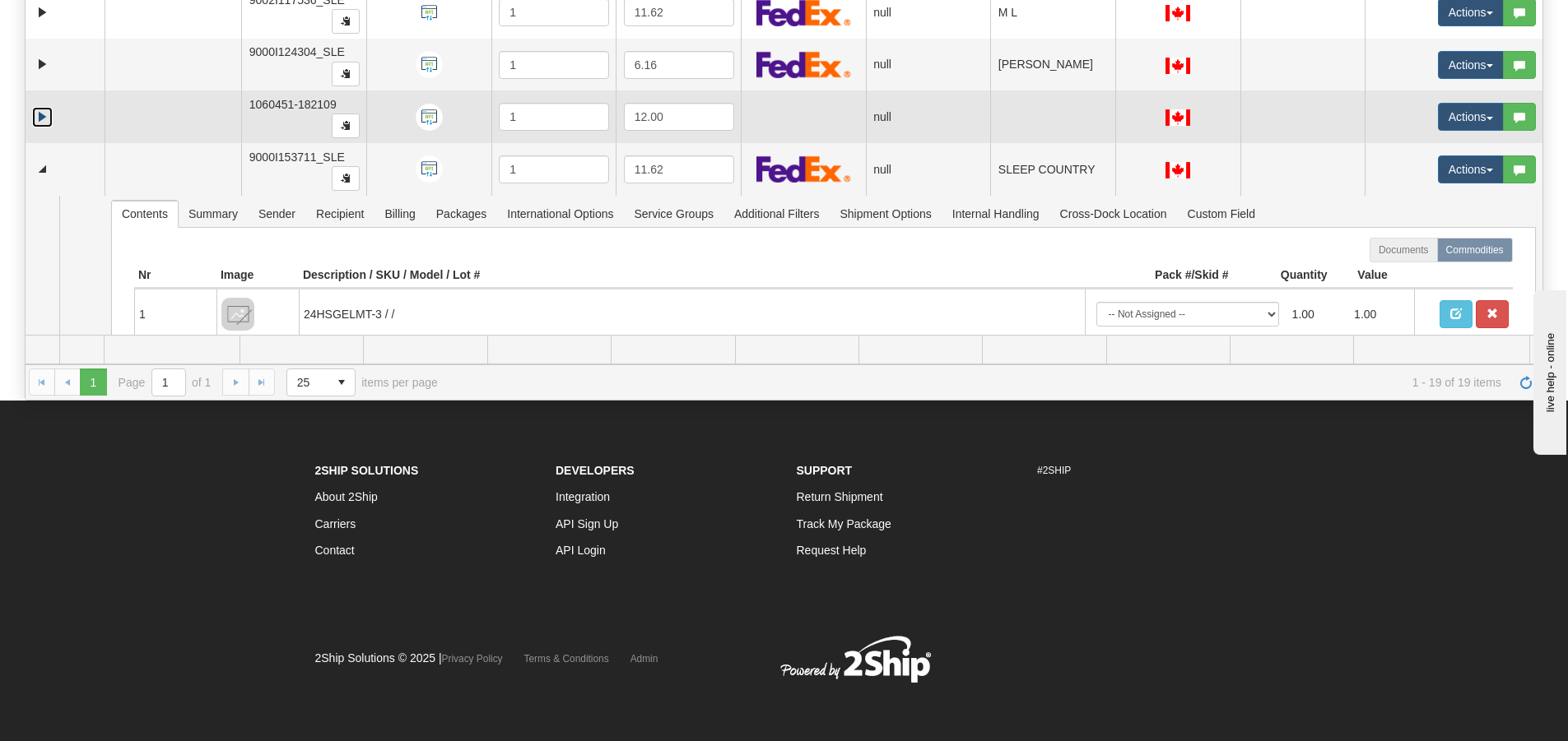
click at [42, 121] on link "Expand" at bounding box center [43, 117] width 21 height 21
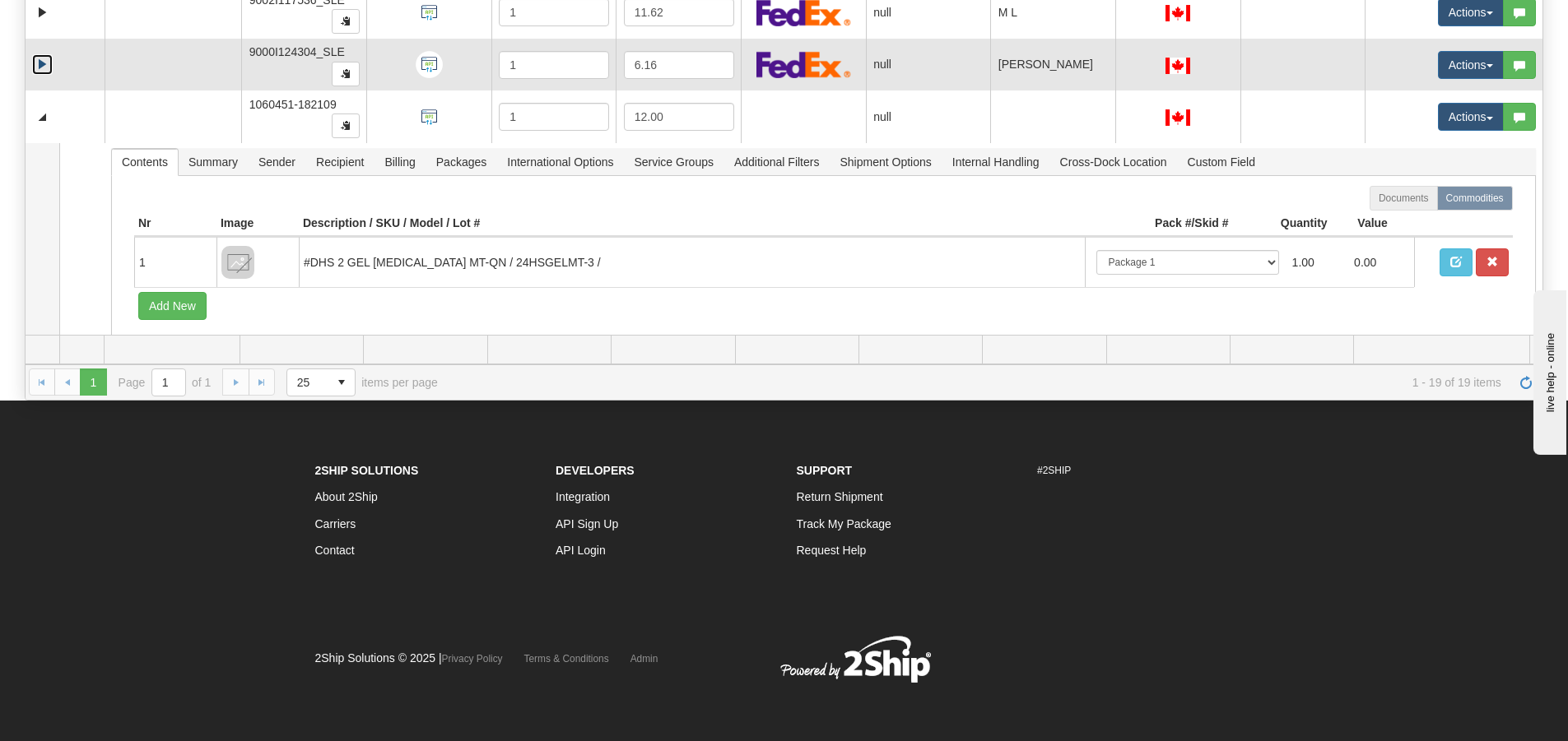
click at [37, 63] on link "Expand" at bounding box center [43, 64] width 21 height 21
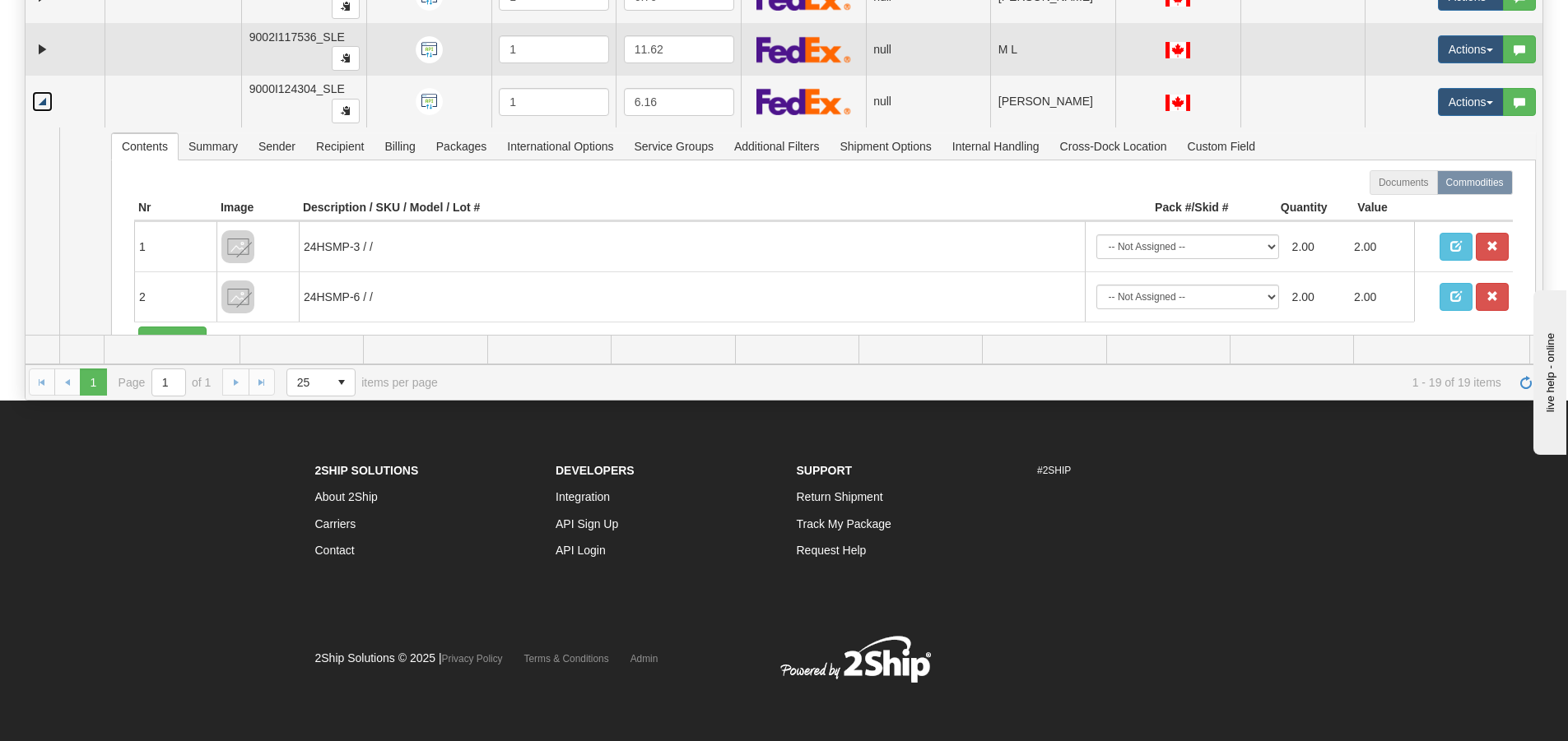
scroll to position [474, 0]
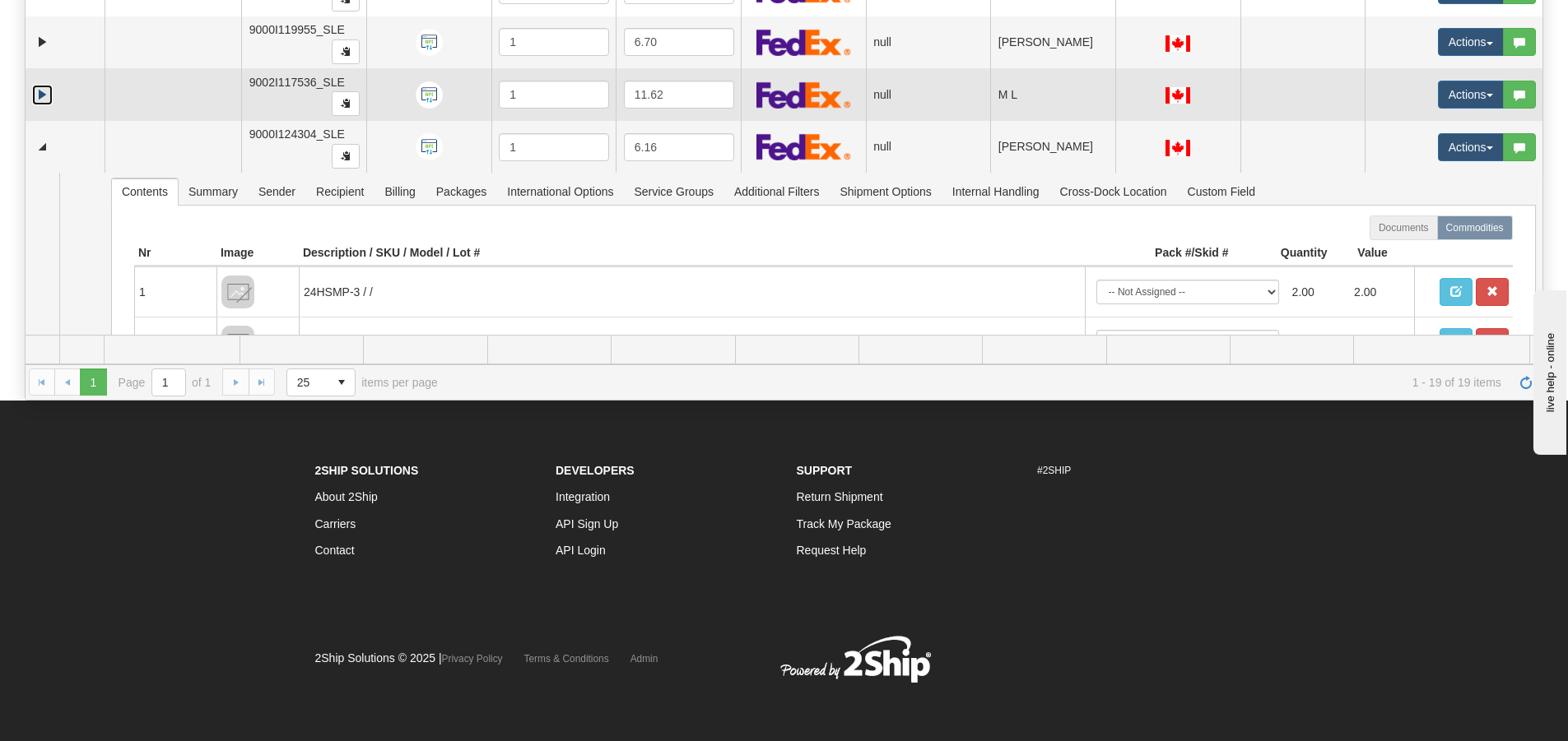
click at [38, 92] on link "Expand" at bounding box center [43, 95] width 21 height 21
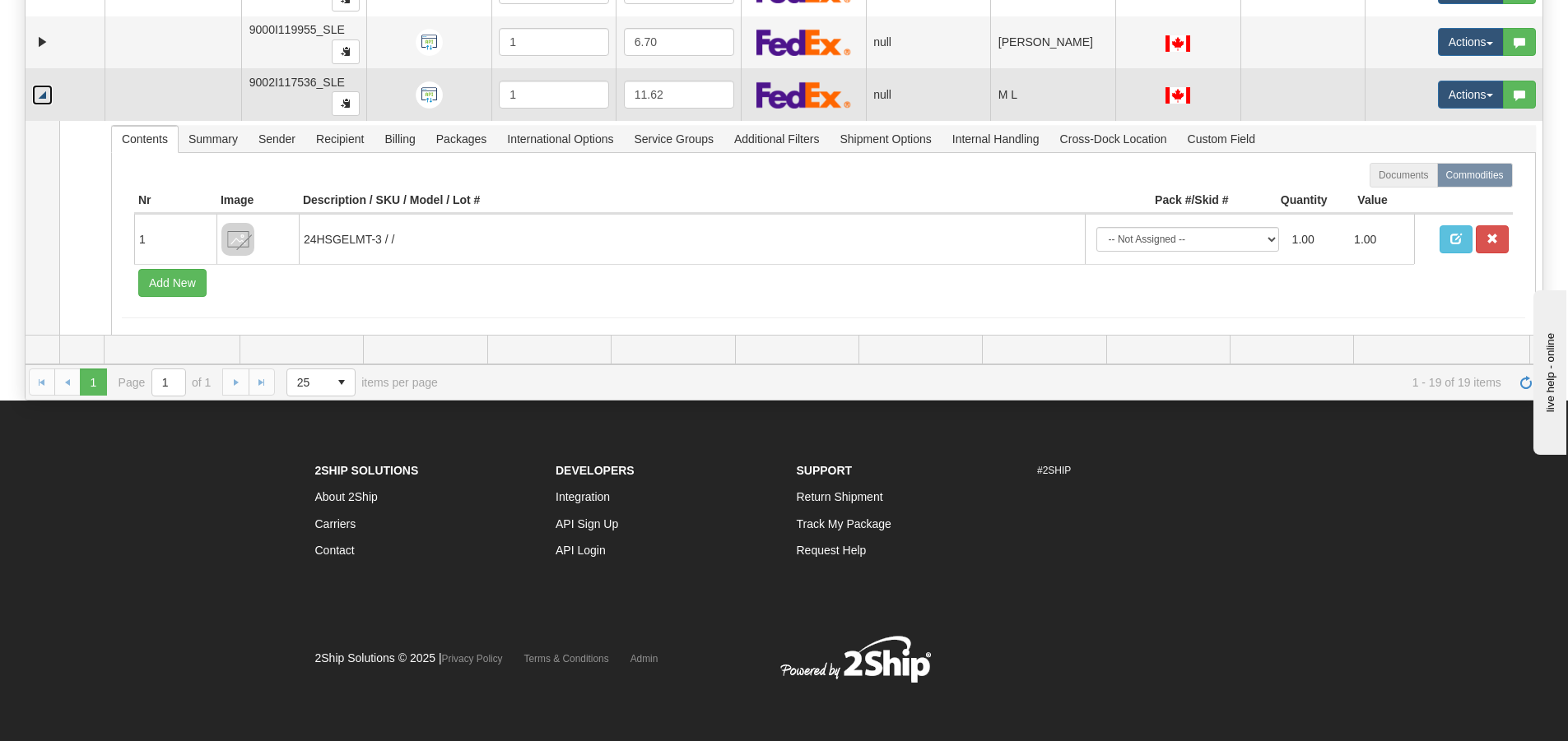
scroll to position [392, 0]
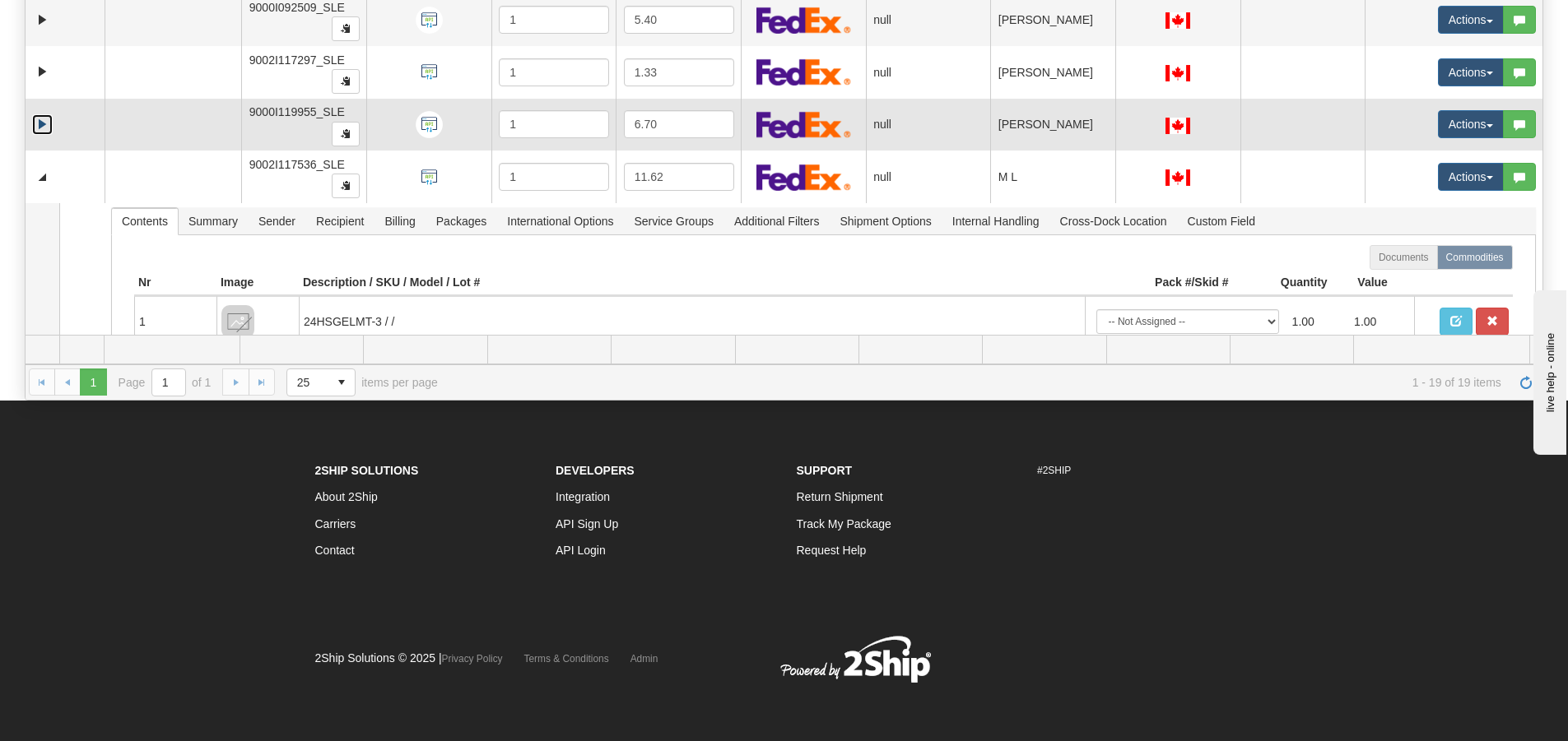
click at [38, 124] on link "Expand" at bounding box center [43, 124] width 21 height 21
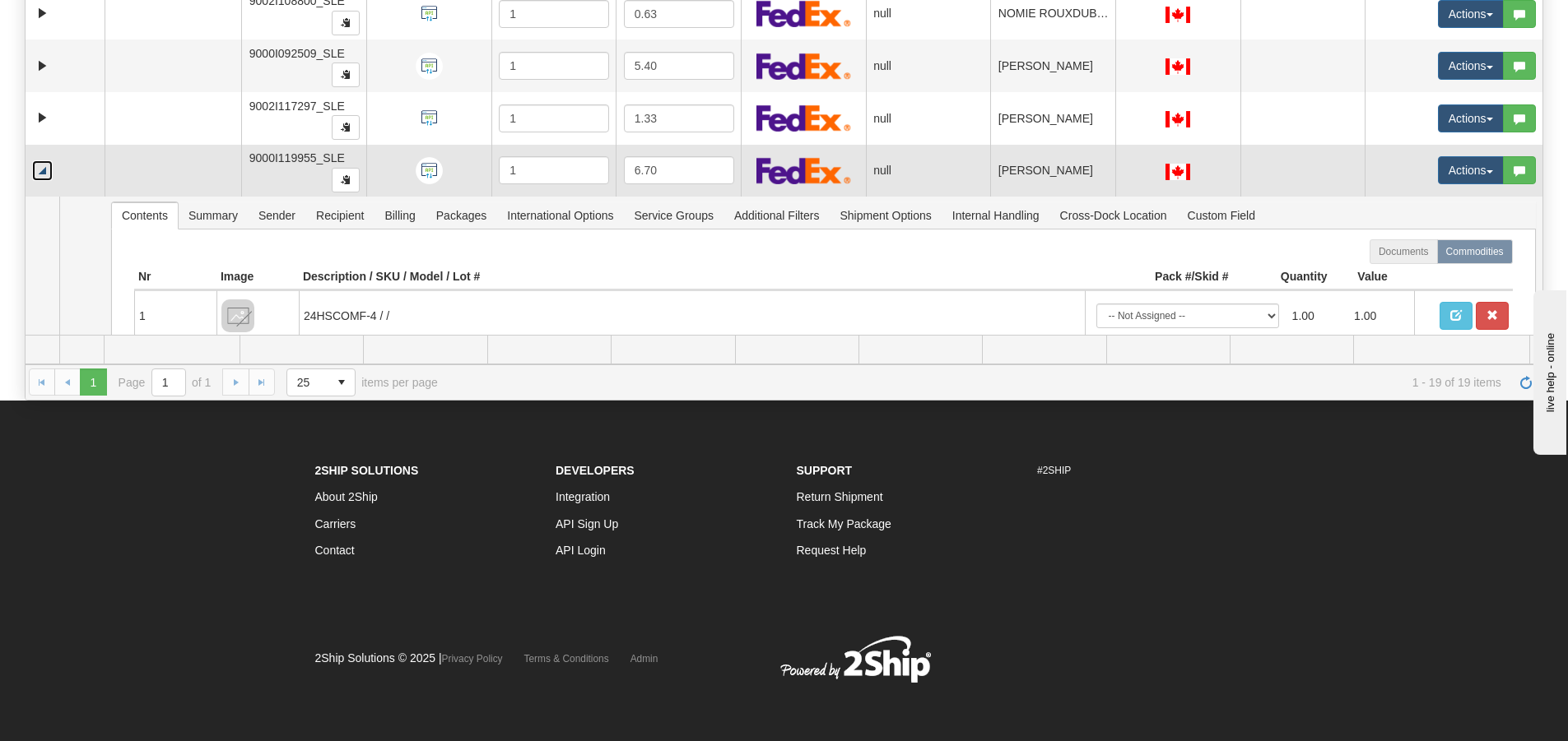
scroll to position [309, 0]
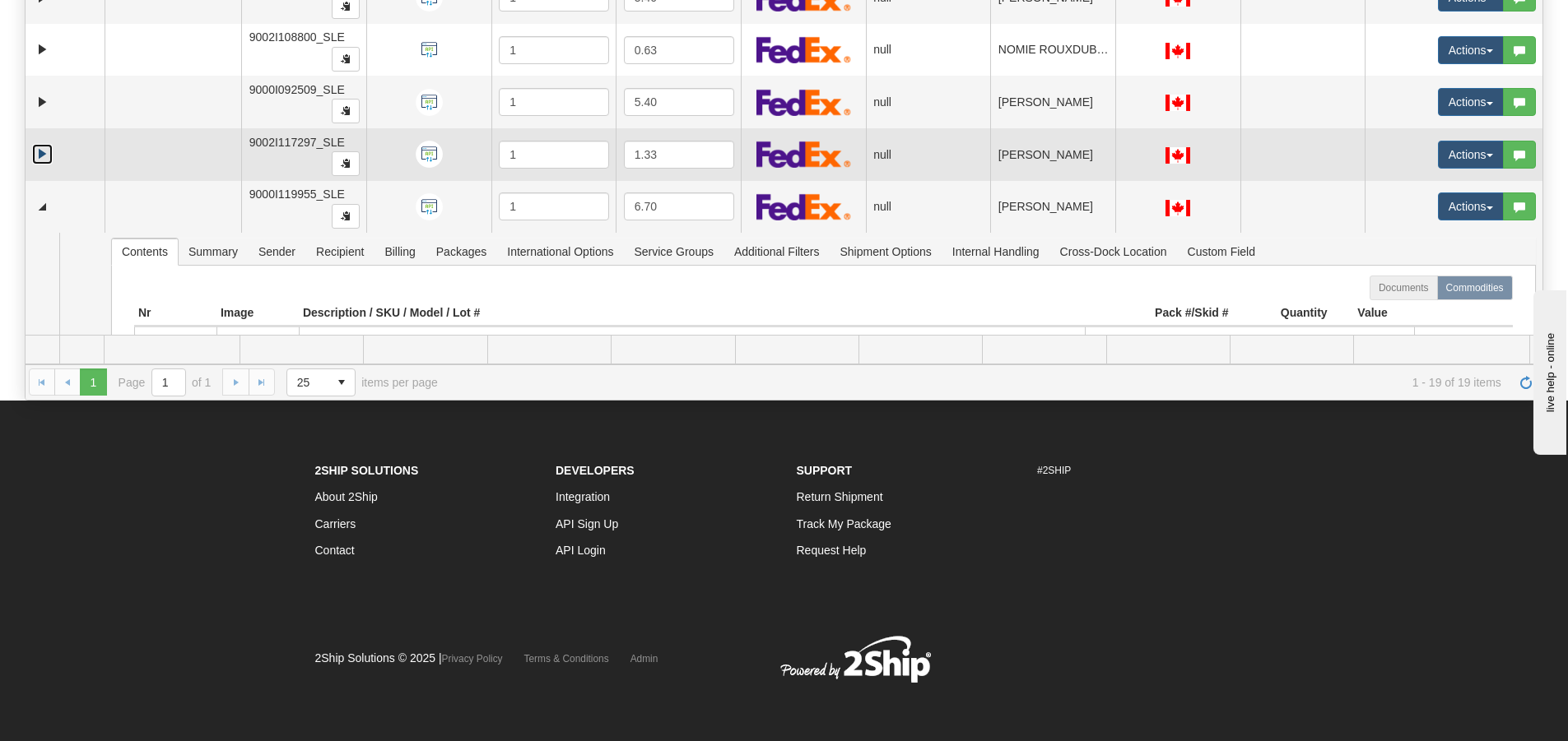
click at [43, 149] on link "Expand" at bounding box center [43, 154] width 21 height 21
